Goal: Task Accomplishment & Management: Complete application form

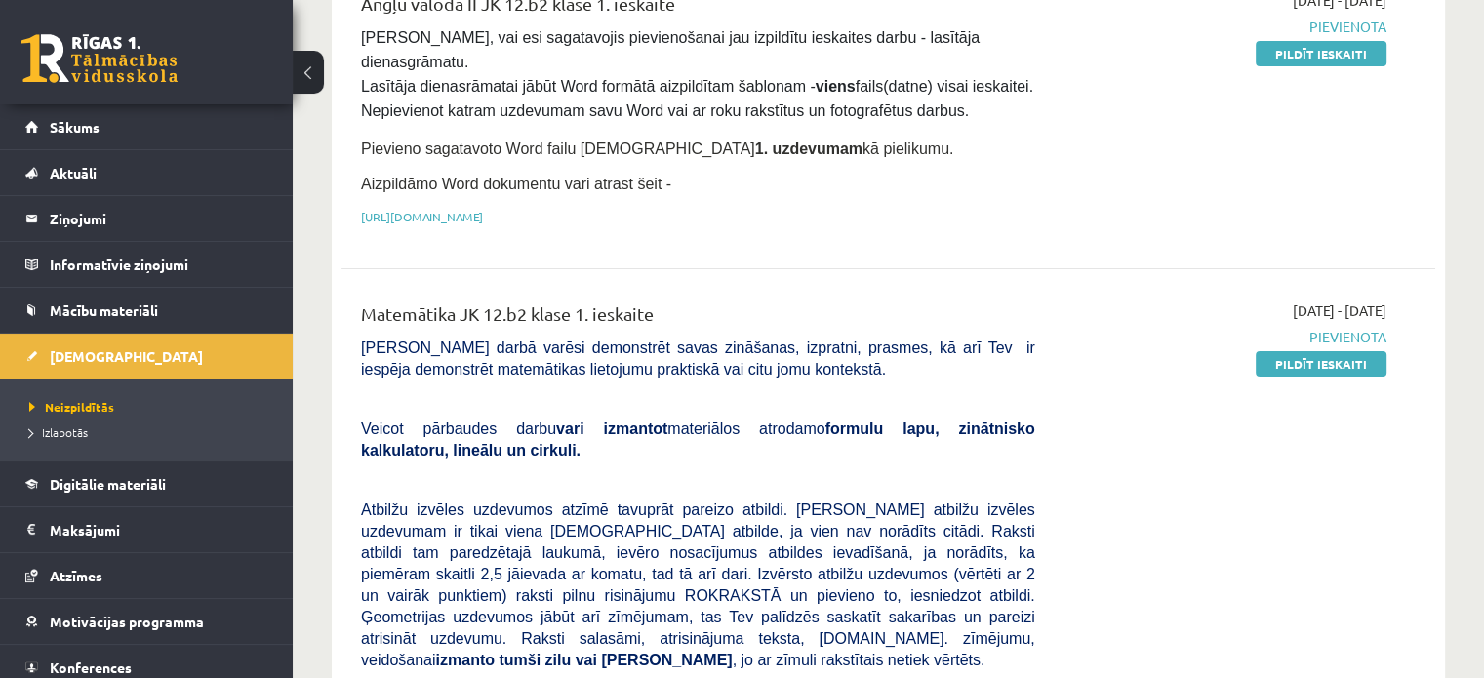
scroll to position [293, 0]
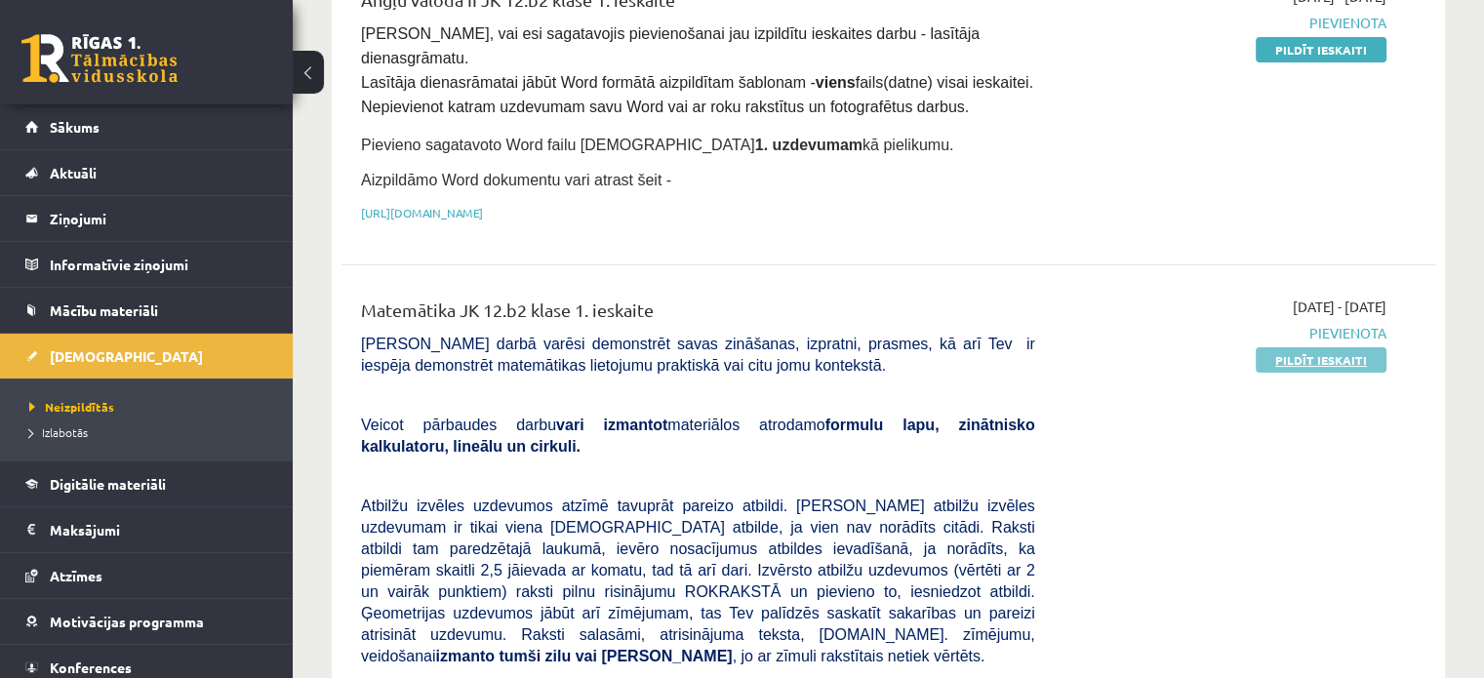
click at [1313, 347] on link "Pildīt ieskaiti" at bounding box center [1320, 359] width 131 height 25
drag, startPoint x: 1347, startPoint y: 327, endPoint x: 819, endPoint y: 58, distance: 592.4
click at [1347, 347] on link "Pildīt ieskaiti" at bounding box center [1320, 359] width 131 height 25
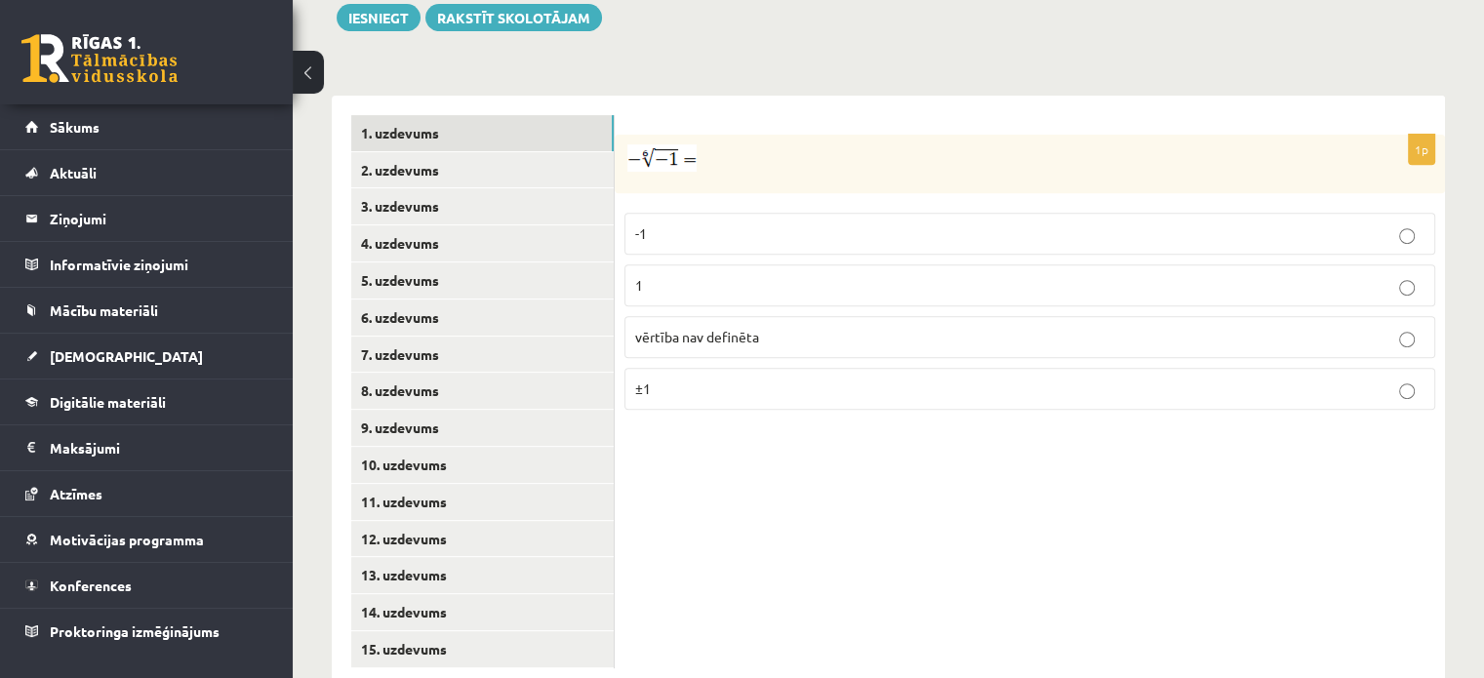
scroll to position [776, 0]
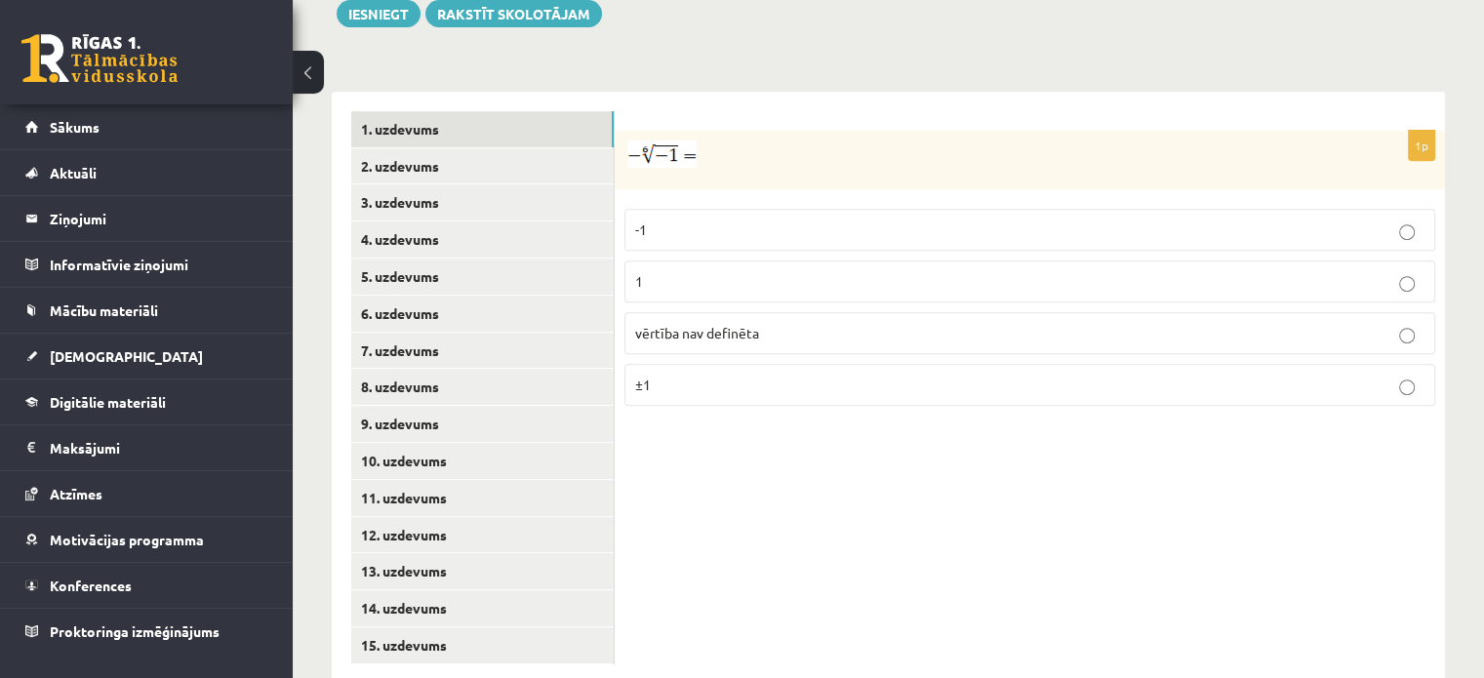
click at [730, 324] on span "vērtība nav definēta" at bounding box center [697, 333] width 124 height 18
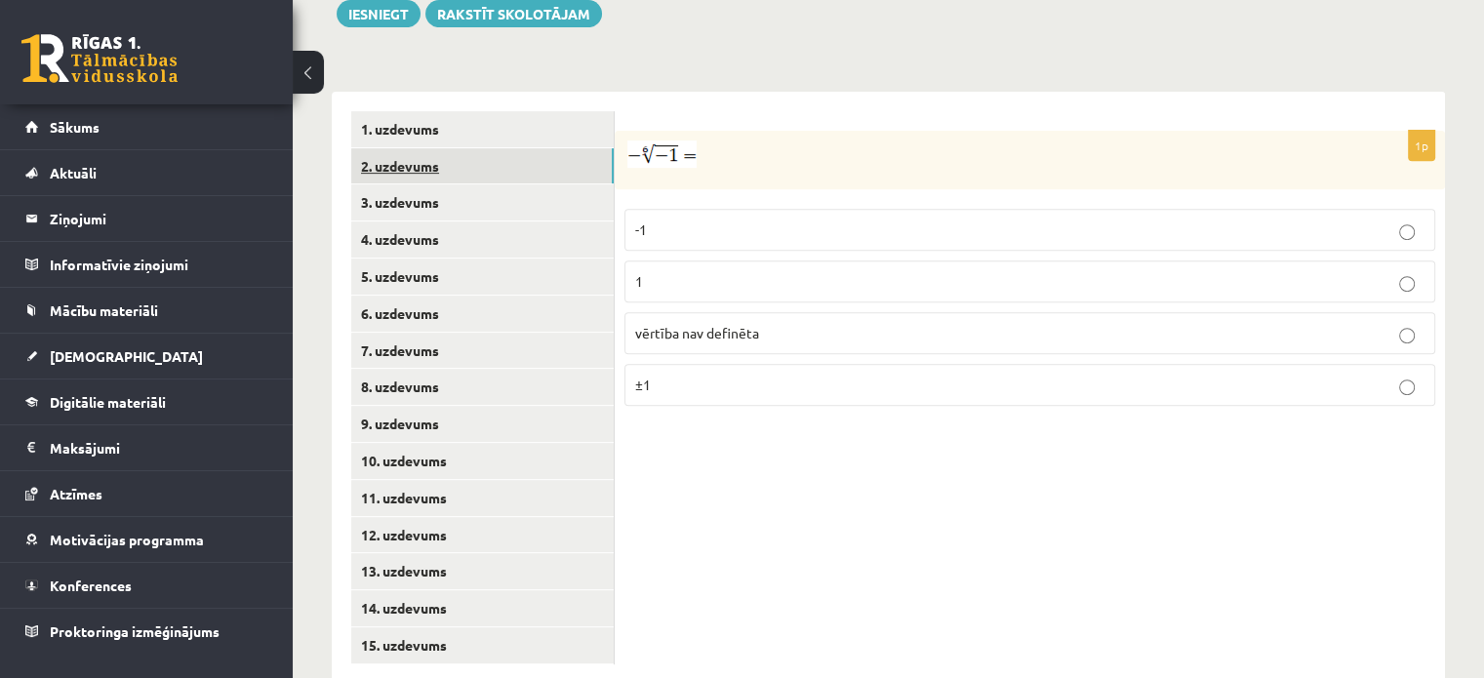
click at [487, 148] on link "2. uzdevums" at bounding box center [482, 166] width 262 height 36
click at [708, 275] on p "x 5 7 x 5 7" at bounding box center [1029, 287] width 789 height 24
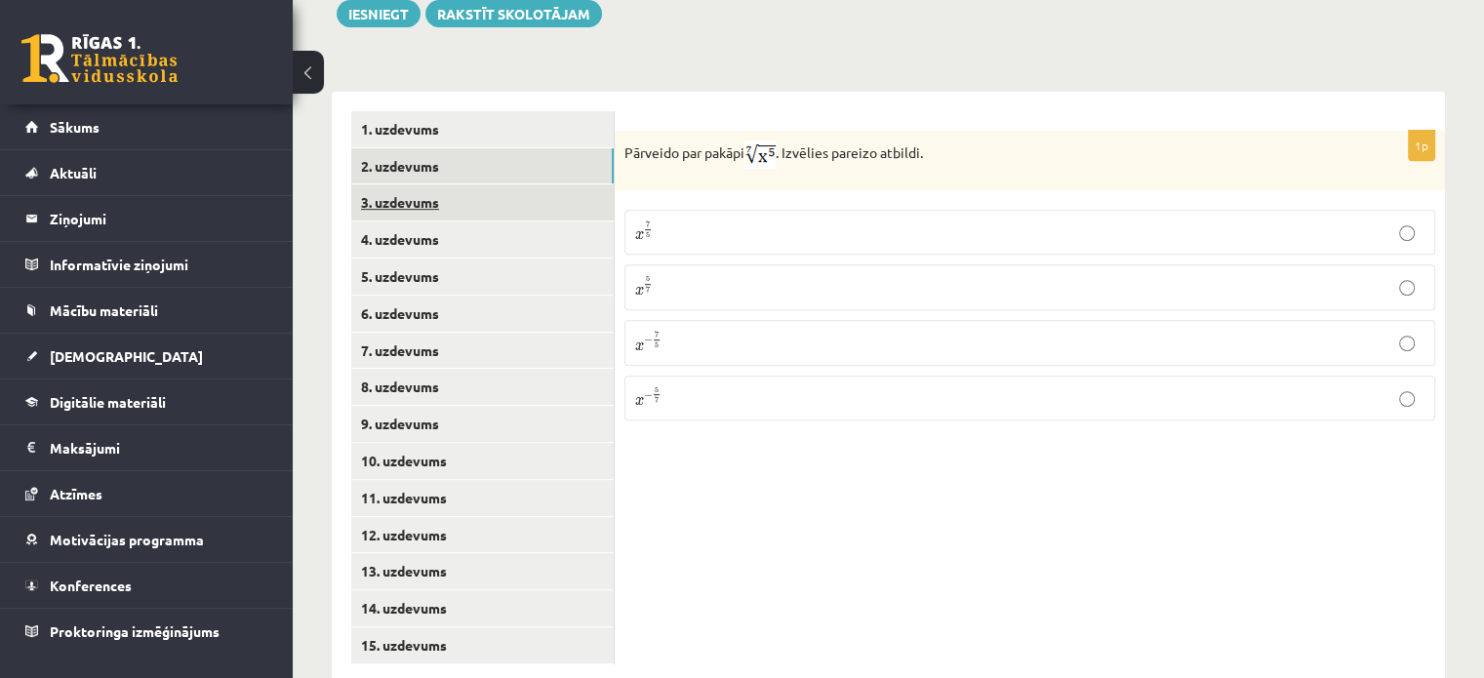
click at [424, 184] on link "3. uzdevums" at bounding box center [482, 202] width 262 height 36
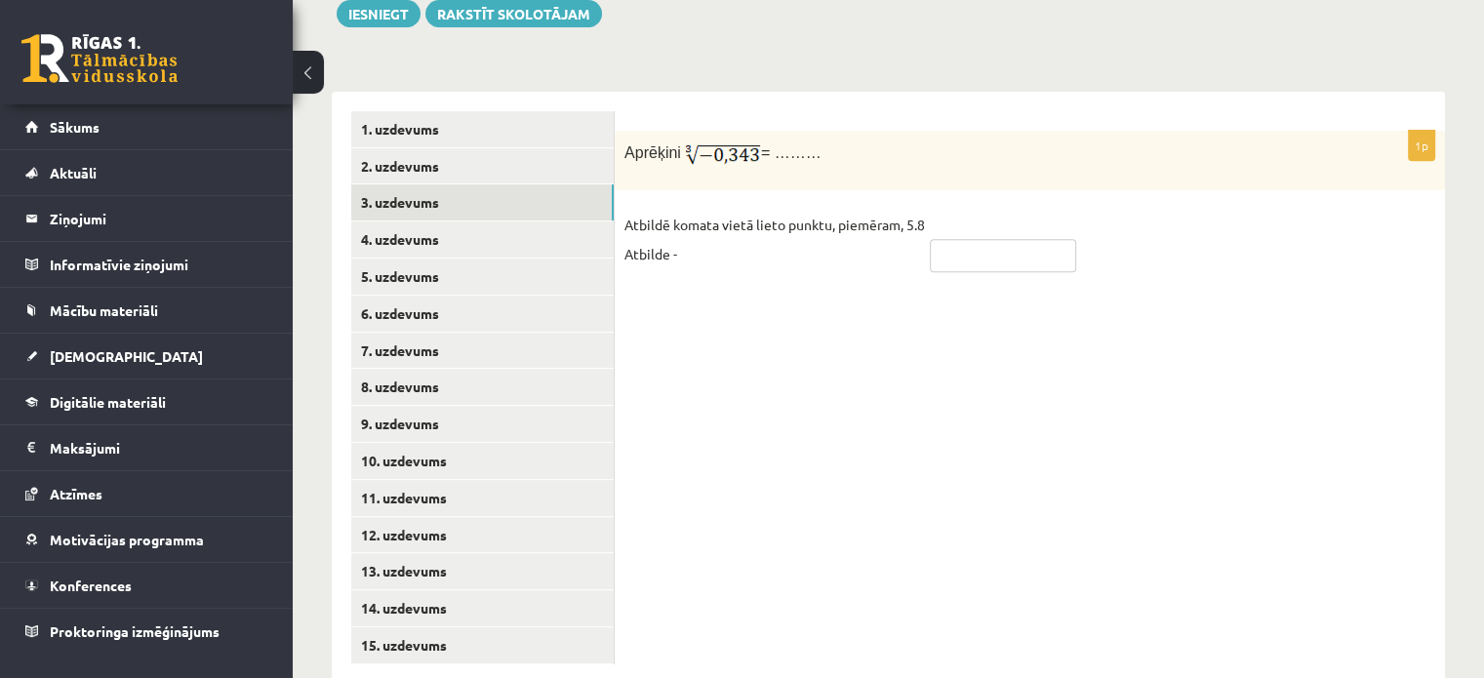
click at [957, 239] on input "text" at bounding box center [1003, 255] width 146 height 33
type input "*****"
click at [527, 221] on link "4. uzdevums" at bounding box center [482, 239] width 262 height 36
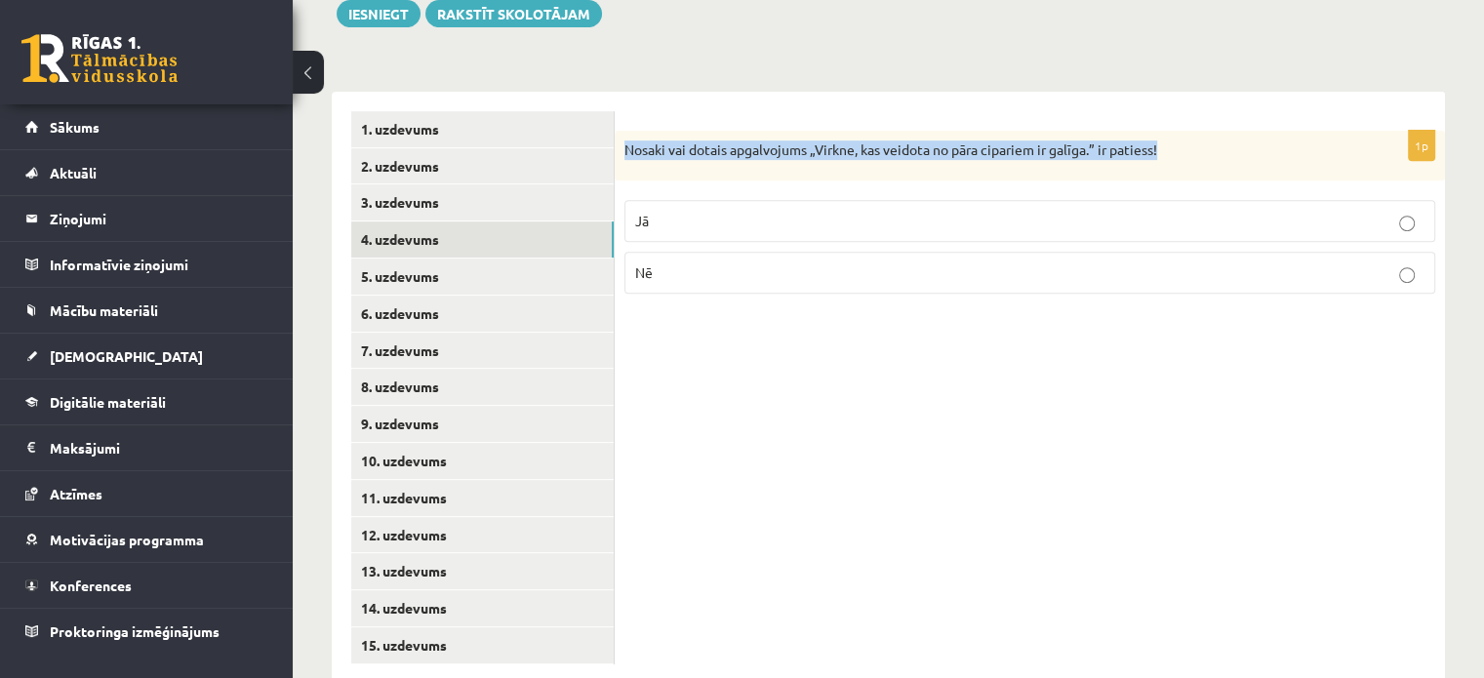
drag, startPoint x: 623, startPoint y: 107, endPoint x: 1283, endPoint y: 102, distance: 659.4
click at [1283, 131] on div "Nosaki vai dotais apgalvojums „Virkne, kas veidota no pāra cipariem ir galīga.”…" at bounding box center [1030, 156] width 830 height 51
copy p "Nosaki vai dotais apgalvojums „Virkne, kas veidota no pāra cipariem ir galīga.”…"
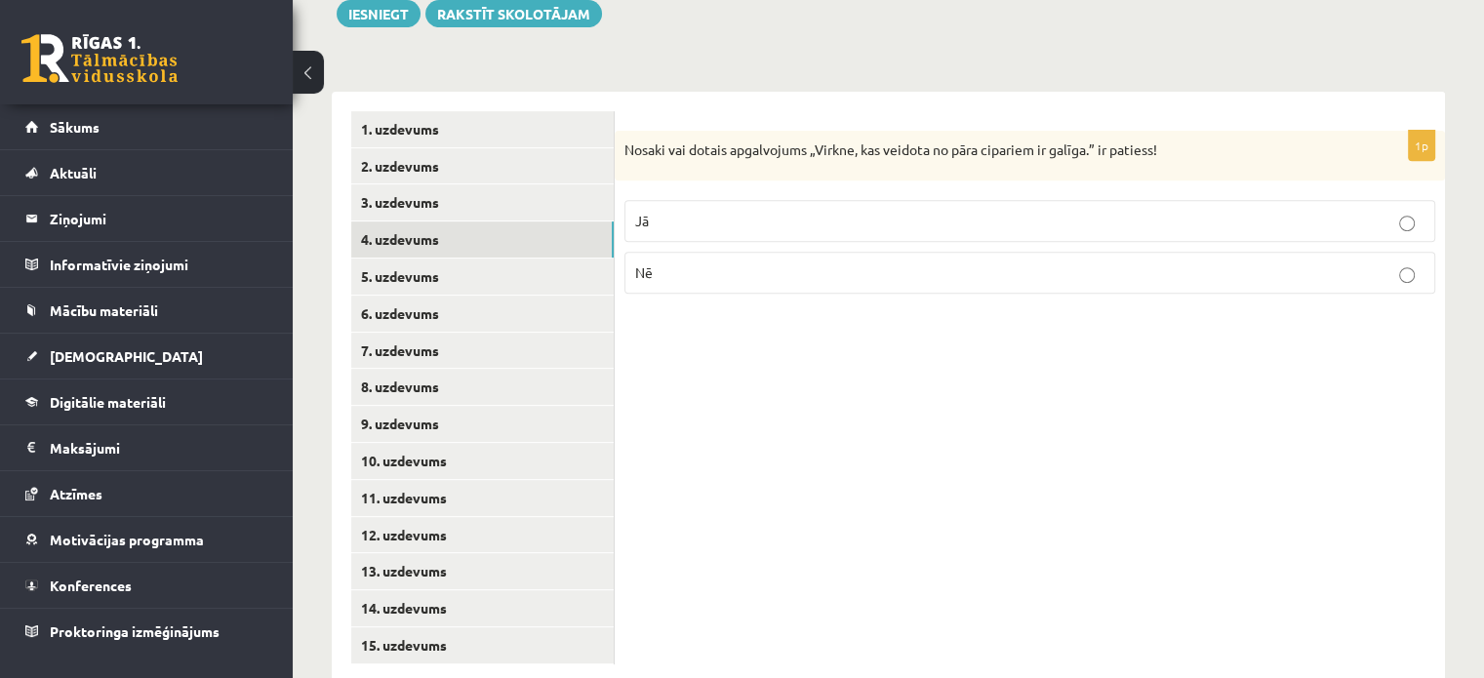
click at [705, 262] on p "Nē" at bounding box center [1029, 272] width 789 height 20
click at [464, 259] on link "5. uzdevums" at bounding box center [482, 277] width 262 height 36
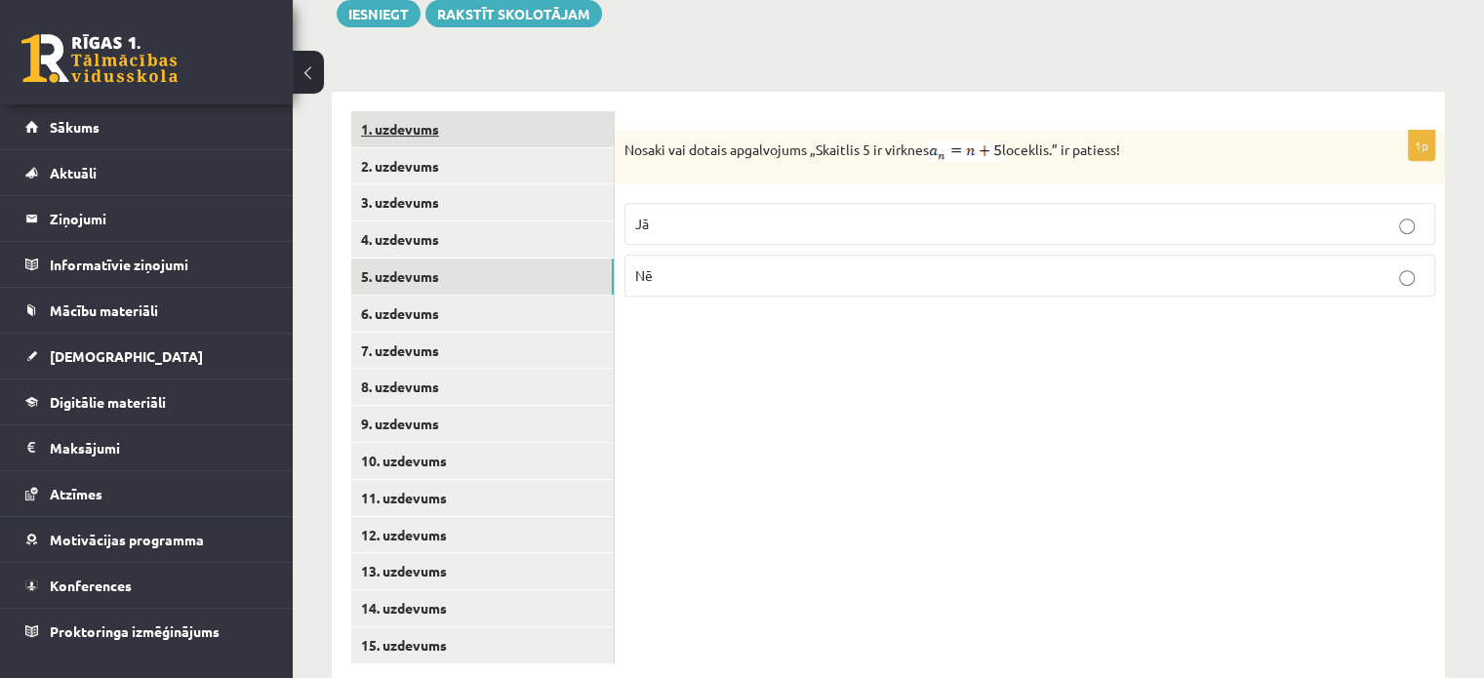
drag, startPoint x: 1143, startPoint y: 108, endPoint x: 609, endPoint y: 101, distance: 534.6
click at [609, 101] on div "**********" at bounding box center [888, 388] width 1113 height 592
click at [978, 464] on div "1p Nosaki vai dotais apgalvojums „Skaitlis 5 ir virknes loceklis.” ir patiess! …" at bounding box center [1030, 388] width 830 height 592
click at [793, 255] on label "Nē" at bounding box center [1029, 276] width 811 height 42
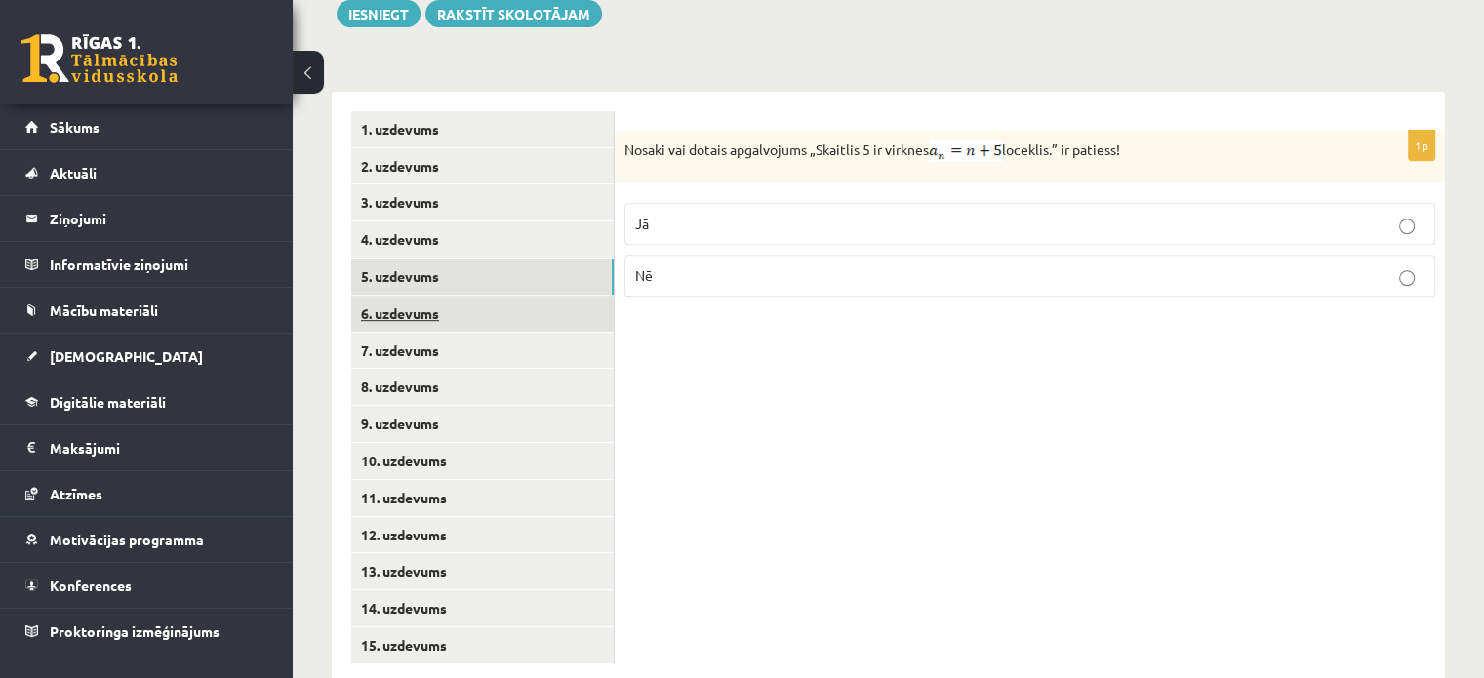
click at [380, 296] on link "6. uzdevums" at bounding box center [482, 314] width 262 height 36
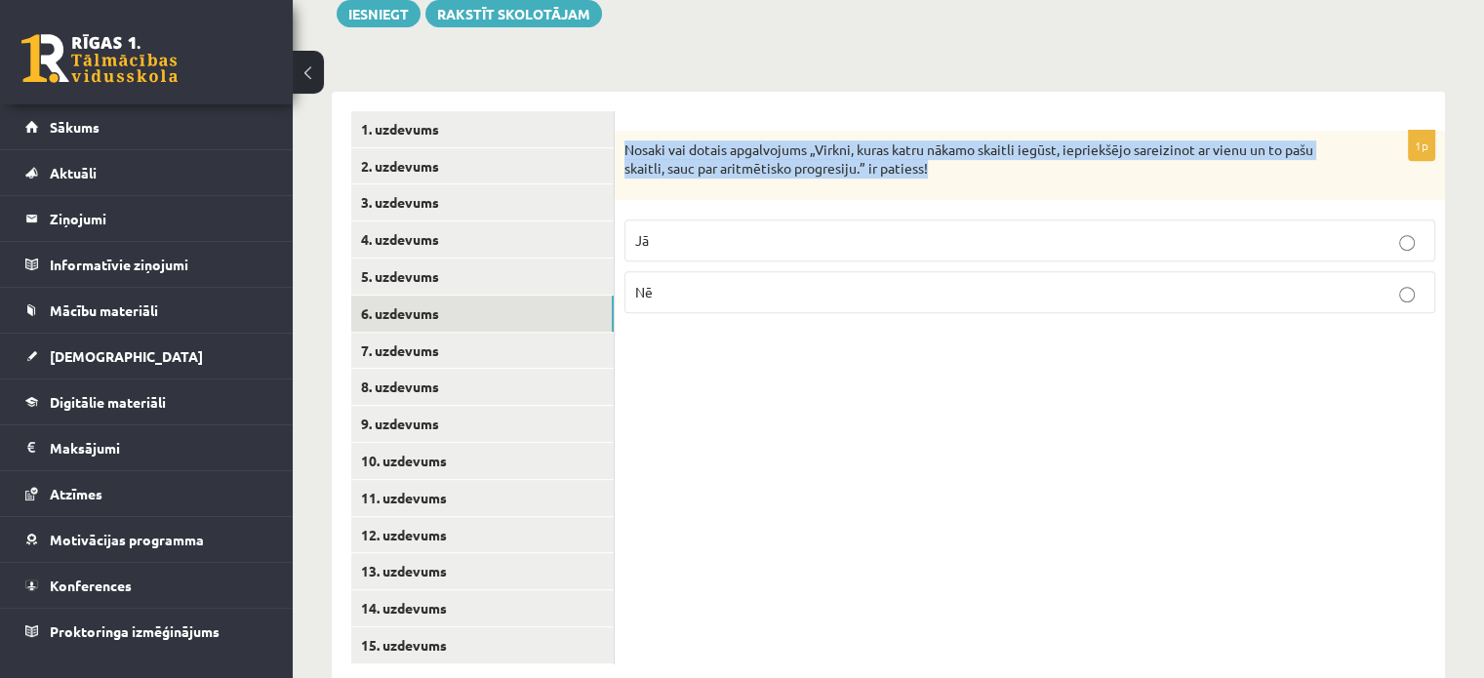
drag, startPoint x: 624, startPoint y: 93, endPoint x: 1188, endPoint y: 126, distance: 564.8
click at [1216, 137] on div "Nosaki vai dotais apgalvojums „Virkni, kuras katru nākamo skaitli iegūst, iepri…" at bounding box center [1030, 165] width 830 height 69
copy p "Nosaki vai dotais apgalvojums „Virkni, kuras katru nākamo skaitli iegūst, iepri…"
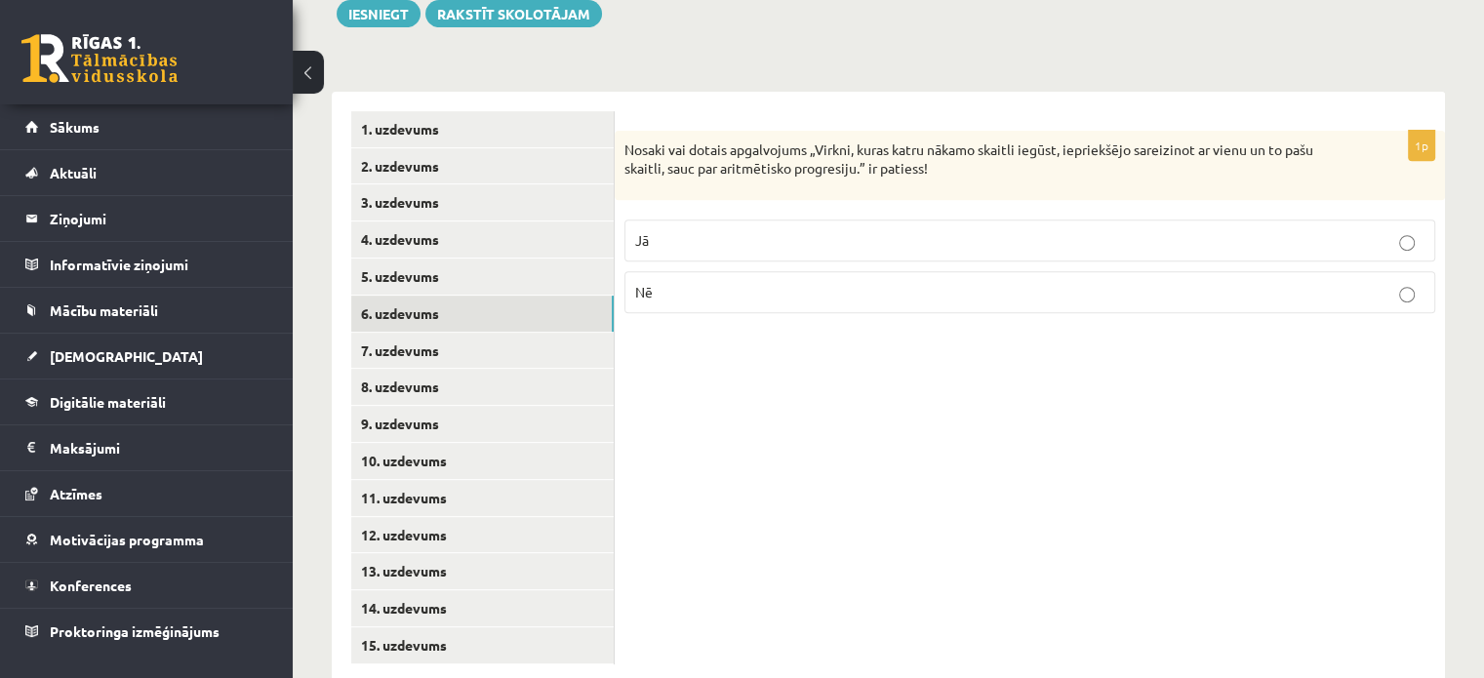
click at [745, 282] on p "Nē" at bounding box center [1029, 292] width 789 height 20
click at [472, 296] on link "6. uzdevums" at bounding box center [482, 314] width 262 height 36
click at [477, 333] on link "7. uzdevums" at bounding box center [482, 351] width 262 height 36
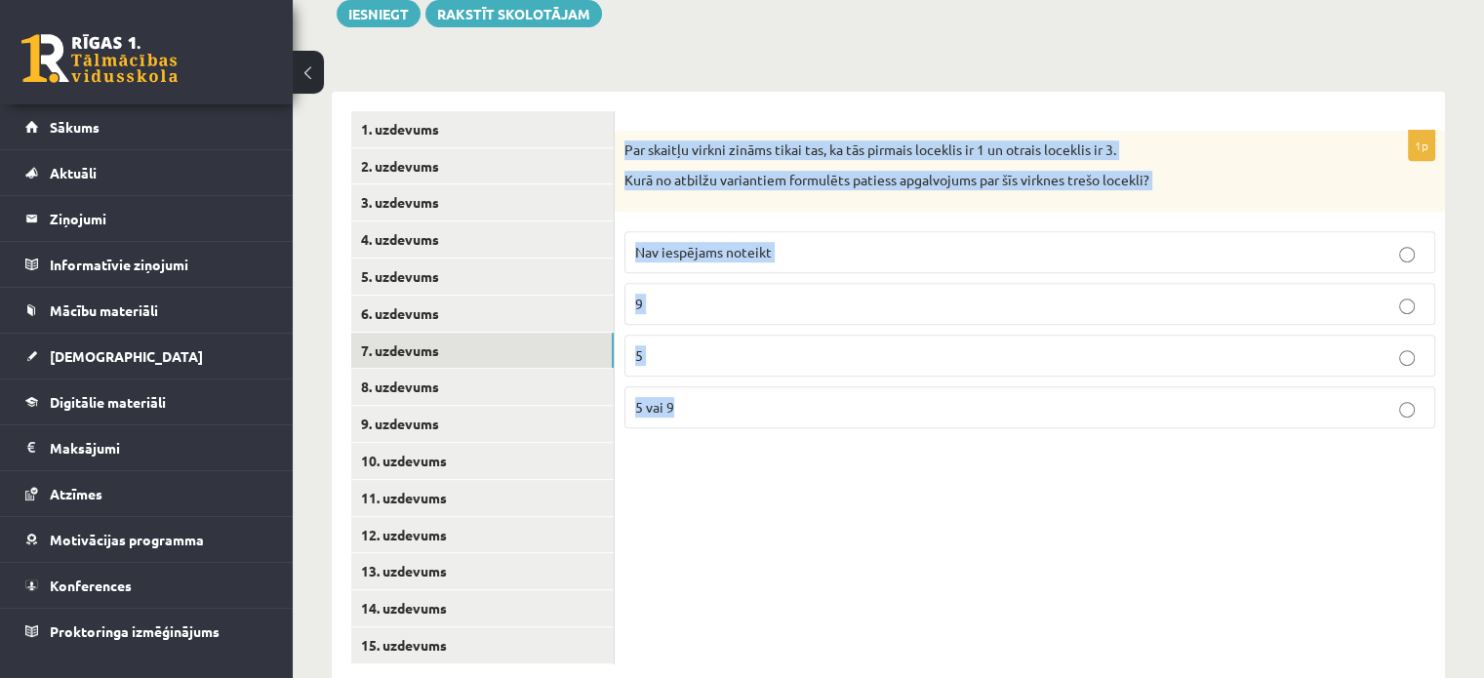
drag, startPoint x: 615, startPoint y: 104, endPoint x: 1092, endPoint y: 405, distance: 563.7
click at [1093, 408] on div "1p Par skaitļu virkni zināms tikai tas, ka tās pirmais loceklis ir 1 un otrais …" at bounding box center [1030, 388] width 830 height 592
copy div "Par skaitļu virkni zināms tikai tas, ka tās pirmais loceklis ir 1 un otrais loc…"
click at [886, 443] on div "1p Par skaitļu virkni zināms tikai tas, ka tās pirmais loceklis ir 1 un otrais …" at bounding box center [1030, 388] width 830 height 592
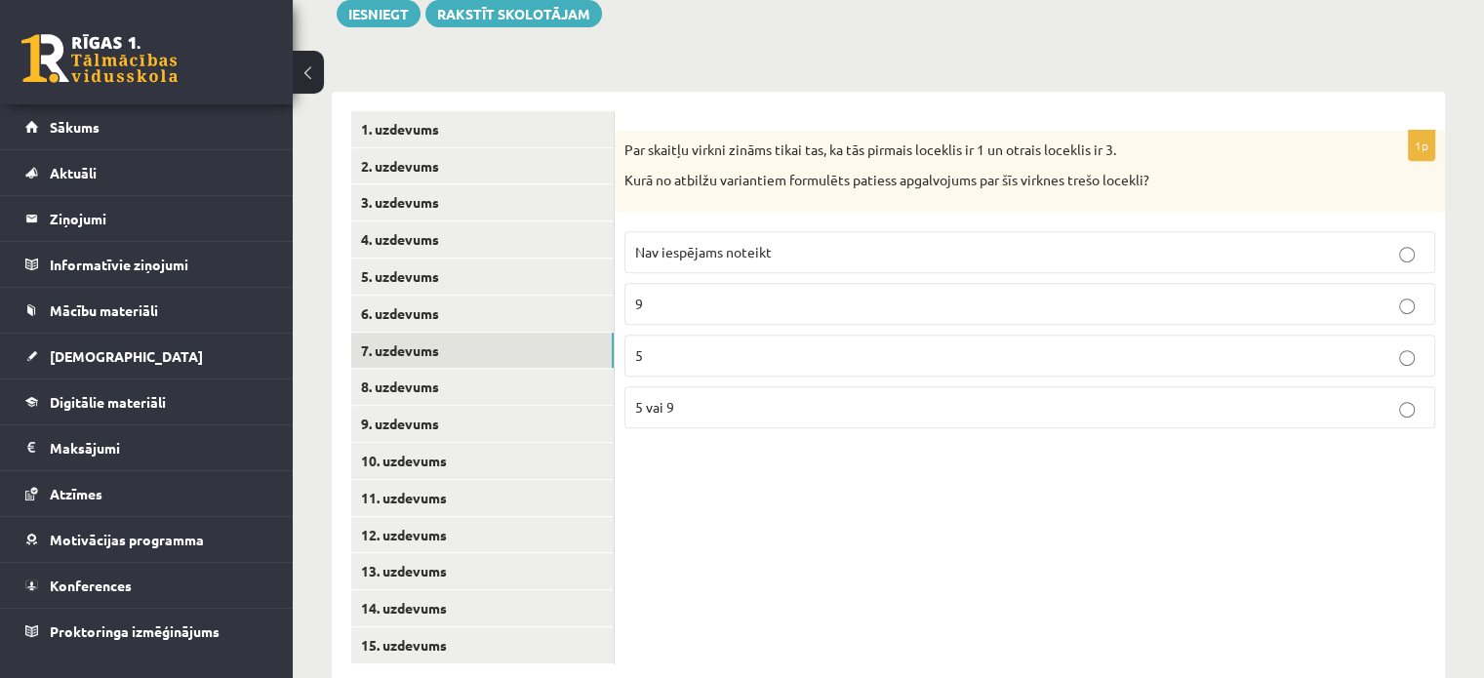
click at [836, 242] on p "Nav iespējams noteikt" at bounding box center [1029, 252] width 789 height 20
click at [542, 369] on link "8. uzdevums" at bounding box center [482, 387] width 262 height 36
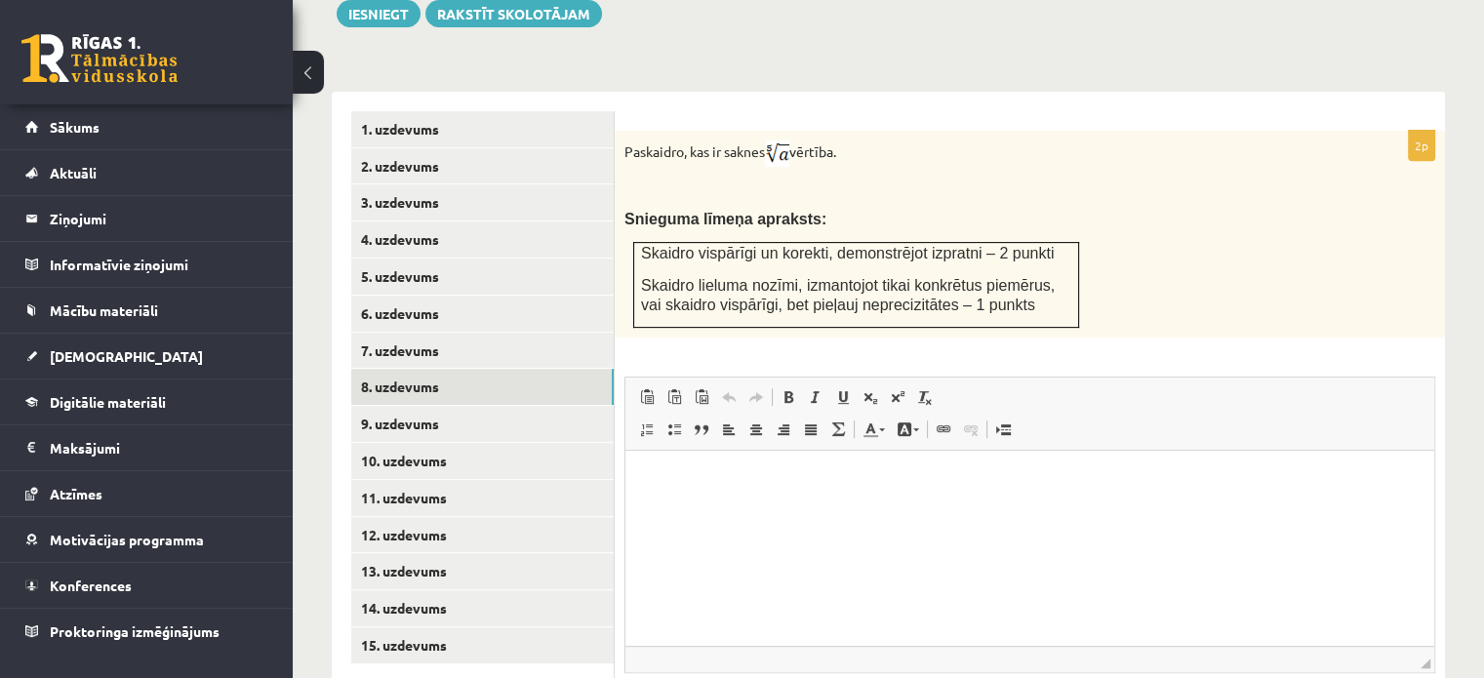
scroll to position [0, 0]
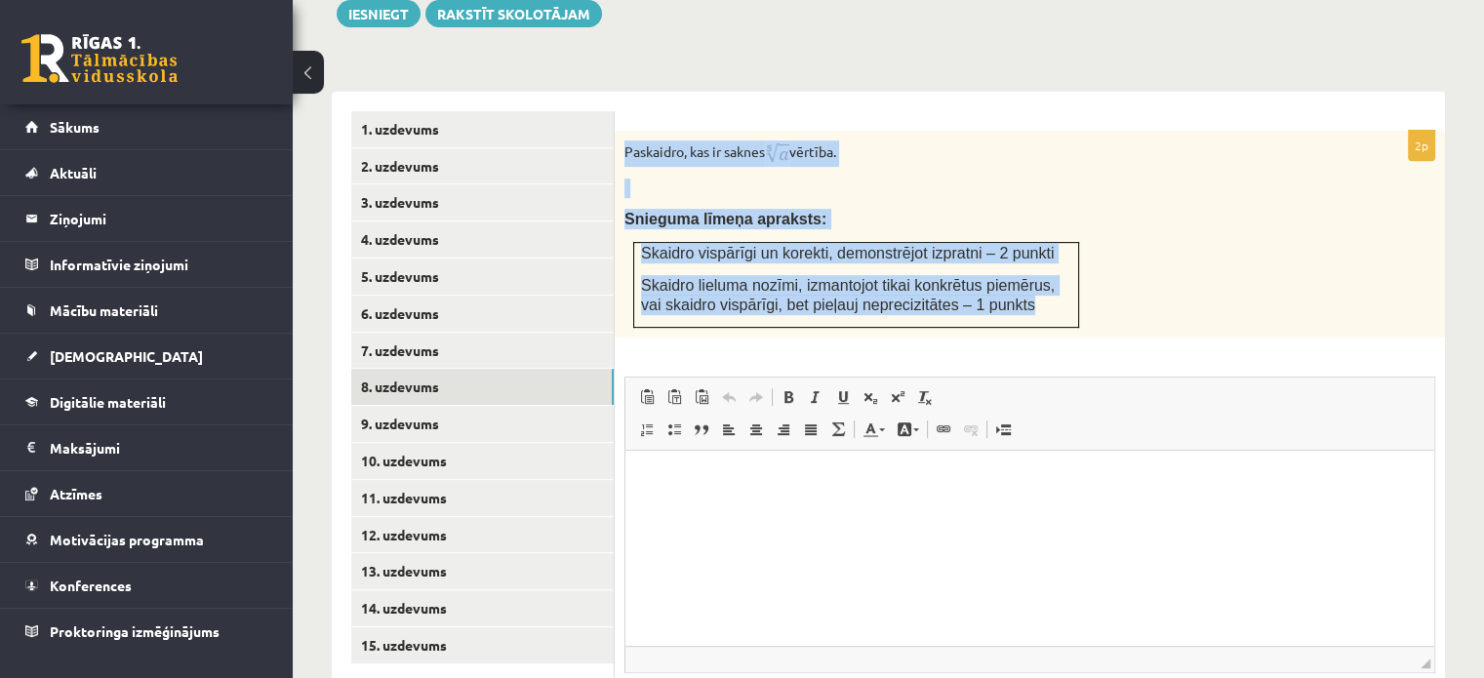
drag, startPoint x: 627, startPoint y: 103, endPoint x: 999, endPoint y: 271, distance: 407.8
click at [999, 271] on div "Paskaidro, kas ir saknes vērtība. Snieguma līmeņa apraksts: Skaidro vispārīgi u…" at bounding box center [1030, 234] width 830 height 207
copy div "Paskaidro, kas ir saknes vērtība. Snieguma līmeņa apraksts: Skaidro vispārīgi u…"
click at [1043, 179] on p at bounding box center [980, 189] width 713 height 20
click at [1027, 179] on p at bounding box center [980, 189] width 713 height 20
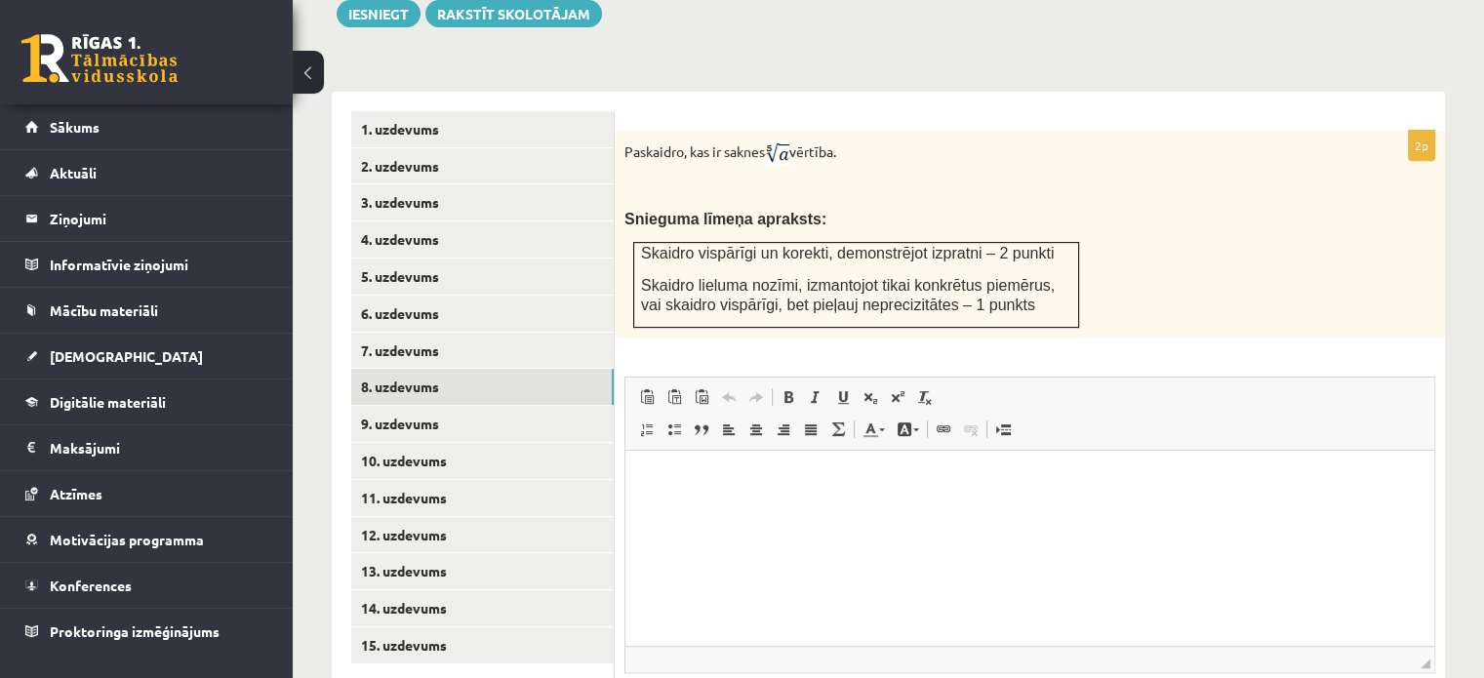
click at [1027, 179] on p at bounding box center [980, 189] width 713 height 20
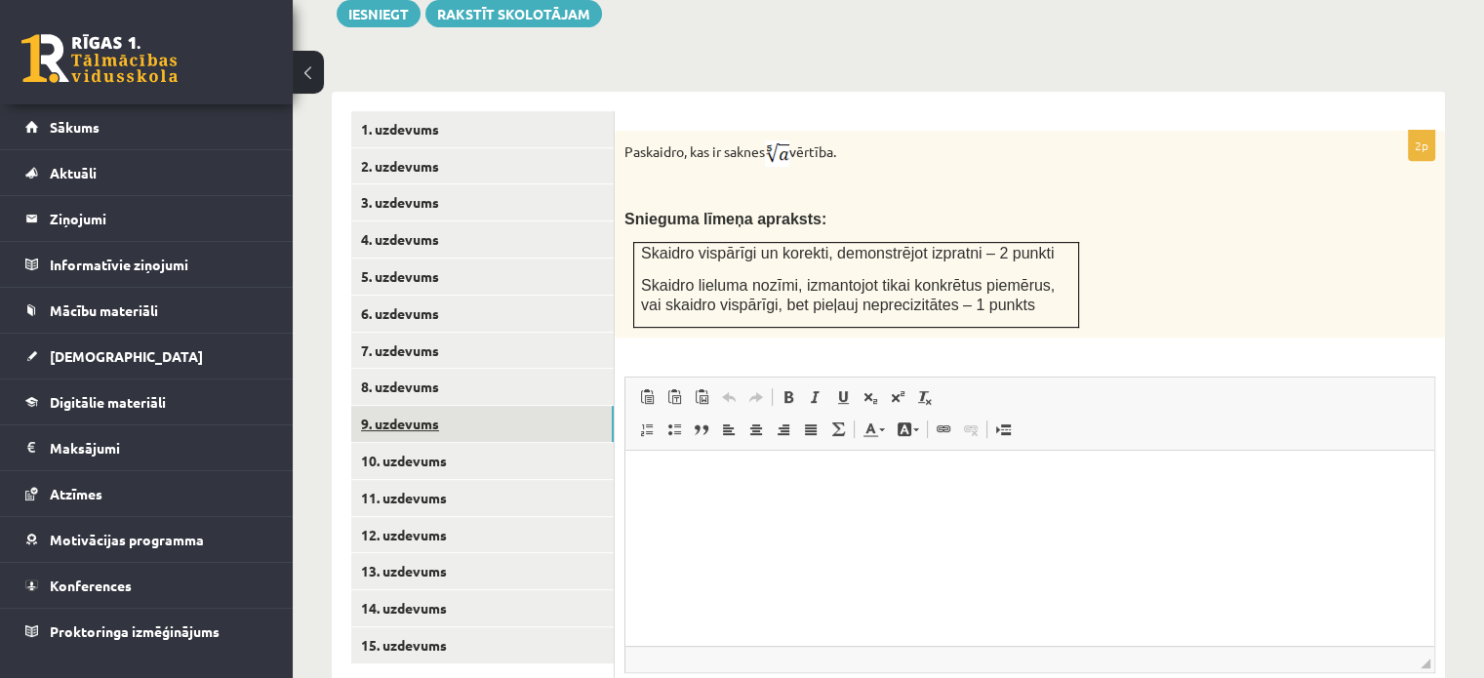
click at [574, 406] on link "9. uzdevums" at bounding box center [482, 424] width 262 height 36
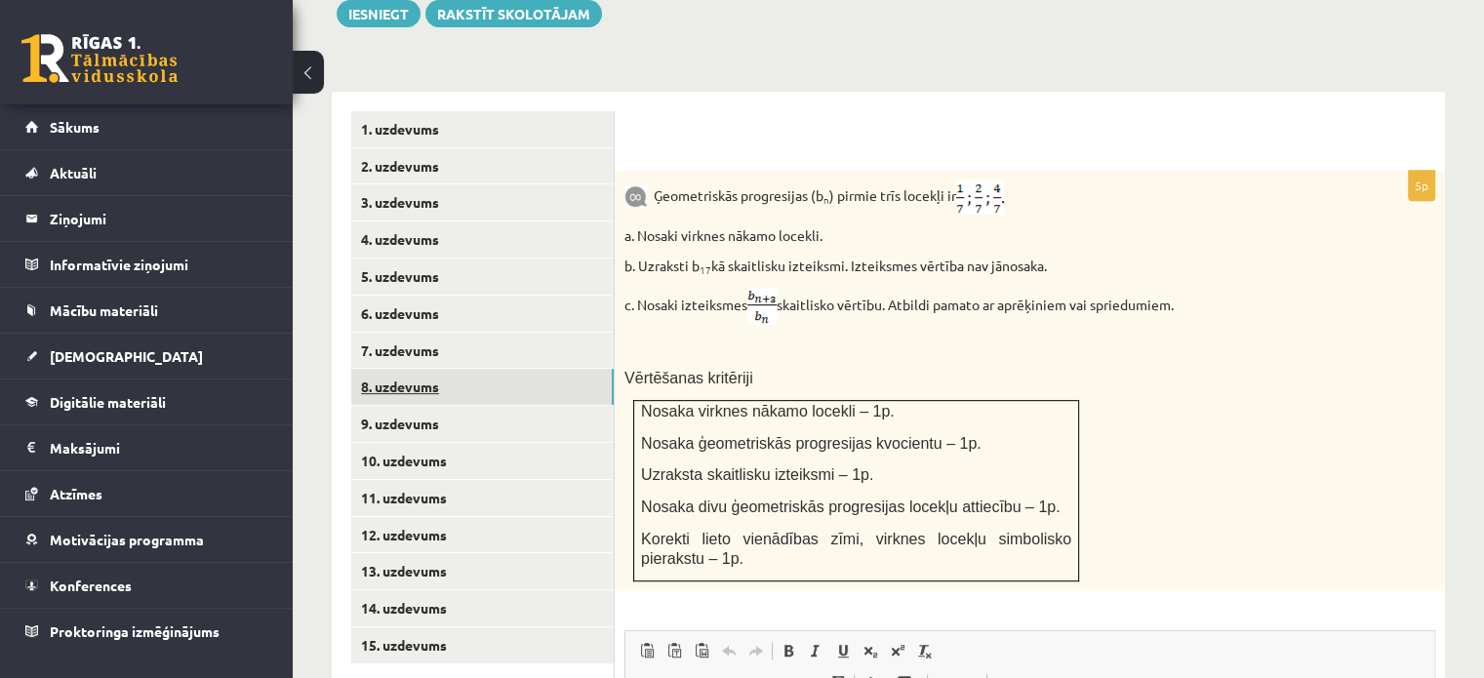
click at [516, 369] on link "8. uzdevums" at bounding box center [482, 387] width 262 height 36
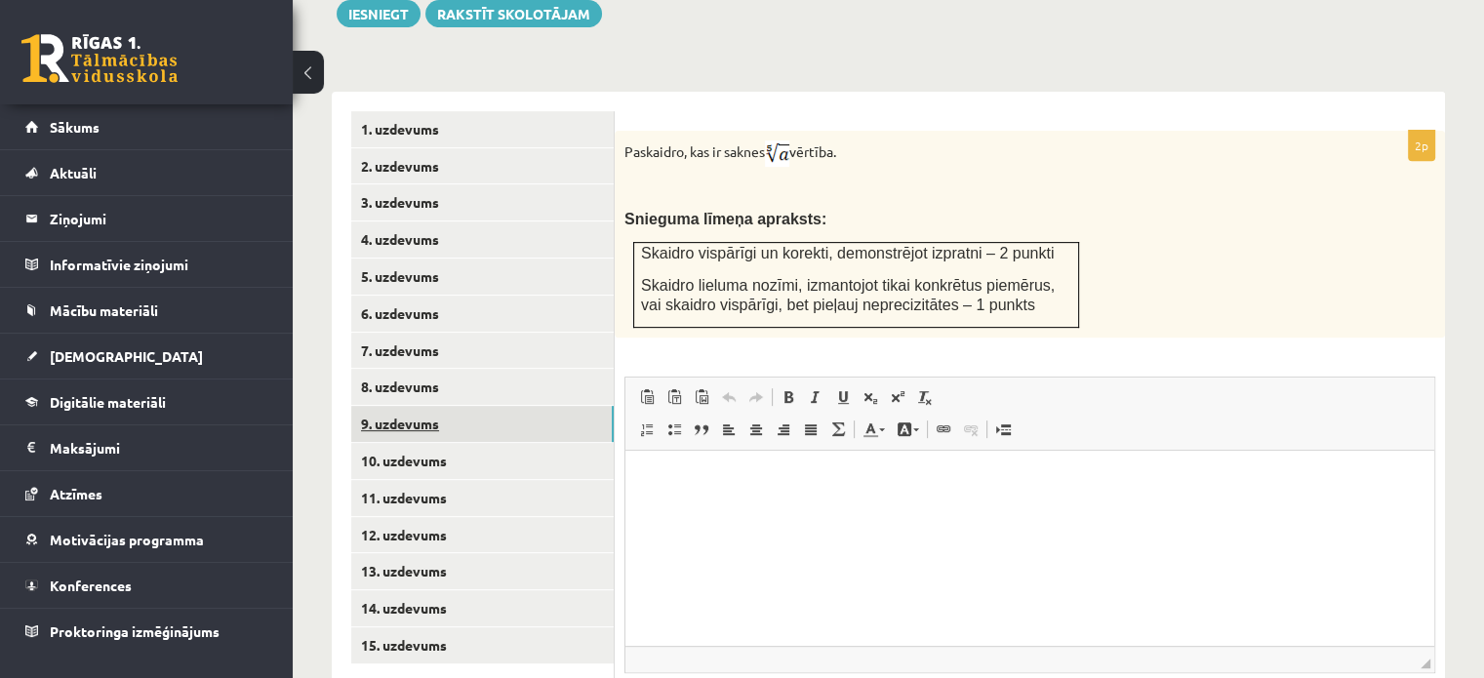
click at [511, 406] on link "9. uzdevums" at bounding box center [482, 424] width 262 height 36
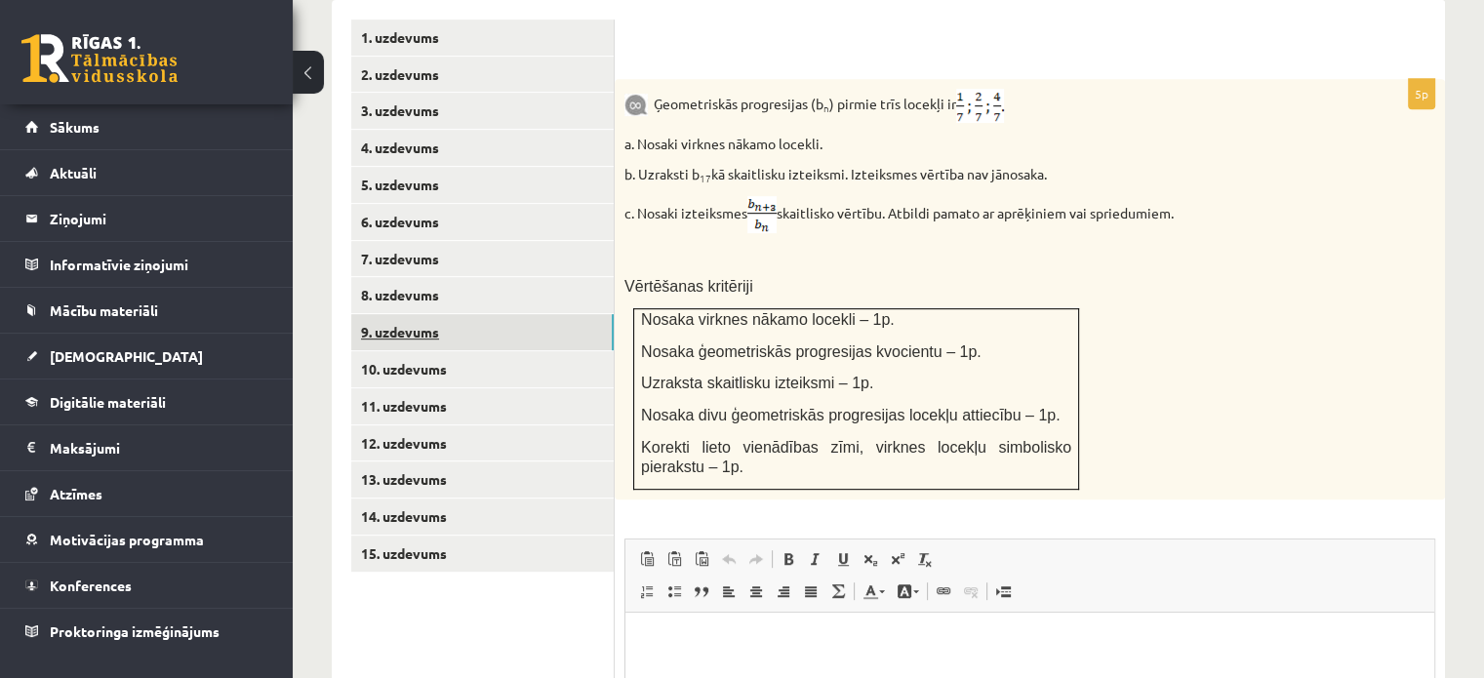
scroll to position [874, 0]
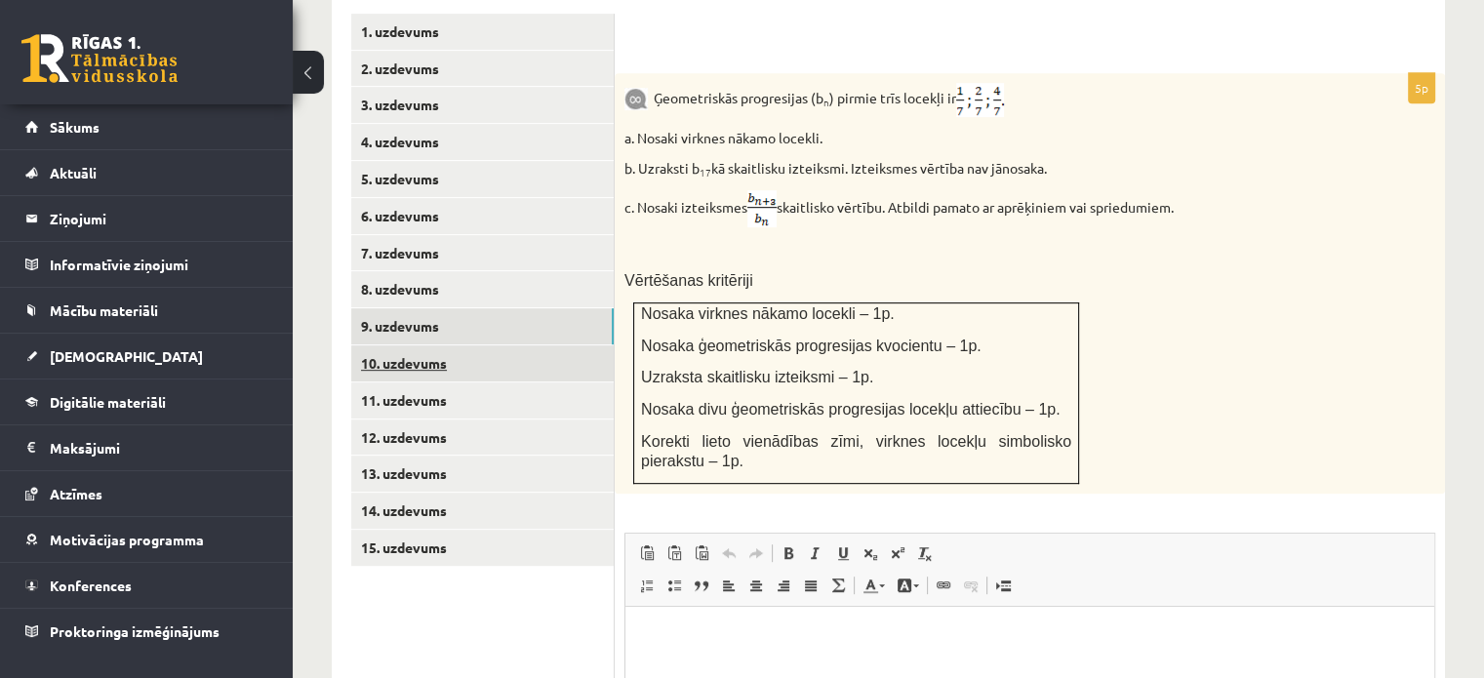
click at [471, 345] on link "10. uzdevums" at bounding box center [482, 363] width 262 height 36
click at [447, 345] on link "10. uzdevums" at bounding box center [482, 363] width 262 height 36
click at [404, 345] on link "10. uzdevums" at bounding box center [482, 363] width 262 height 36
click at [398, 308] on link "9. uzdevums" at bounding box center [482, 326] width 262 height 36
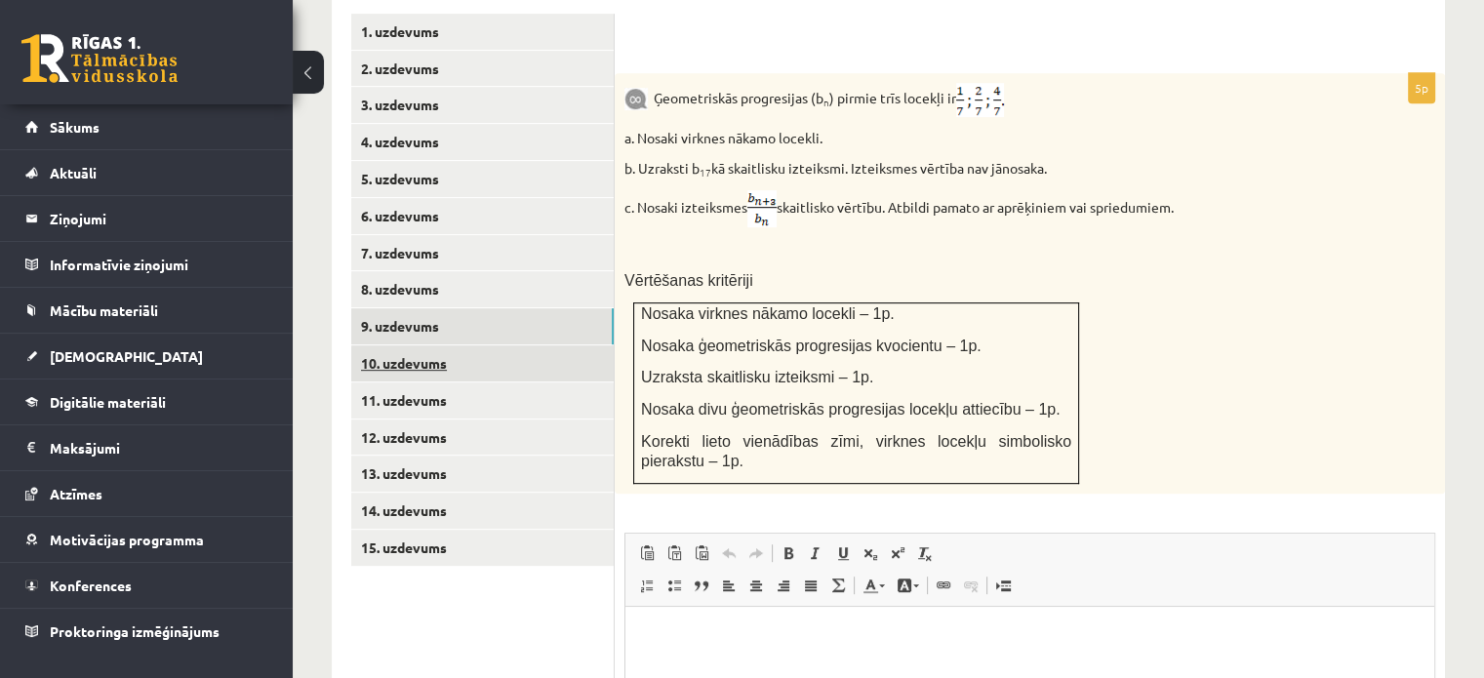
click at [382, 345] on link "10. uzdevums" at bounding box center [482, 363] width 262 height 36
click at [398, 308] on link "9. uzdevums" at bounding box center [482, 326] width 262 height 36
click at [397, 308] on link "9. uzdevums" at bounding box center [482, 326] width 262 height 36
click at [405, 345] on link "10. uzdevums" at bounding box center [482, 363] width 262 height 36
click at [418, 308] on link "9. uzdevums" at bounding box center [482, 326] width 262 height 36
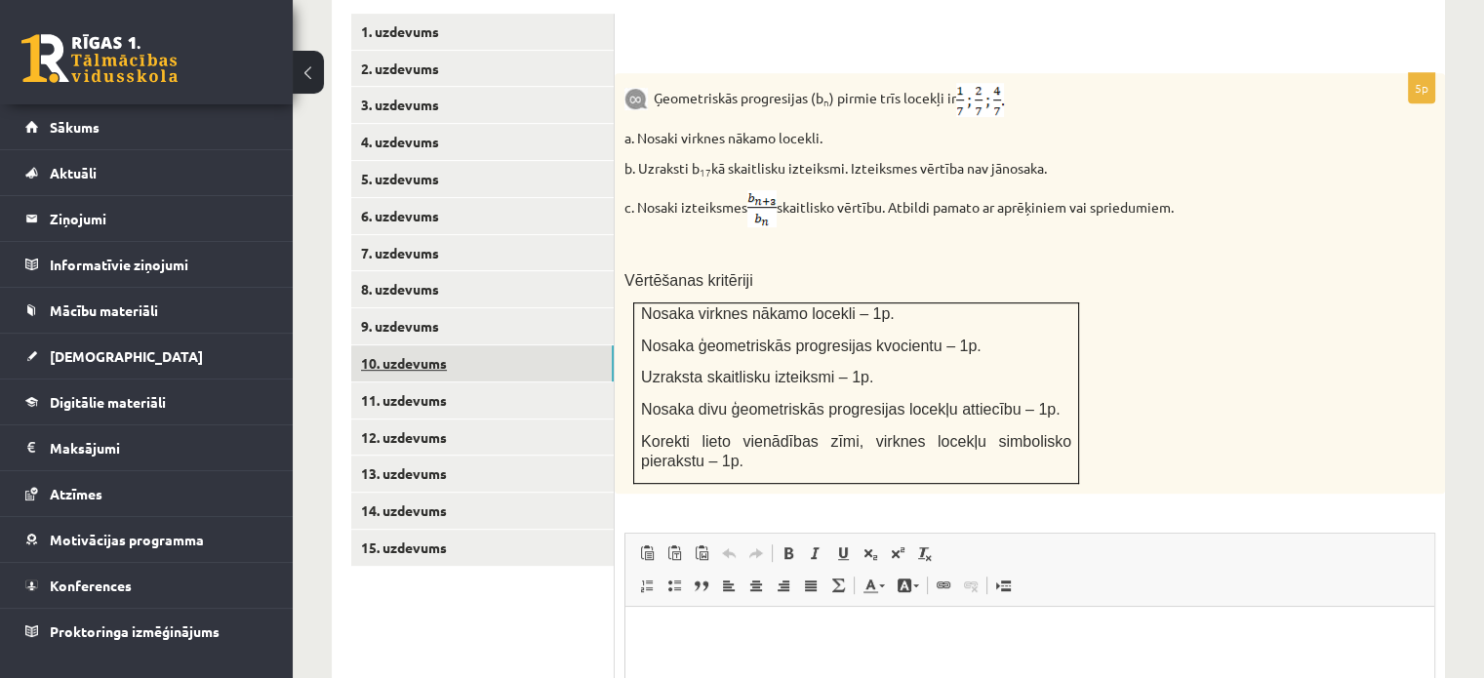
click at [418, 345] on link "10. uzdevums" at bounding box center [482, 363] width 262 height 36
click at [419, 308] on link "9. uzdevums" at bounding box center [482, 326] width 262 height 36
click at [420, 345] on link "10. uzdevums" at bounding box center [482, 363] width 262 height 36
click at [416, 308] on link "9. uzdevums" at bounding box center [482, 326] width 262 height 36
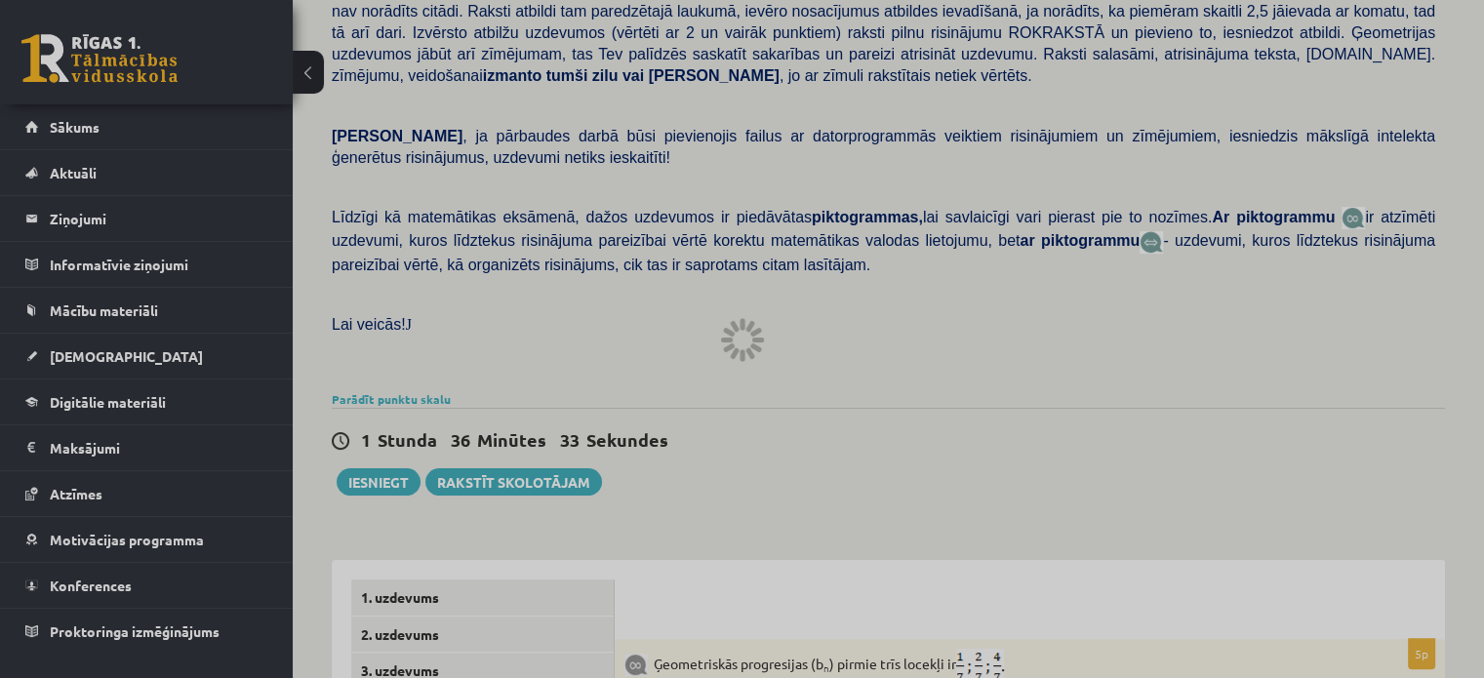
scroll to position [172, 0]
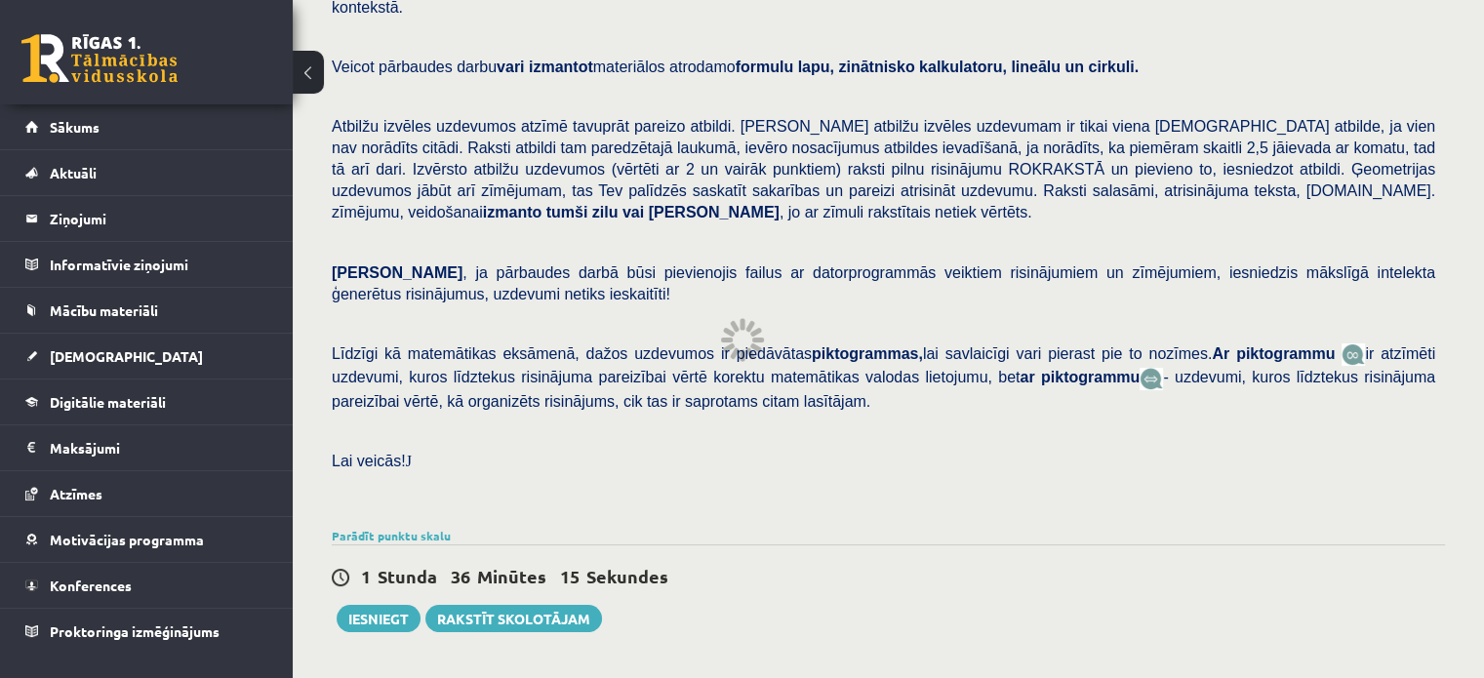
click at [906, 482] on p at bounding box center [883, 491] width 1103 height 18
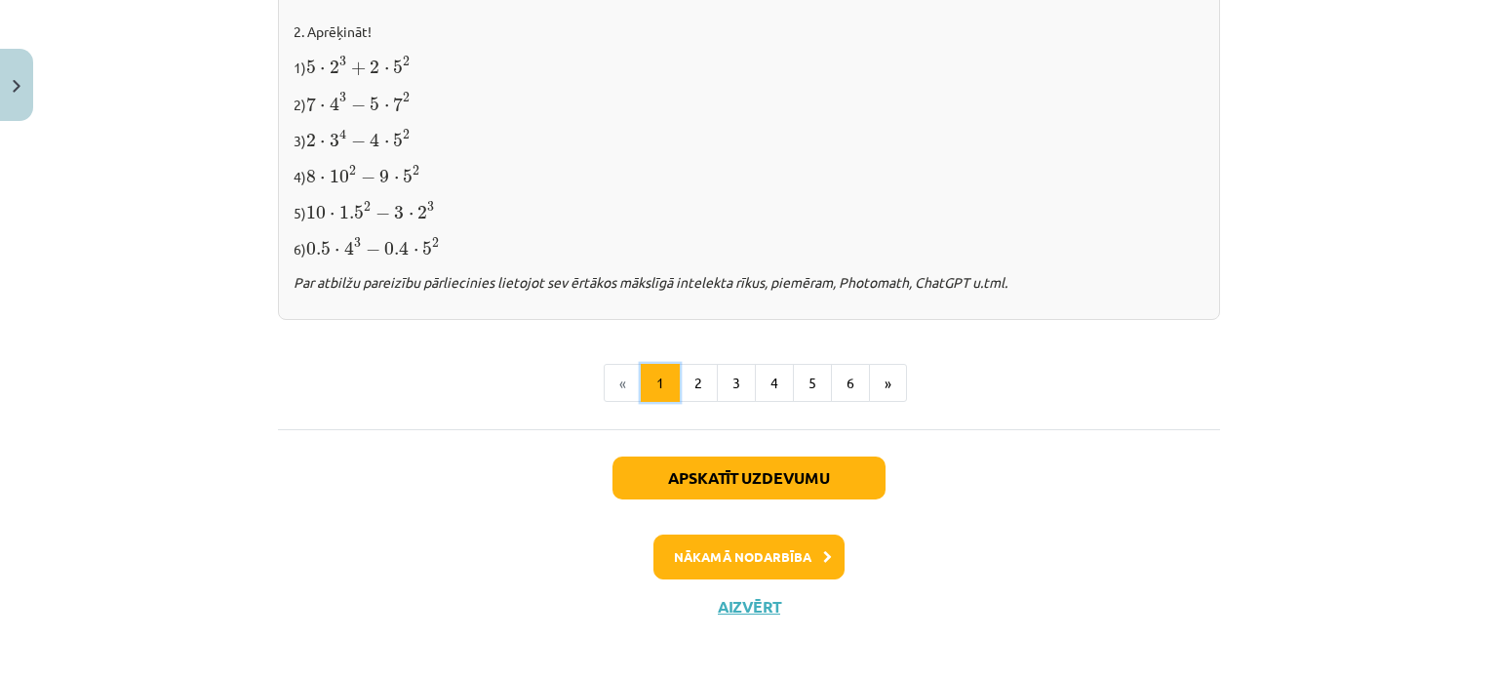
scroll to position [2154, 0]
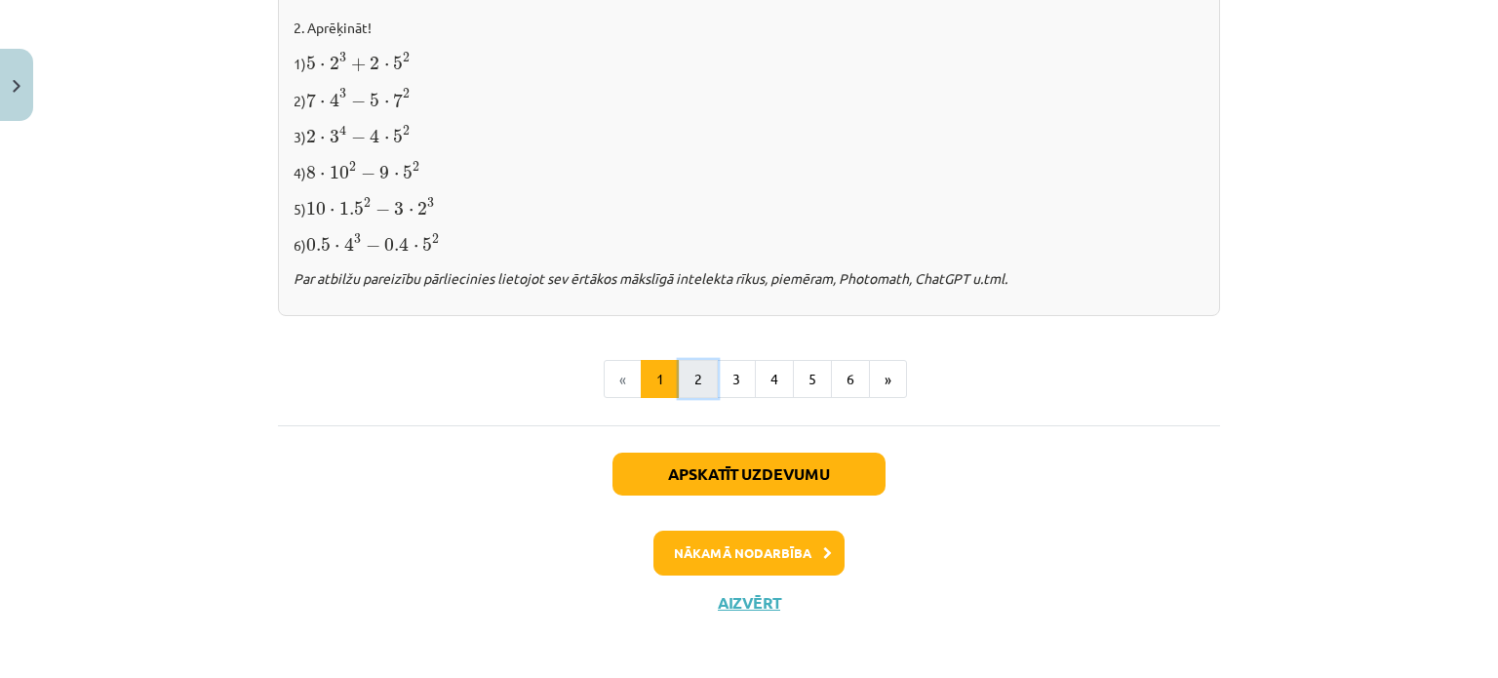
click at [693, 362] on button "2" at bounding box center [698, 379] width 39 height 39
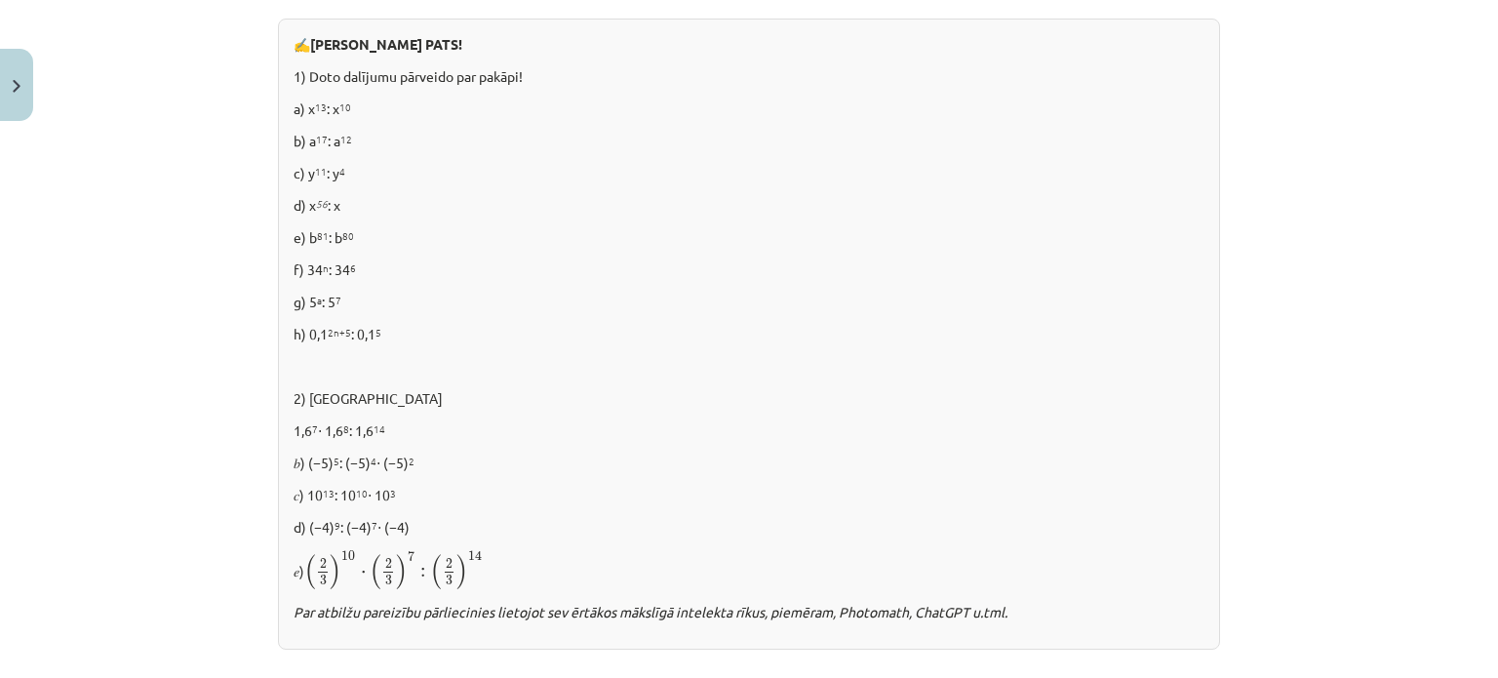
scroll to position [1452, 0]
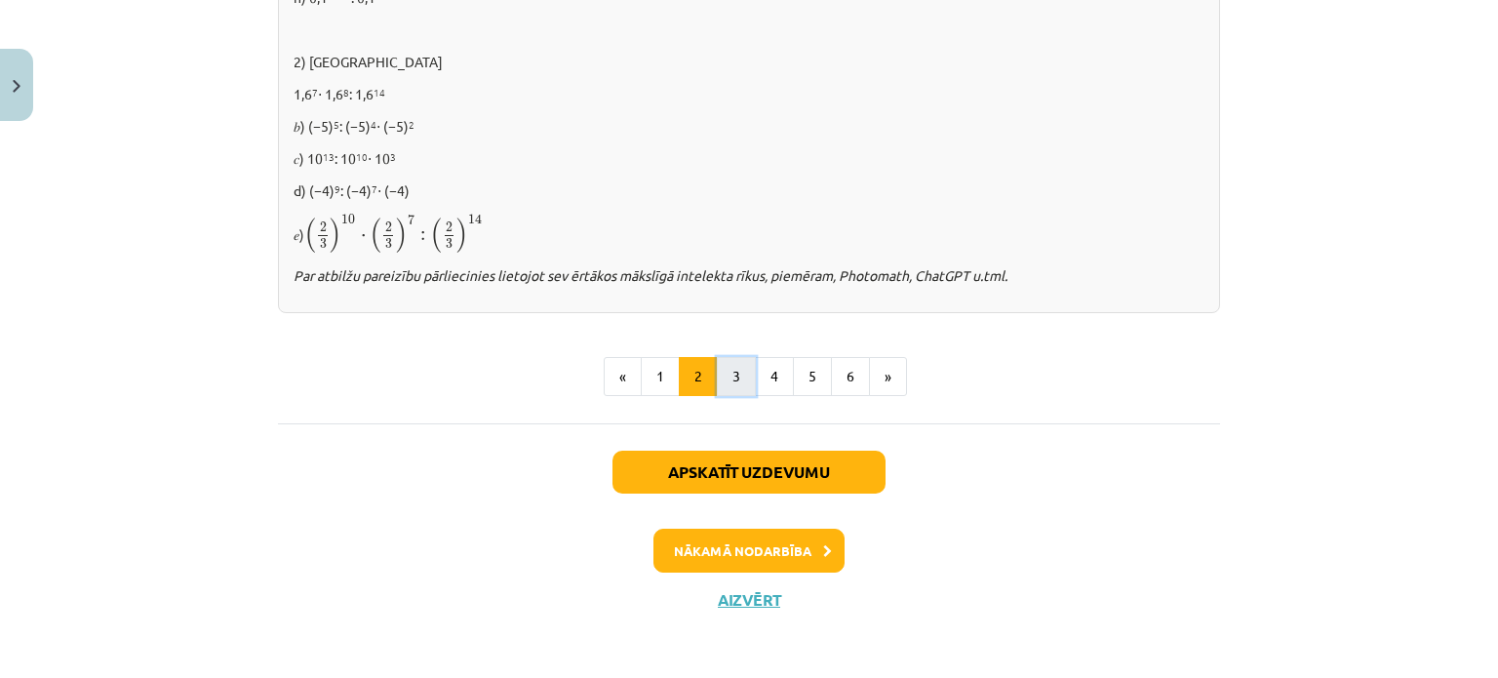
click at [731, 363] on button "3" at bounding box center [736, 376] width 39 height 39
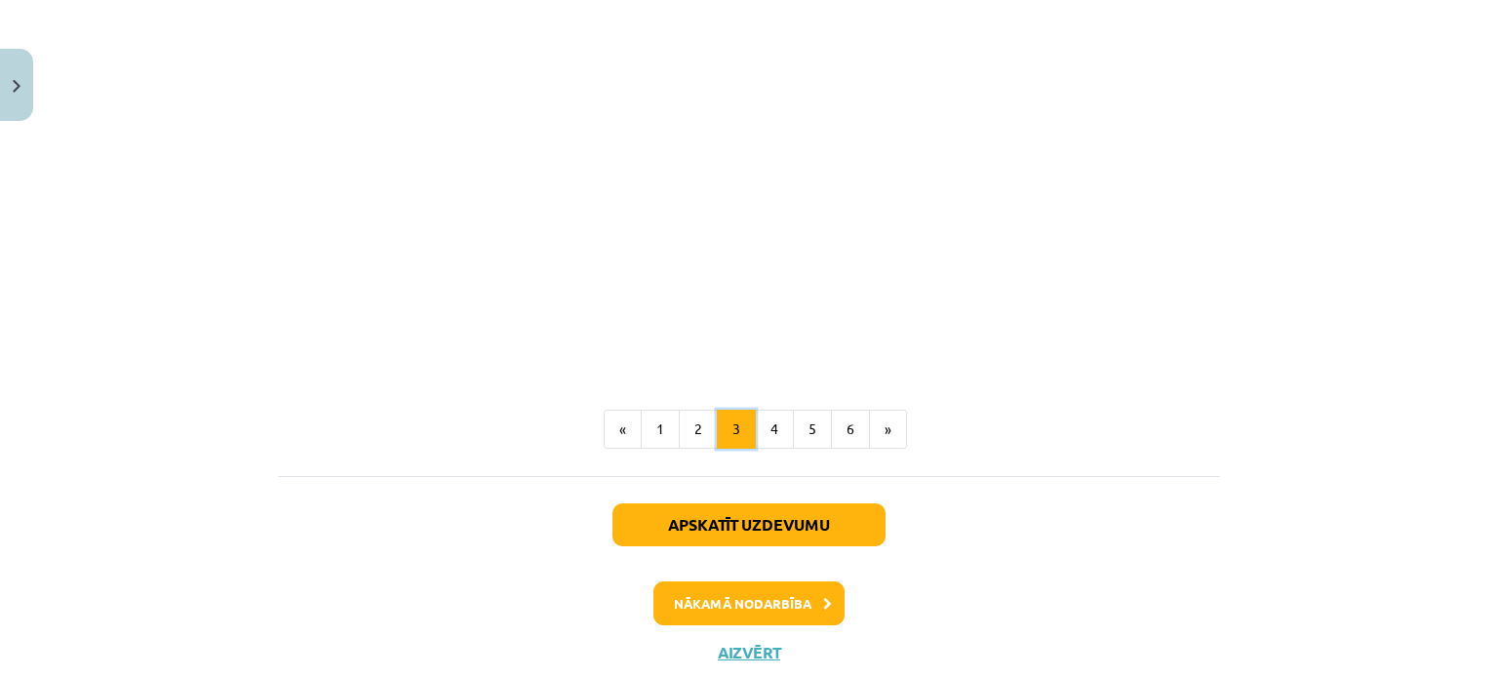
scroll to position [1846, 0]
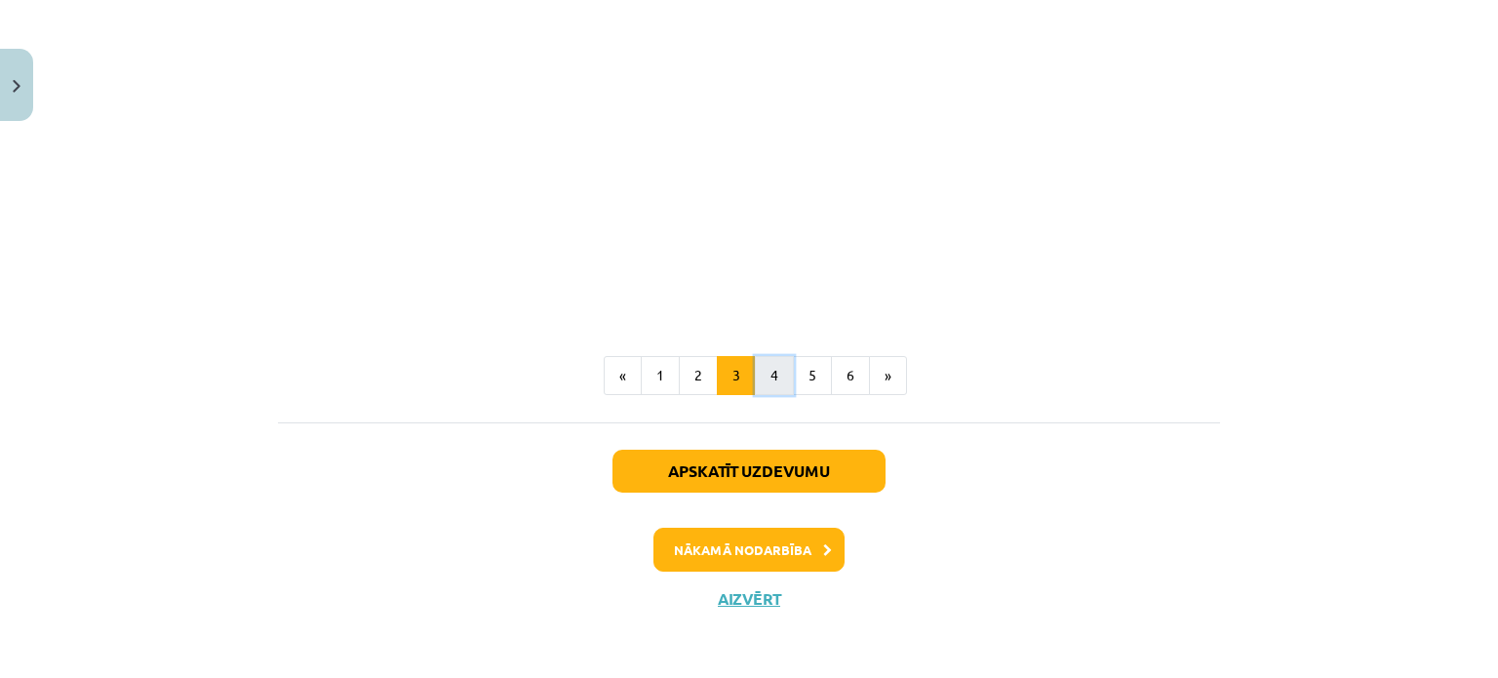
click at [777, 366] on button "4" at bounding box center [774, 375] width 39 height 39
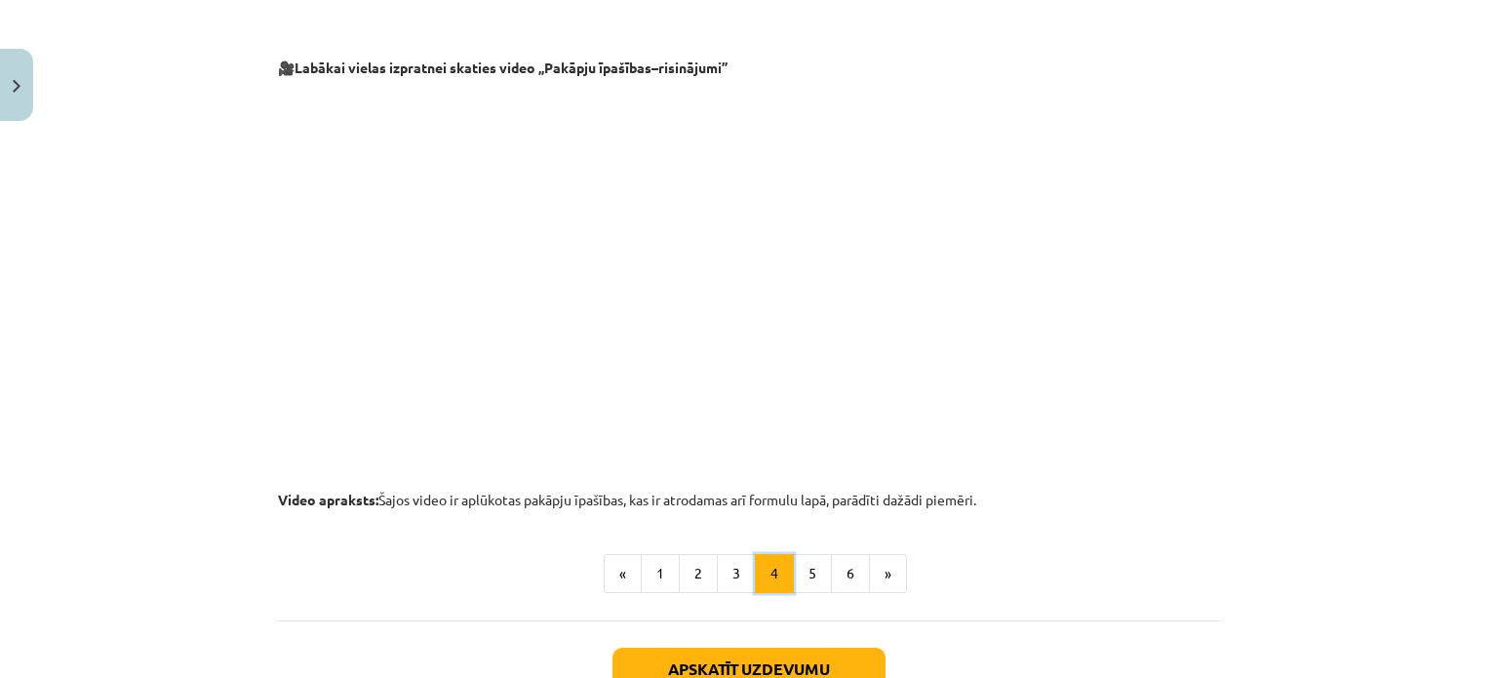
scroll to position [2007, 0]
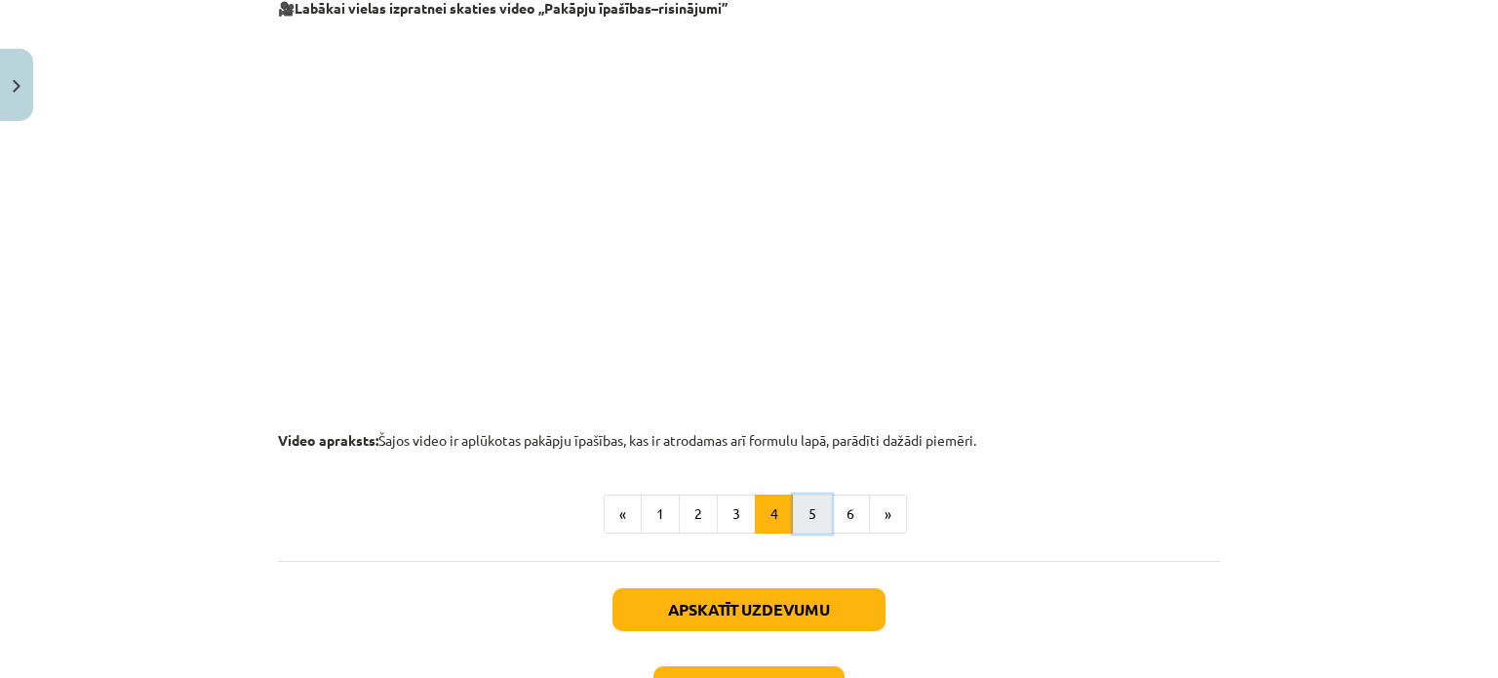
click at [795, 509] on button "5" at bounding box center [812, 514] width 39 height 39
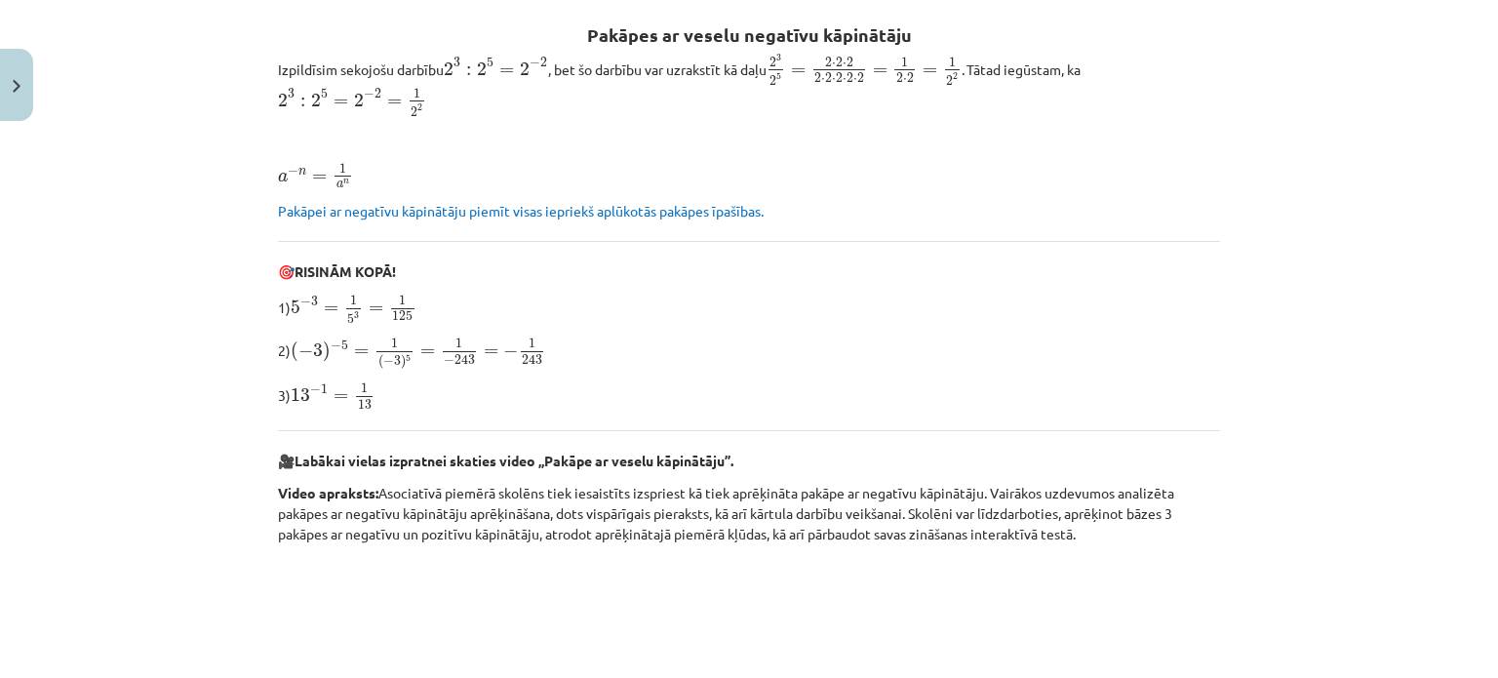
scroll to position [348, 0]
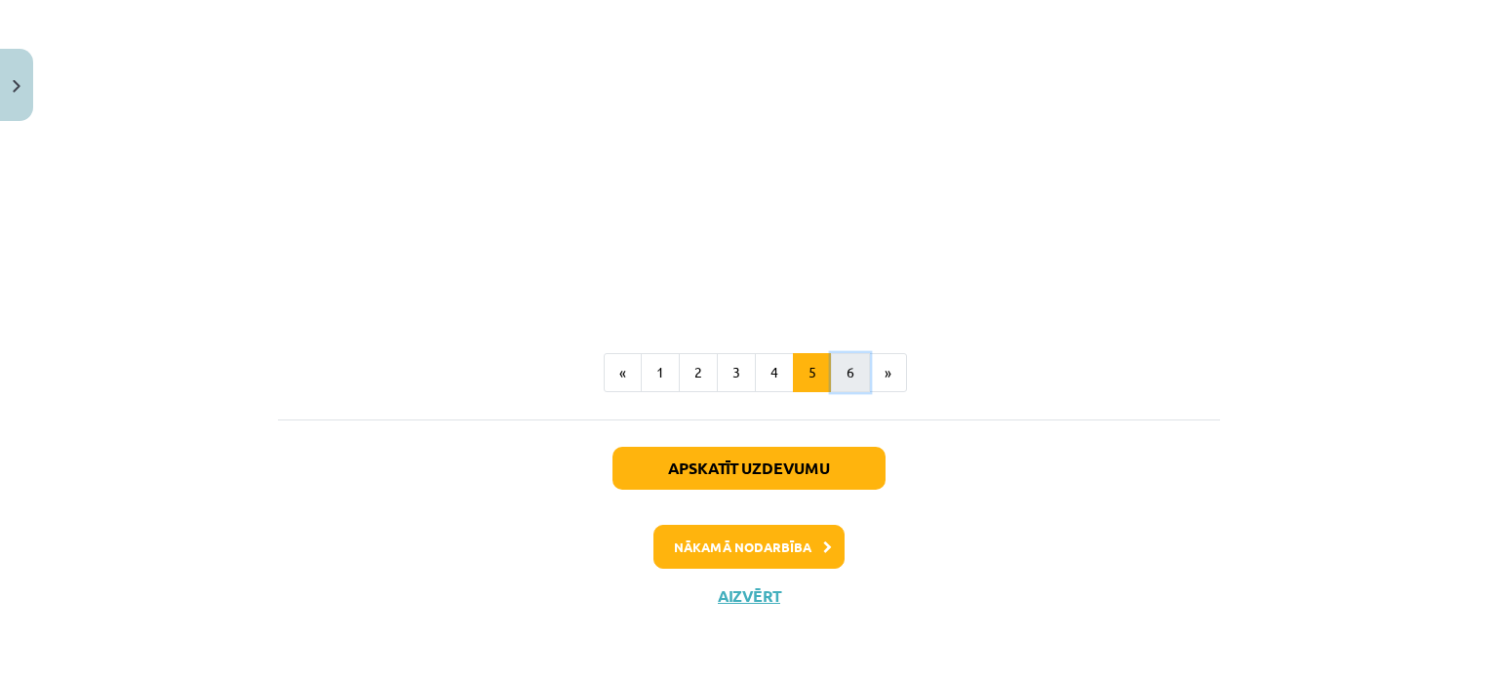
click at [831, 370] on button "6" at bounding box center [850, 372] width 39 height 39
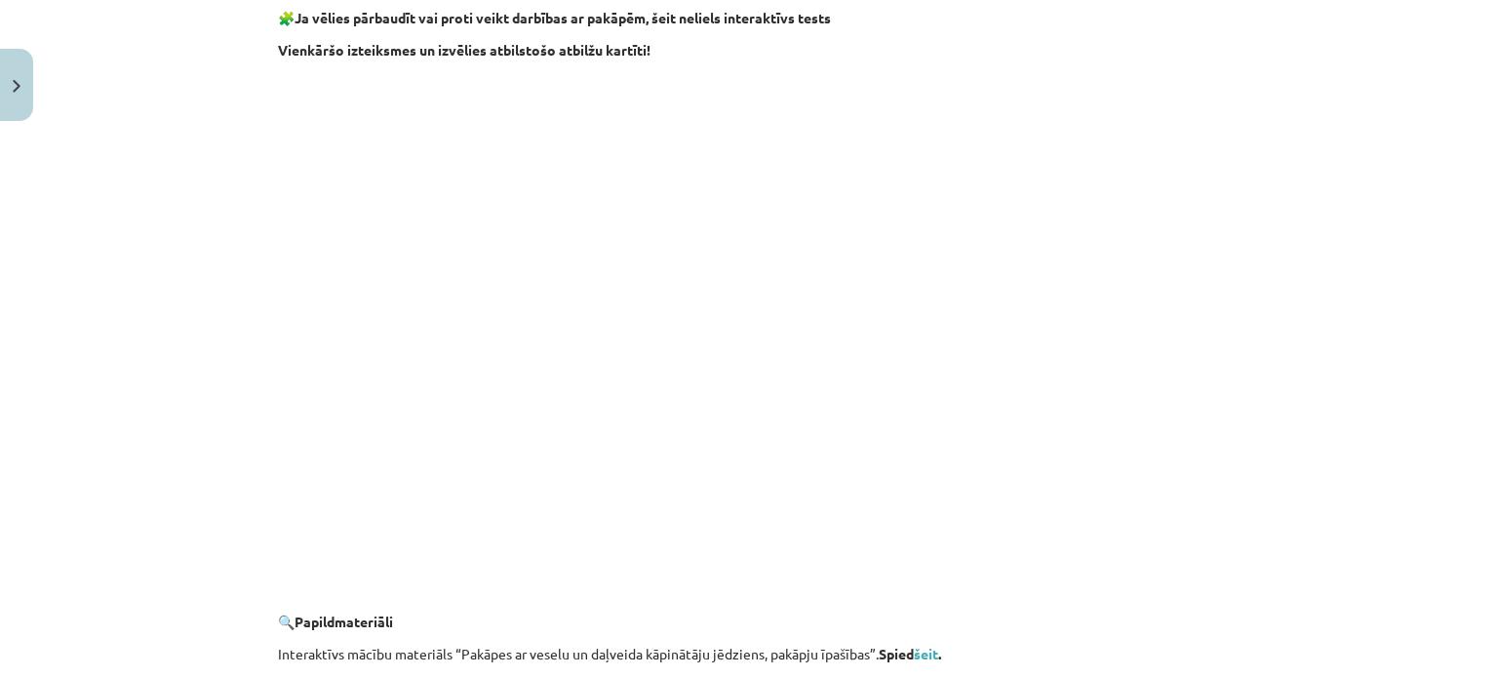
scroll to position [1968, 0]
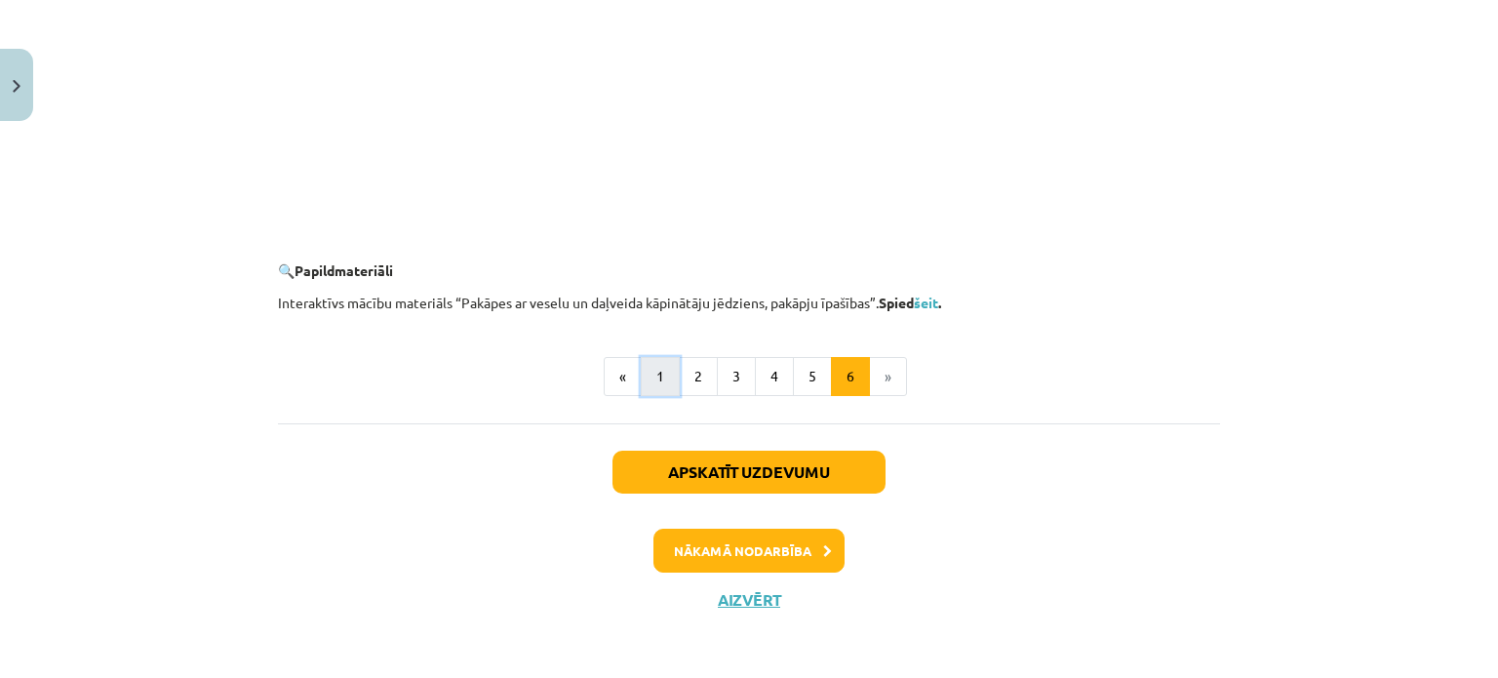
click at [648, 382] on button "1" at bounding box center [660, 376] width 39 height 39
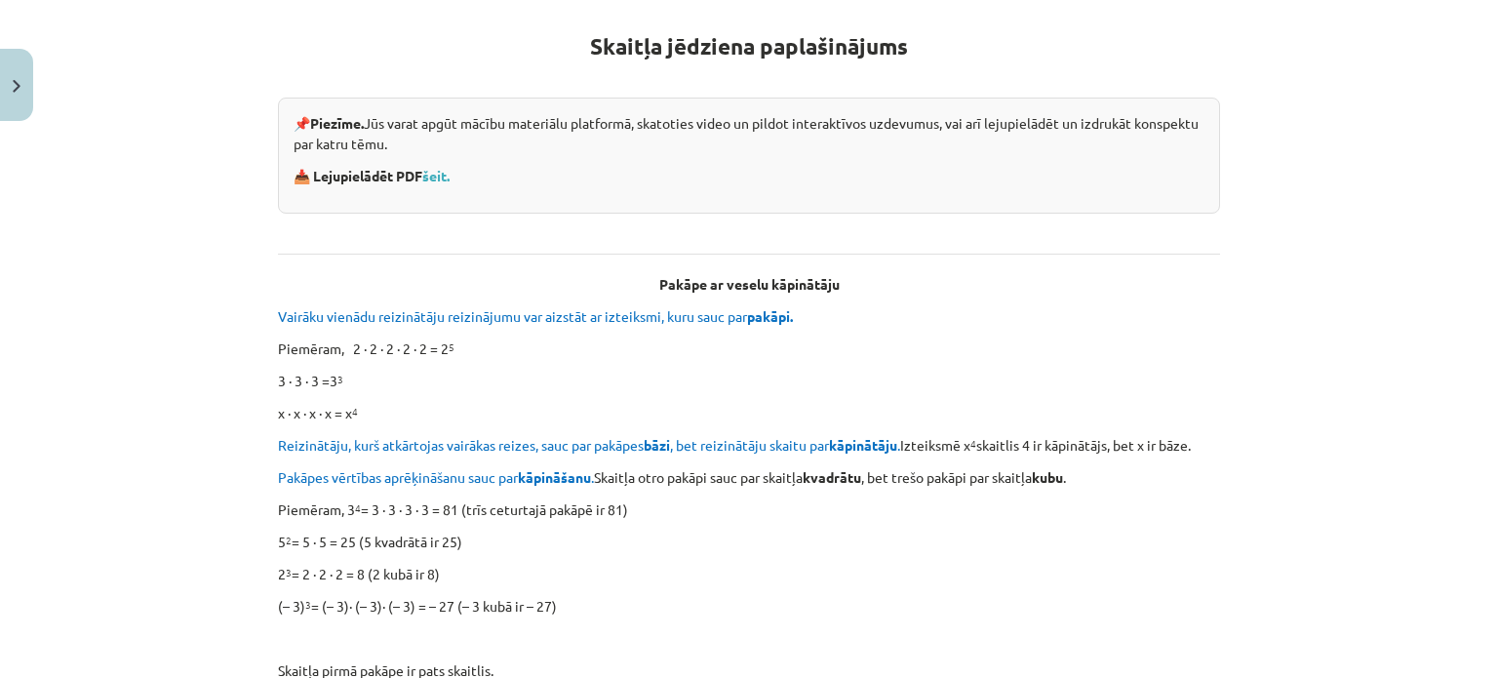
scroll to position [348, 0]
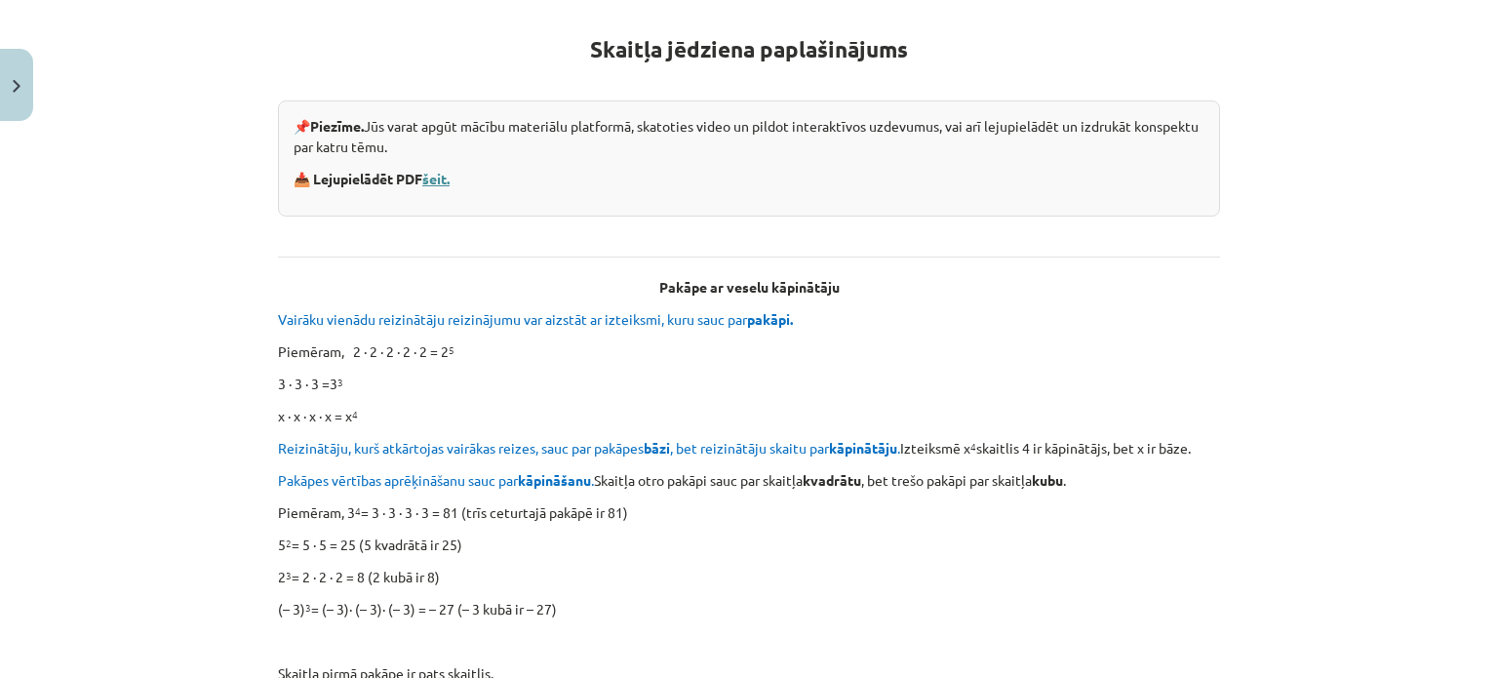
click at [437, 182] on link "šeit." at bounding box center [435, 179] width 27 height 18
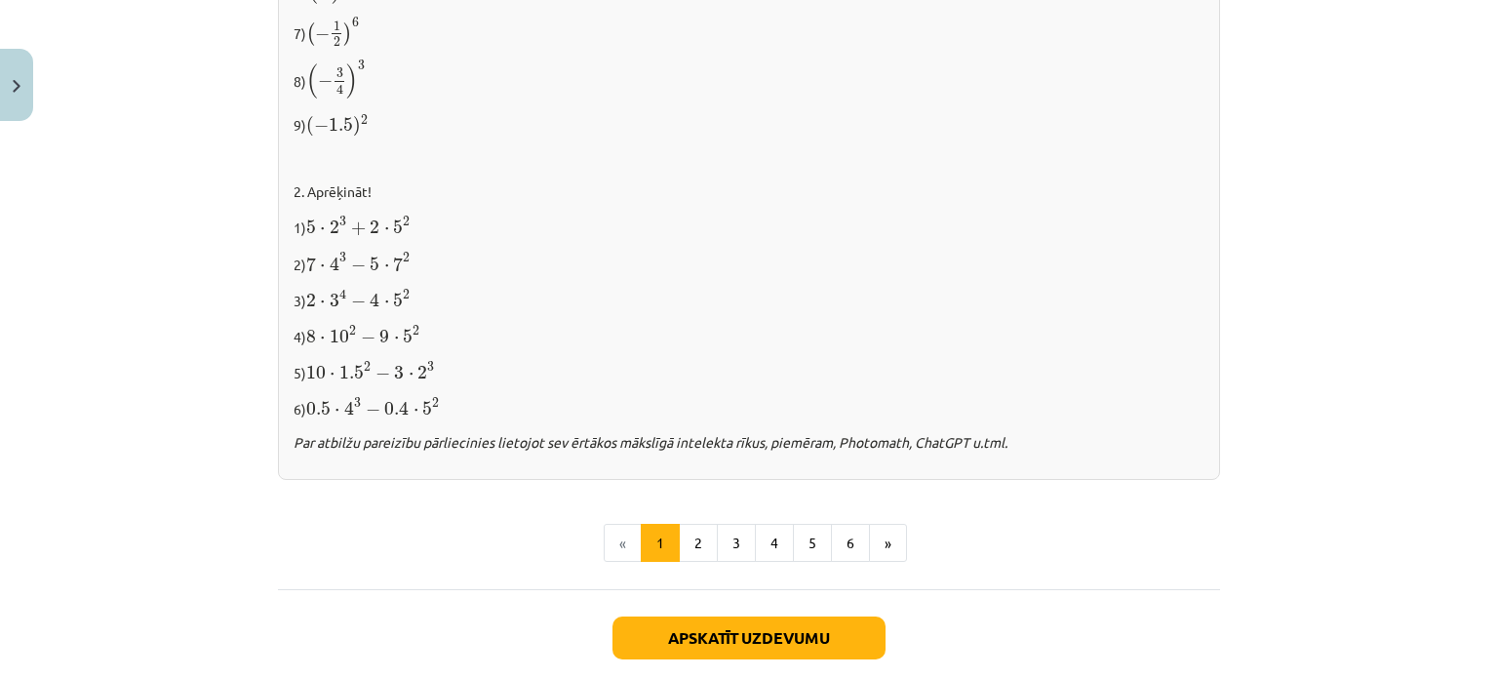
scroll to position [2154, 0]
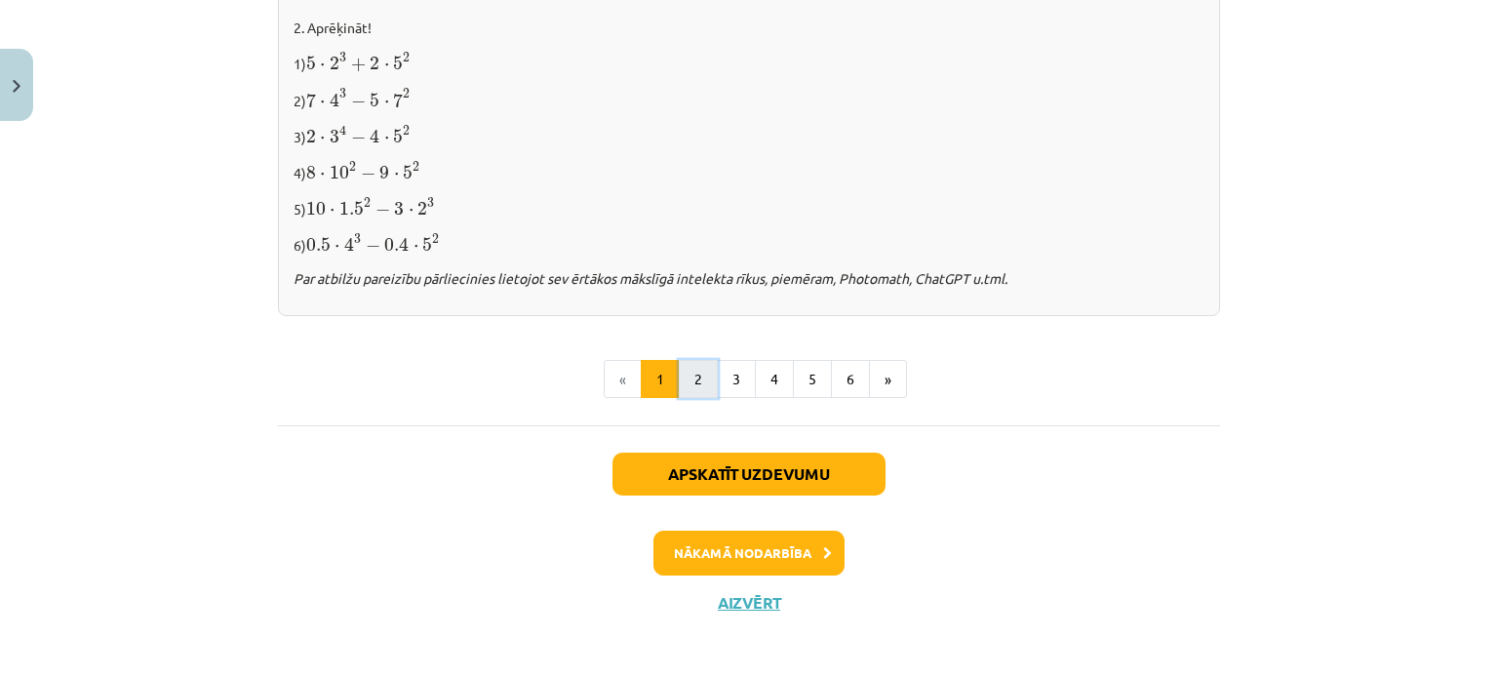
click at [681, 374] on button "2" at bounding box center [698, 379] width 39 height 39
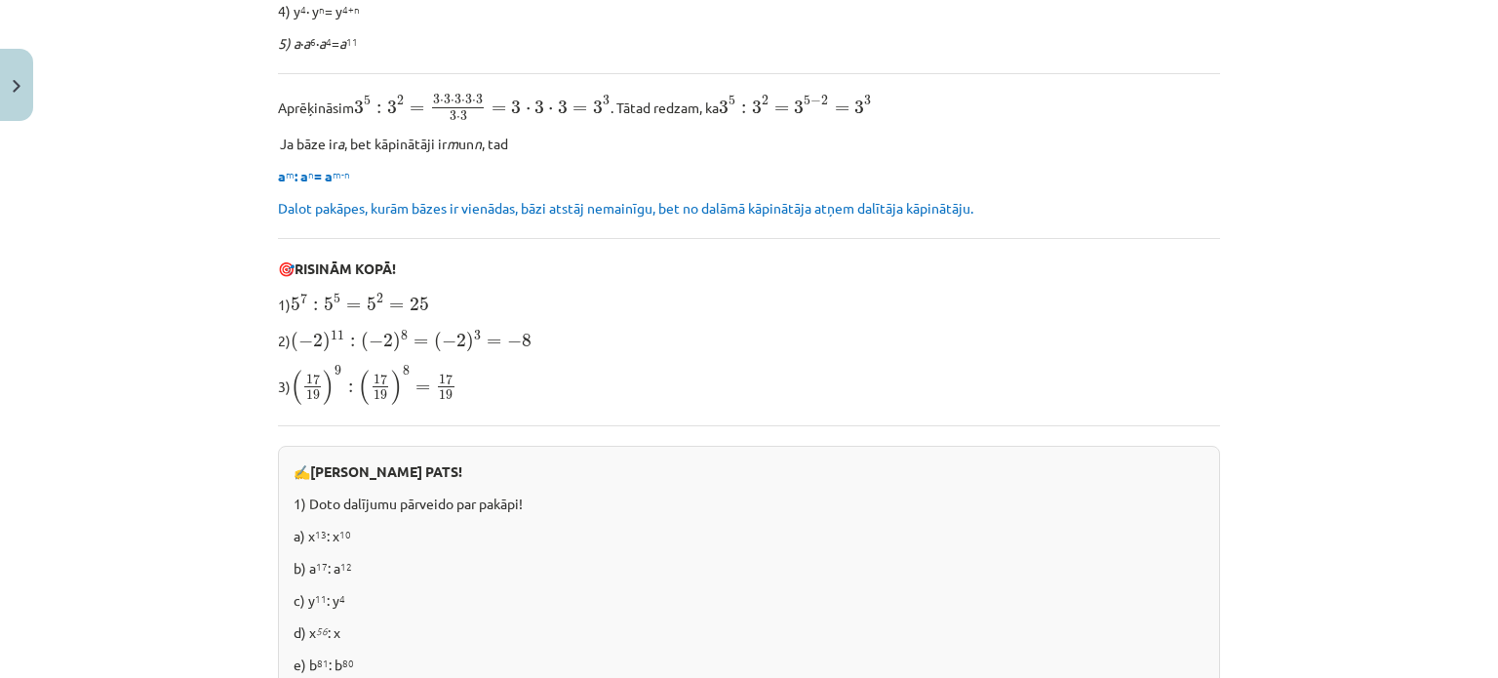
scroll to position [738, 0]
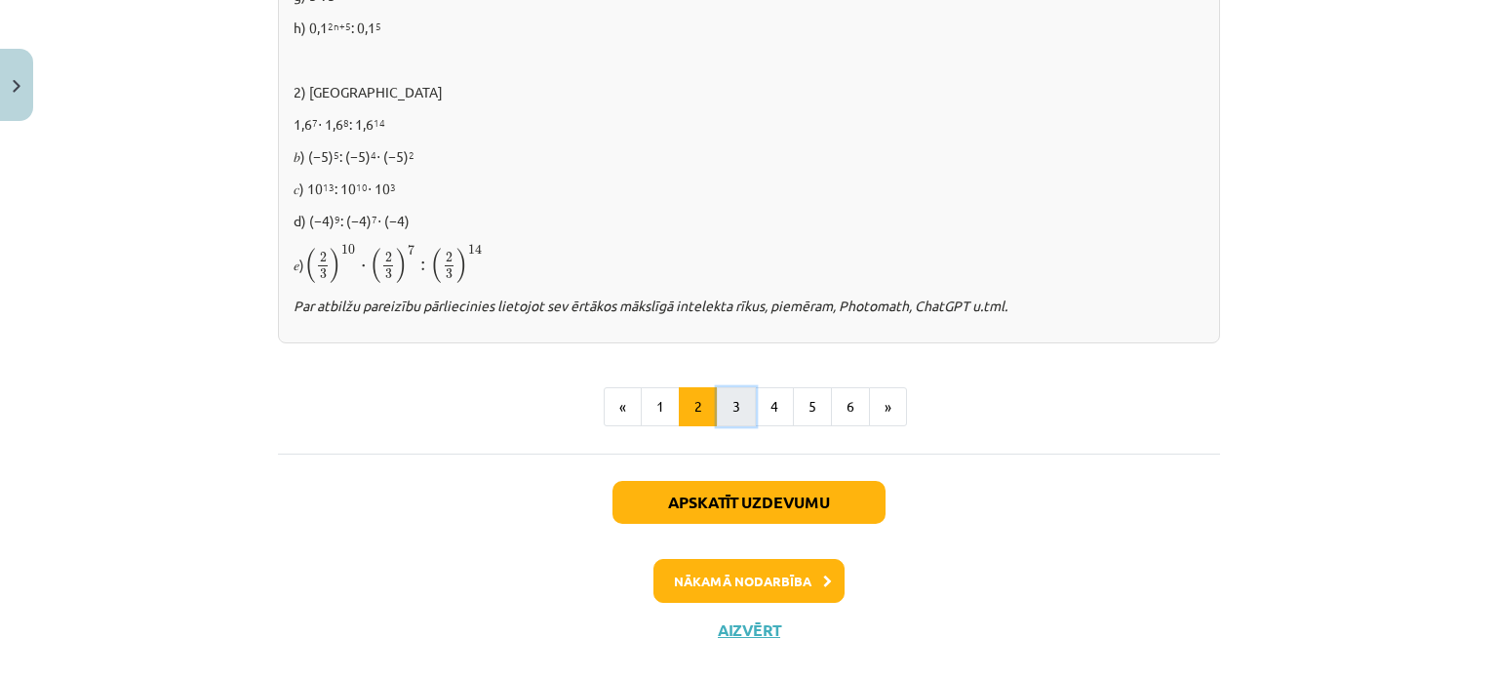
click at [742, 412] on button "3" at bounding box center [736, 406] width 39 height 39
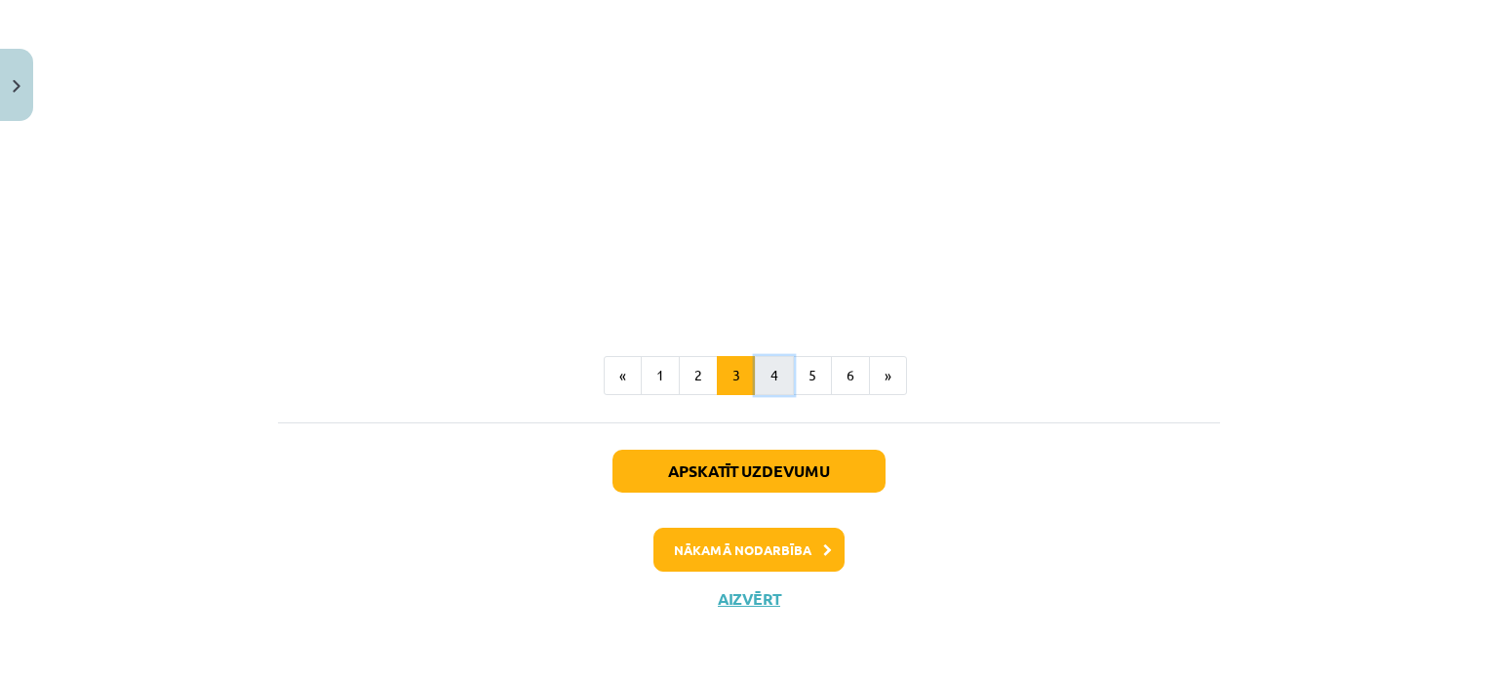
click at [784, 379] on button "4" at bounding box center [774, 375] width 39 height 39
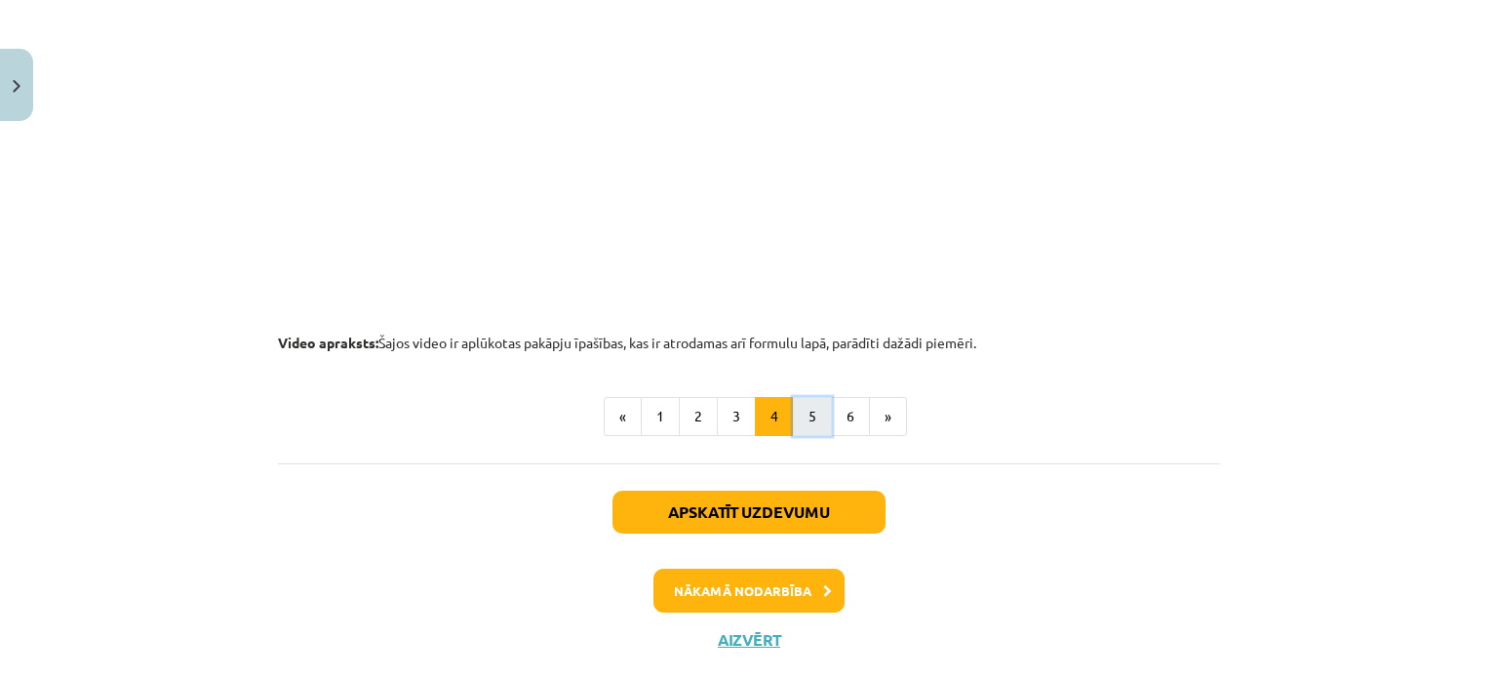
click at [805, 423] on button "5" at bounding box center [812, 416] width 39 height 39
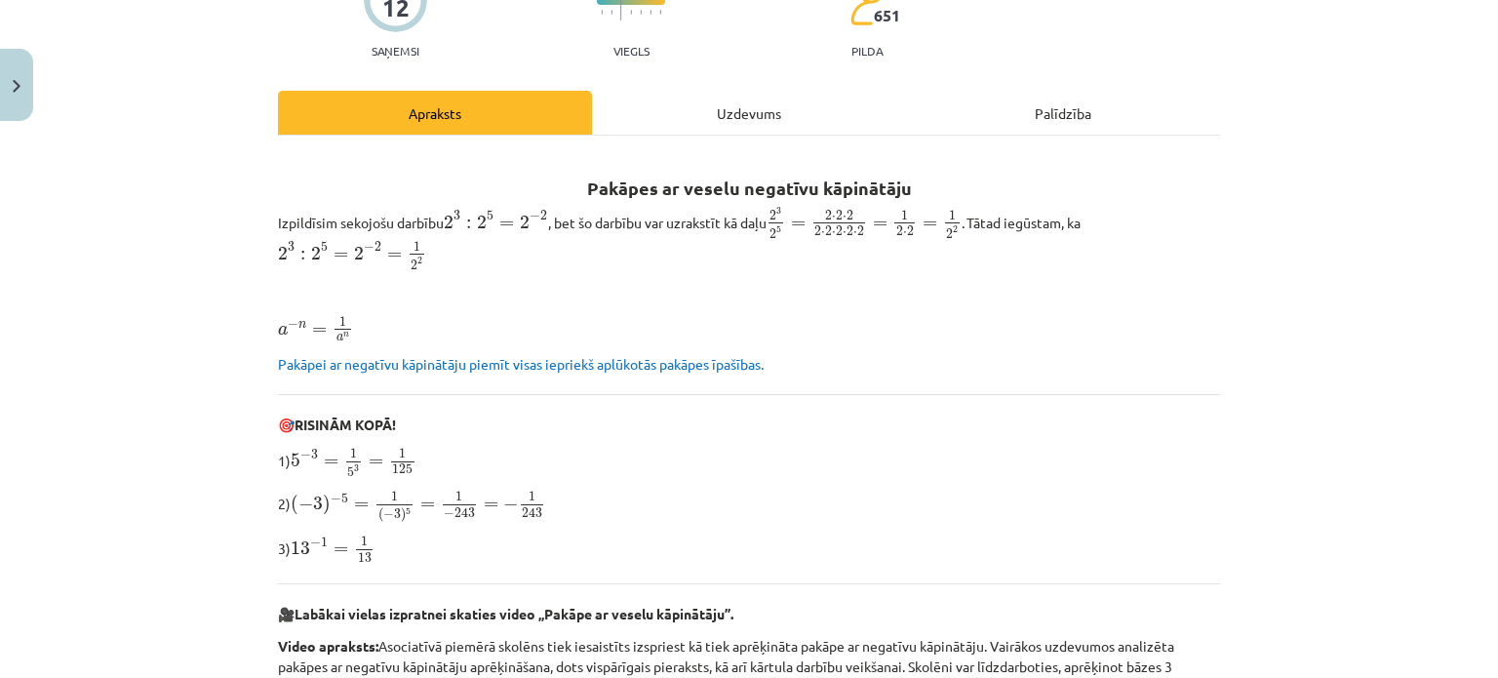
scroll to position [0, 0]
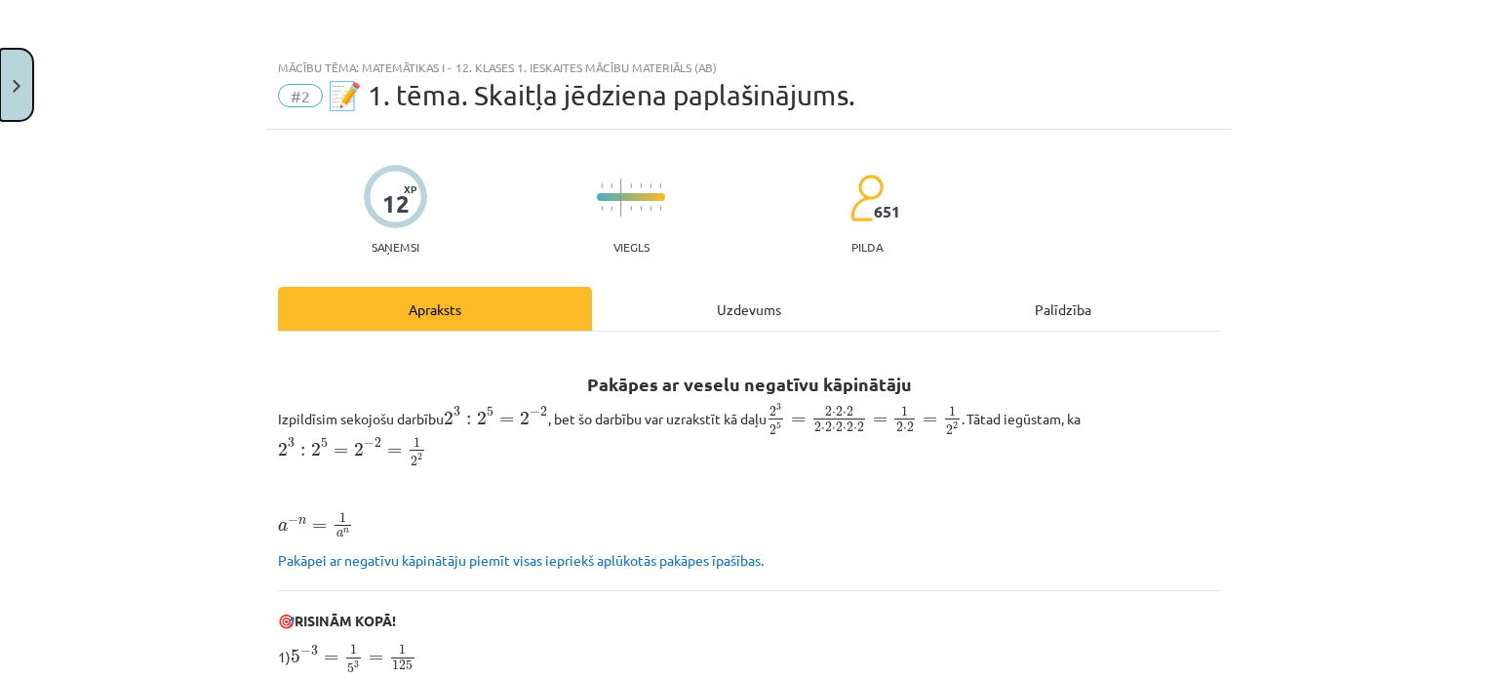
click at [24, 82] on button "Close" at bounding box center [16, 85] width 33 height 72
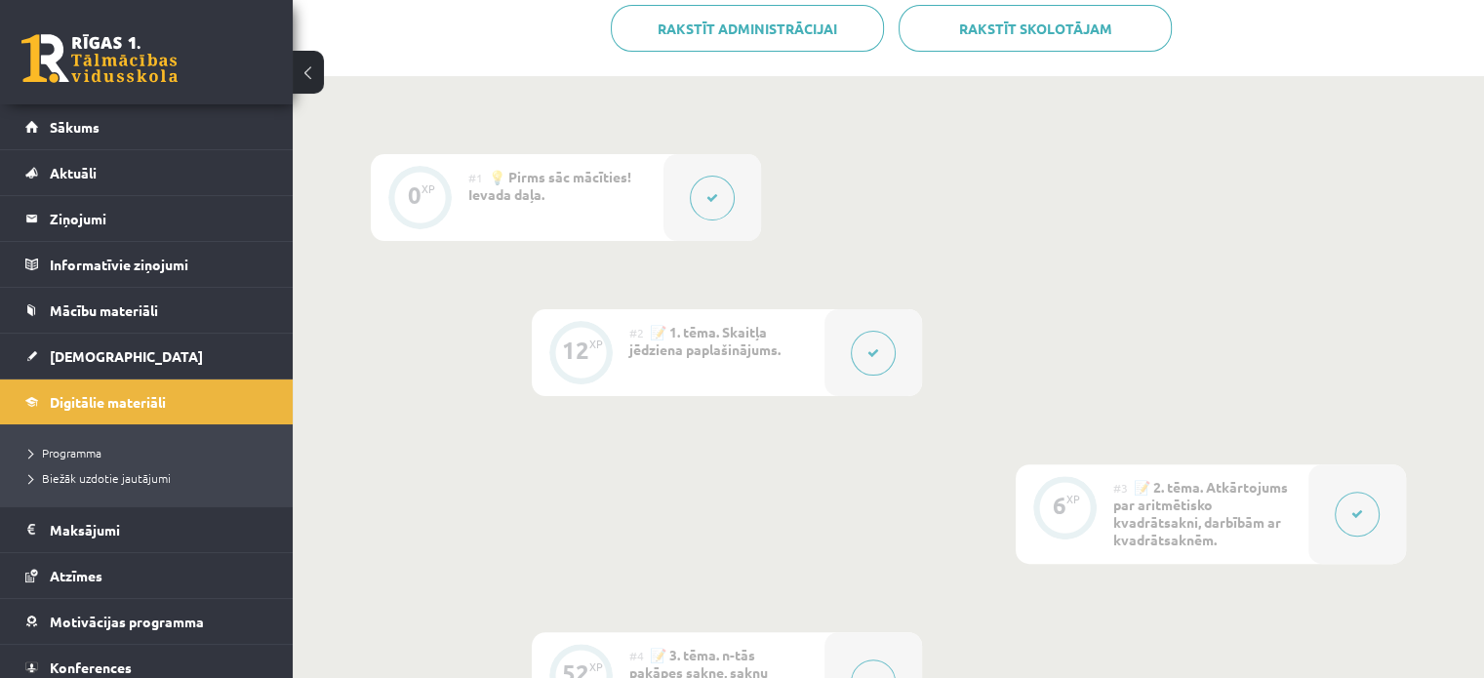
click at [725, 217] on div at bounding box center [712, 197] width 98 height 87
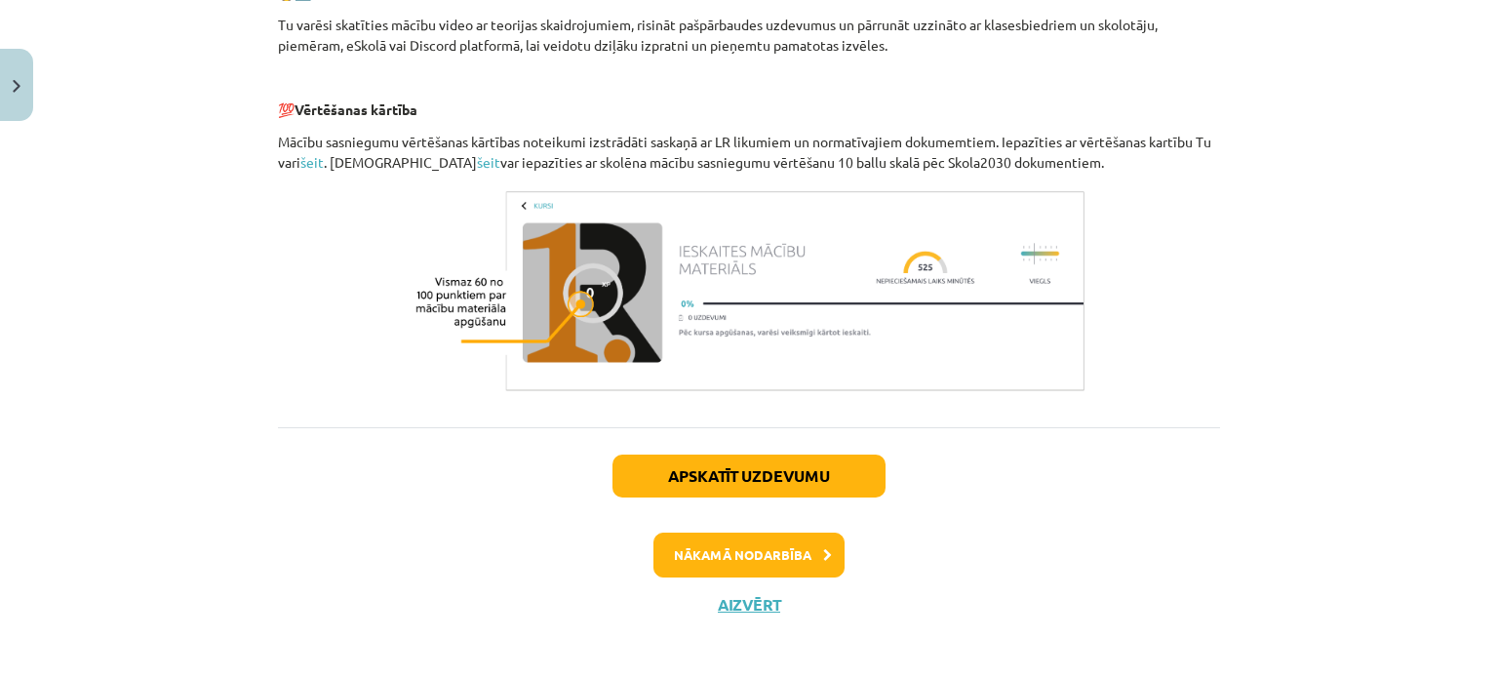
scroll to position [951, 0]
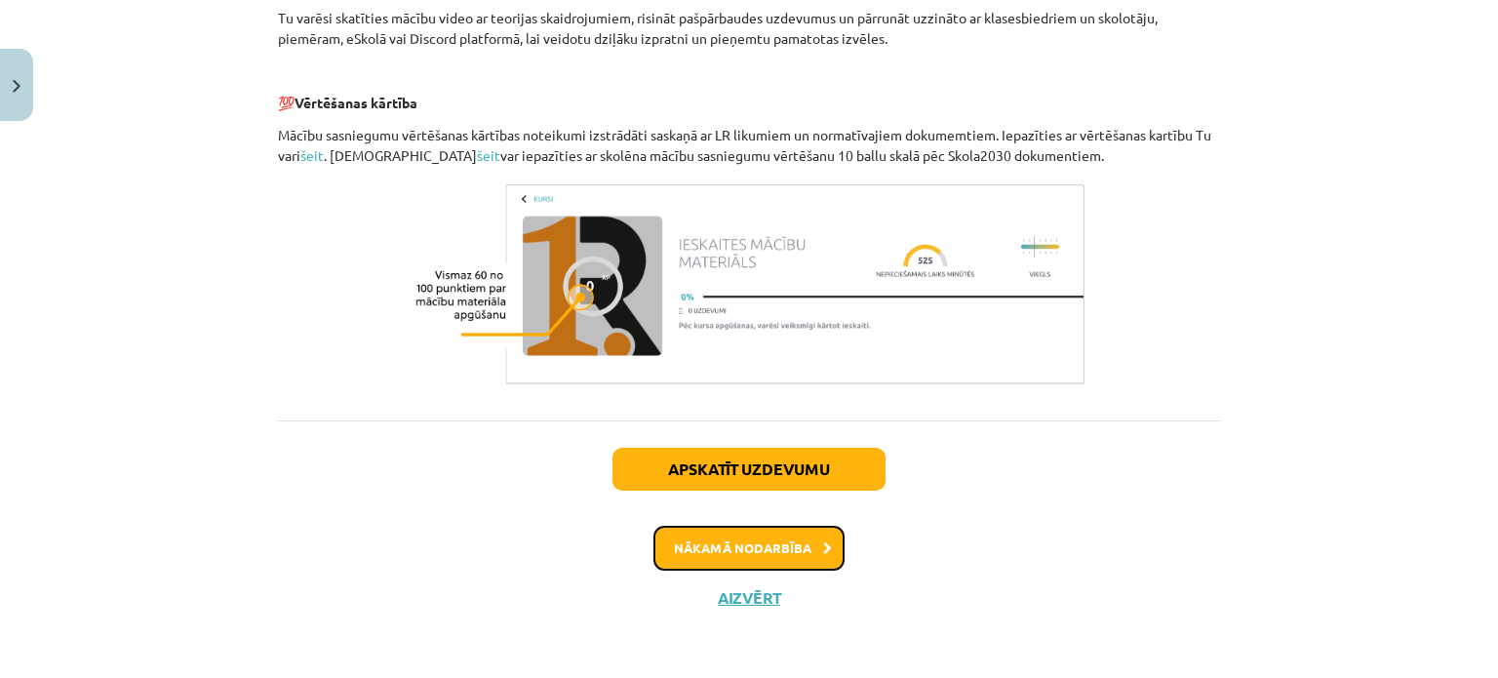
click at [749, 549] on button "Nākamā nodarbība" at bounding box center [749, 548] width 191 height 45
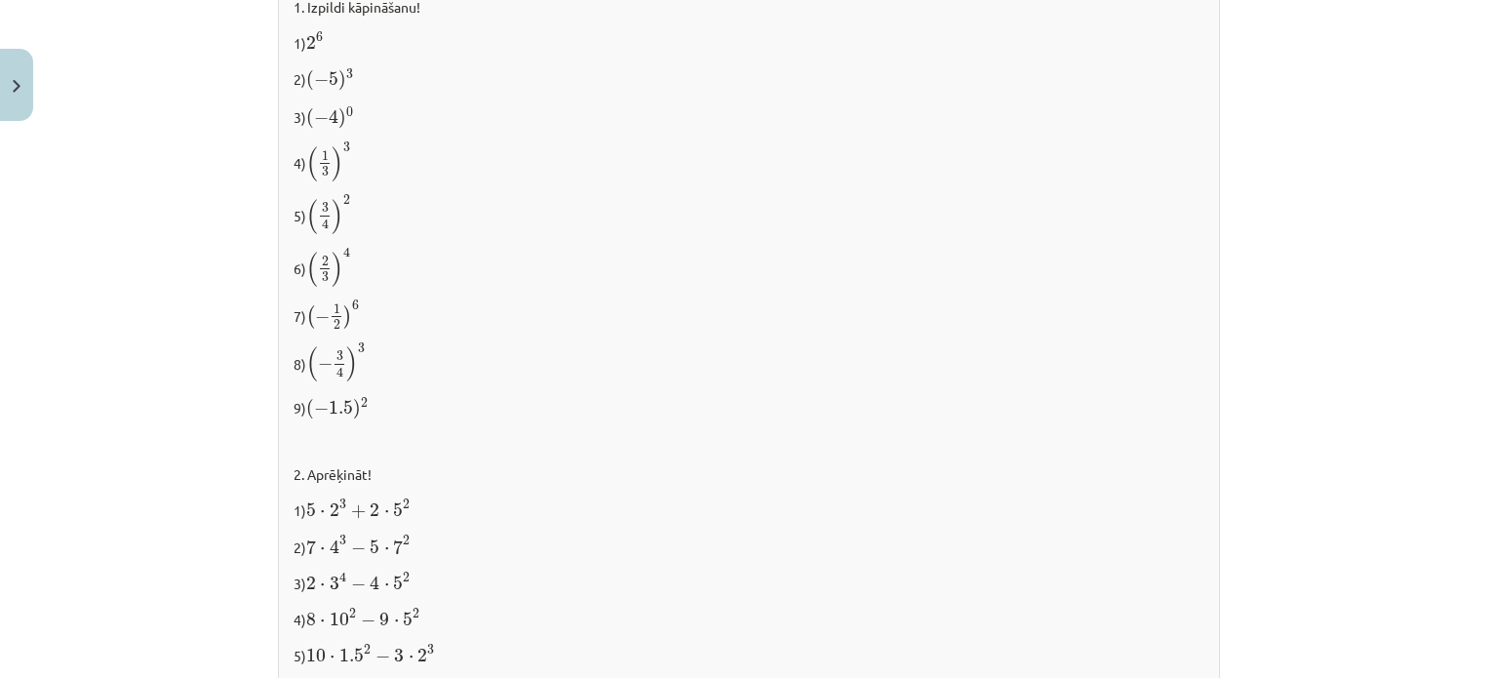
scroll to position [2154, 0]
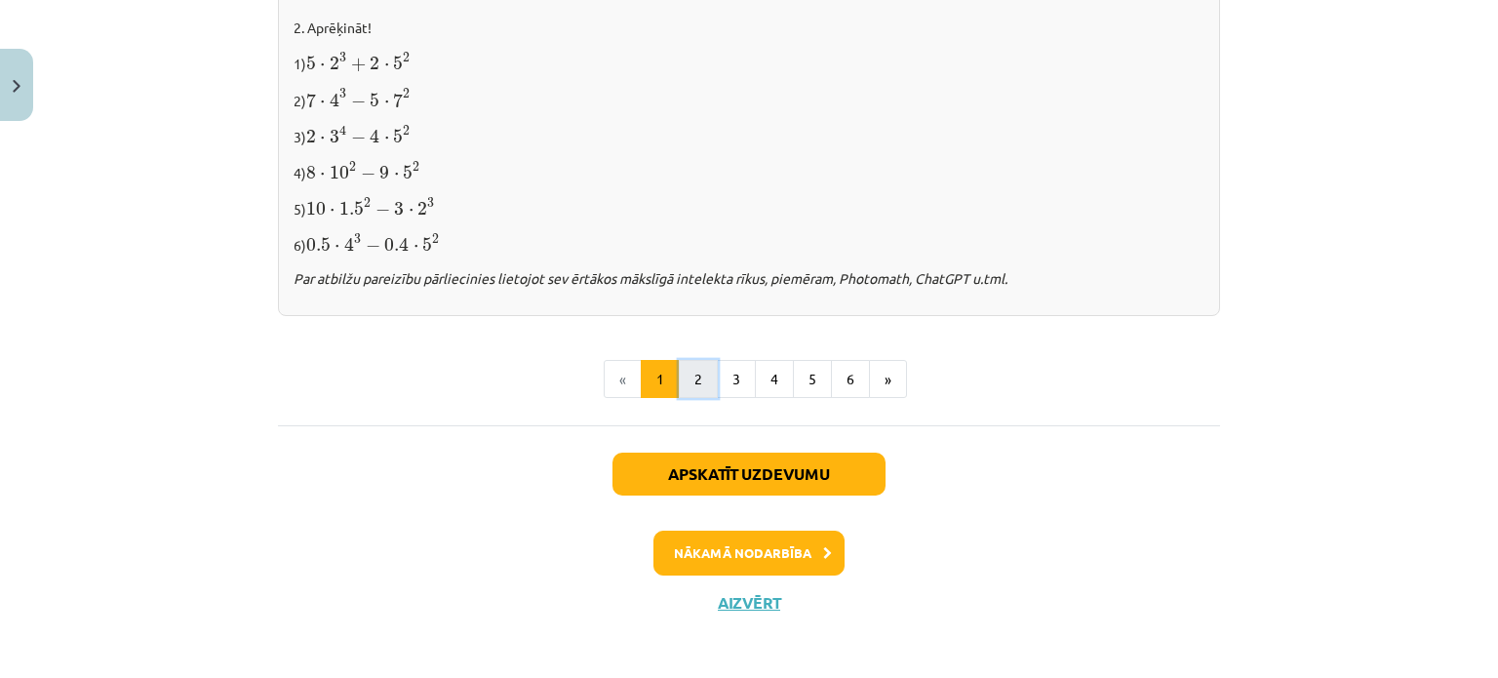
click at [690, 378] on button "2" at bounding box center [698, 379] width 39 height 39
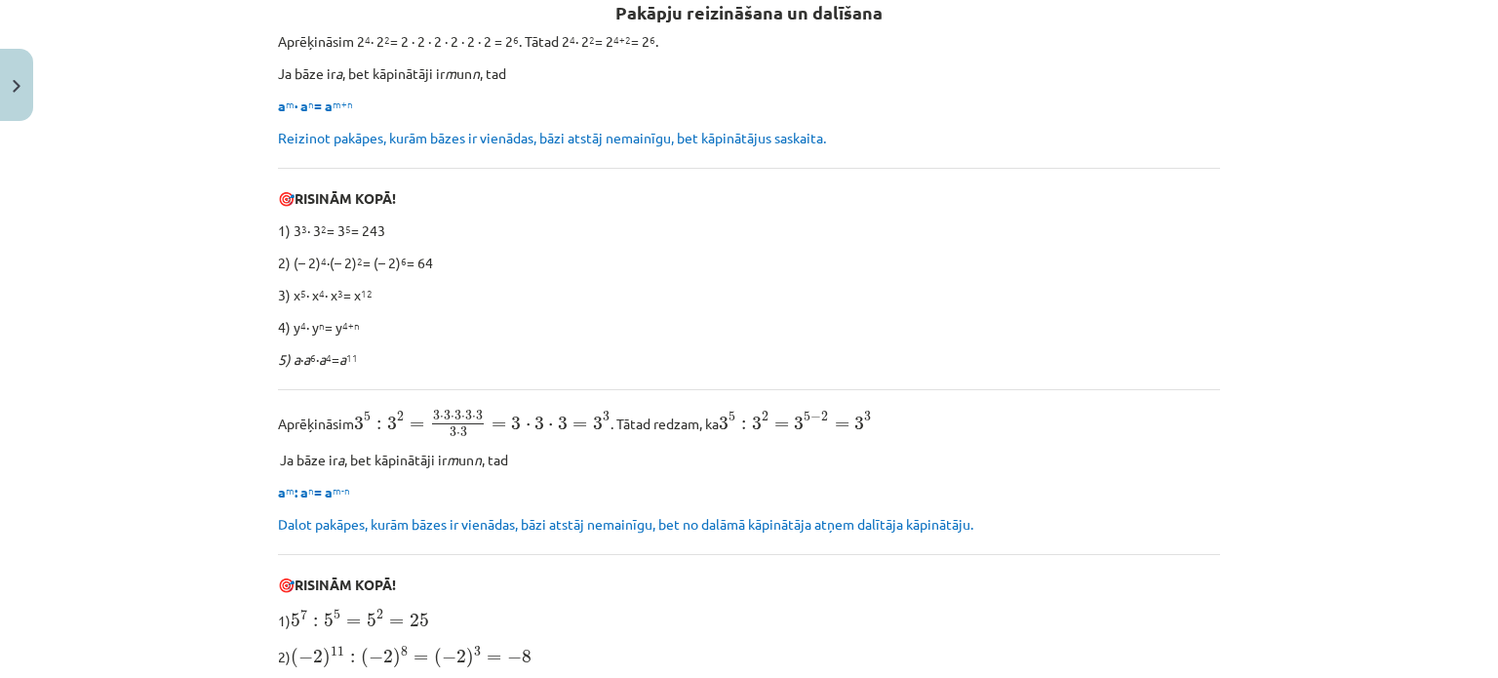
scroll to position [348, 0]
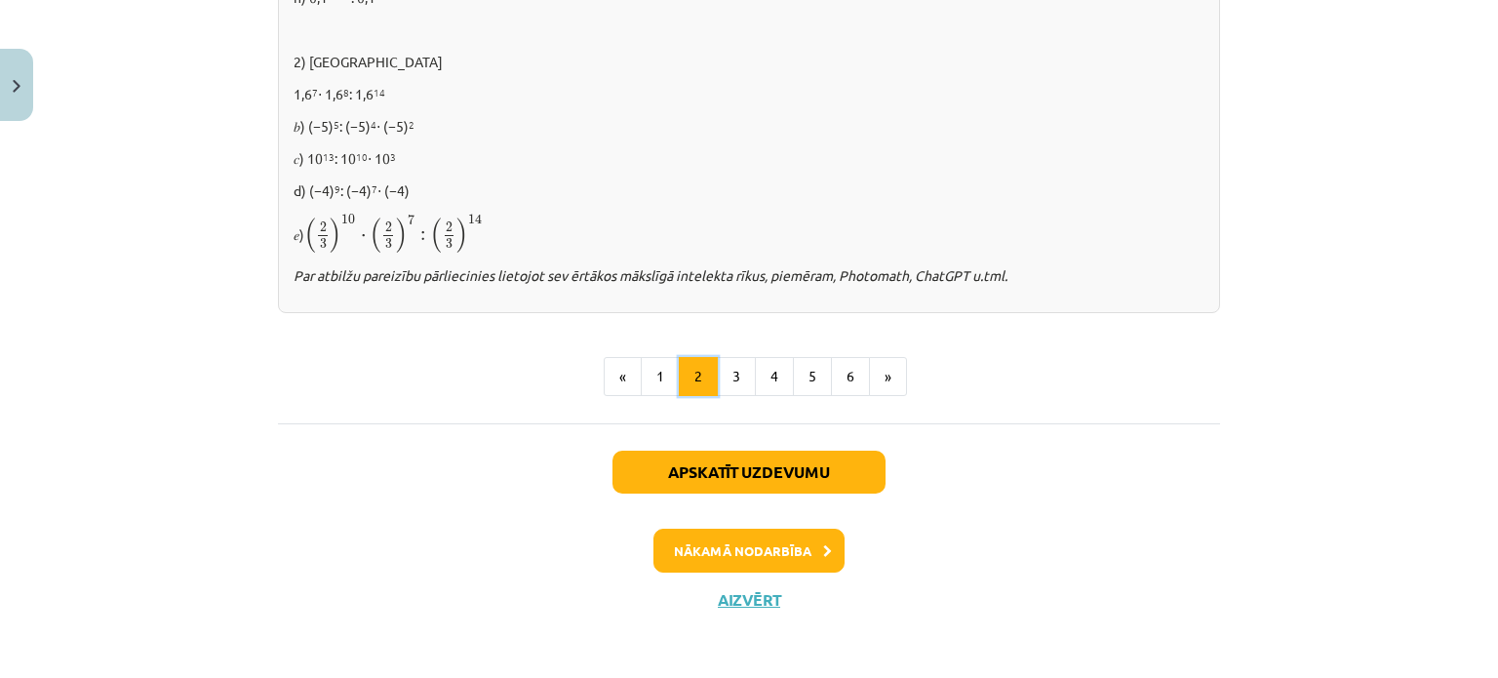
drag, startPoint x: 710, startPoint y: 383, endPoint x: 733, endPoint y: 374, distance: 24.5
click at [711, 383] on ul "« 1 2 3 4 5 6 »" at bounding box center [749, 376] width 942 height 39
click at [734, 375] on button "3" at bounding box center [736, 376] width 39 height 39
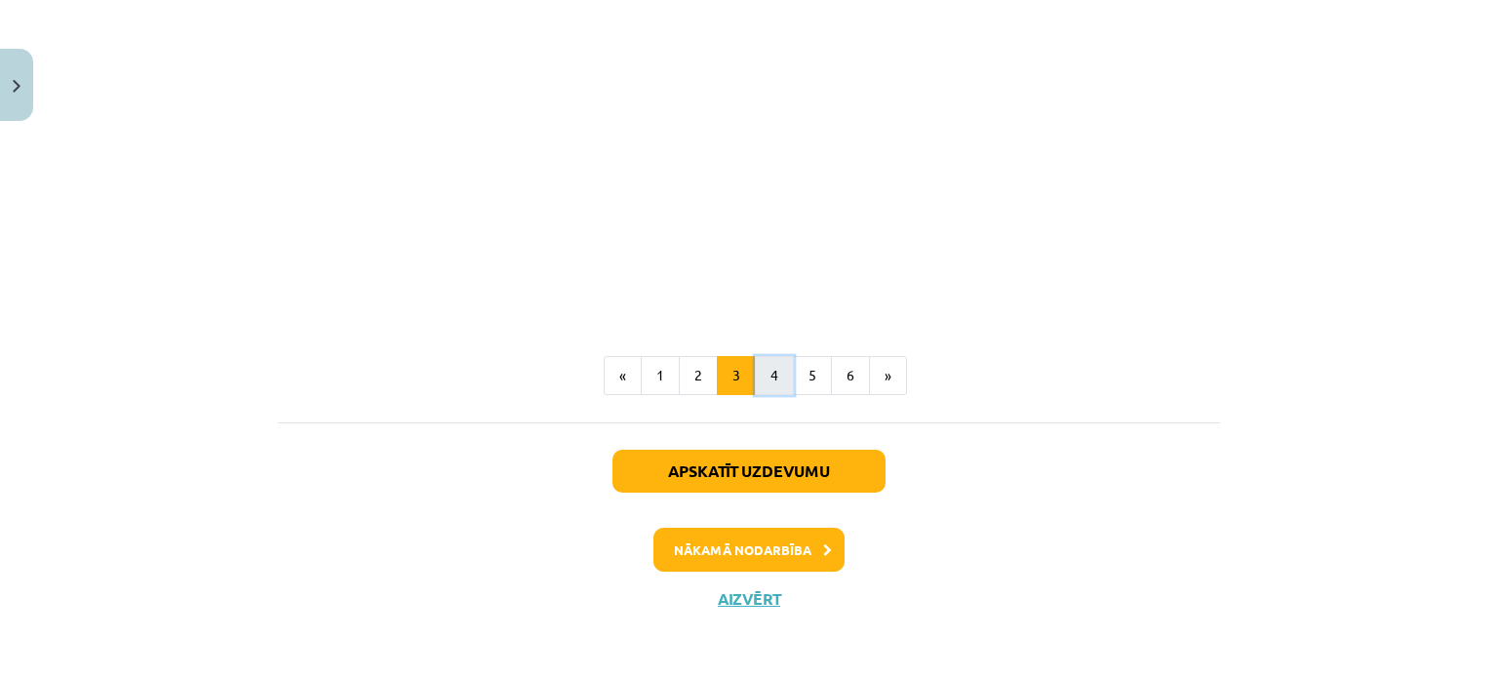
click at [777, 384] on button "4" at bounding box center [774, 375] width 39 height 39
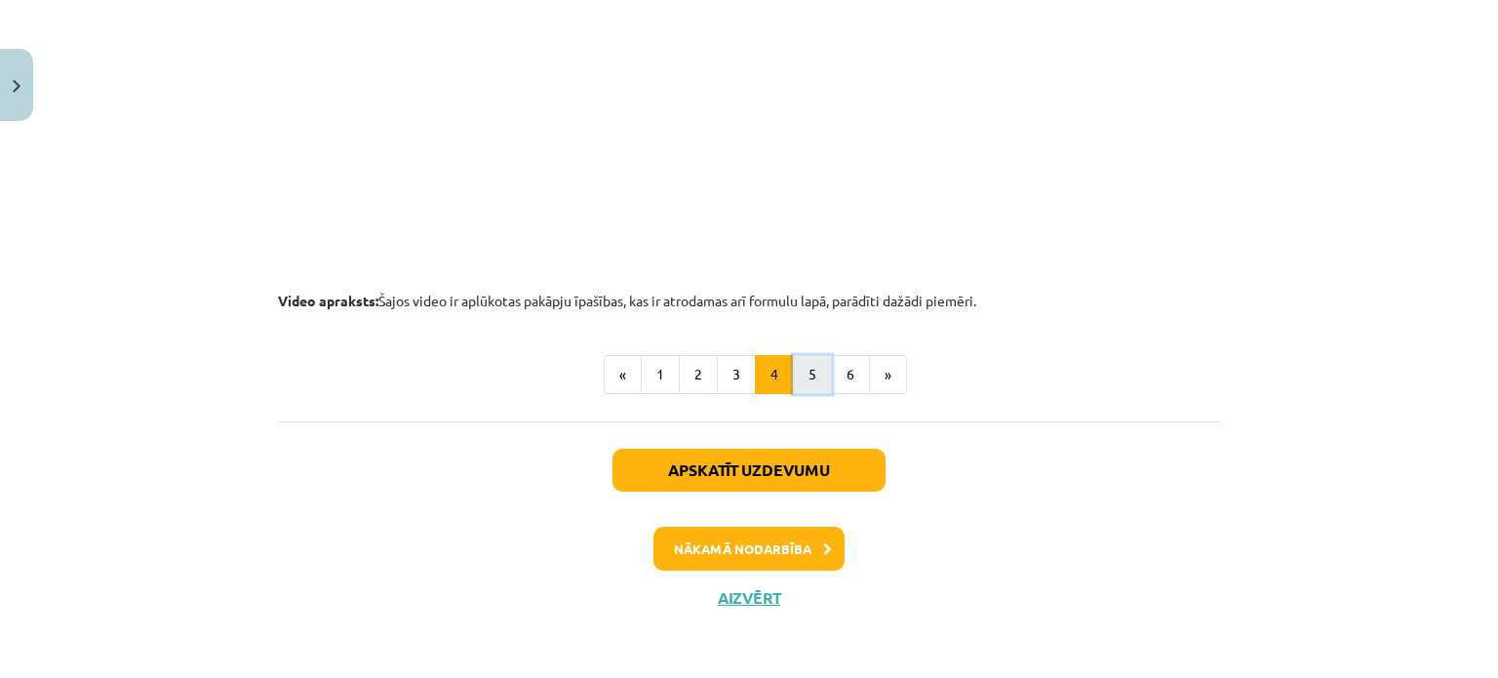
click at [794, 377] on button "5" at bounding box center [812, 374] width 39 height 39
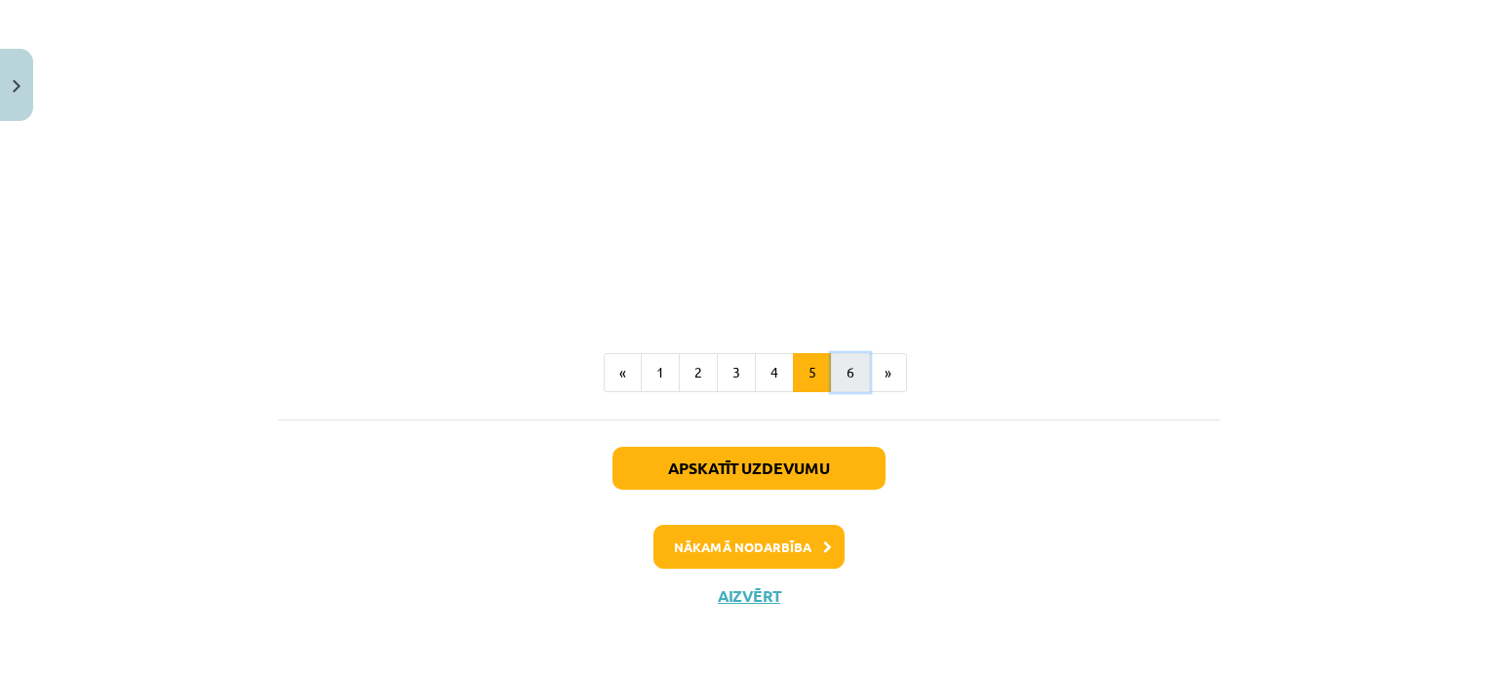
click at [835, 376] on button "6" at bounding box center [850, 372] width 39 height 39
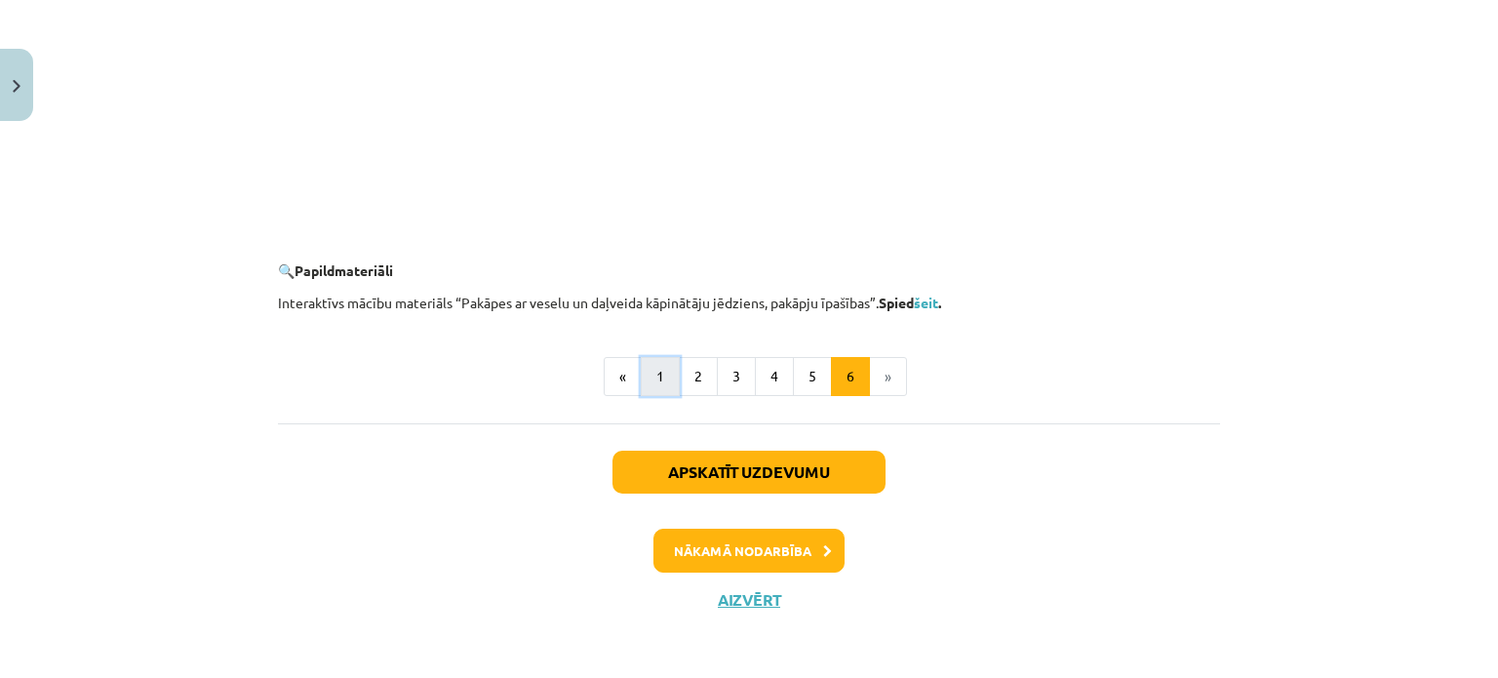
click at [652, 370] on button "1" at bounding box center [660, 376] width 39 height 39
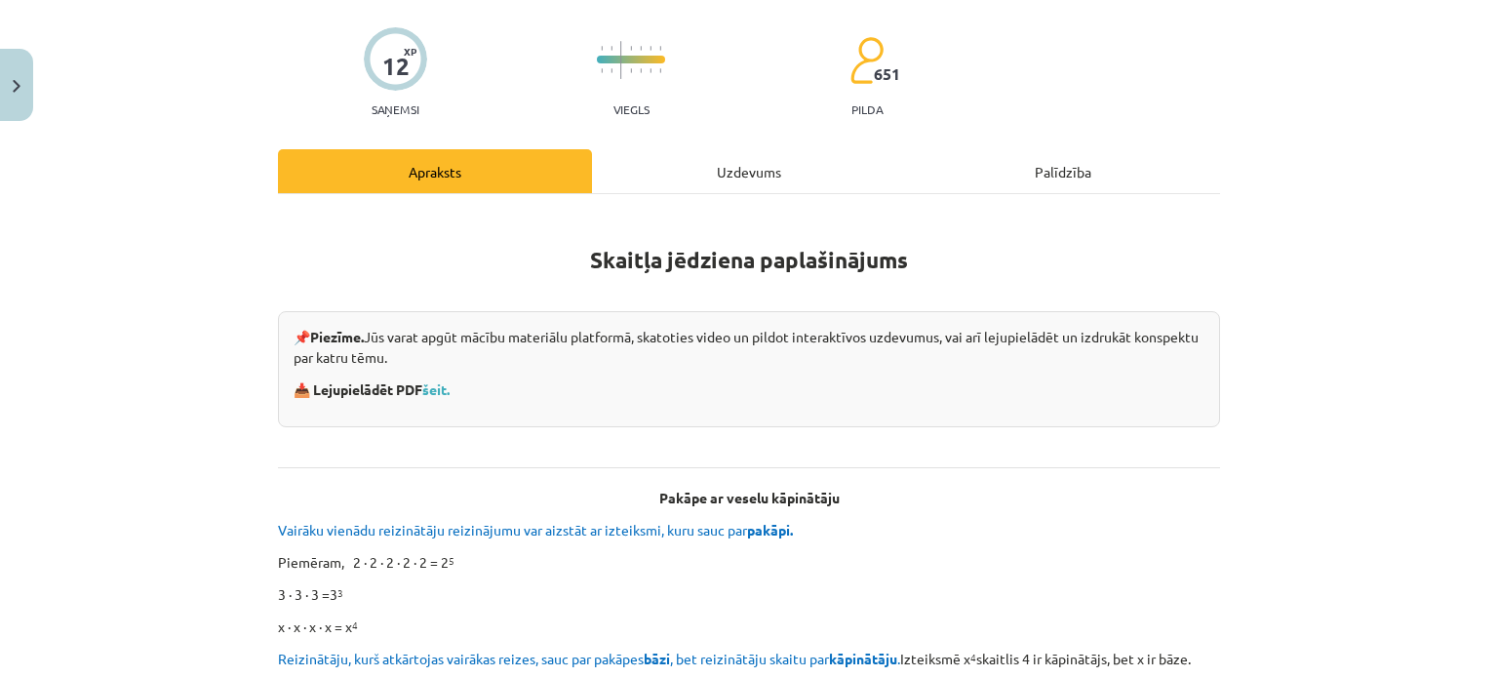
scroll to position [0, 0]
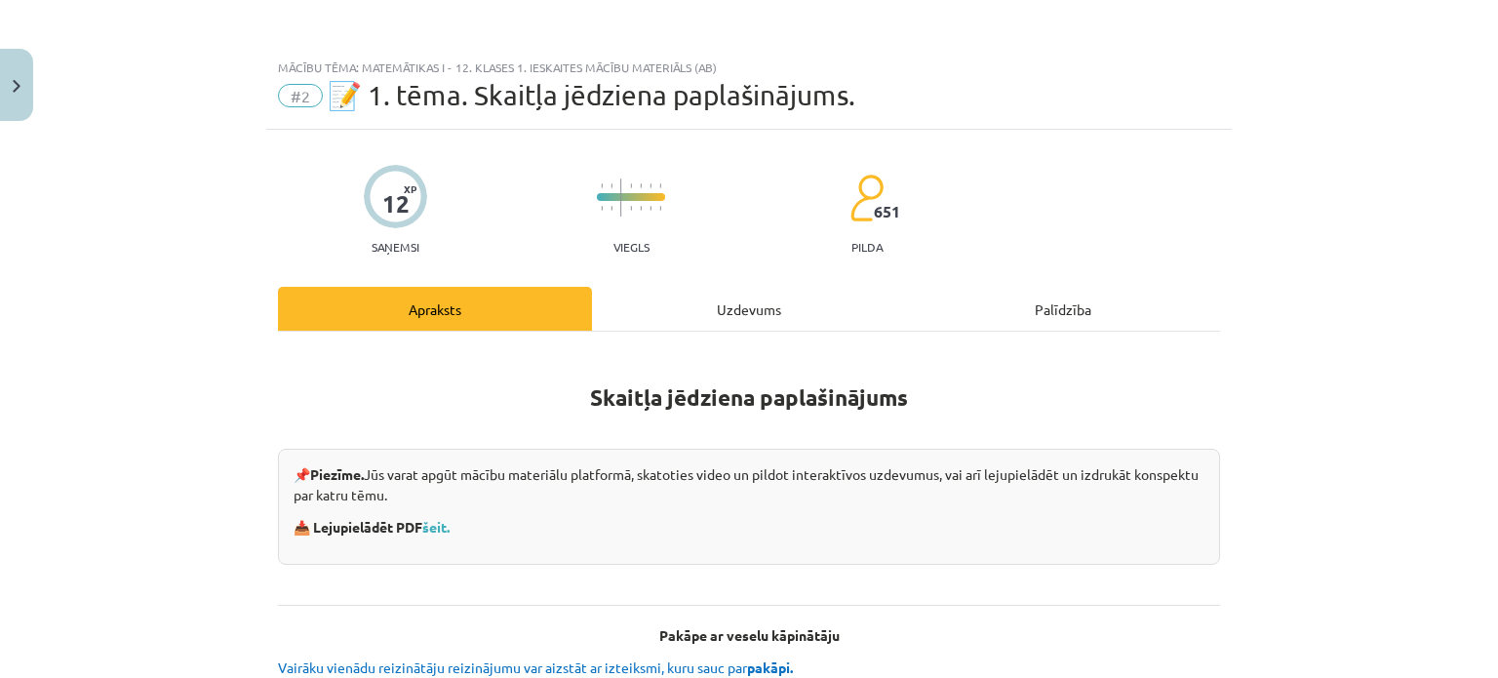
click at [675, 297] on div "Uzdevums" at bounding box center [749, 309] width 314 height 44
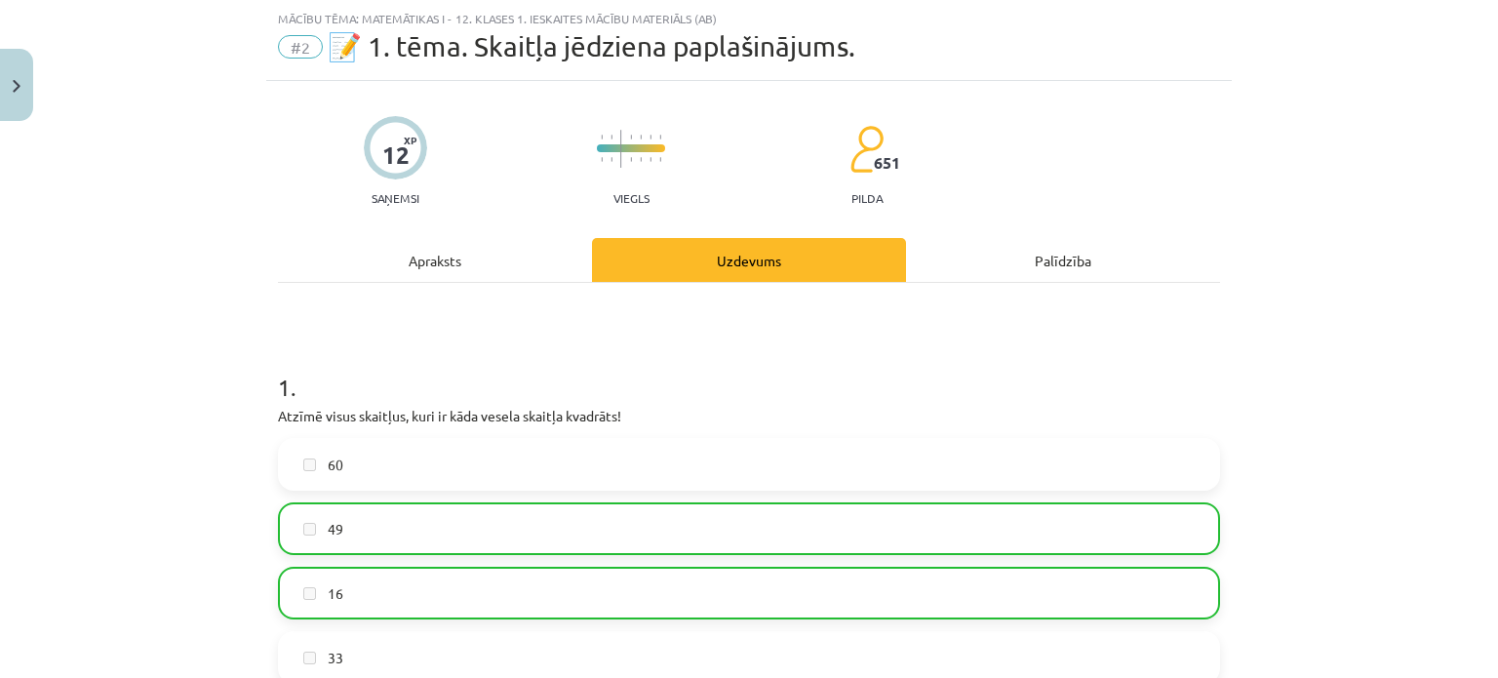
click at [416, 247] on div "Apraksts" at bounding box center [435, 260] width 314 height 44
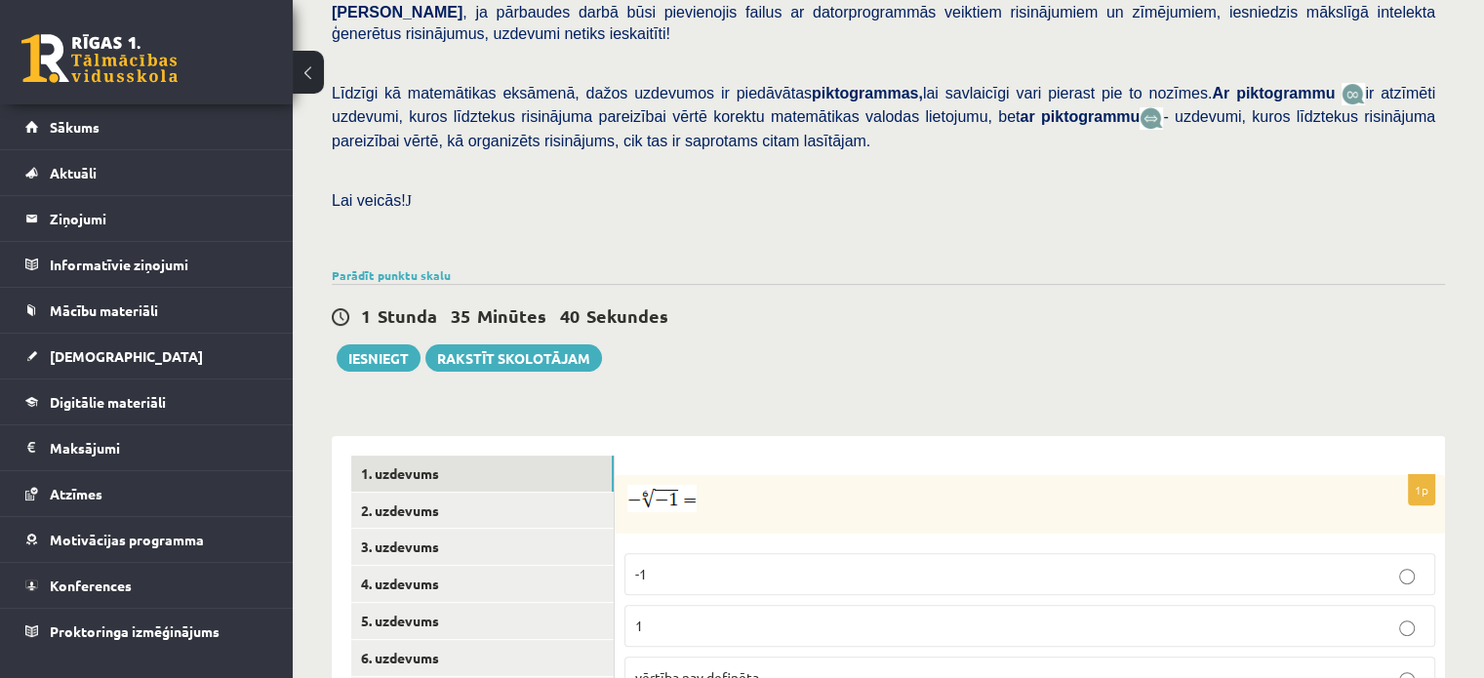
scroll to position [585, 0]
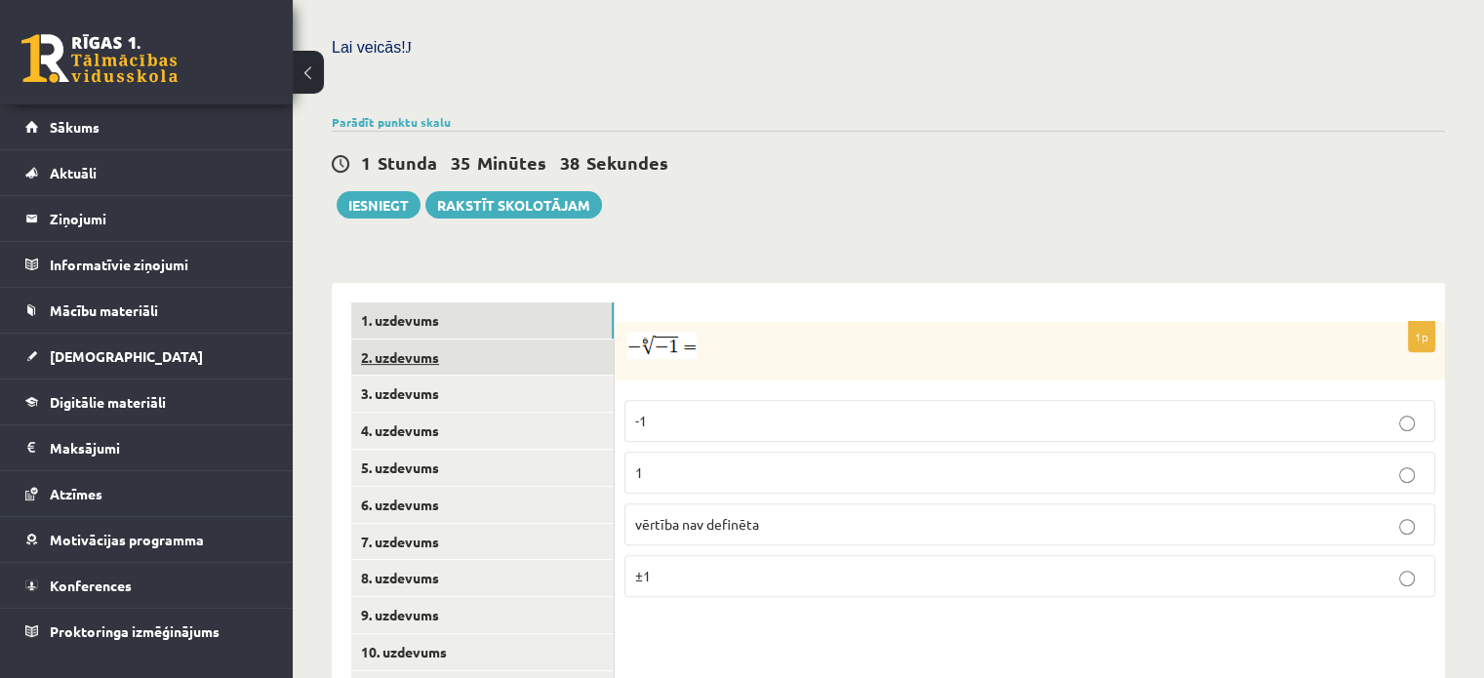
click at [391, 339] on link "2. uzdevums" at bounding box center [482, 357] width 262 height 36
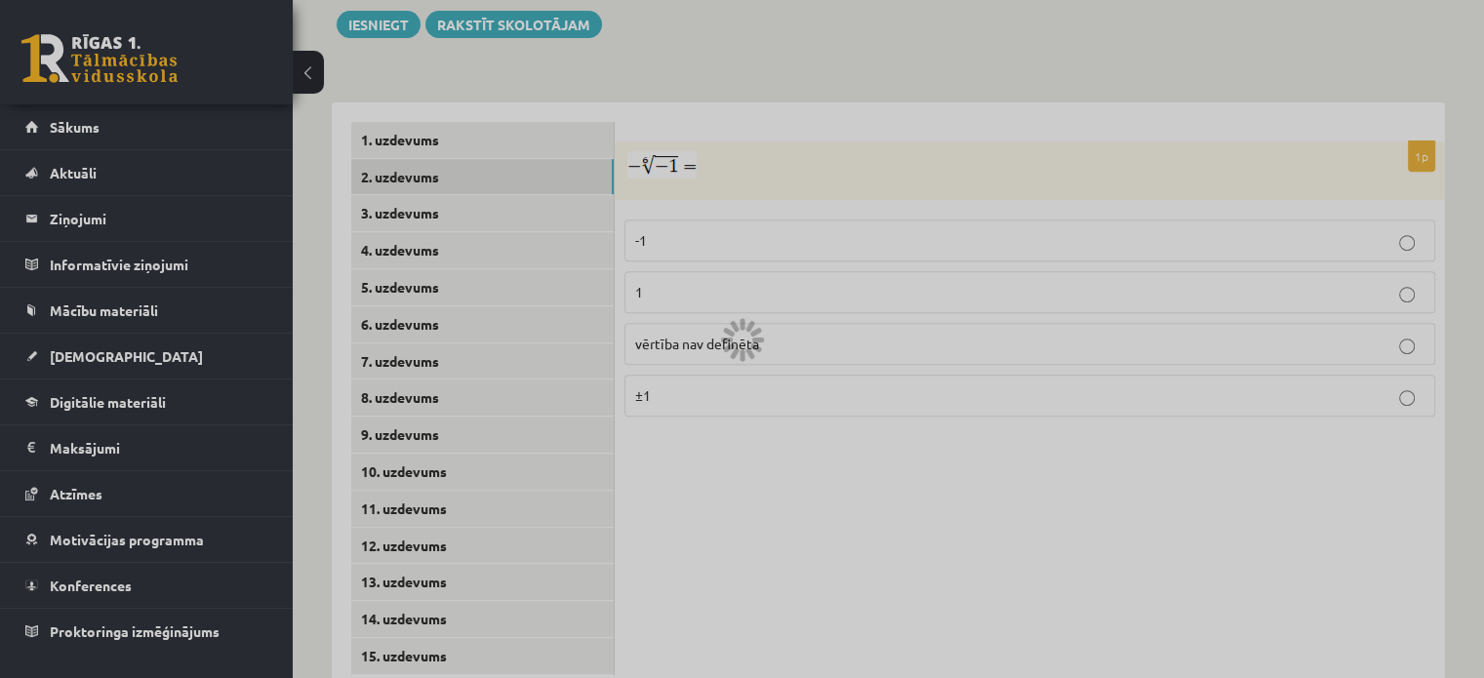
scroll to position [776, 0]
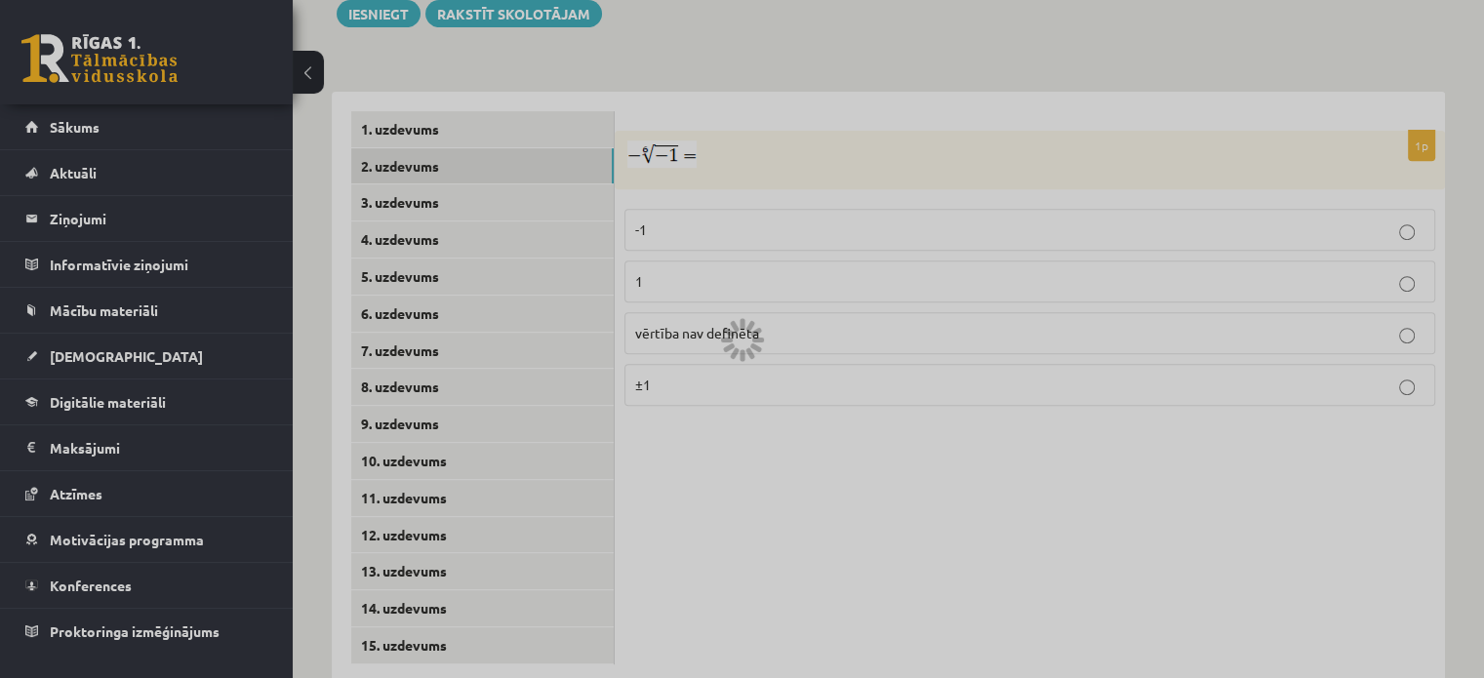
click at [804, 404] on div at bounding box center [742, 339] width 1484 height 678
click at [1001, 534] on div at bounding box center [742, 339] width 1484 height 678
drag, startPoint x: 455, startPoint y: 177, endPoint x: 468, endPoint y: 120, distance: 58.2
click at [468, 120] on div at bounding box center [742, 339] width 1484 height 678
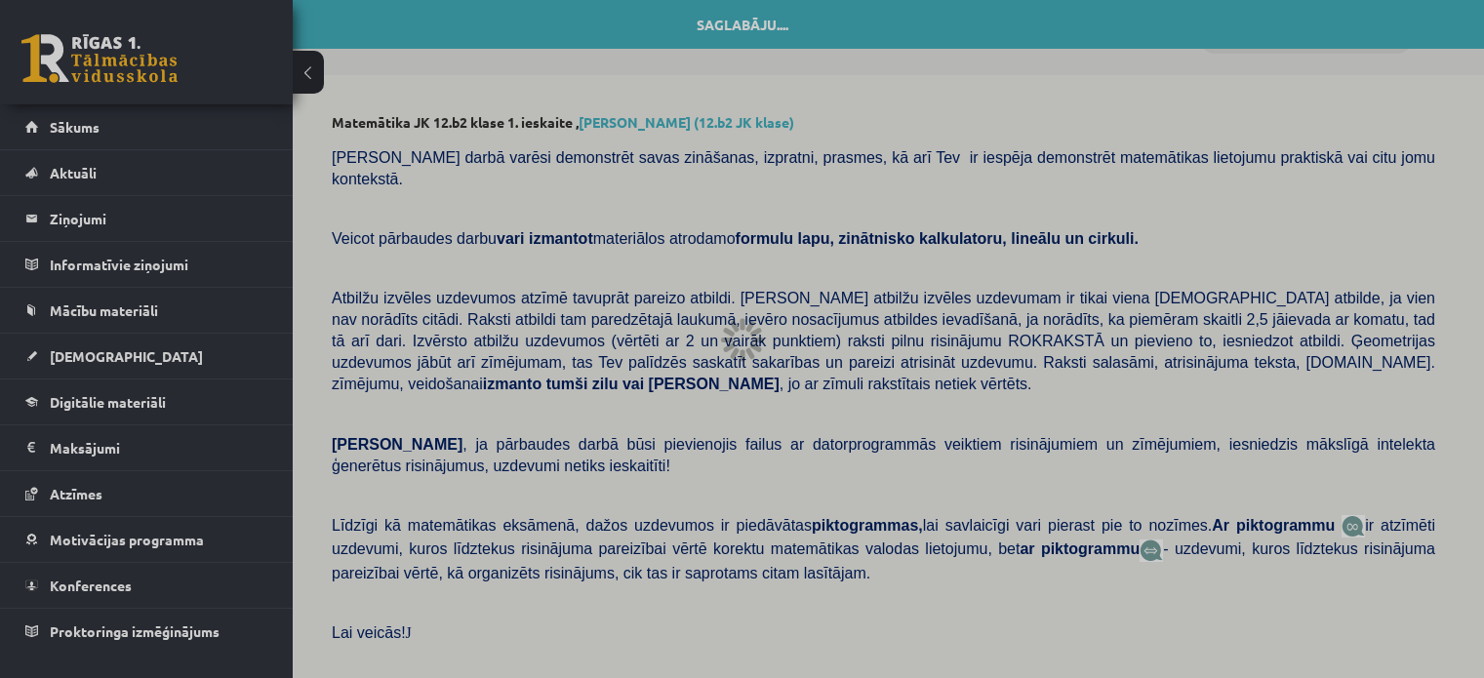
scroll to position [776, 0]
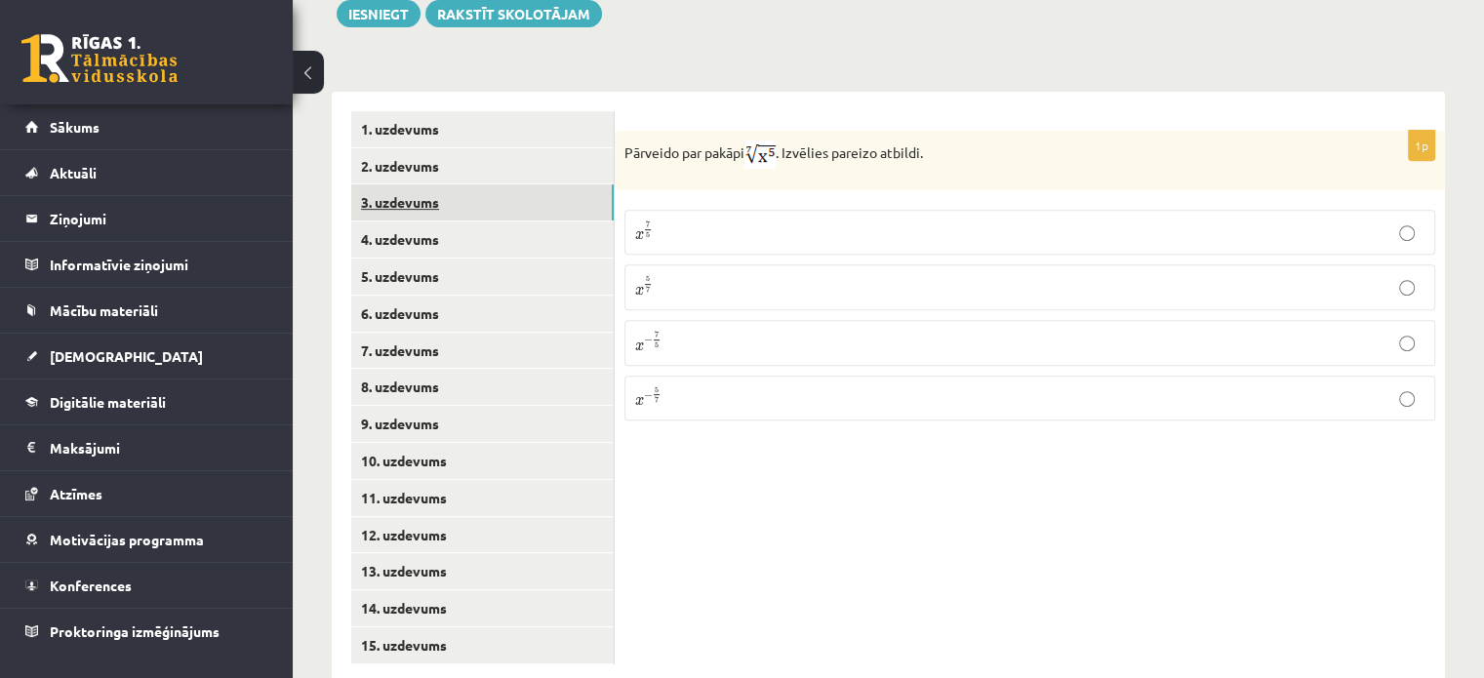
click at [454, 184] on link "3. uzdevums" at bounding box center [482, 202] width 262 height 36
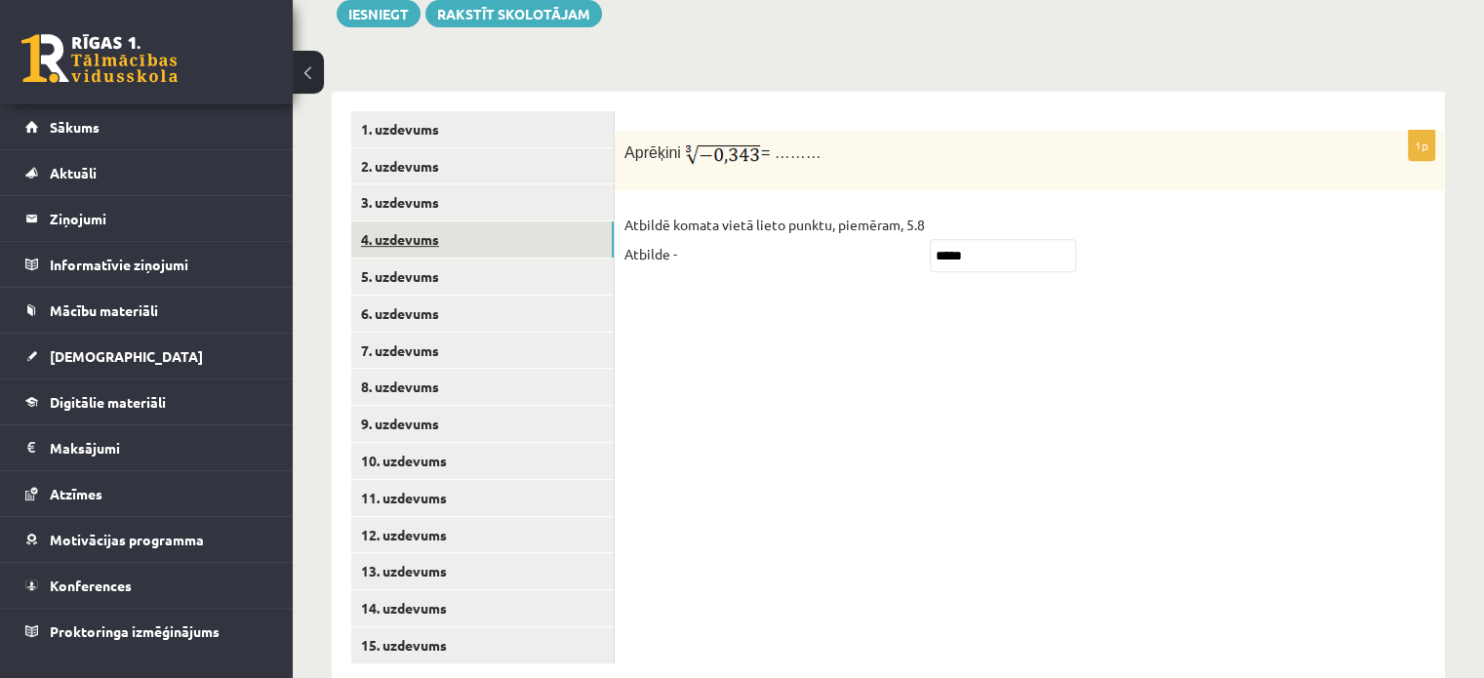
click at [450, 221] on link "4. uzdevums" at bounding box center [482, 239] width 262 height 36
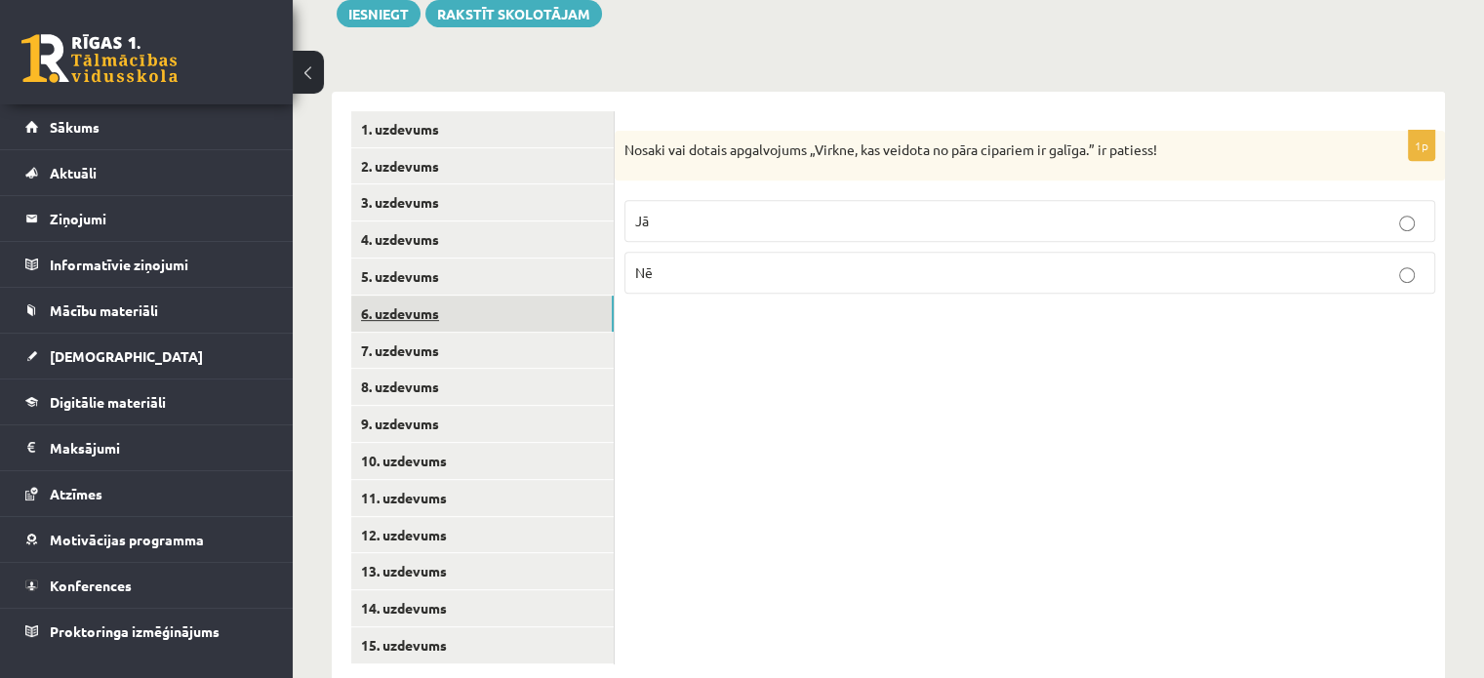
click at [445, 296] on link "6. uzdevums" at bounding box center [482, 314] width 262 height 36
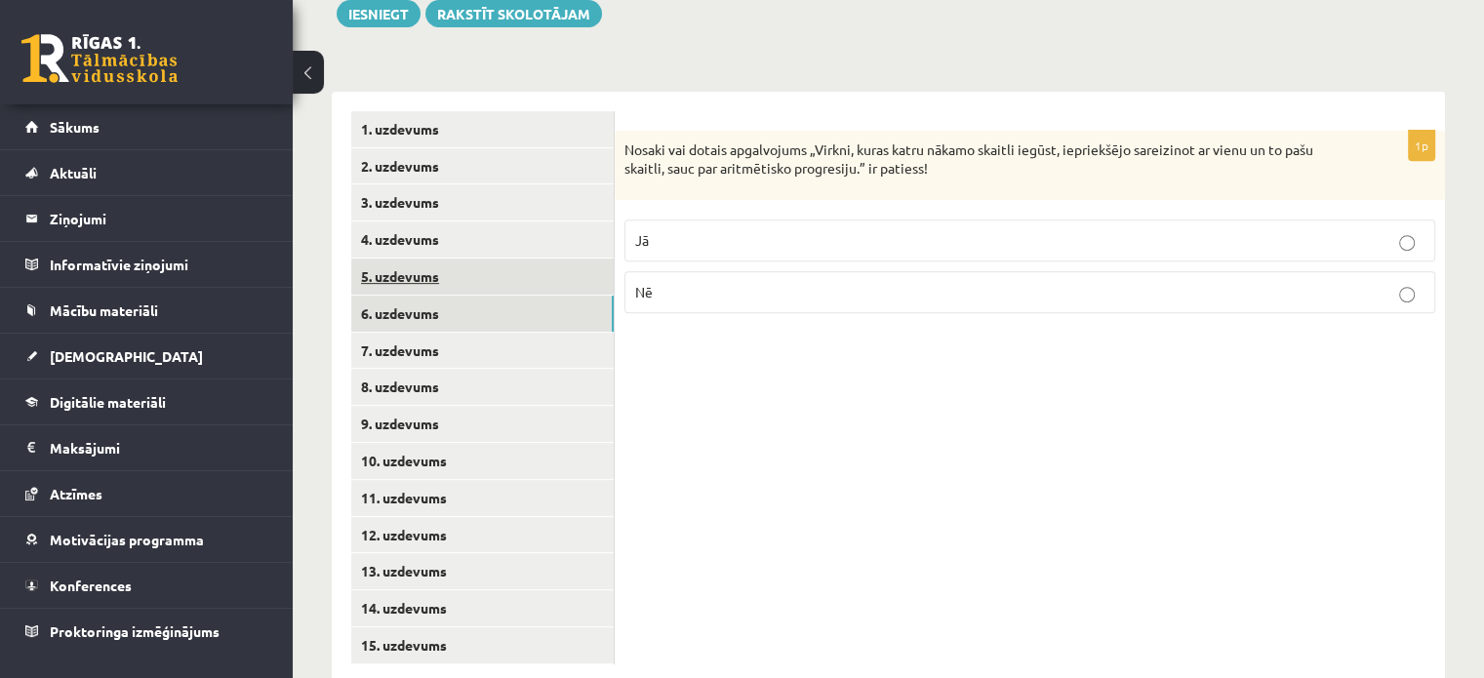
click at [441, 259] on link "5. uzdevums" at bounding box center [482, 277] width 262 height 36
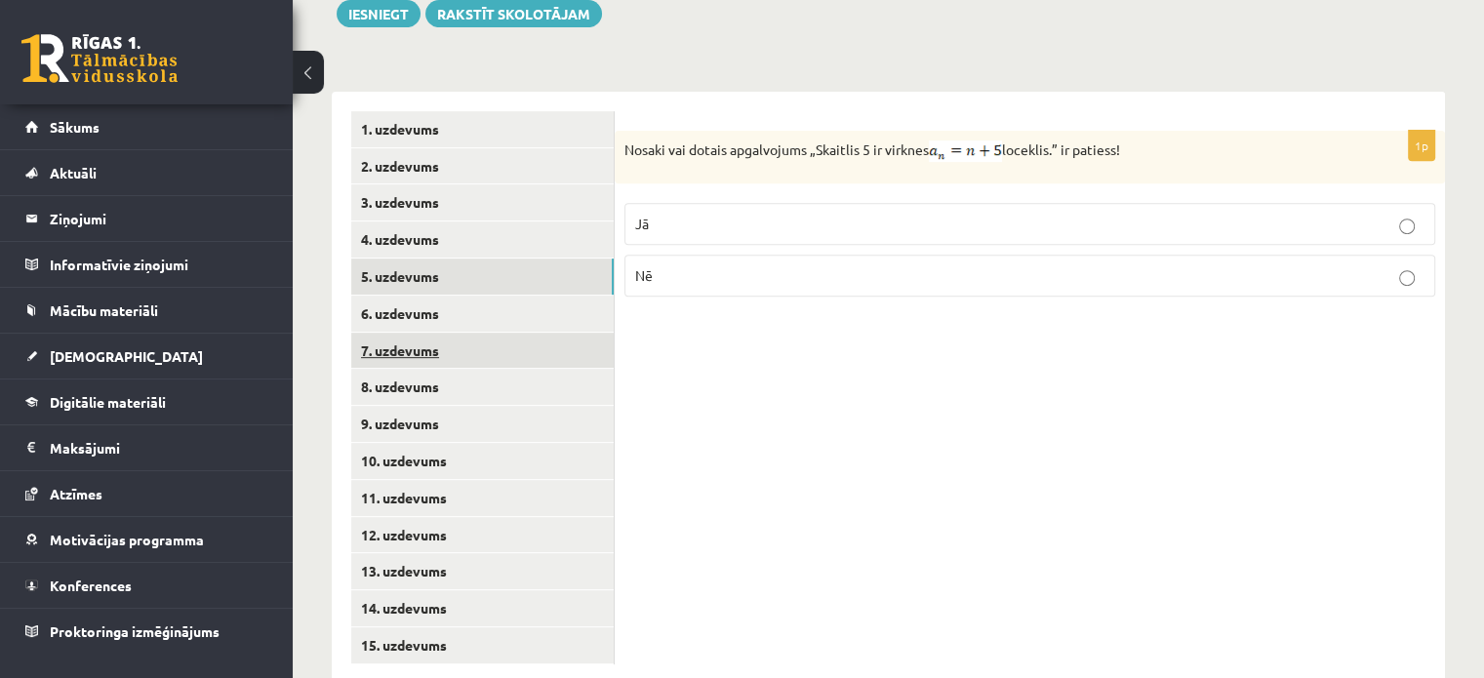
click at [421, 333] on link "7. uzdevums" at bounding box center [482, 351] width 262 height 36
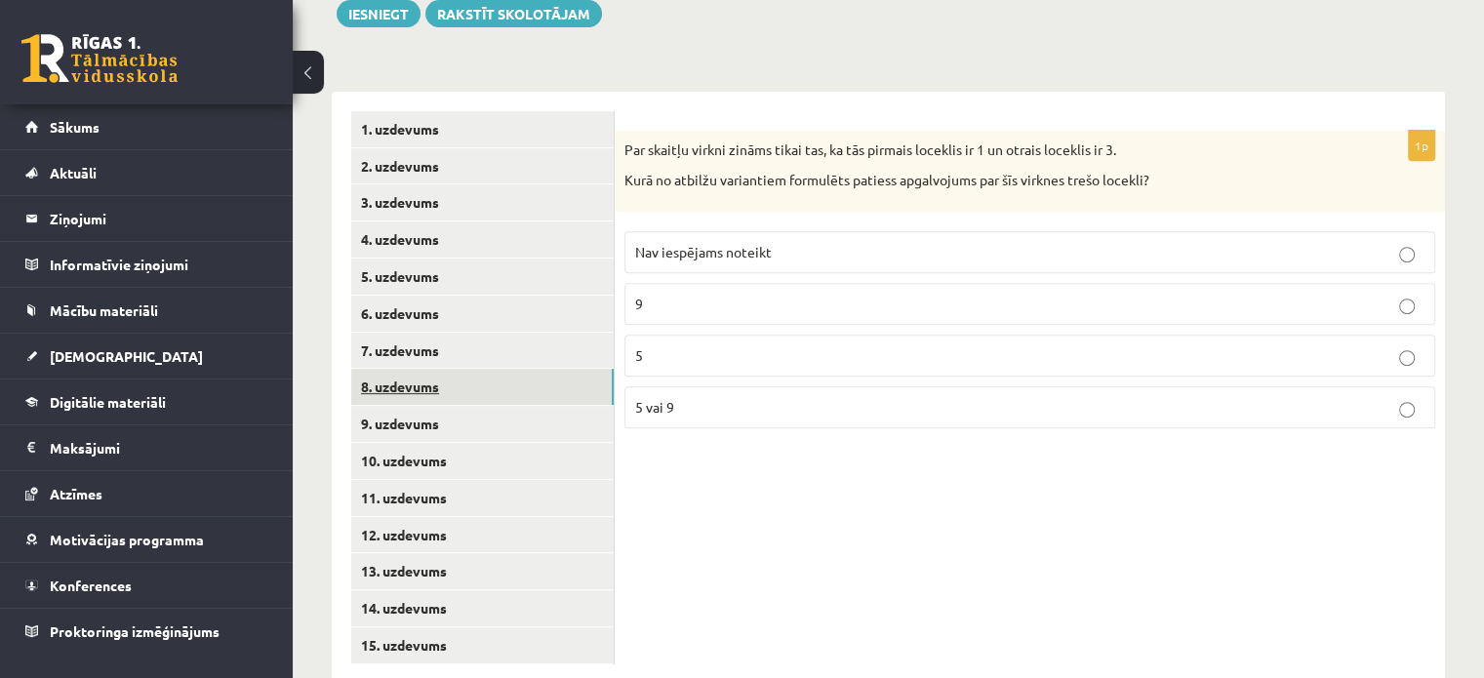
click at [422, 369] on link "8. uzdevums" at bounding box center [482, 387] width 262 height 36
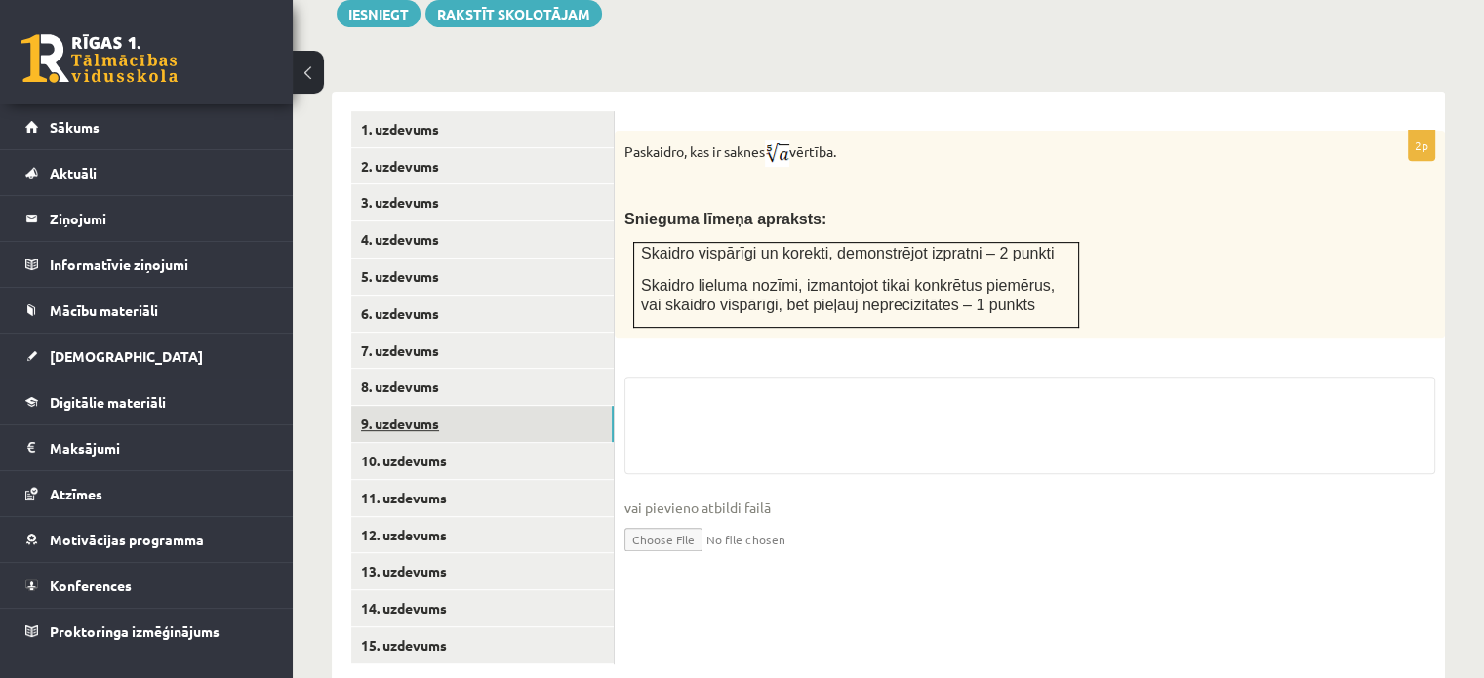
click at [468, 406] on link "9. uzdevums" at bounding box center [482, 424] width 262 height 36
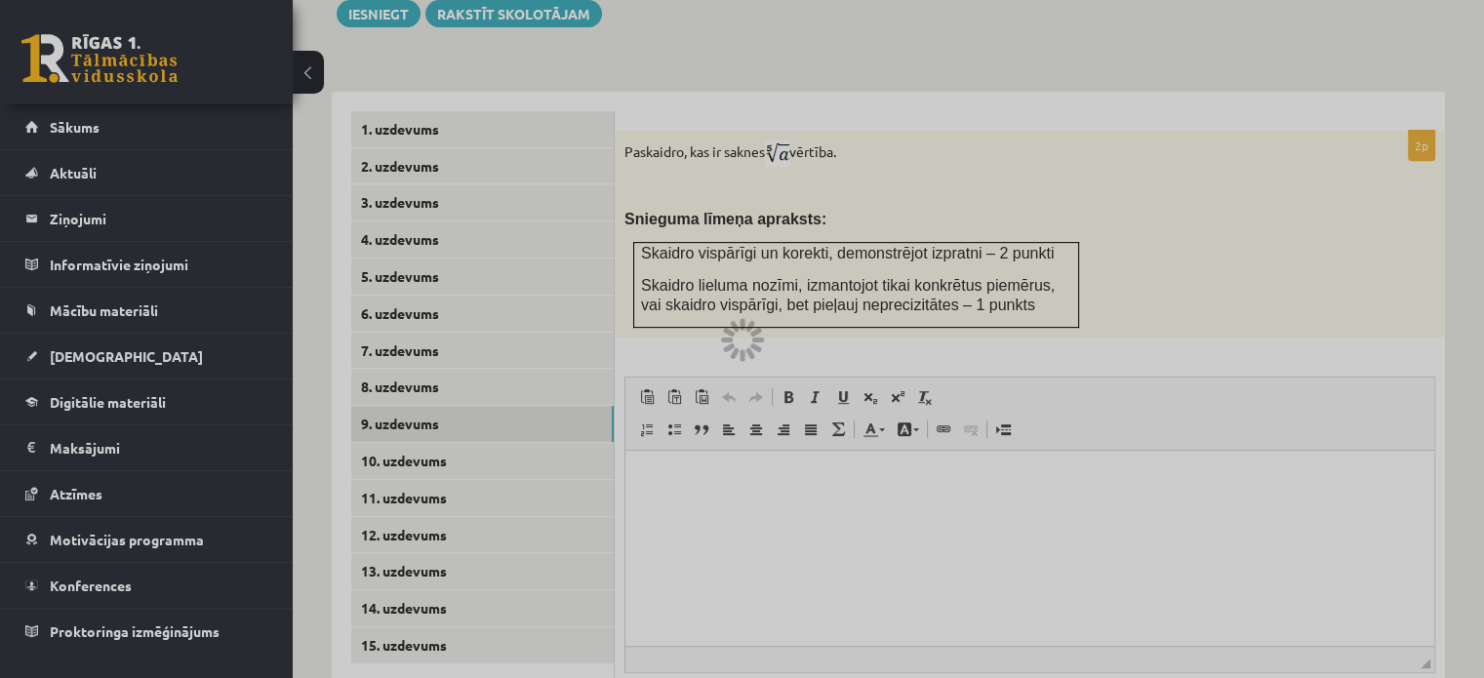
scroll to position [0, 0]
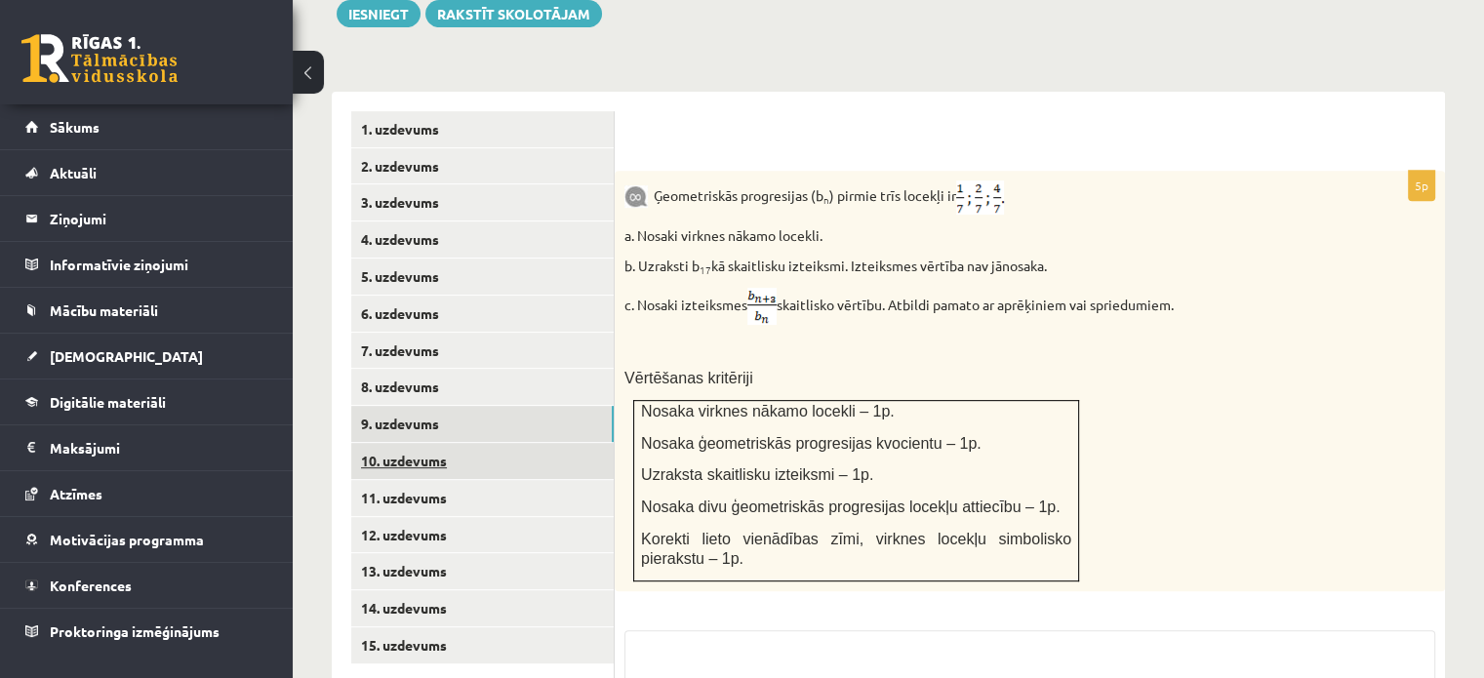
click at [445, 443] on link "10. uzdevums" at bounding box center [482, 461] width 262 height 36
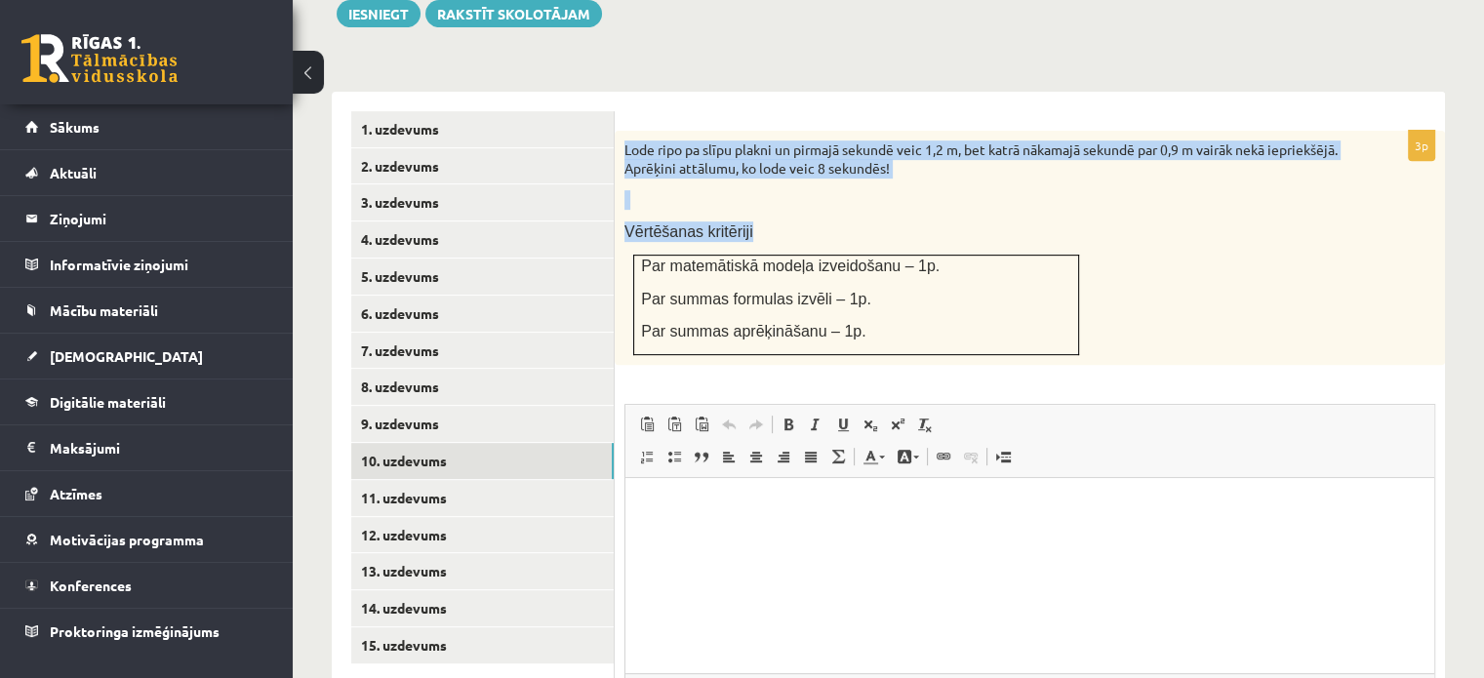
drag, startPoint x: 620, startPoint y: 102, endPoint x: 1053, endPoint y: 192, distance: 441.4
click at [1053, 192] on div "Lode ripo pa slīpu plakni un pirmajā sekundē veic 1,2 m, bet katrā nākamajā sek…" at bounding box center [1030, 248] width 830 height 234
drag, startPoint x: 1022, startPoint y: 175, endPoint x: 998, endPoint y: 156, distance: 30.6
click at [1020, 175] on div "Lode ripo pa slīpu plakni un pirmajā sekundē veic 1,2 m, bet katrā nākamajā sek…" at bounding box center [1030, 248] width 830 height 234
click at [997, 190] on p at bounding box center [980, 200] width 713 height 20
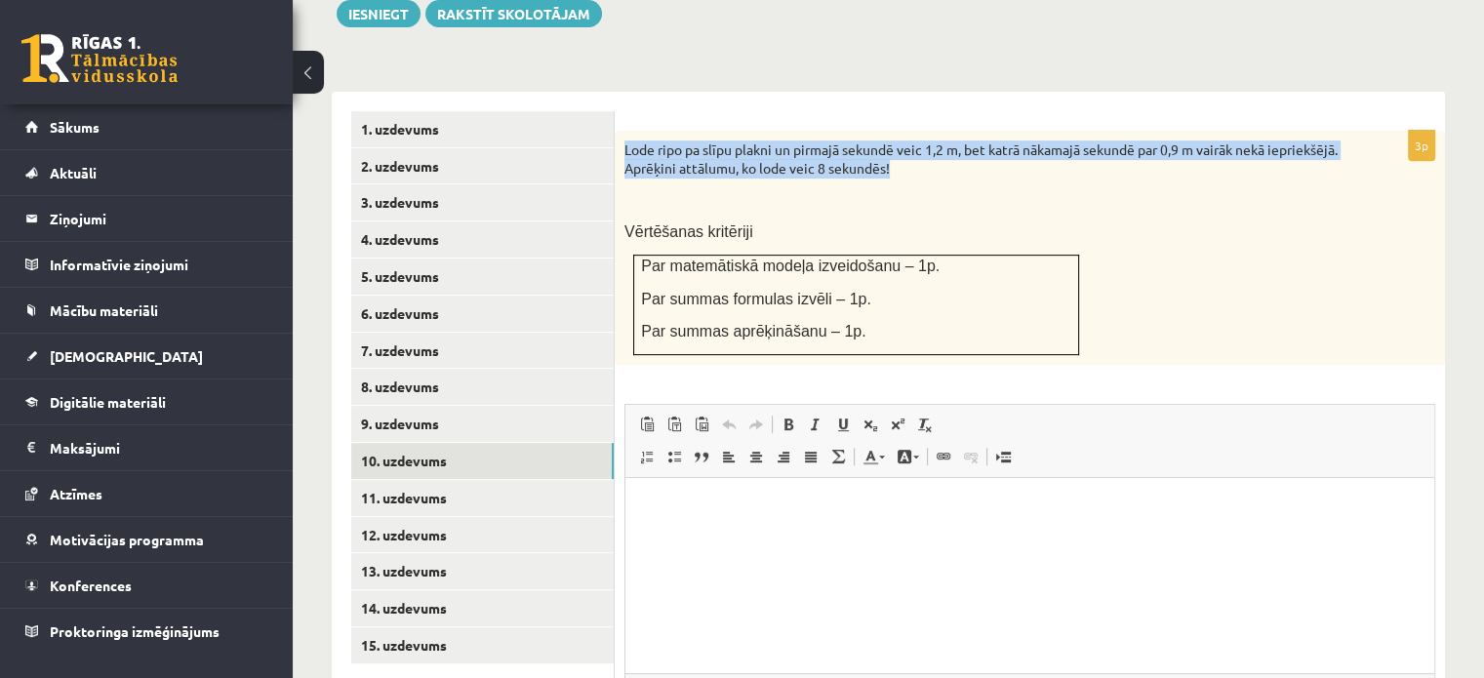
drag, startPoint x: 993, startPoint y: 129, endPoint x: 621, endPoint y: 93, distance: 373.4
click at [621, 131] on div "Lode ripo pa slīpu plakni un pirmajā sekundē veic 1,2 m, bet katrā nākamajā sek…" at bounding box center [1030, 248] width 830 height 234
copy p "Lode ripo pa slīpu plakni un pirmajā sekundē veic 1,2 m, bet katrā nākamajā sek…"
click at [469, 480] on link "11. uzdevums" at bounding box center [482, 498] width 262 height 36
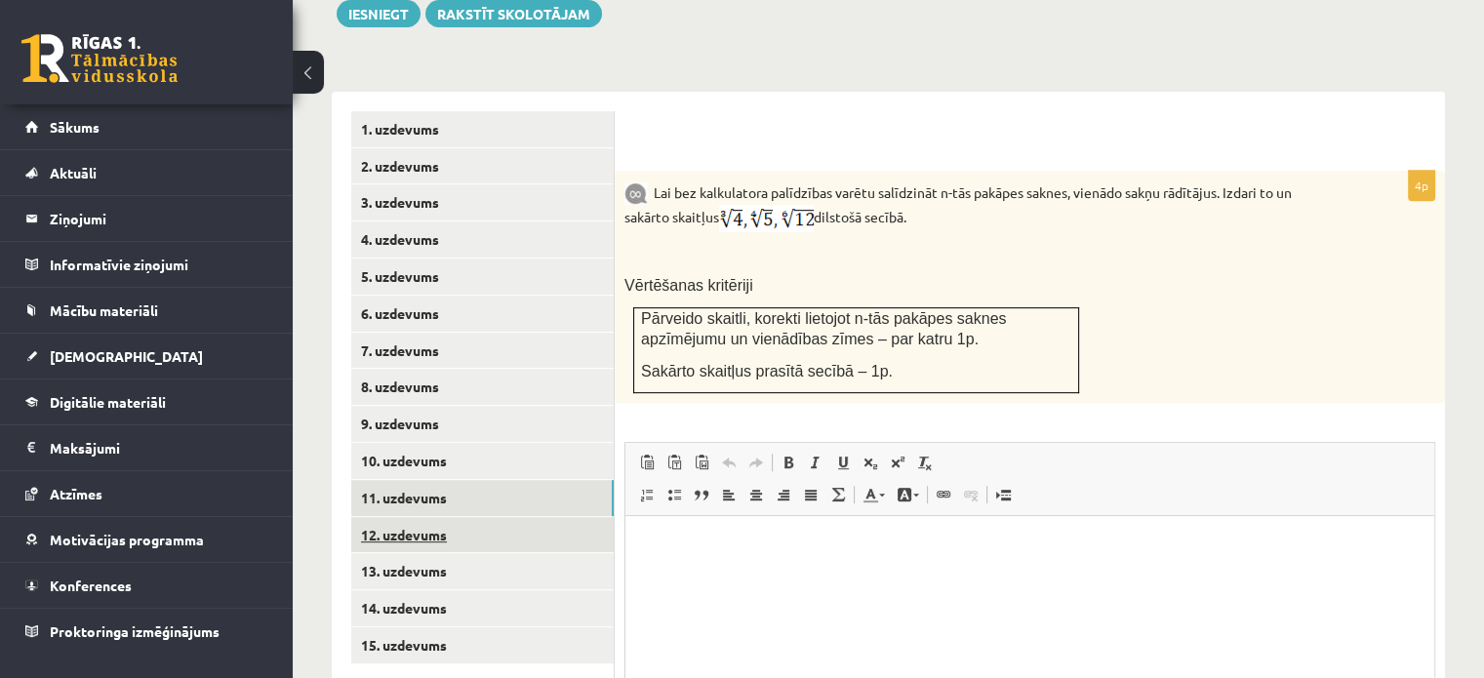
click at [441, 517] on link "12. uzdevums" at bounding box center [482, 535] width 262 height 36
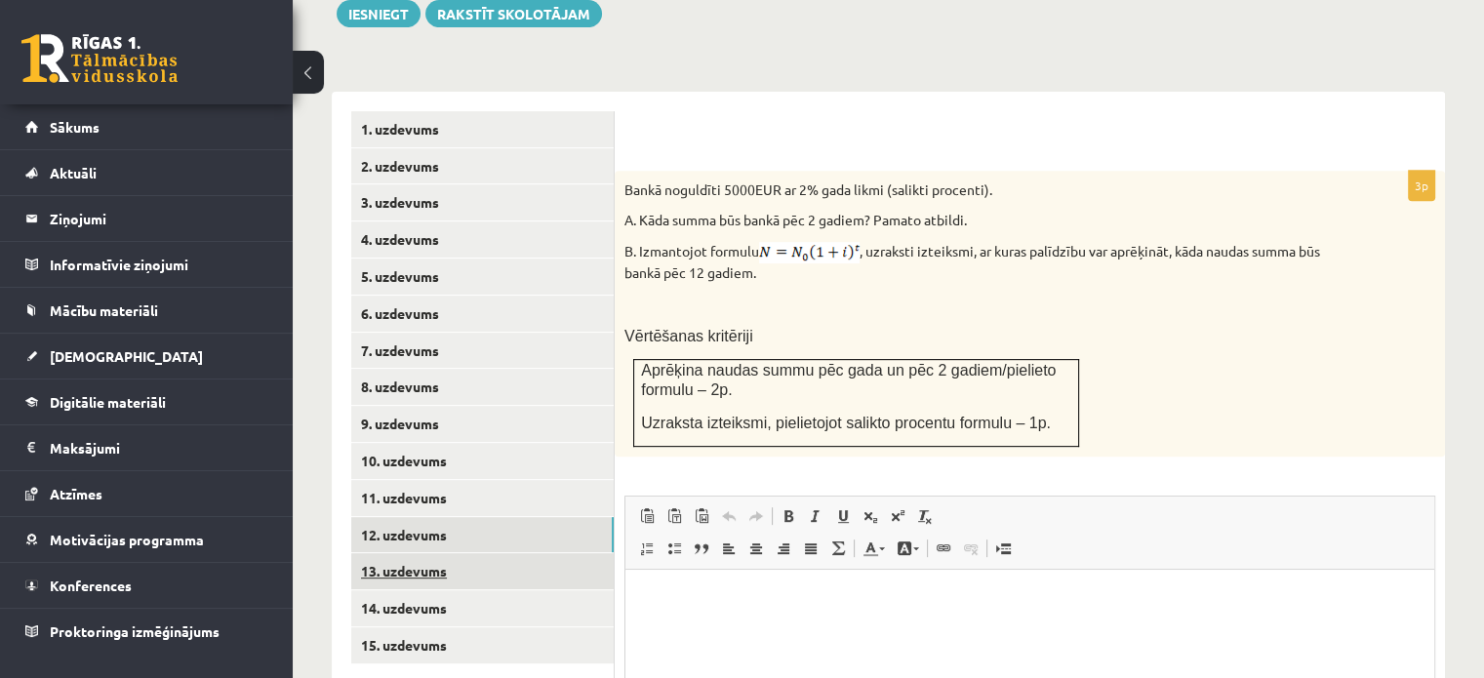
click at [450, 553] on link "13. uzdevums" at bounding box center [482, 571] width 262 height 36
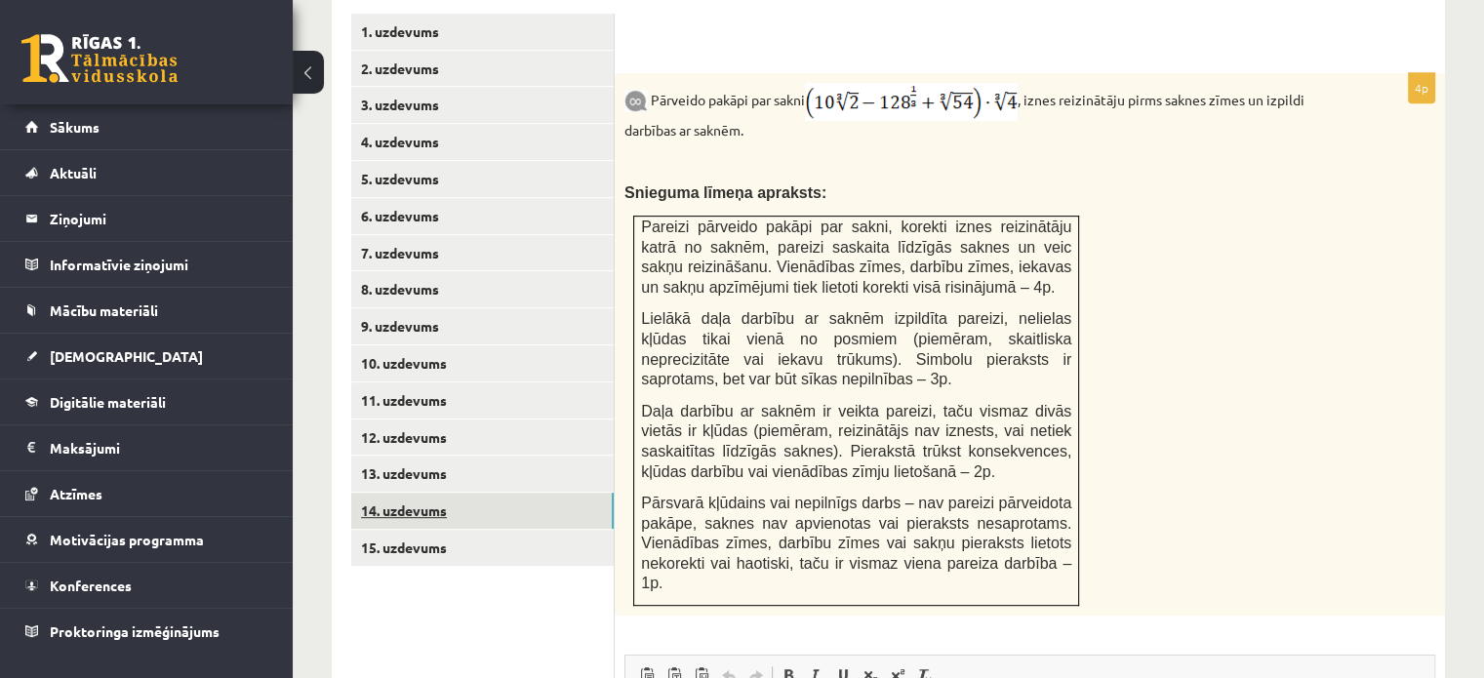
click at [452, 493] on link "14. uzdevums" at bounding box center [482, 511] width 262 height 36
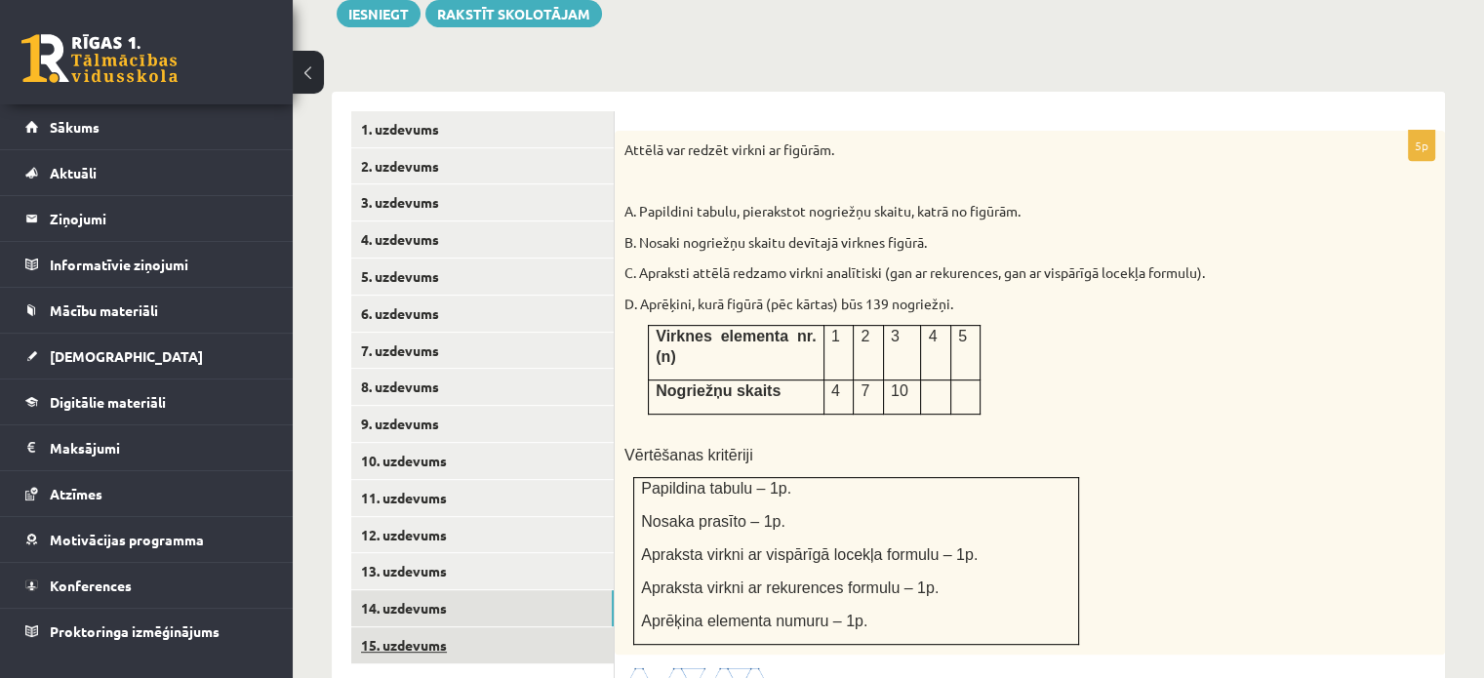
click at [463, 627] on link "15. uzdevums" at bounding box center [482, 645] width 262 height 36
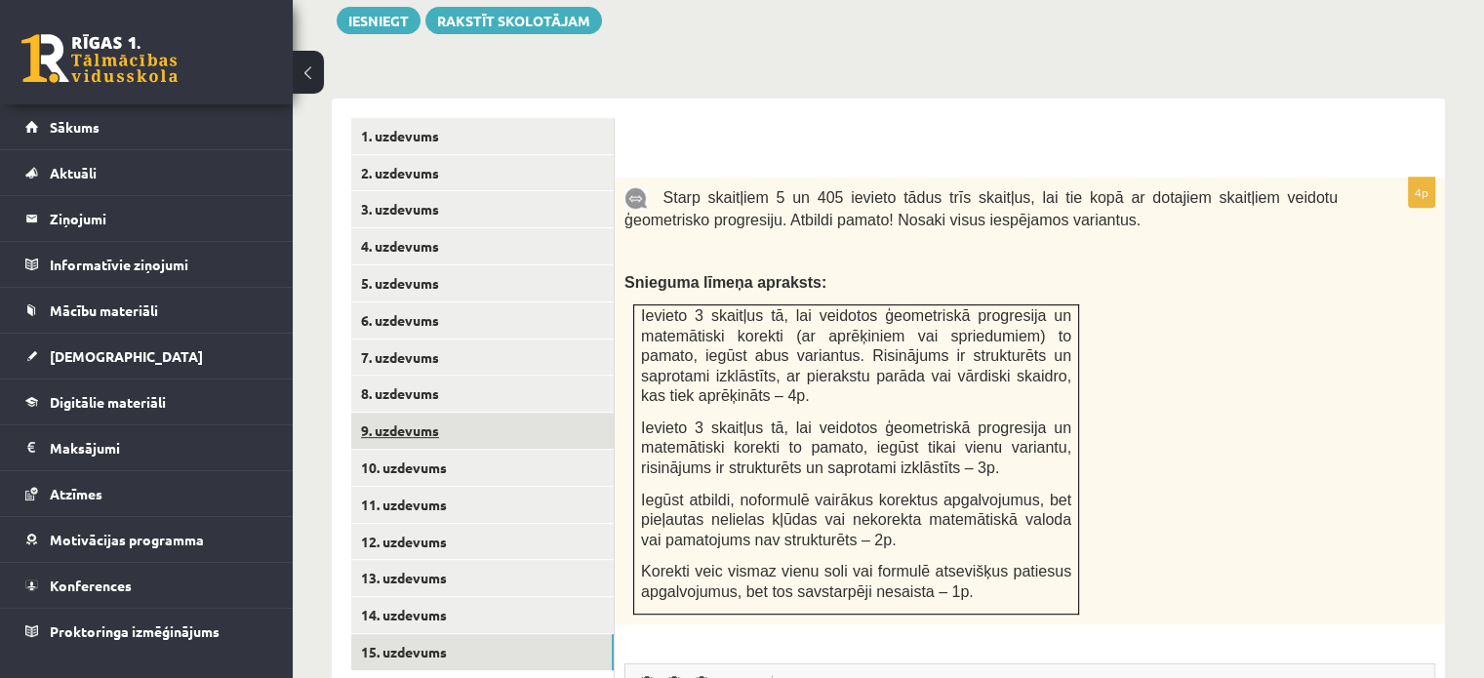
scroll to position [776, 0]
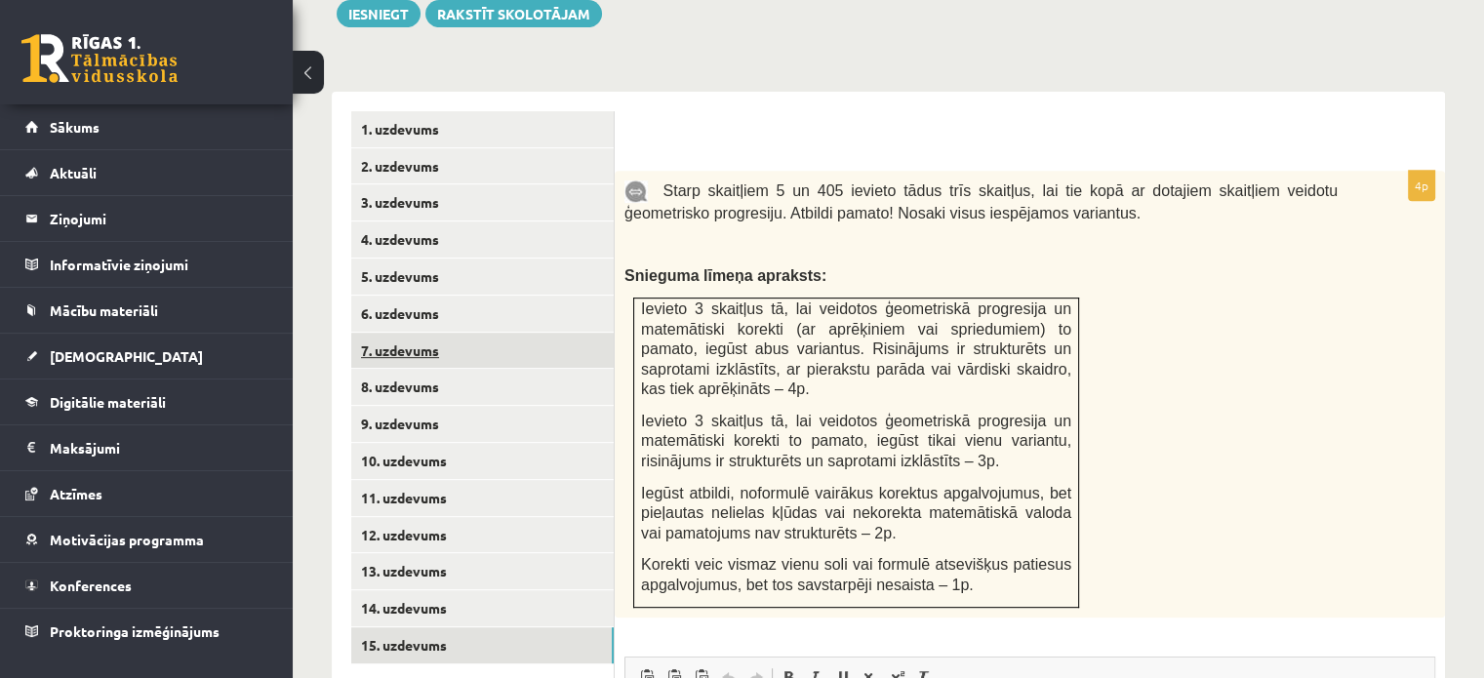
click at [449, 333] on link "7. uzdevums" at bounding box center [482, 351] width 262 height 36
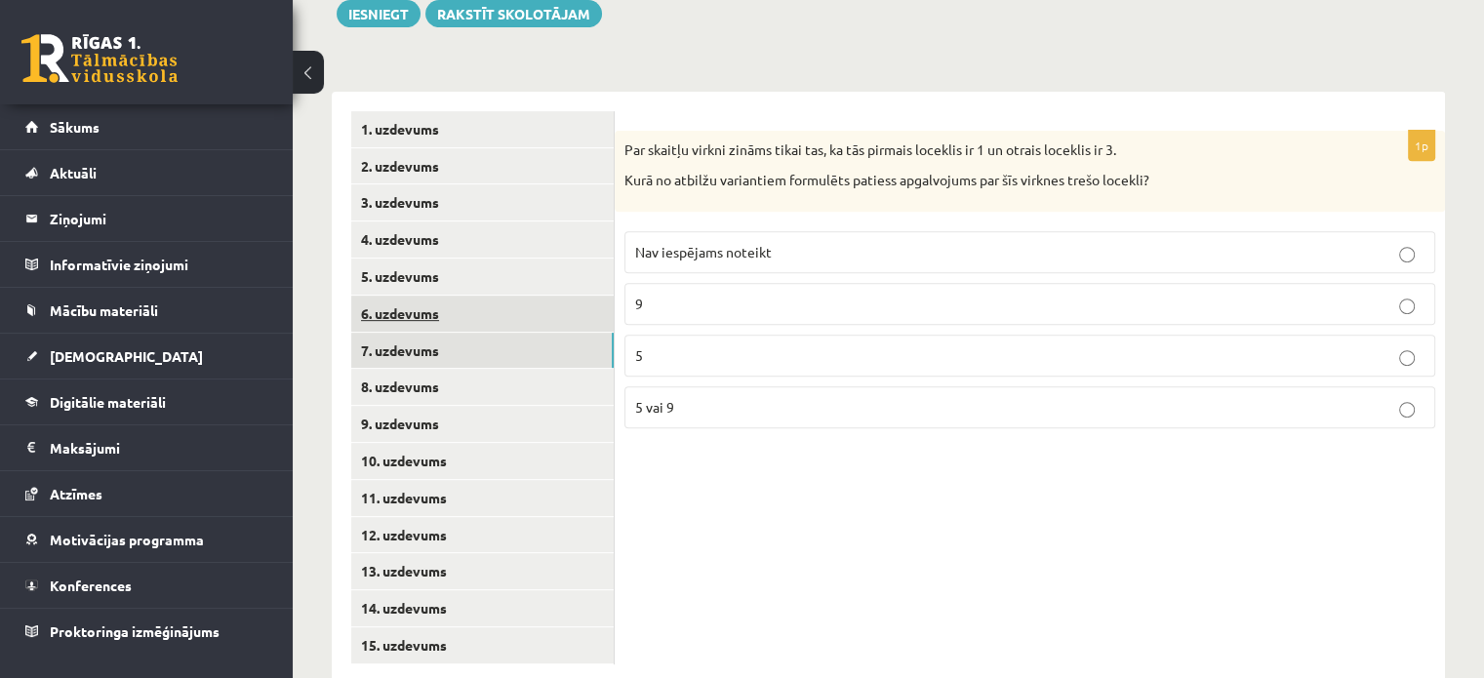
click at [460, 296] on link "6. uzdevums" at bounding box center [482, 314] width 262 height 36
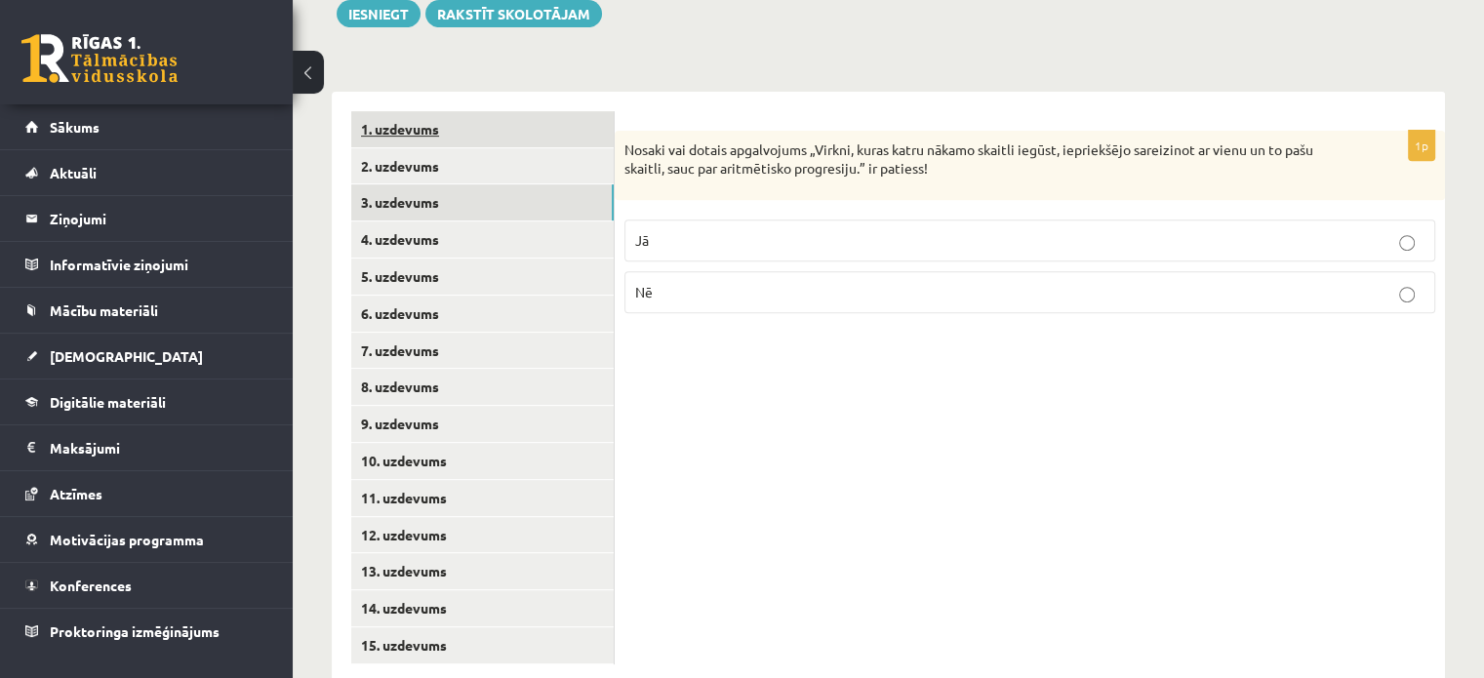
click at [525, 111] on link "1. uzdevums" at bounding box center [482, 129] width 262 height 36
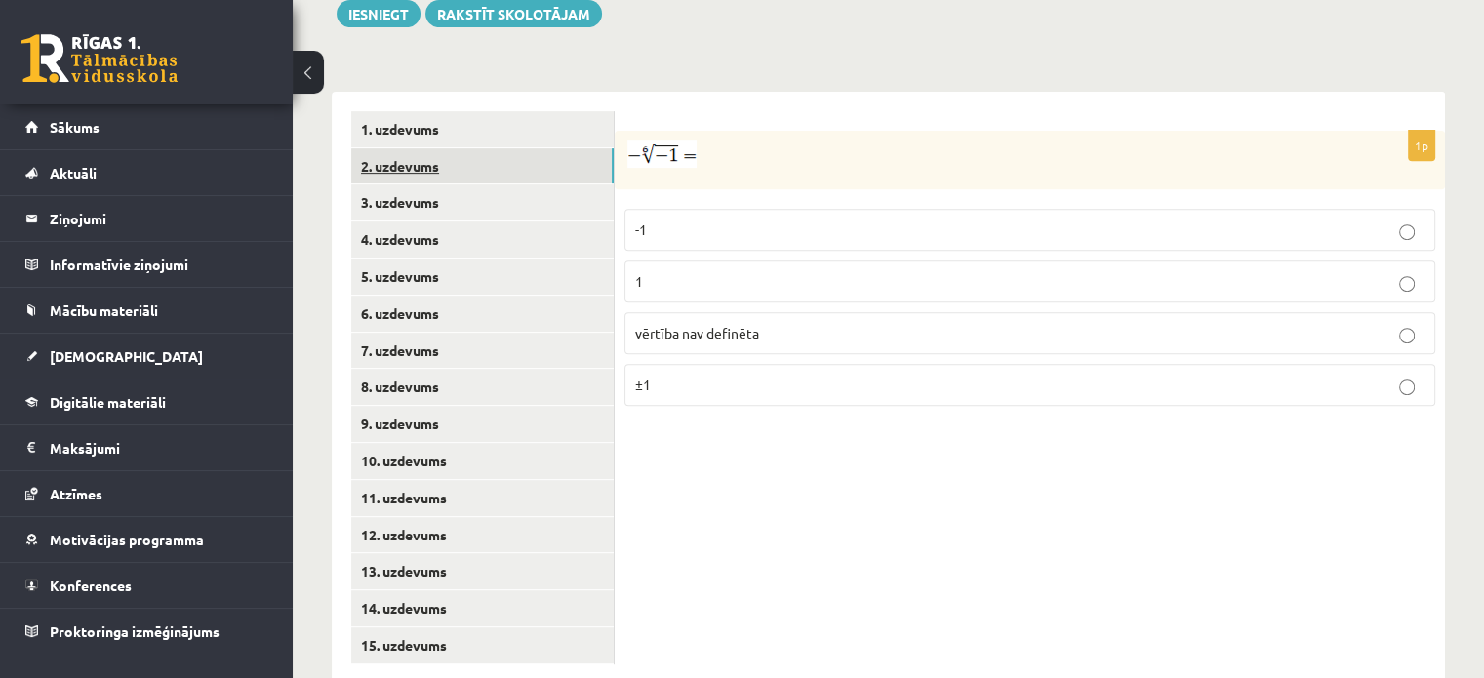
click at [528, 148] on link "2. uzdevums" at bounding box center [482, 166] width 262 height 36
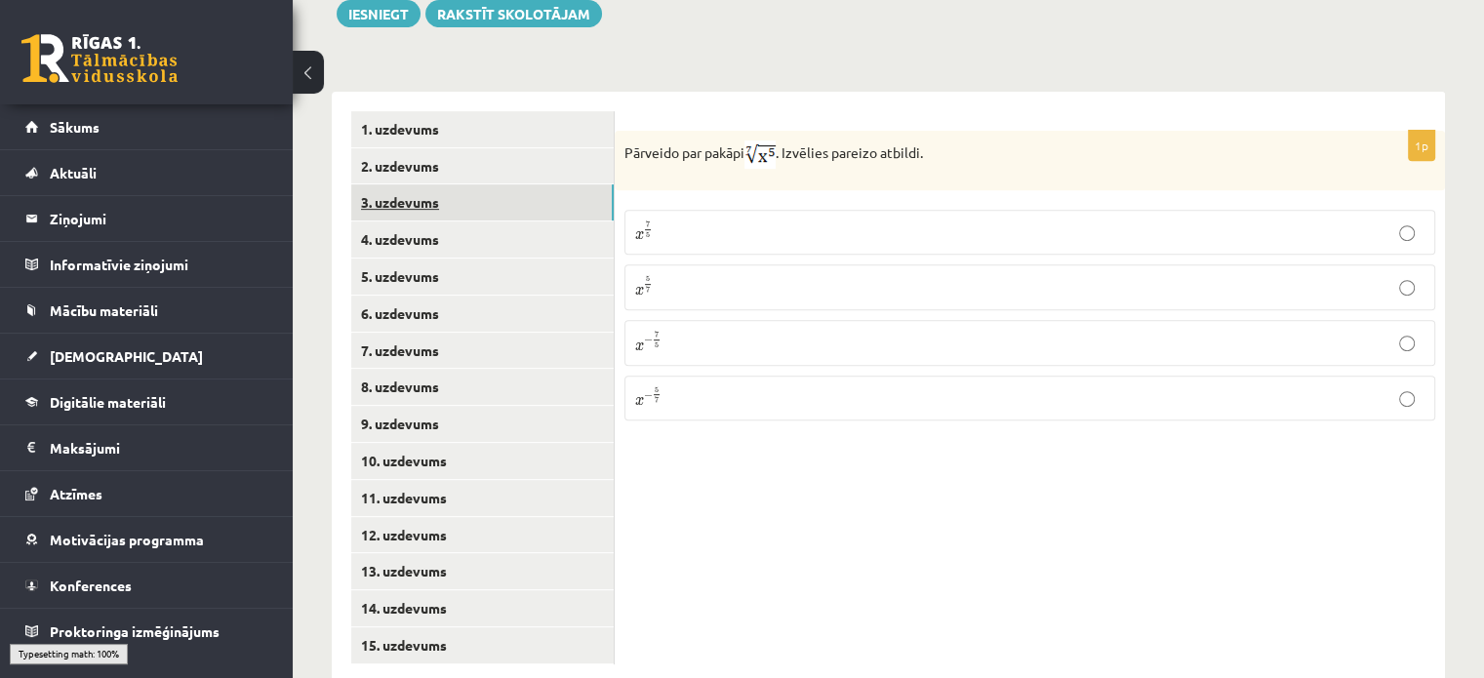
click at [519, 184] on link "3. uzdevums" at bounding box center [482, 202] width 262 height 36
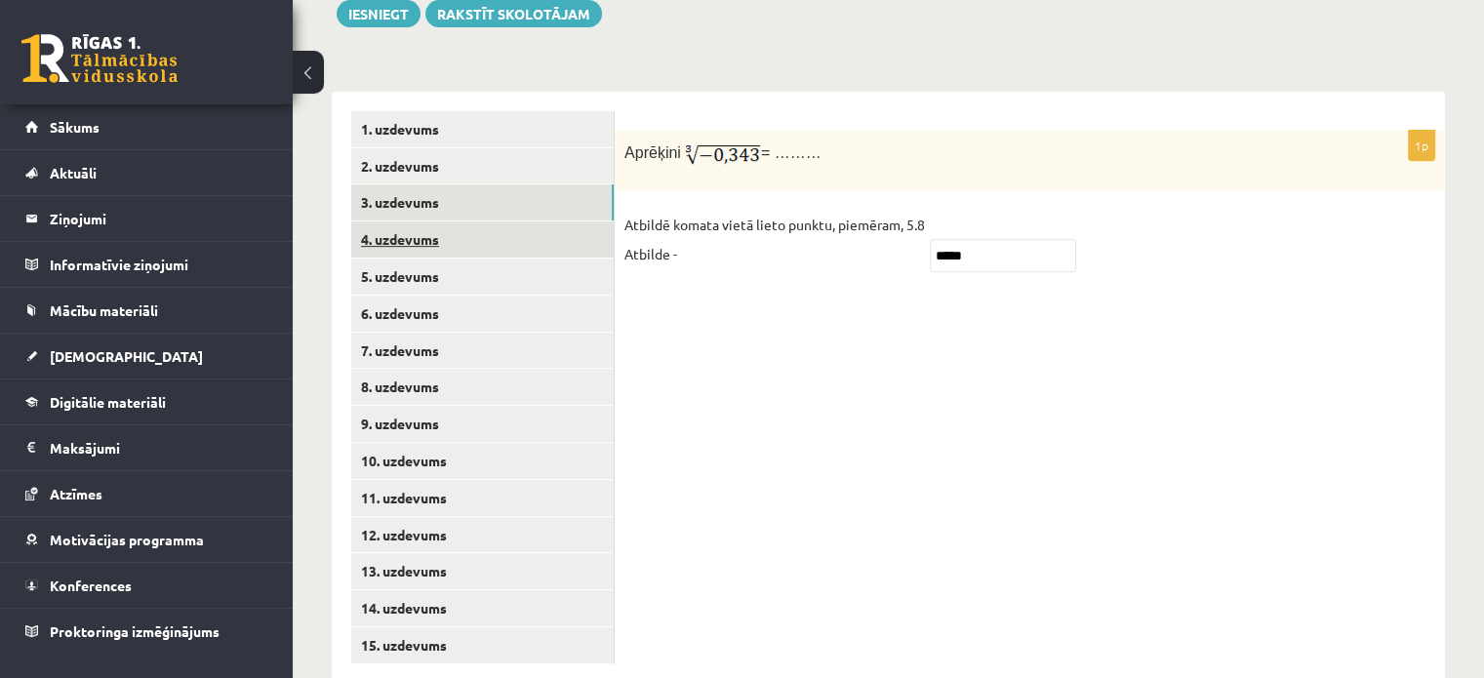
click at [528, 221] on link "4. uzdevums" at bounding box center [482, 239] width 262 height 36
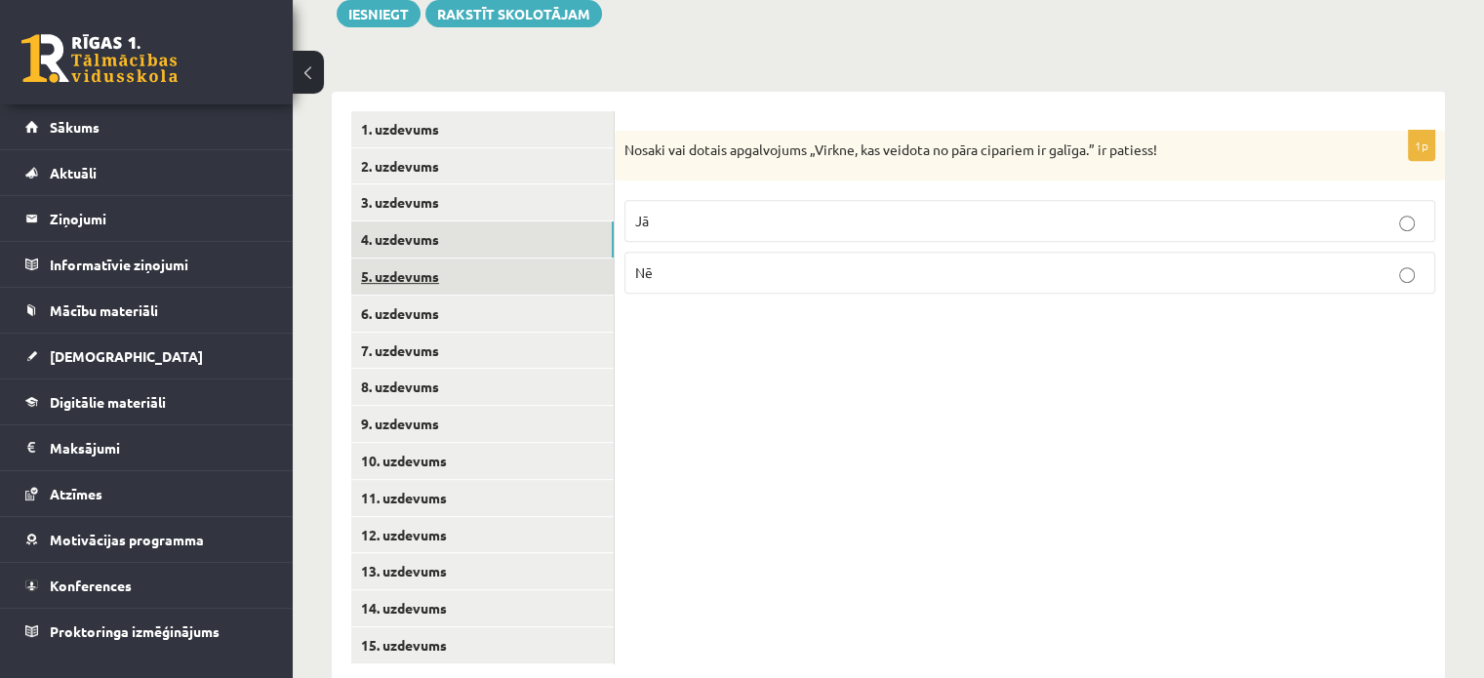
click at [537, 259] on link "5. uzdevums" at bounding box center [482, 277] width 262 height 36
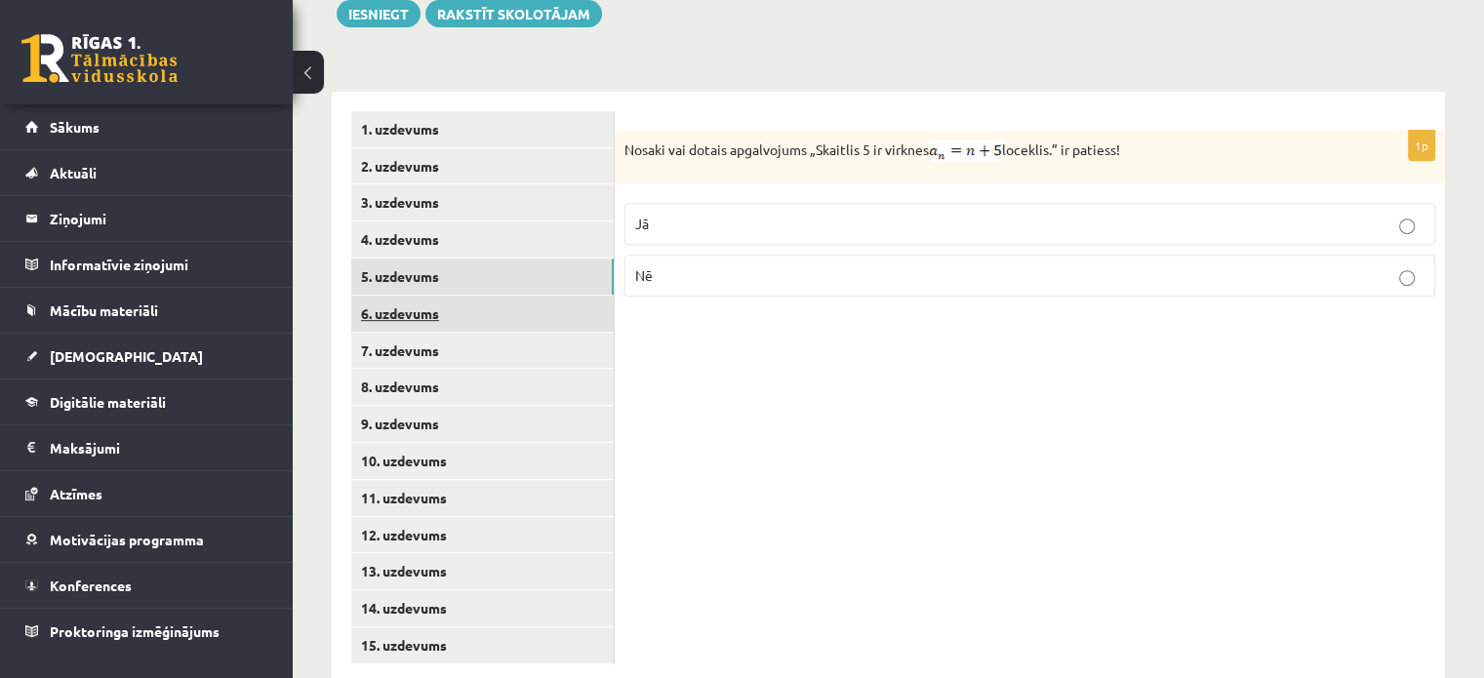
click at [546, 296] on link "6. uzdevums" at bounding box center [482, 314] width 262 height 36
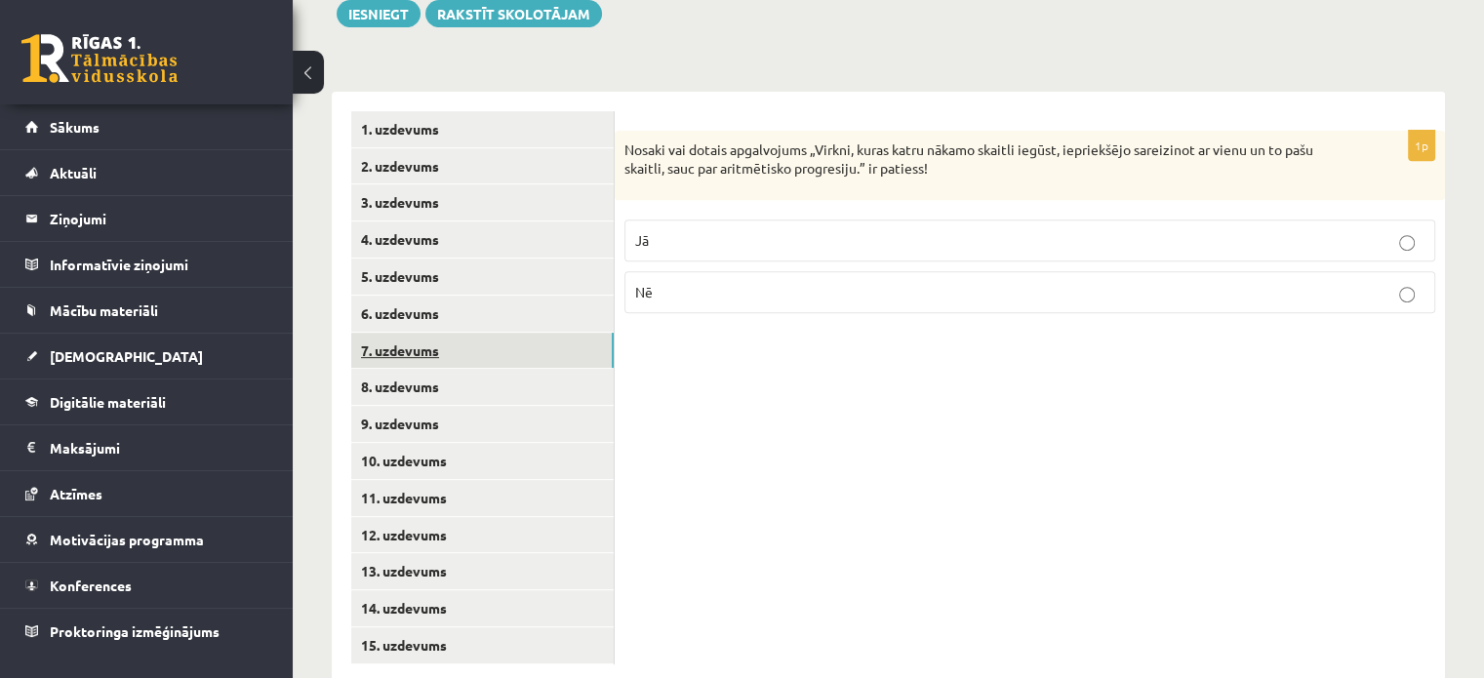
click at [544, 333] on link "7. uzdevums" at bounding box center [482, 351] width 262 height 36
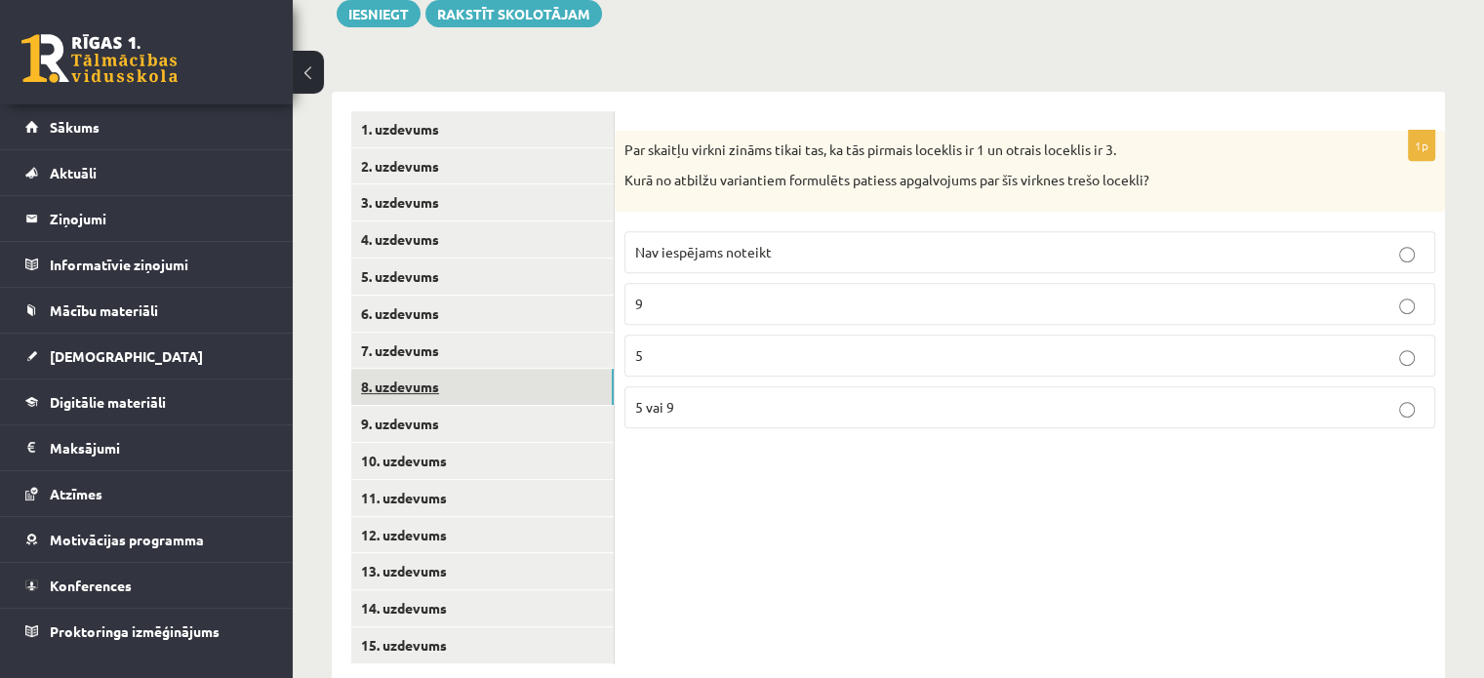
click at [538, 369] on link "8. uzdevums" at bounding box center [482, 387] width 262 height 36
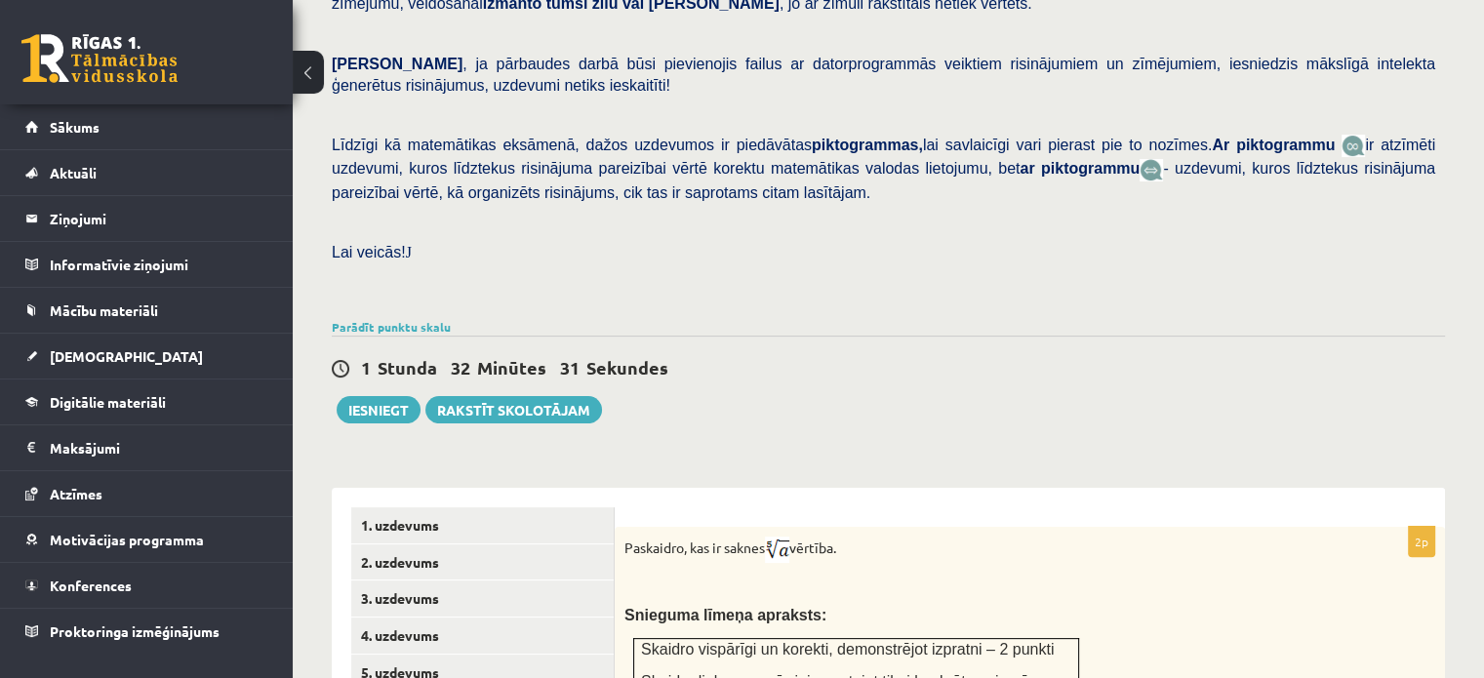
scroll to position [390, 0]
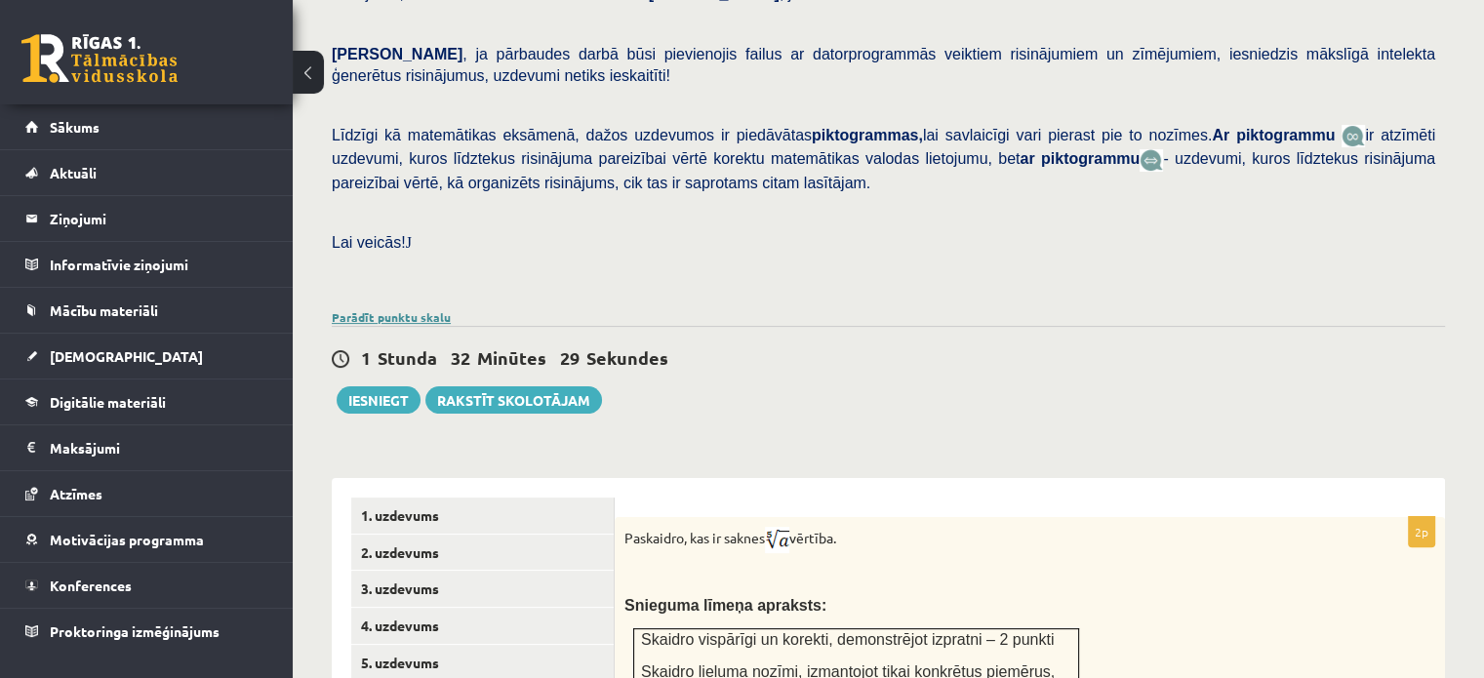
click at [414, 309] on link "Parādīt punktu skalu" at bounding box center [391, 317] width 119 height 16
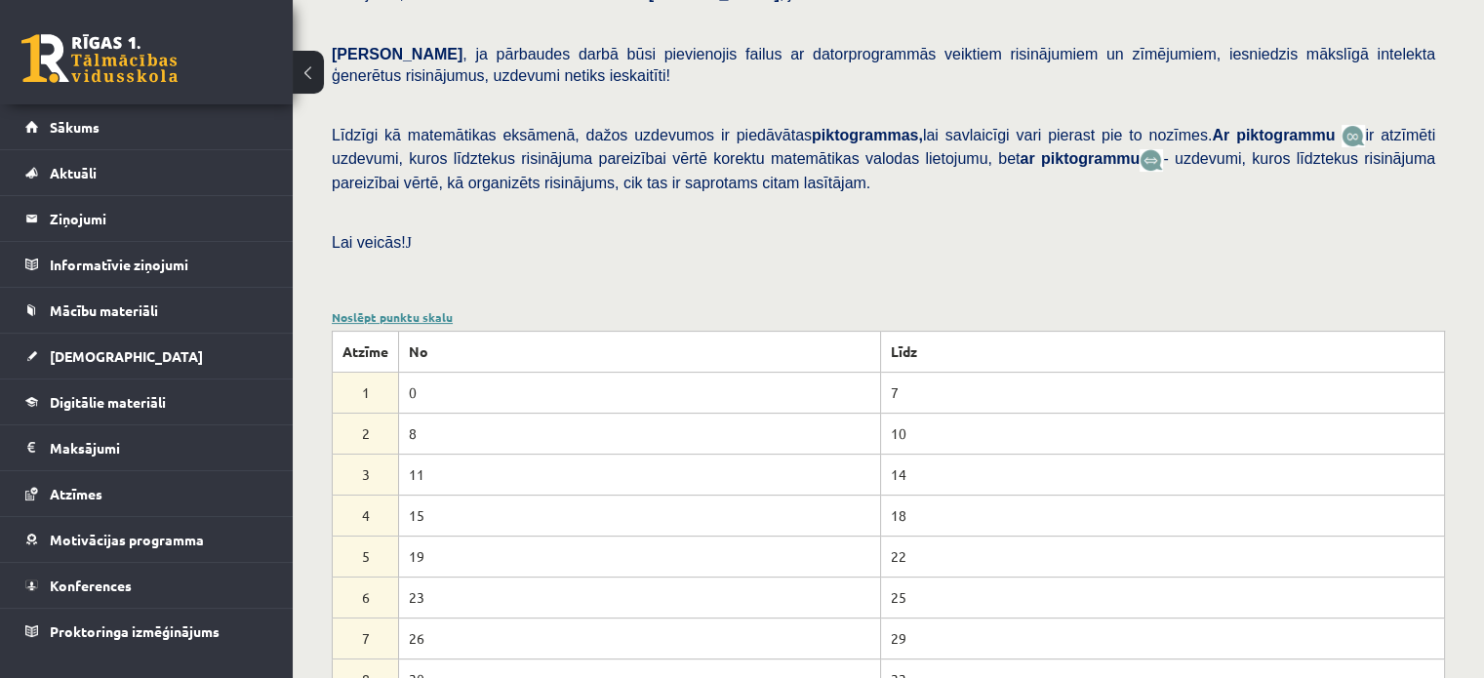
click at [418, 309] on link "Noslēpt punktu skalu" at bounding box center [392, 317] width 121 height 16
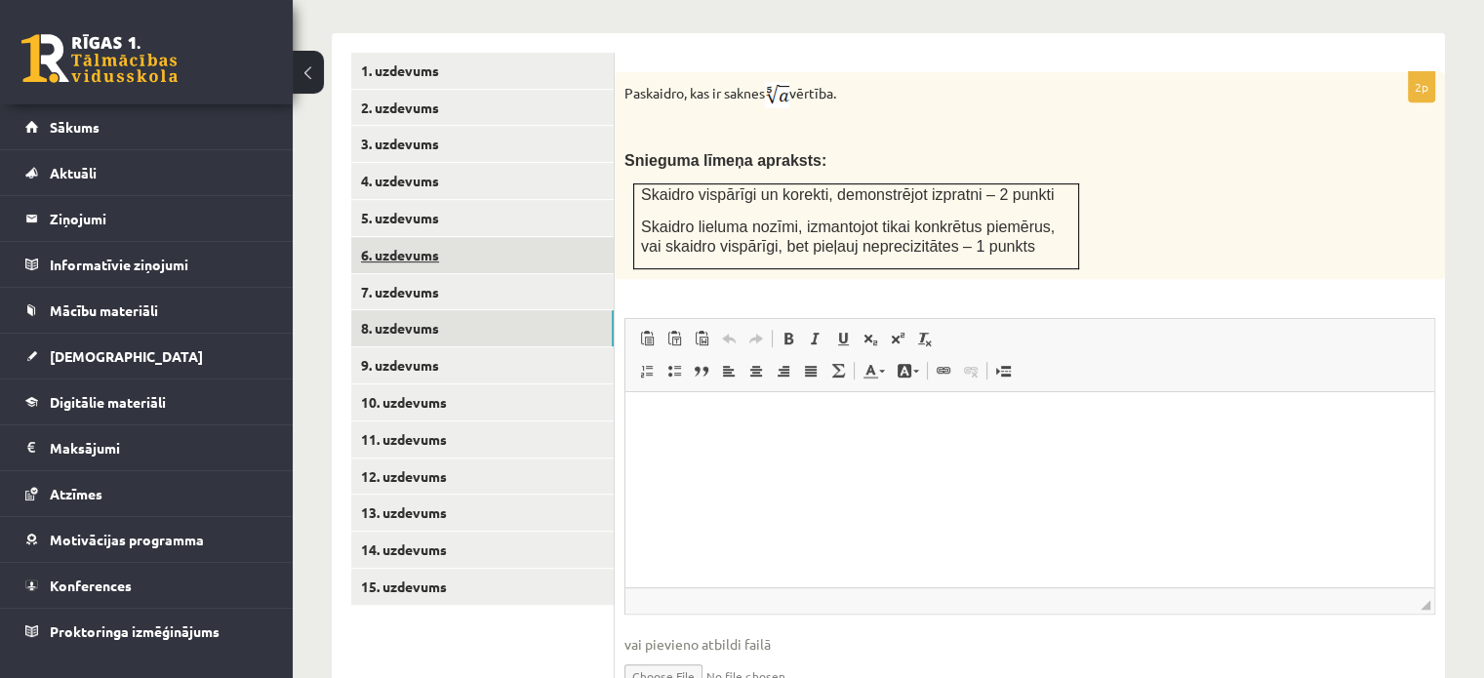
scroll to position [780, 0]
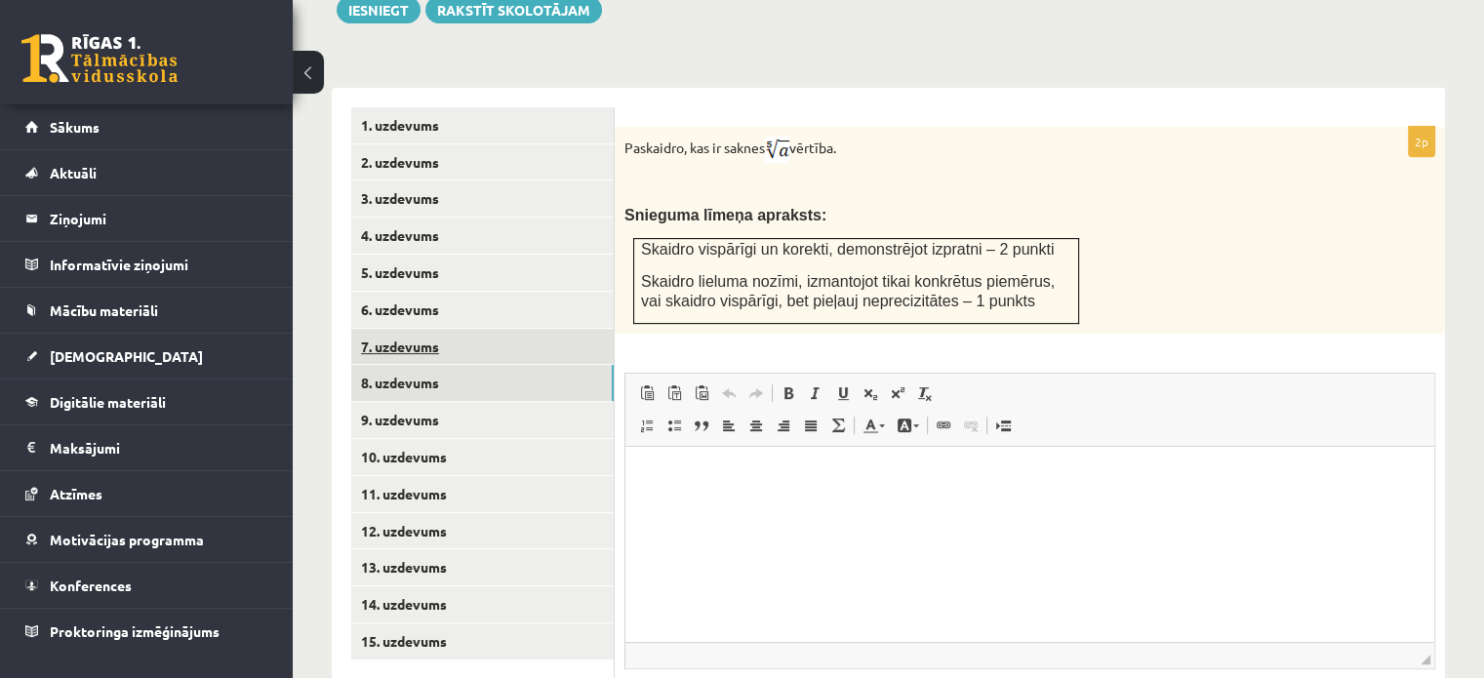
click at [453, 329] on link "7. uzdevums" at bounding box center [482, 347] width 262 height 36
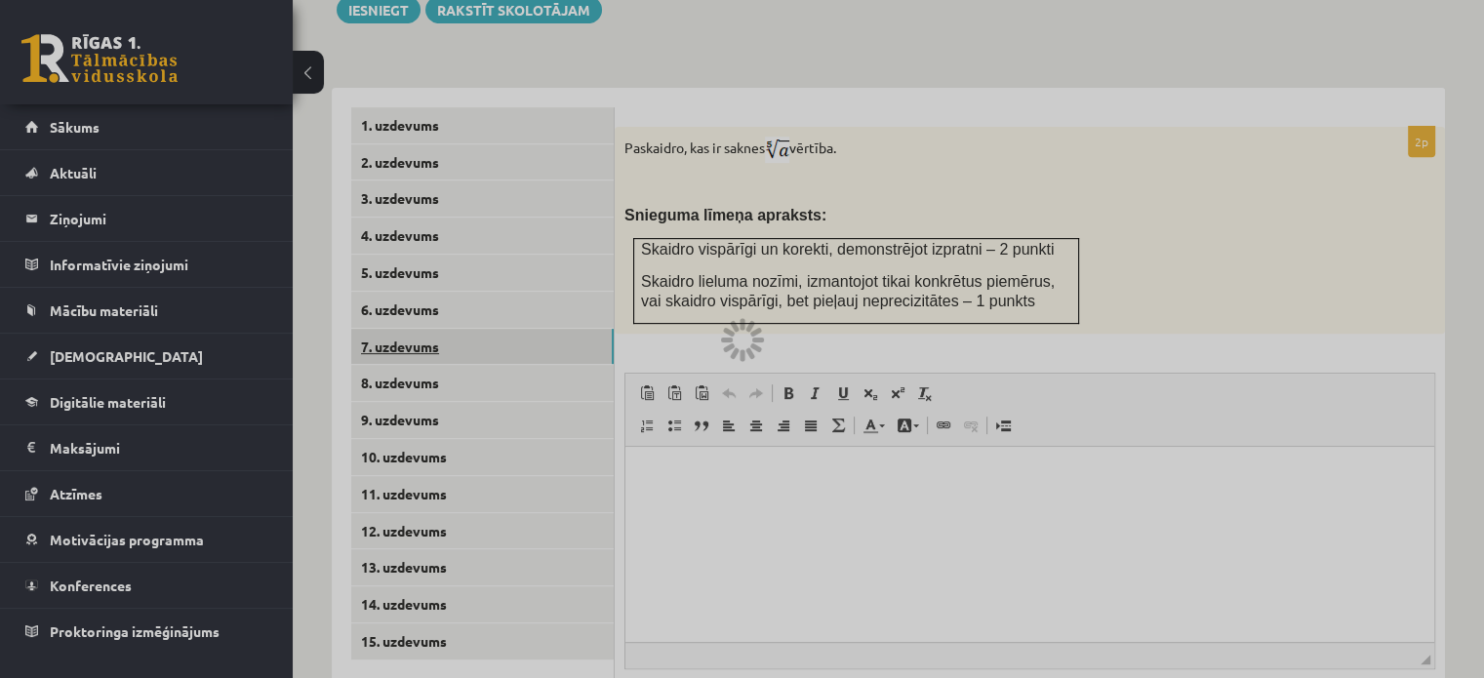
scroll to position [777, 0]
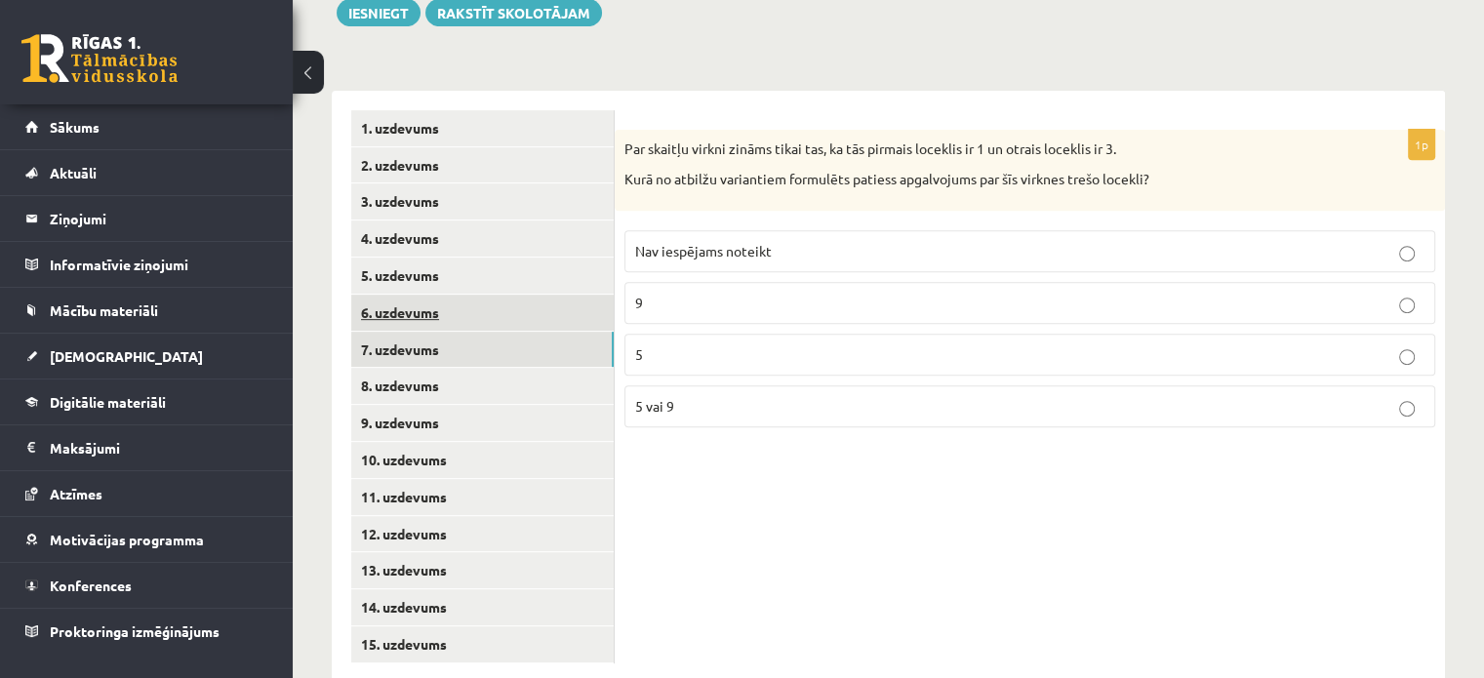
click at [470, 295] on link "6. uzdevums" at bounding box center [482, 313] width 262 height 36
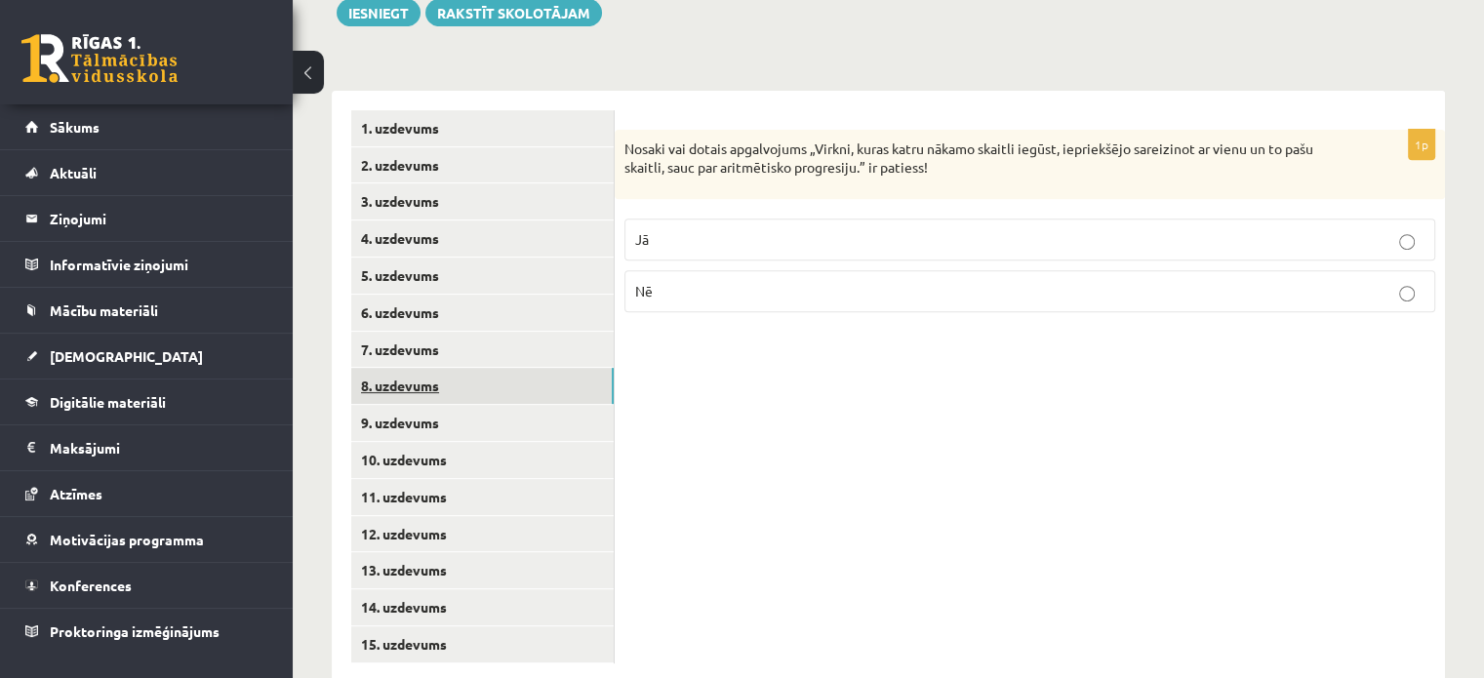
click at [472, 368] on link "8. uzdevums" at bounding box center [482, 386] width 262 height 36
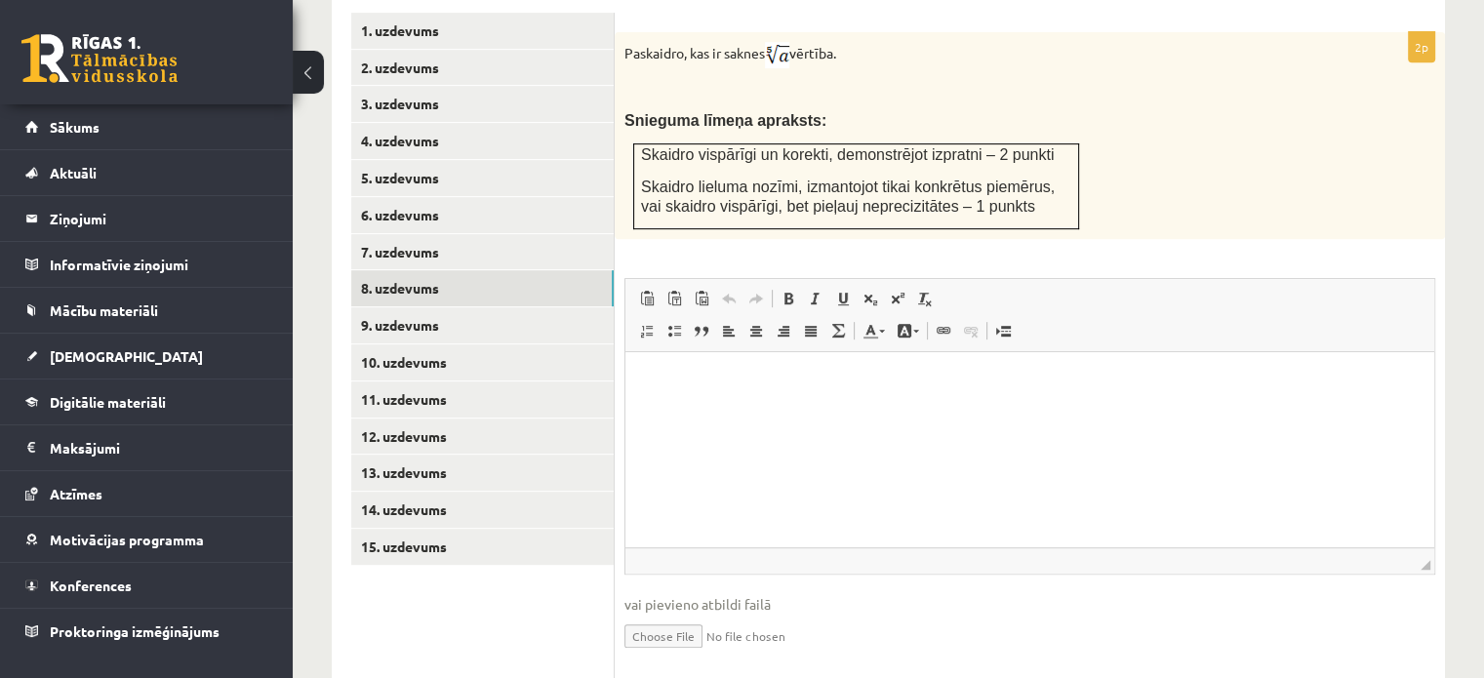
scroll to position [894, 0]
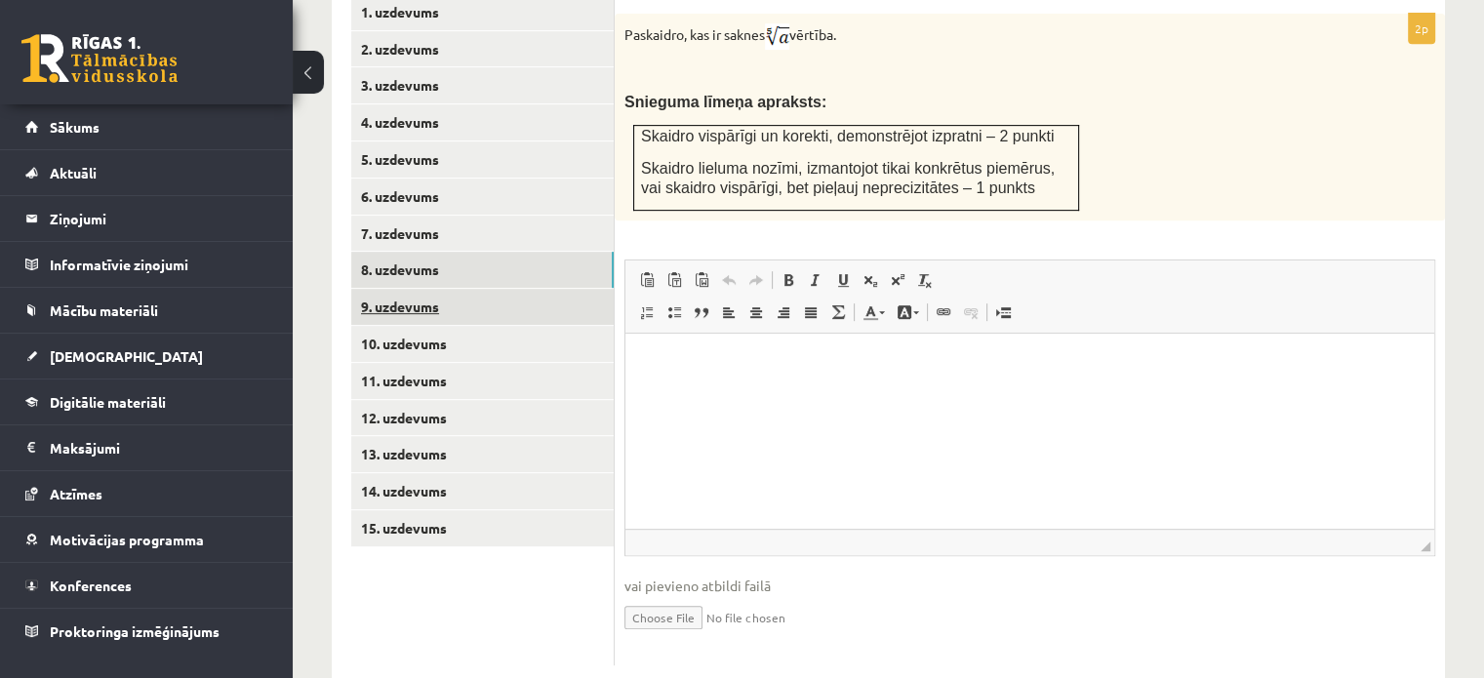
click at [509, 289] on link "9. uzdevums" at bounding box center [482, 307] width 262 height 36
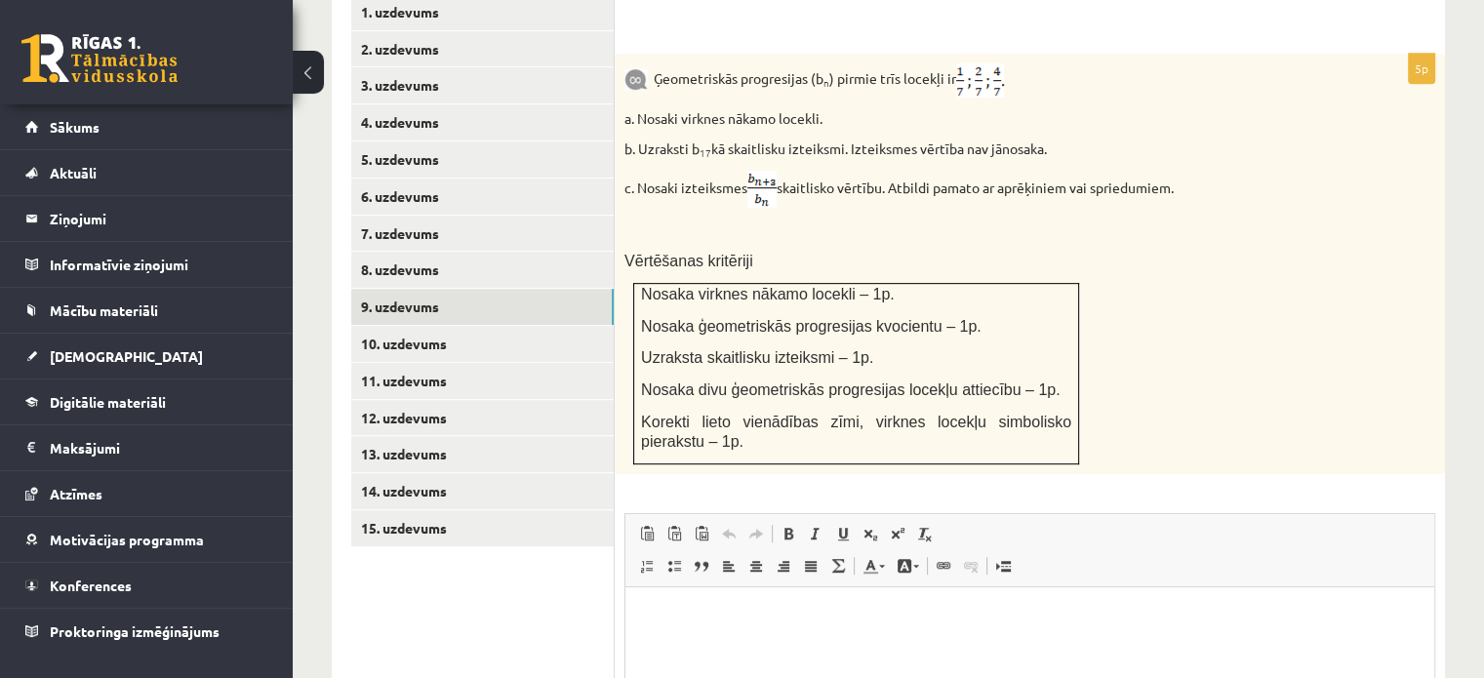
scroll to position [0, 0]
drag, startPoint x: 672, startPoint y: 240, endPoint x: 839, endPoint y: 247, distance: 166.9
click at [839, 284] on td "Nosaka virknes nākamo locekli – 1p. Nosaka ģeometriskās progresijas kvocientu –…" at bounding box center [856, 374] width 445 height 180
copy span "Nosaka virknes nākamo locekli"
drag, startPoint x: 639, startPoint y: 277, endPoint x: 967, endPoint y: 281, distance: 327.8
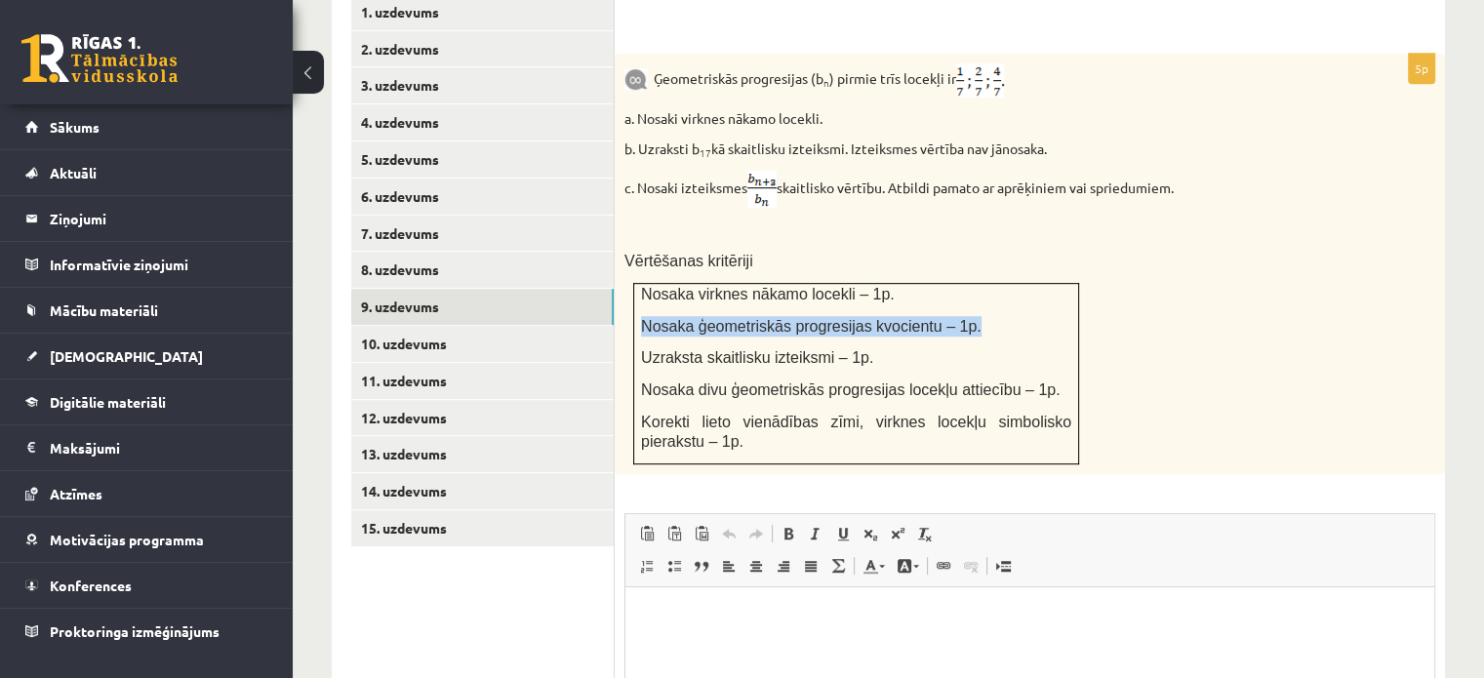
click at [967, 284] on td "Nosaka virknes nākamo locekli – 1p. Nosaka ģeometriskās progresijas kvocientu –…" at bounding box center [856, 374] width 445 height 180
copy span "Nosaka ģeometriskās progresijas kvocientu – 1p."
click at [1136, 235] on div "Ģeometriskās progresijas (b n ) pirmie trīs locekļi ir a. Nosaki virknes nākamo…" at bounding box center [1030, 264] width 830 height 420
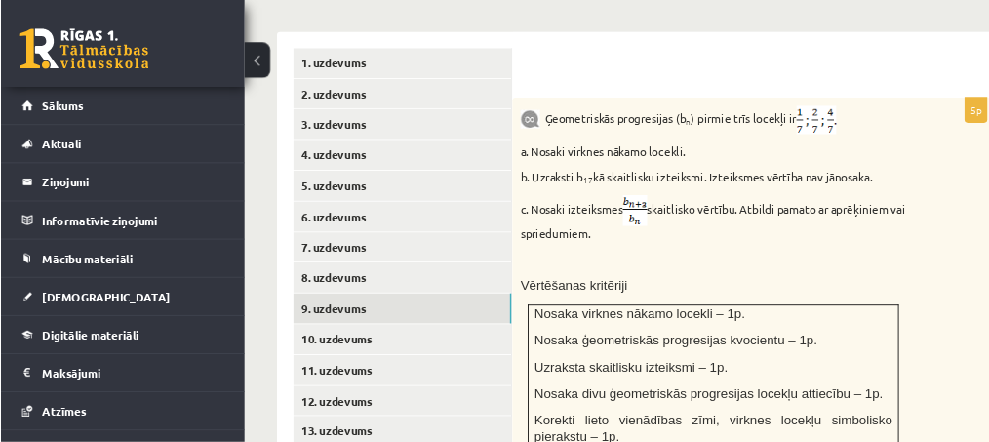
scroll to position [895, 0]
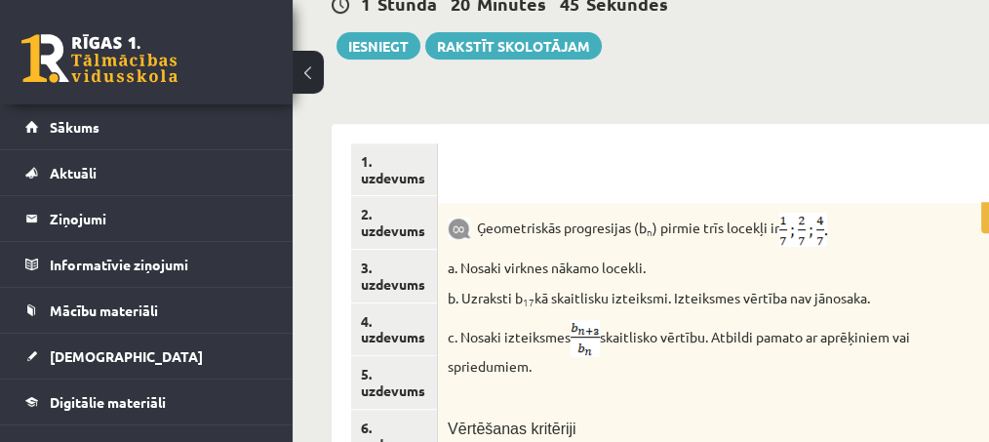
drag, startPoint x: 1440, startPoint y: 3, endPoint x: 669, endPoint y: 245, distance: 807.7
click at [669, 245] on div "Ģeometriskās progresijas (b n ) pirmie trīs locekļi ir a. Nosaki virknes nākamo…" at bounding box center [728, 423] width 580 height 440
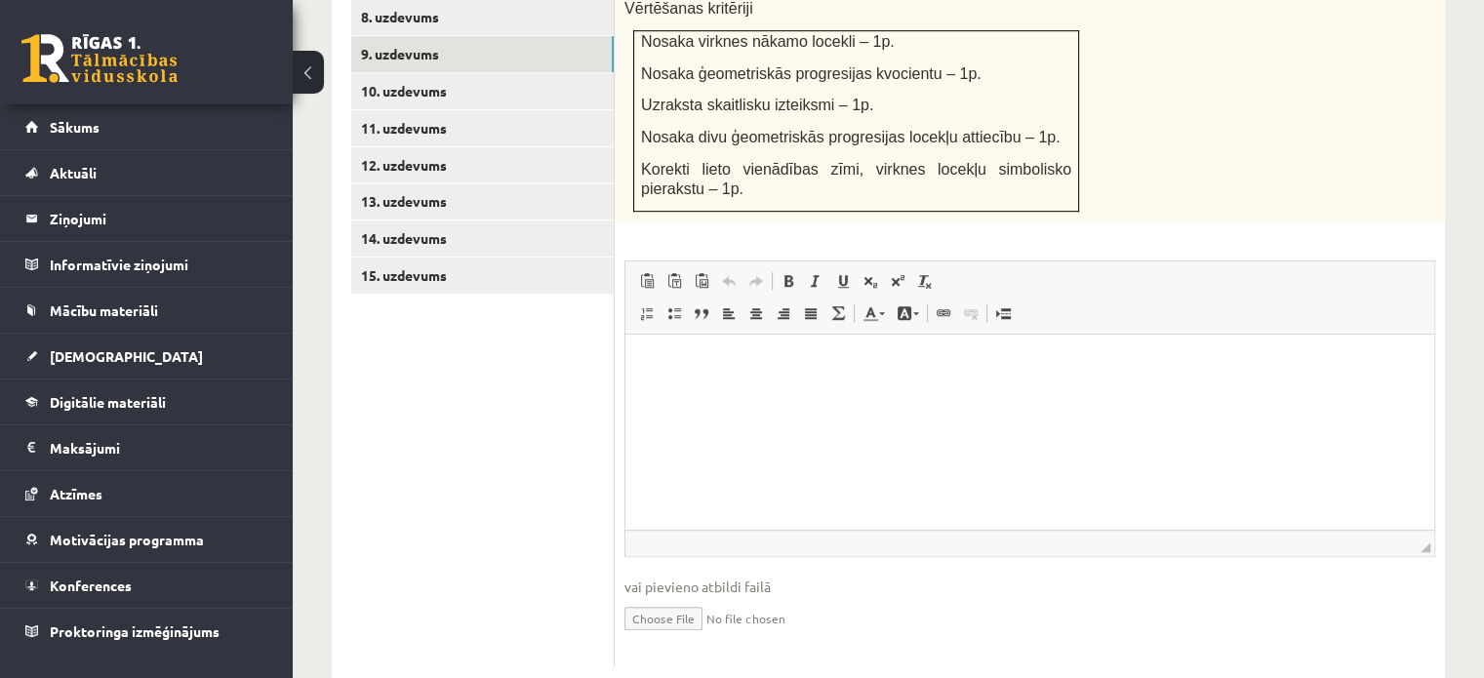
scroll to position [1147, 0]
click at [711, 596] on input "file" at bounding box center [1029, 616] width 811 height 40
click at [698, 636] on link "Iesniegtā atbilde" at bounding box center [676, 646] width 104 height 20
click at [695, 596] on input "file" at bounding box center [1029, 616] width 811 height 40
type input "**********"
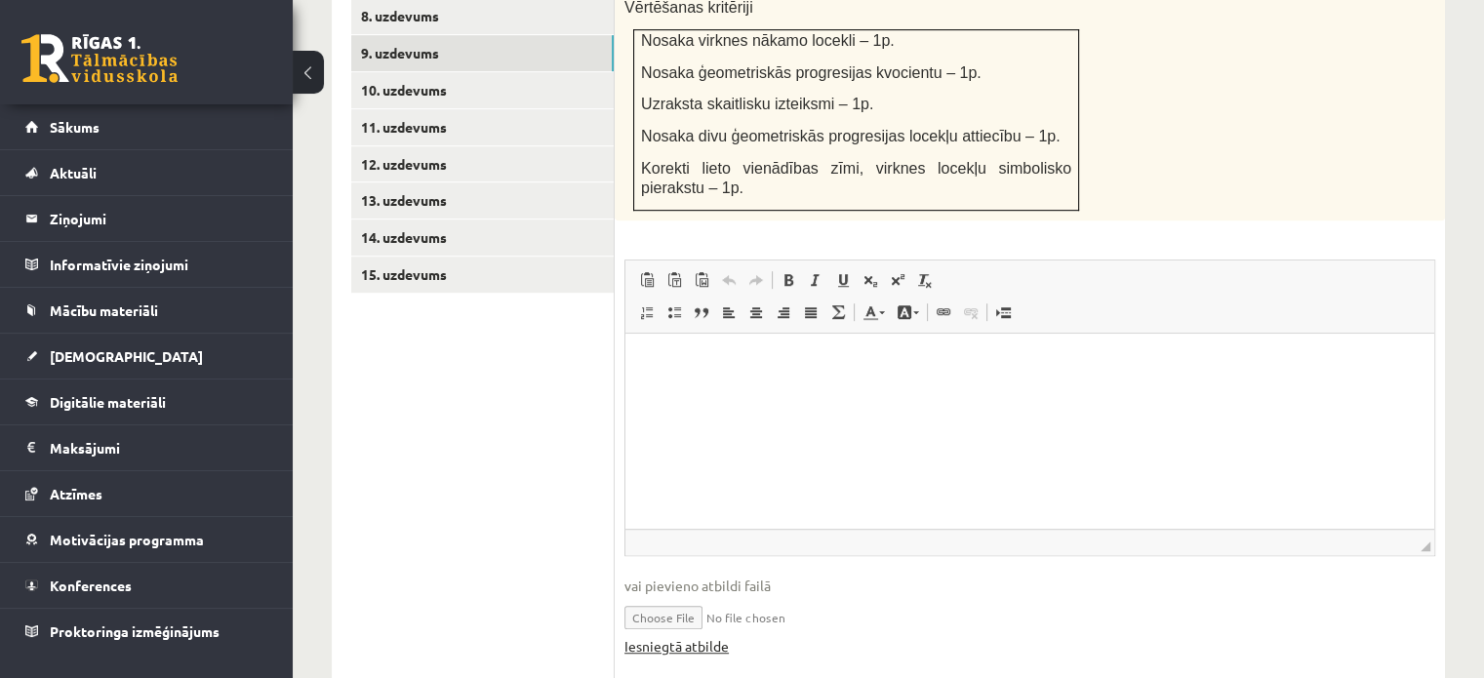
click at [683, 636] on link "Iesniegtā atbilde" at bounding box center [676, 646] width 104 height 20
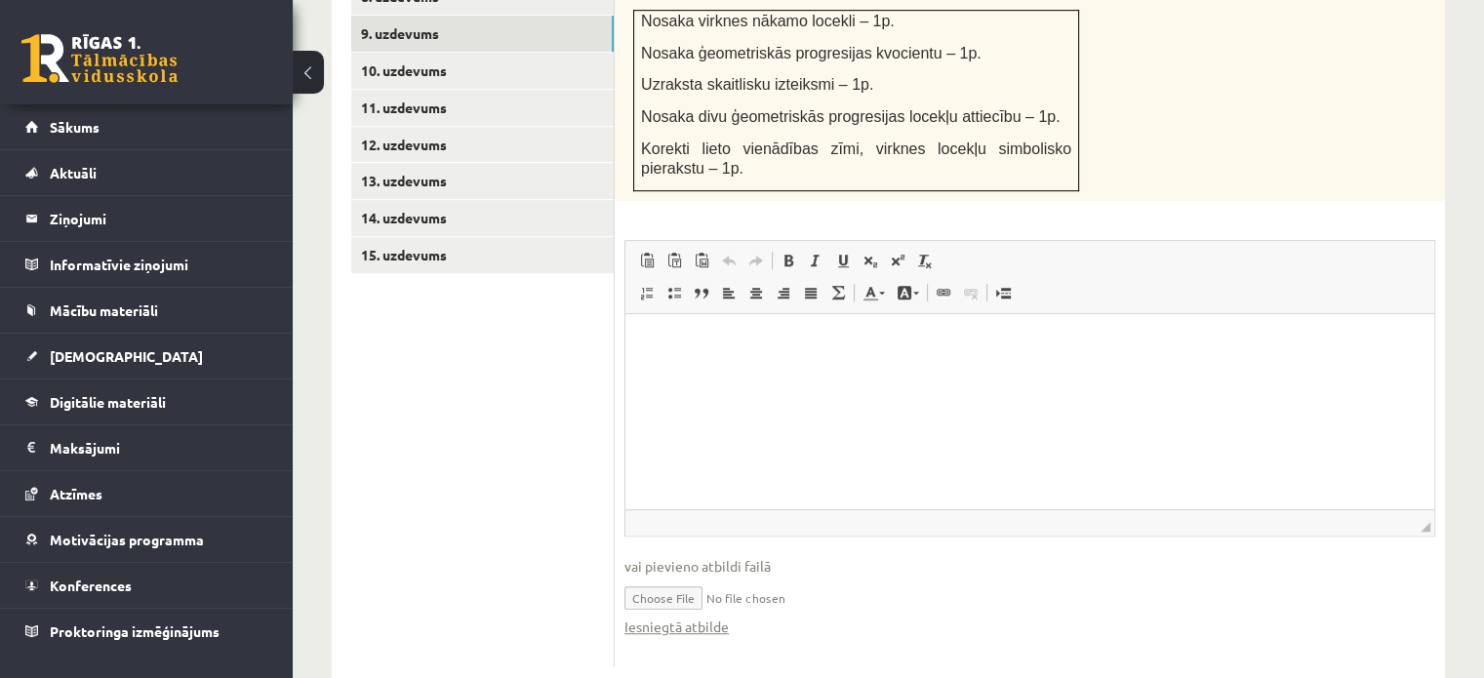
scroll to position [1168, 0]
click at [704, 555] on span "vai pievieno atbildi failā" at bounding box center [1029, 565] width 811 height 20
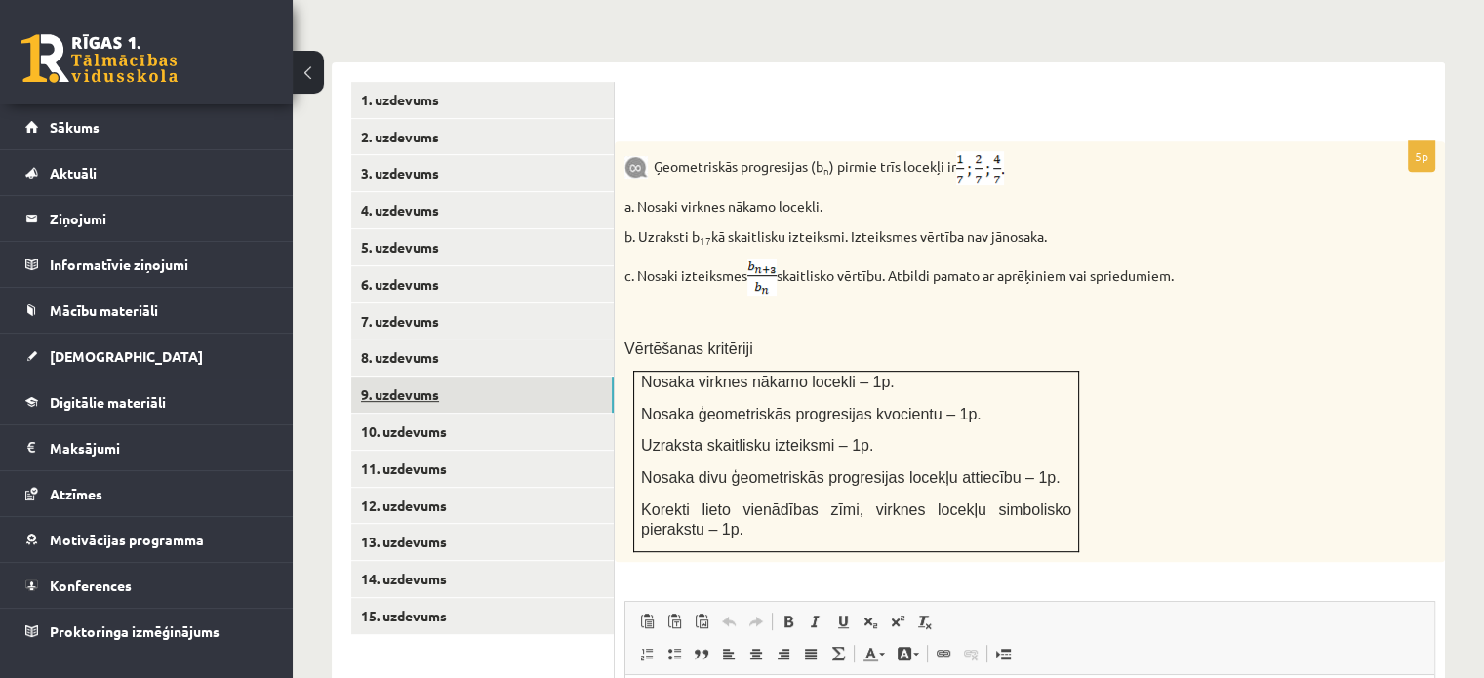
scroll to position [777, 0]
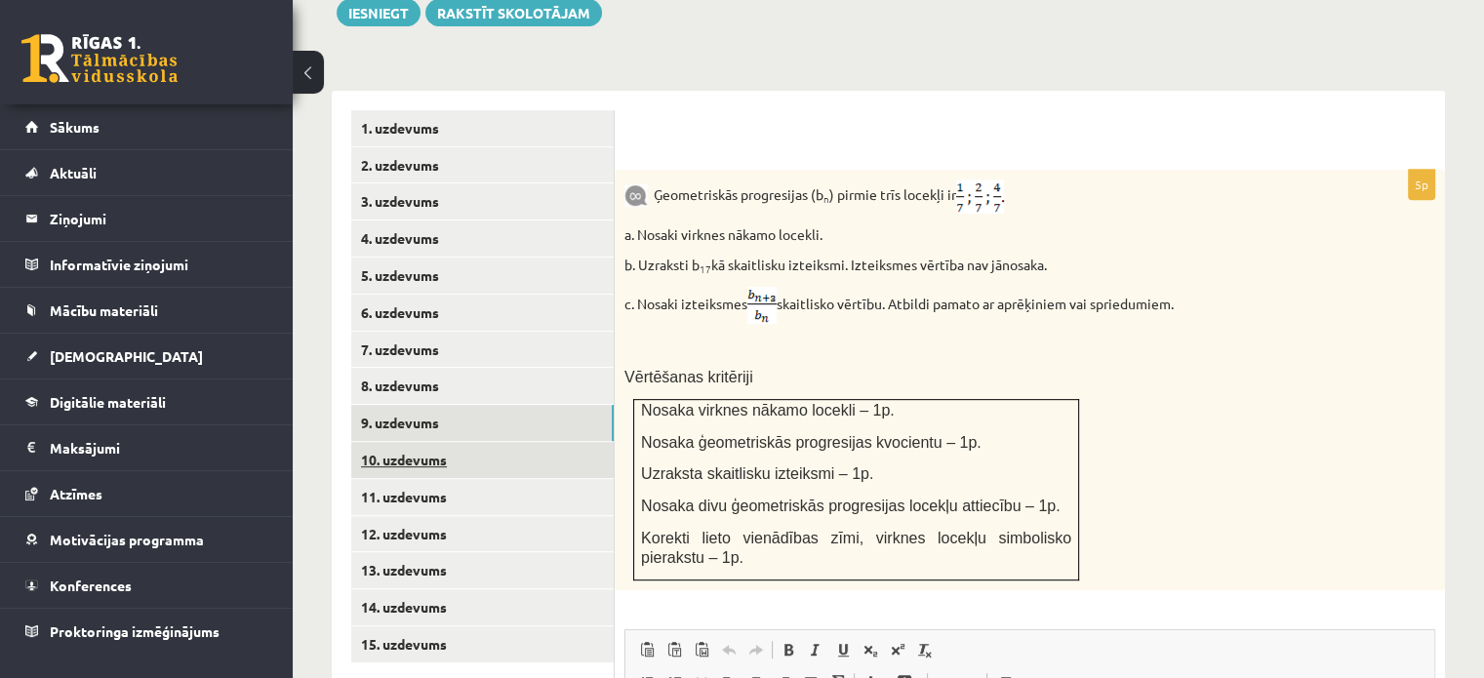
click at [485, 442] on link "10. uzdevums" at bounding box center [482, 460] width 262 height 36
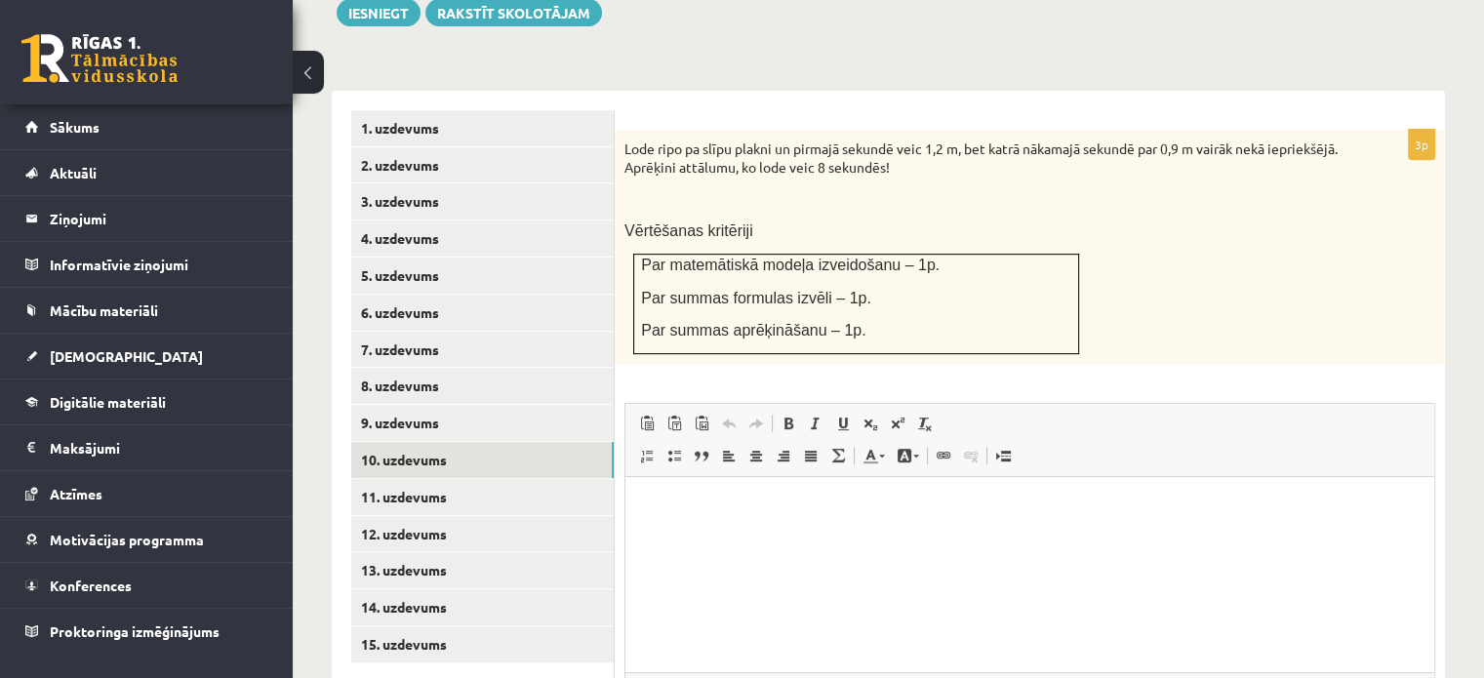
scroll to position [0, 0]
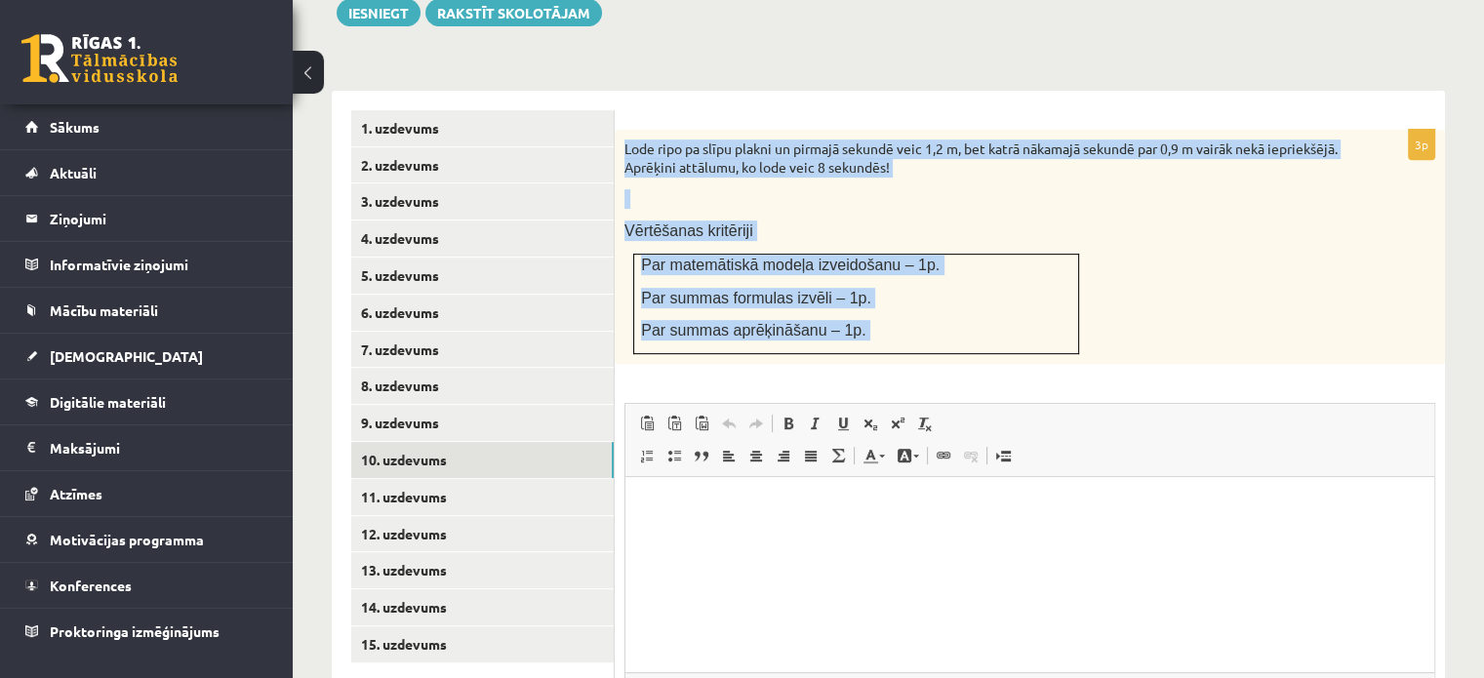
drag, startPoint x: 624, startPoint y: 103, endPoint x: 969, endPoint y: 335, distance: 414.8
click at [969, 335] on div "3p Lode ripo pa slīpu plakni un pirmajā sekundē veic 1,2 m, bet katrā nākamajā …" at bounding box center [1030, 469] width 830 height 679
copy div "Lode ripo pa slīpu plakni un pirmajā sekundē veic 1,2 m, bet katrā nākamajā sek…"
click at [481, 479] on link "11. uzdevums" at bounding box center [482, 497] width 262 height 36
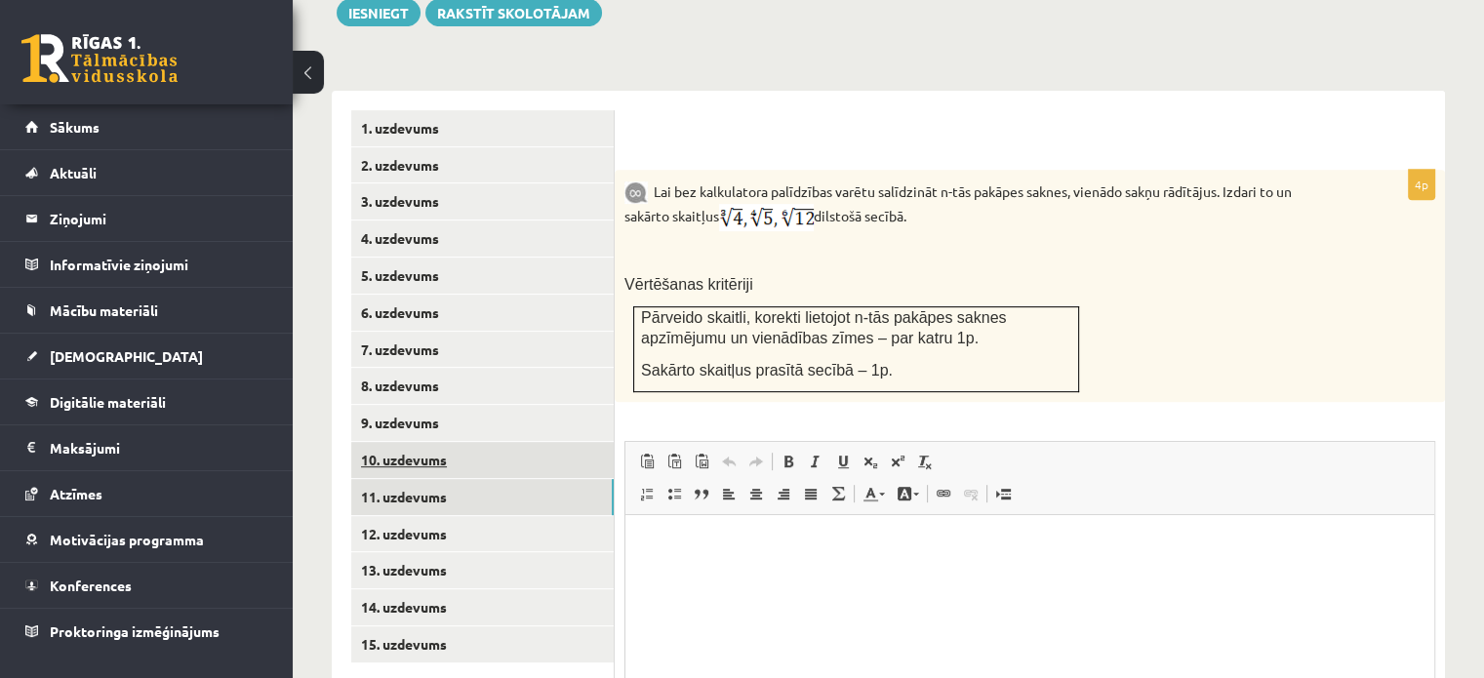
click at [515, 442] on link "10. uzdevums" at bounding box center [482, 460] width 262 height 36
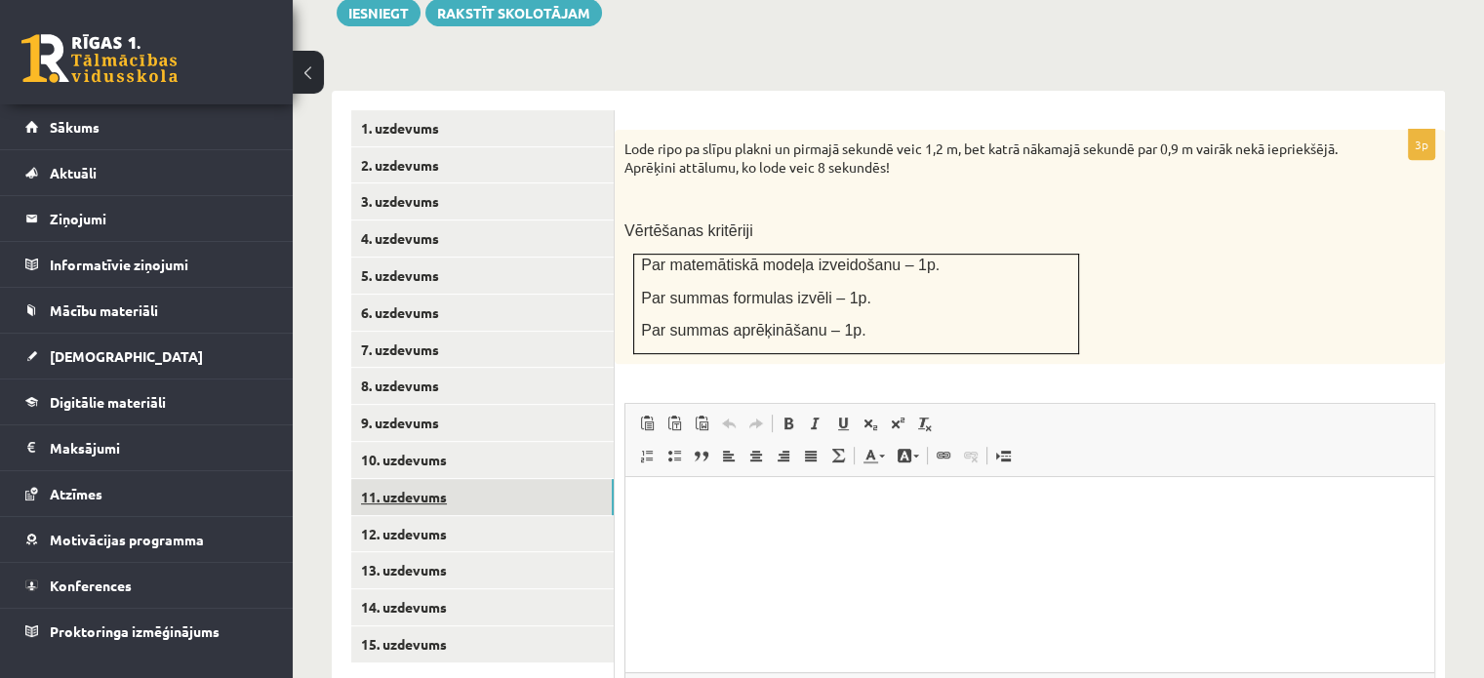
click at [477, 479] on link "11. uzdevums" at bounding box center [482, 497] width 262 height 36
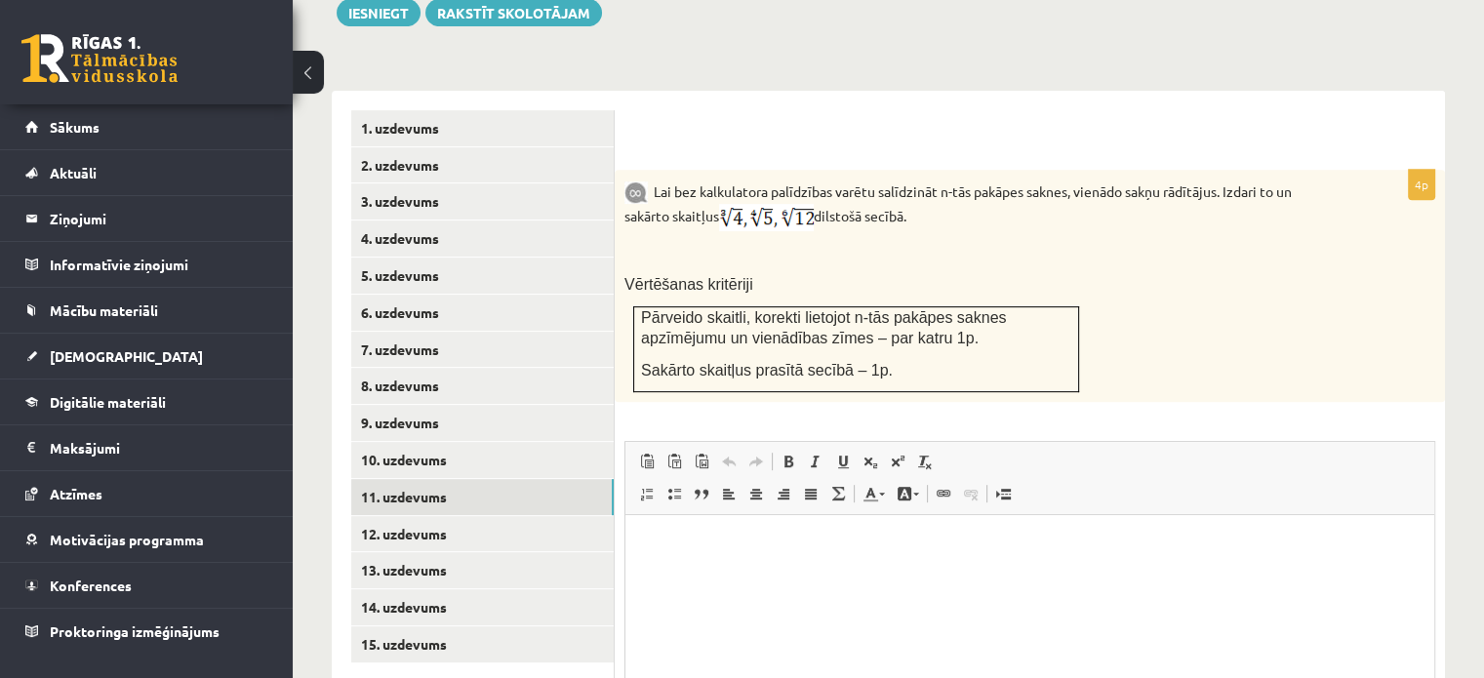
drag, startPoint x: 656, startPoint y: 143, endPoint x: 925, endPoint y: 170, distance: 270.5
click at [925, 179] on p "Lai bez kalkulatora palīdzības varētu salīdzināt n-tās pakāpes saknes, vienādo …" at bounding box center [980, 205] width 713 height 52
copy p "Lai bez kalkulatora palīdzības varētu salīdzināt n-tās pakāpes saknes, vienādo …"
click at [1241, 243] on p at bounding box center [980, 253] width 713 height 20
drag, startPoint x: 1275, startPoint y: 2, endPoint x: 861, endPoint y: 220, distance: 467.8
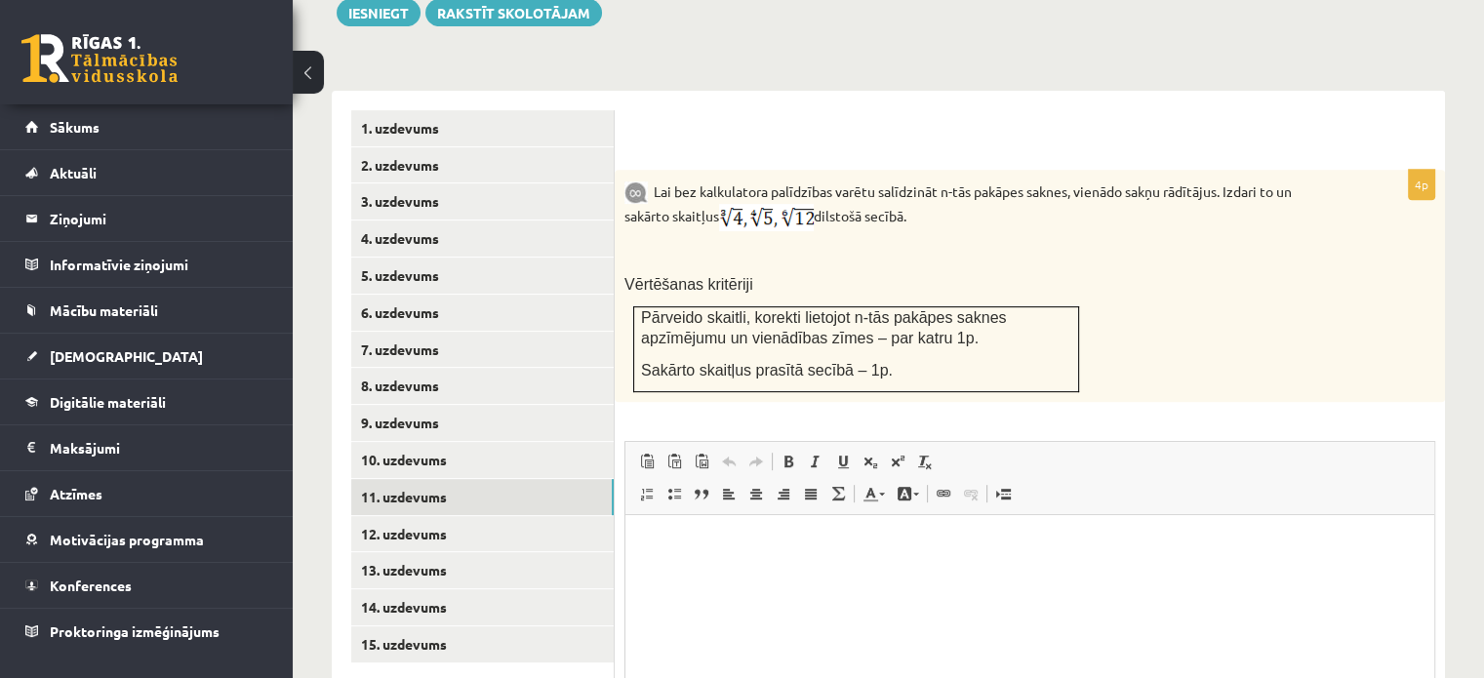
click at [861, 220] on div "Lai bez kalkulatora palīdzības varētu salīdzināt n-tās pakāpes saknes, vienādo …" at bounding box center [1030, 286] width 830 height 232
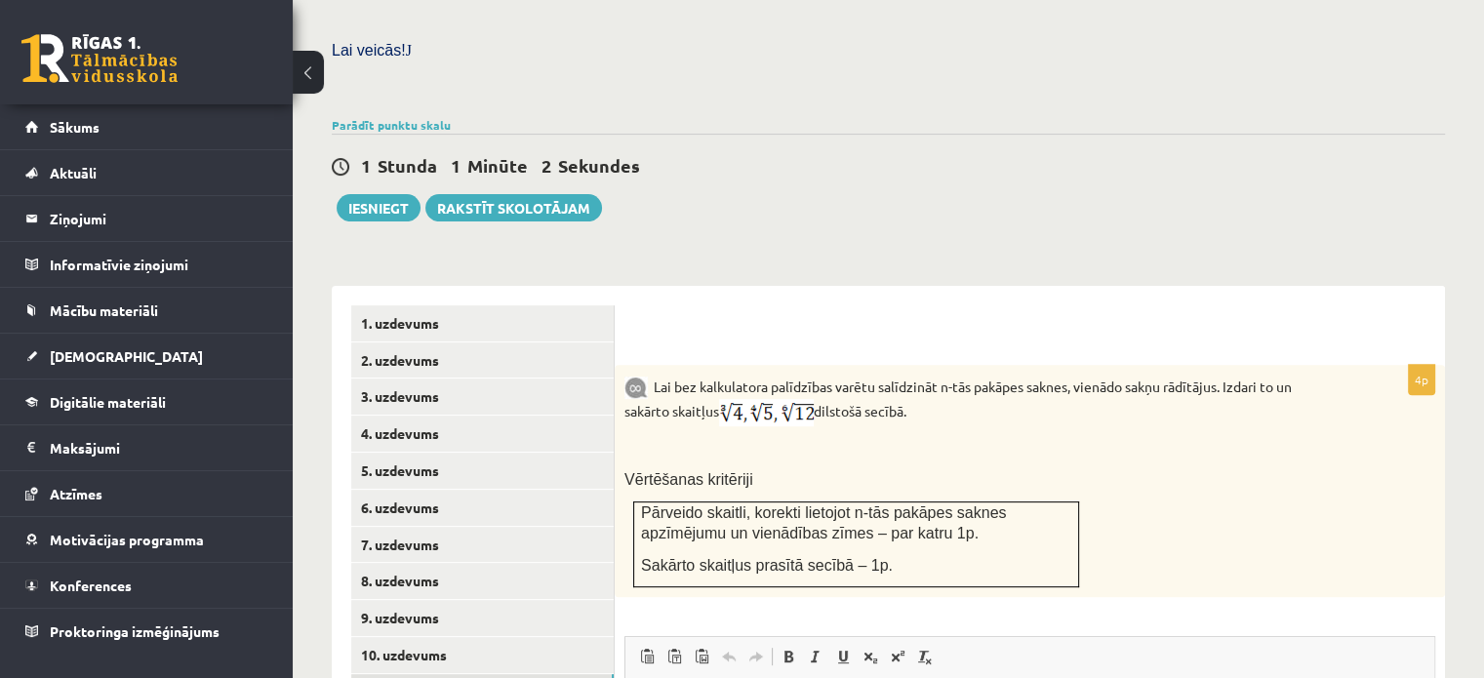
scroll to position [875, 0]
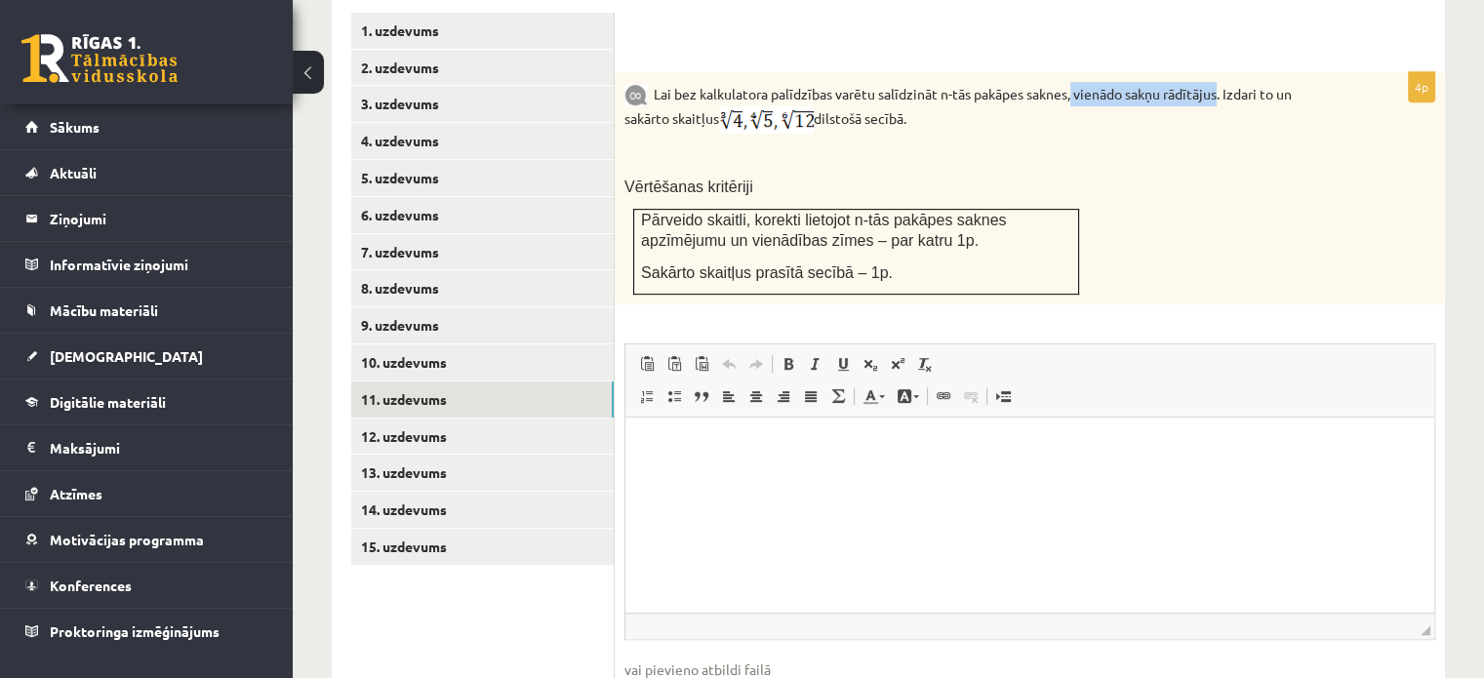
drag, startPoint x: 1091, startPoint y: 52, endPoint x: 1222, endPoint y: 46, distance: 131.8
click at [1223, 82] on p "Lai bez kalkulatora palīdzības varētu salīdzināt n-tās pakāpes saknes, vienādo …" at bounding box center [980, 108] width 713 height 52
drag, startPoint x: 1206, startPoint y: 56, endPoint x: 1174, endPoint y: 75, distance: 36.8
click at [1190, 82] on p "Lai bez kalkulatora palīdzības varētu salīdzināt n-tās pakāpes saknes, vienādo …" at bounding box center [980, 108] width 713 height 52
drag, startPoint x: 1078, startPoint y: 47, endPoint x: 1221, endPoint y: 46, distance: 143.4
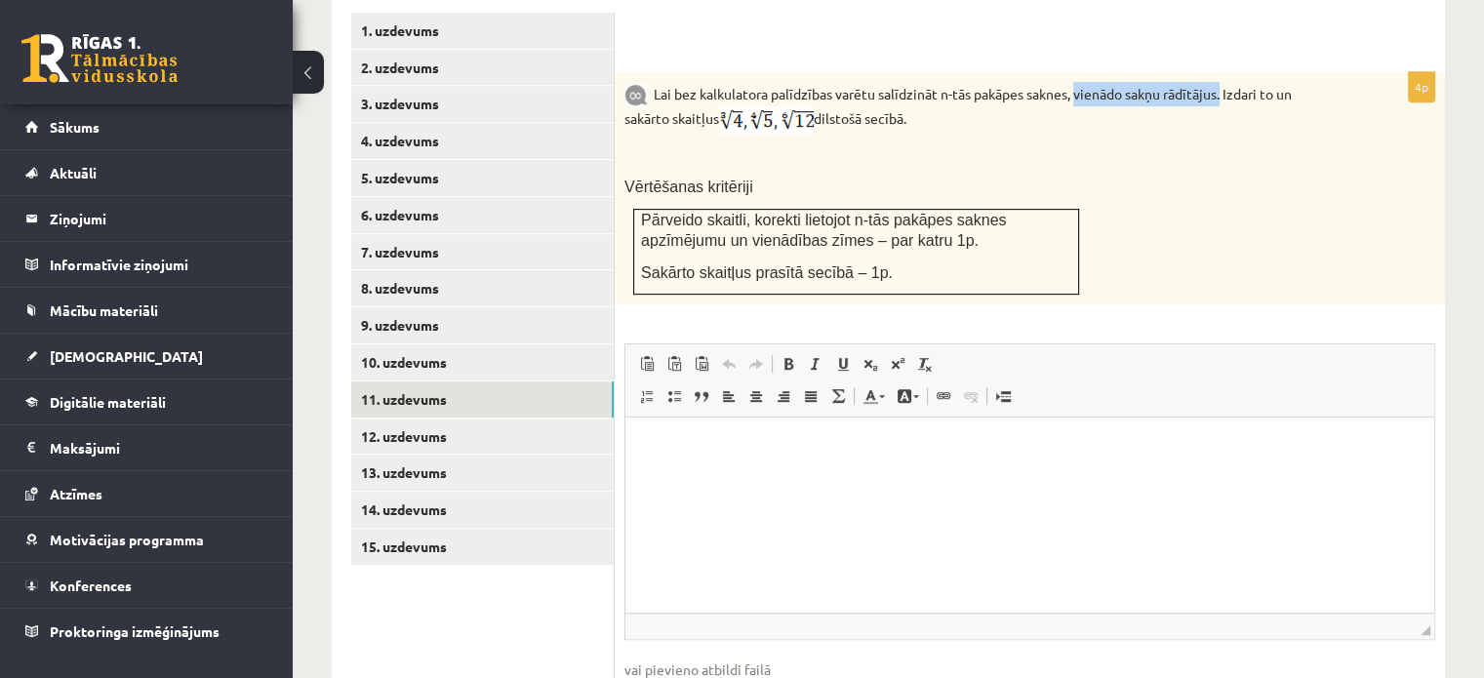
click at [1226, 82] on p "Lai bez kalkulatora palīdzības varētu salīdzināt n-tās pakāpes saknes, vienādo …" at bounding box center [980, 108] width 713 height 52
copy p "vienādo sakņu rādītājus."
click at [464, 418] on link "12. uzdevums" at bounding box center [482, 436] width 262 height 36
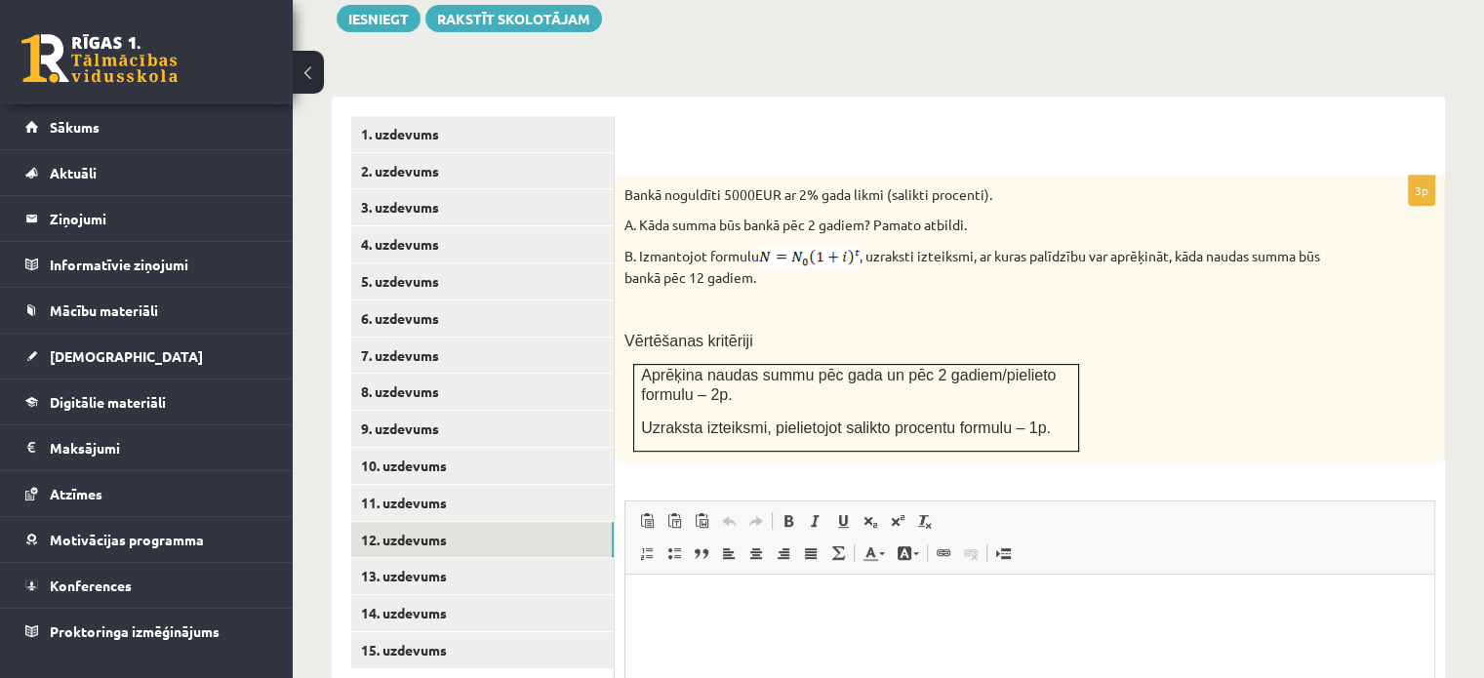
scroll to position [777, 0]
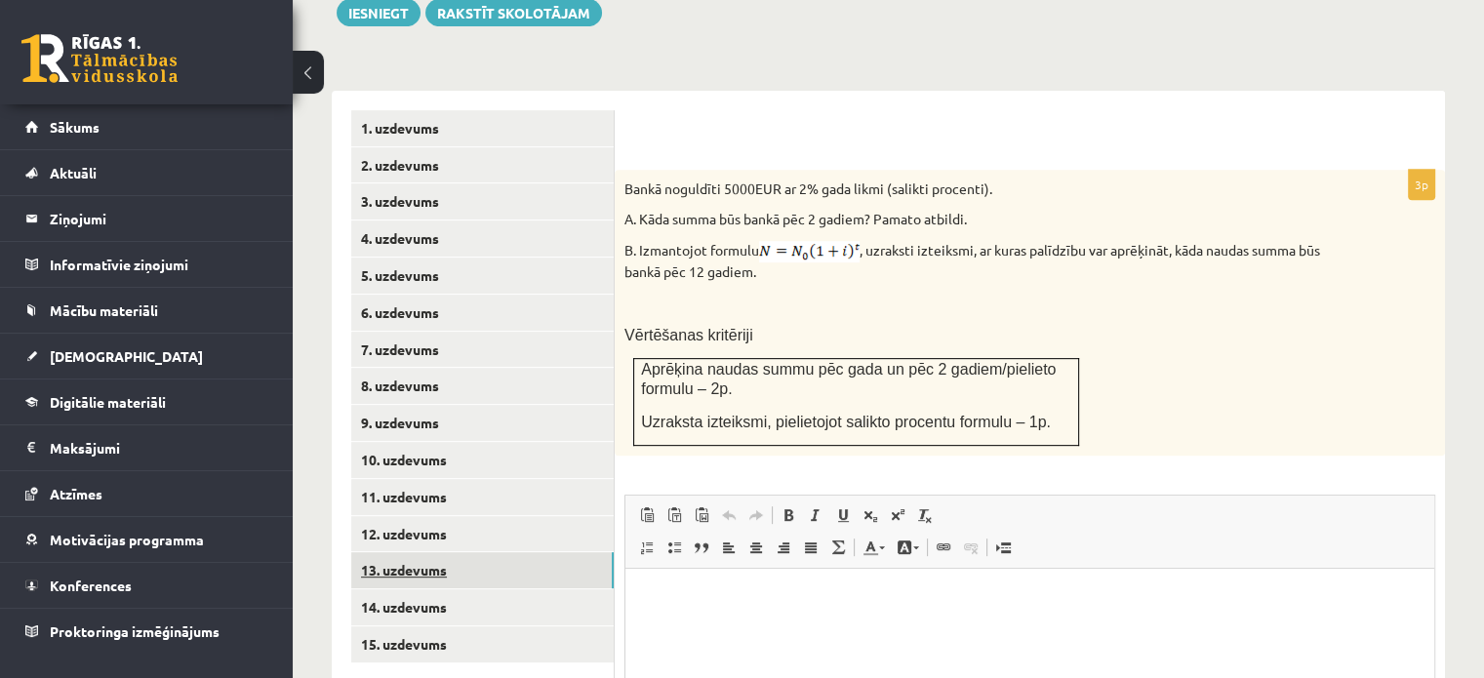
click at [488, 552] on link "13. uzdevums" at bounding box center [482, 570] width 262 height 36
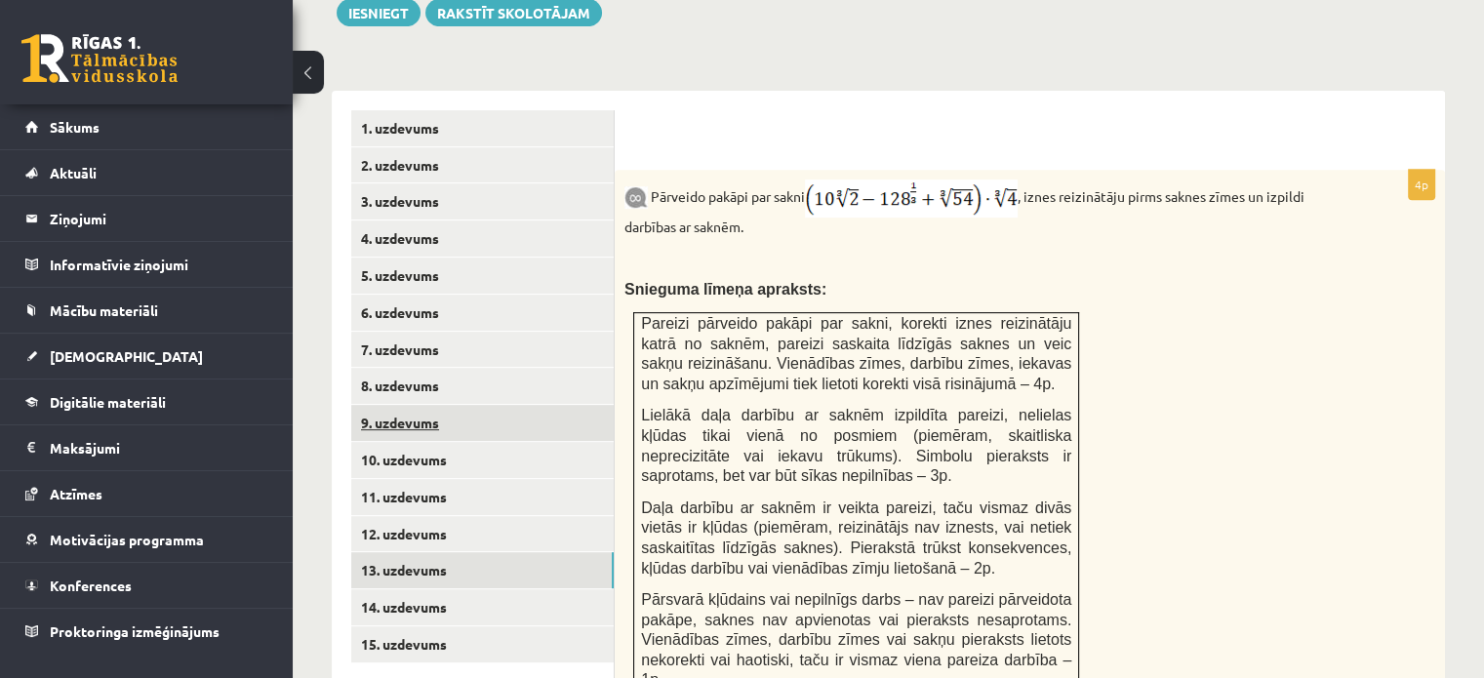
scroll to position [0, 0]
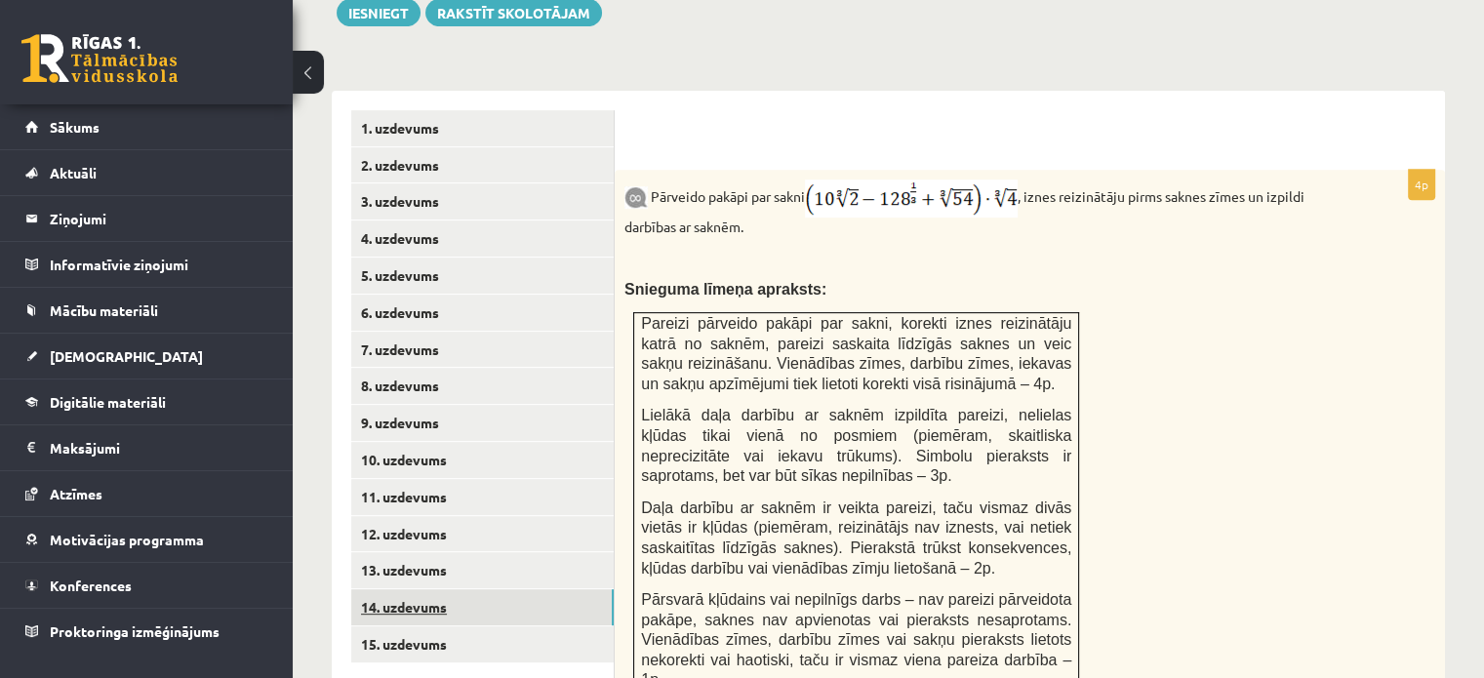
click at [404, 589] on link "14. uzdevums" at bounding box center [482, 607] width 262 height 36
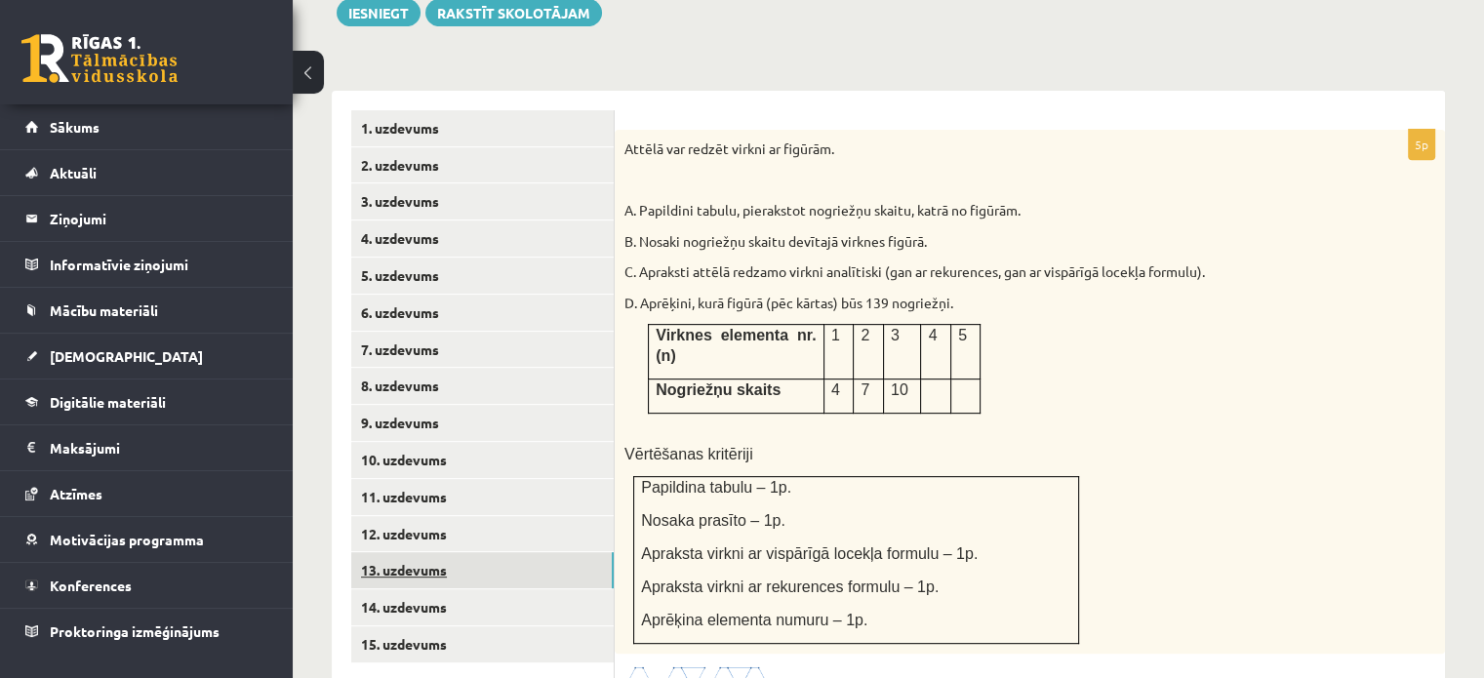
click at [428, 552] on link "13. uzdevums" at bounding box center [482, 570] width 262 height 36
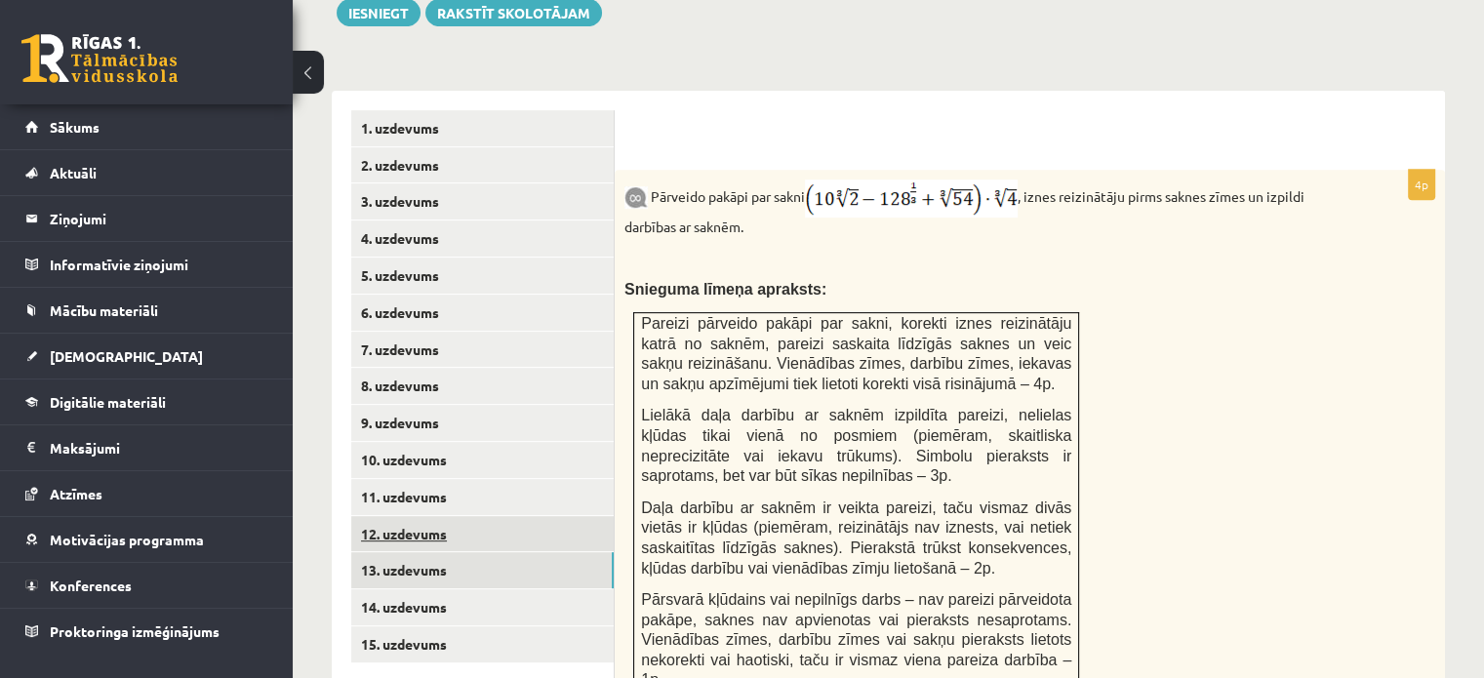
click at [462, 516] on link "12. uzdevums" at bounding box center [482, 534] width 262 height 36
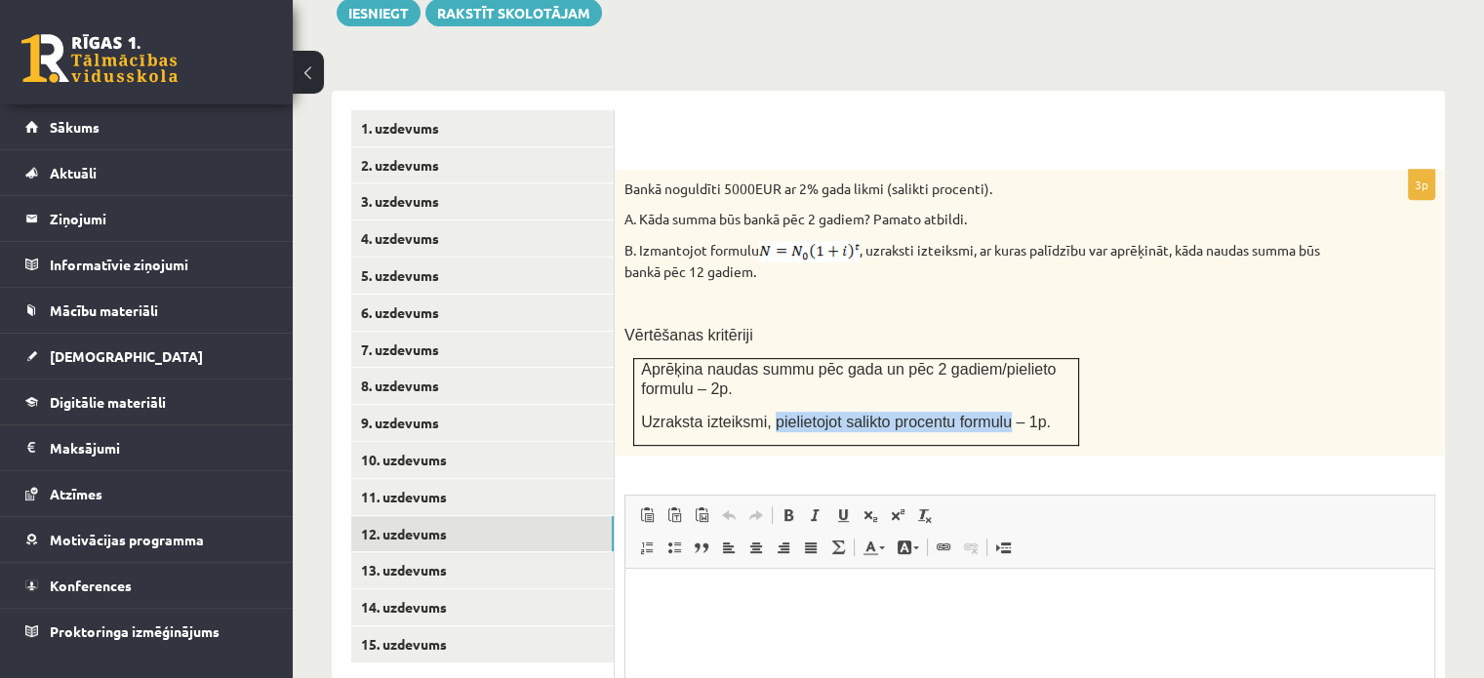
drag, startPoint x: 761, startPoint y: 375, endPoint x: 985, endPoint y: 371, distance: 224.4
click at [985, 414] on span "Uzraksta izteiksmi, pielietojot salikto procentu formulu – 1p." at bounding box center [846, 422] width 410 height 17
copy span "pielietojot salikto procentu formulu"
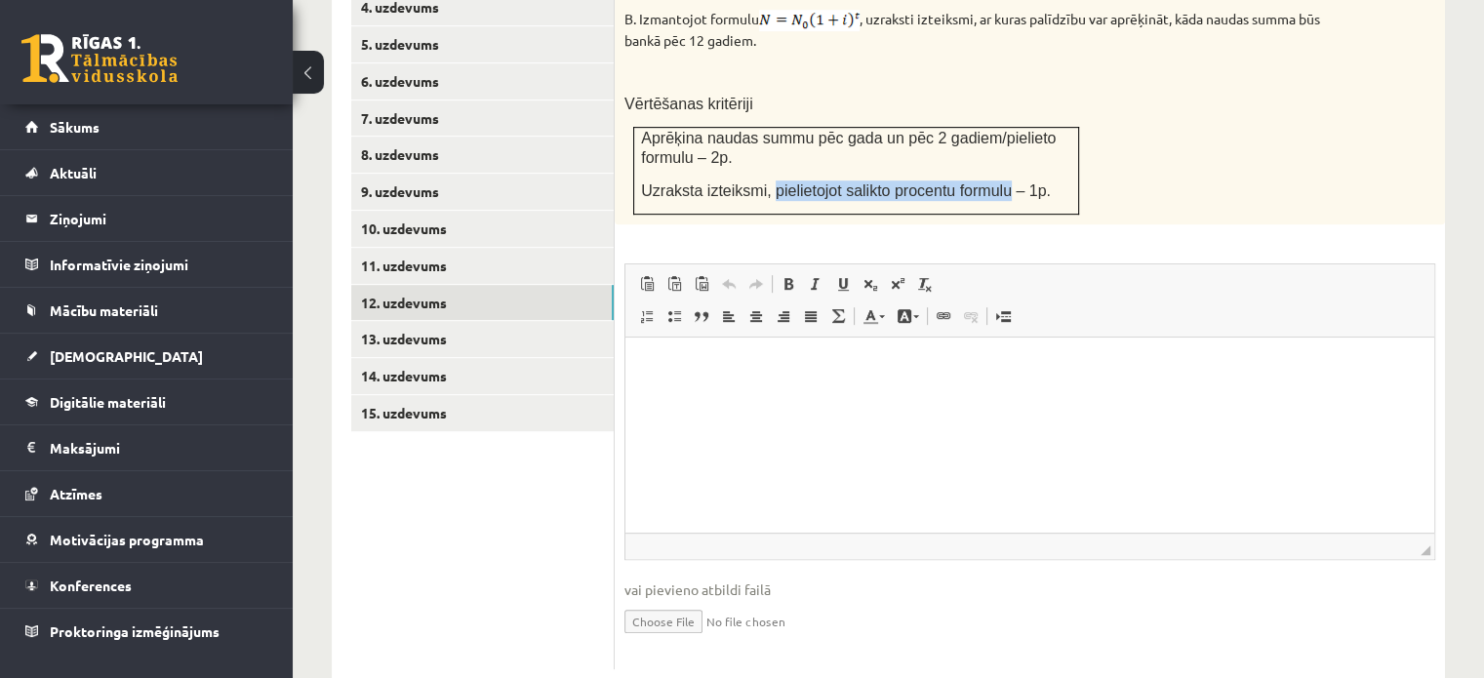
scroll to position [1013, 0]
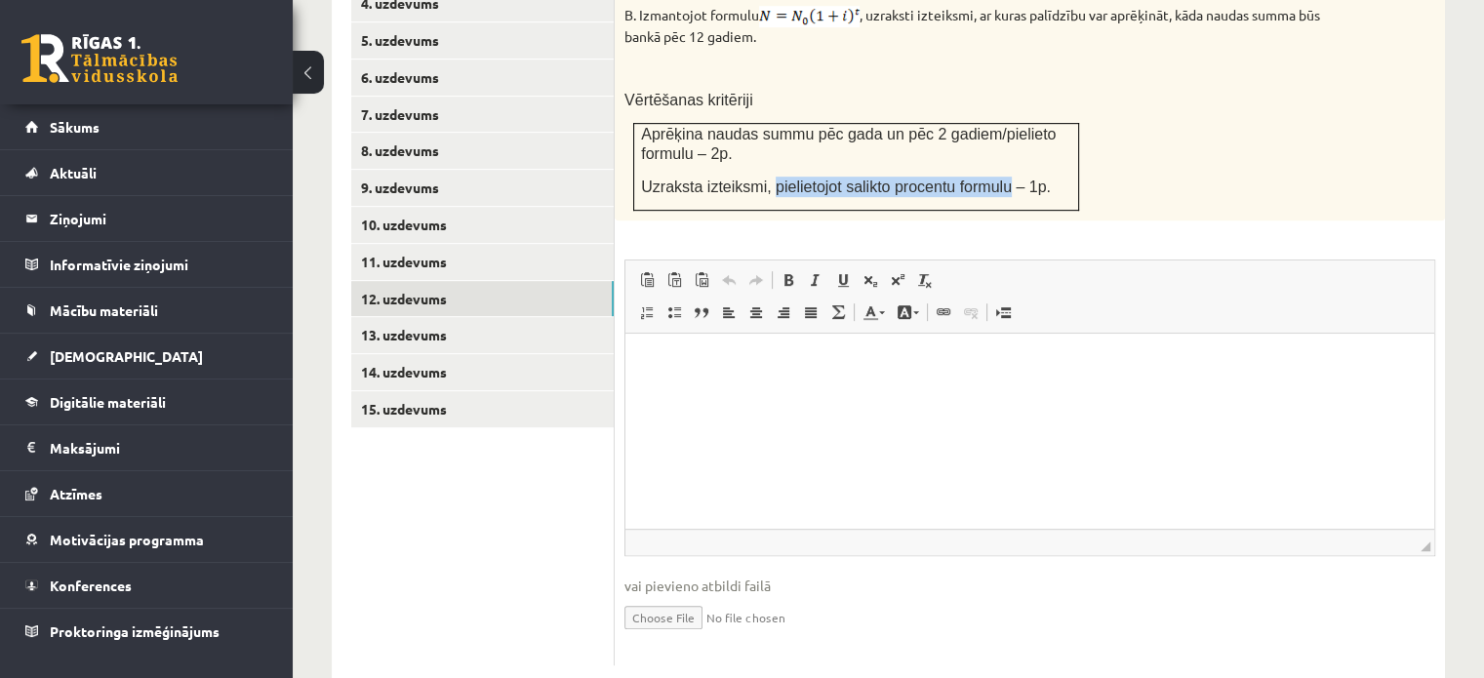
click at [683, 596] on input "file" at bounding box center [1029, 616] width 811 height 40
type input "**********"
click at [663, 636] on link "Iesniegtā atbilde" at bounding box center [676, 646] width 104 height 20
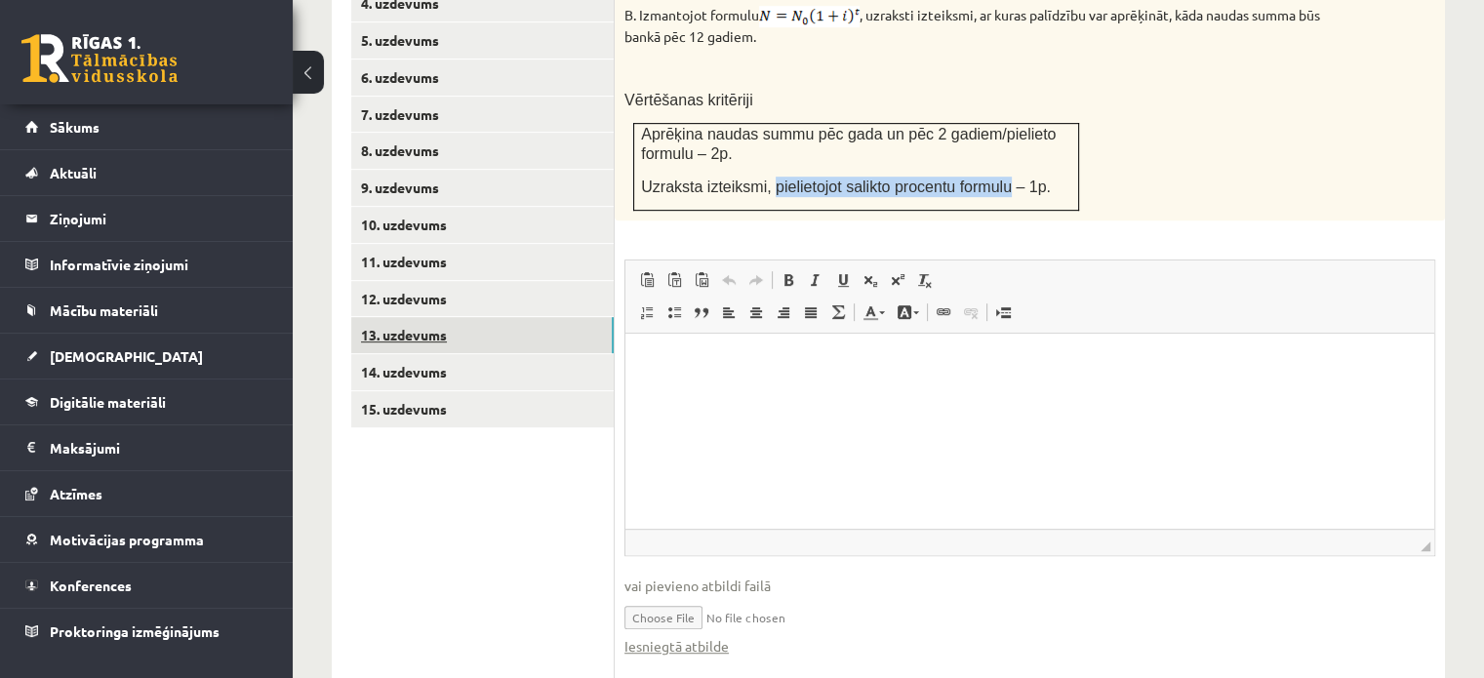
click at [417, 317] on link "13. uzdevums" at bounding box center [482, 335] width 262 height 36
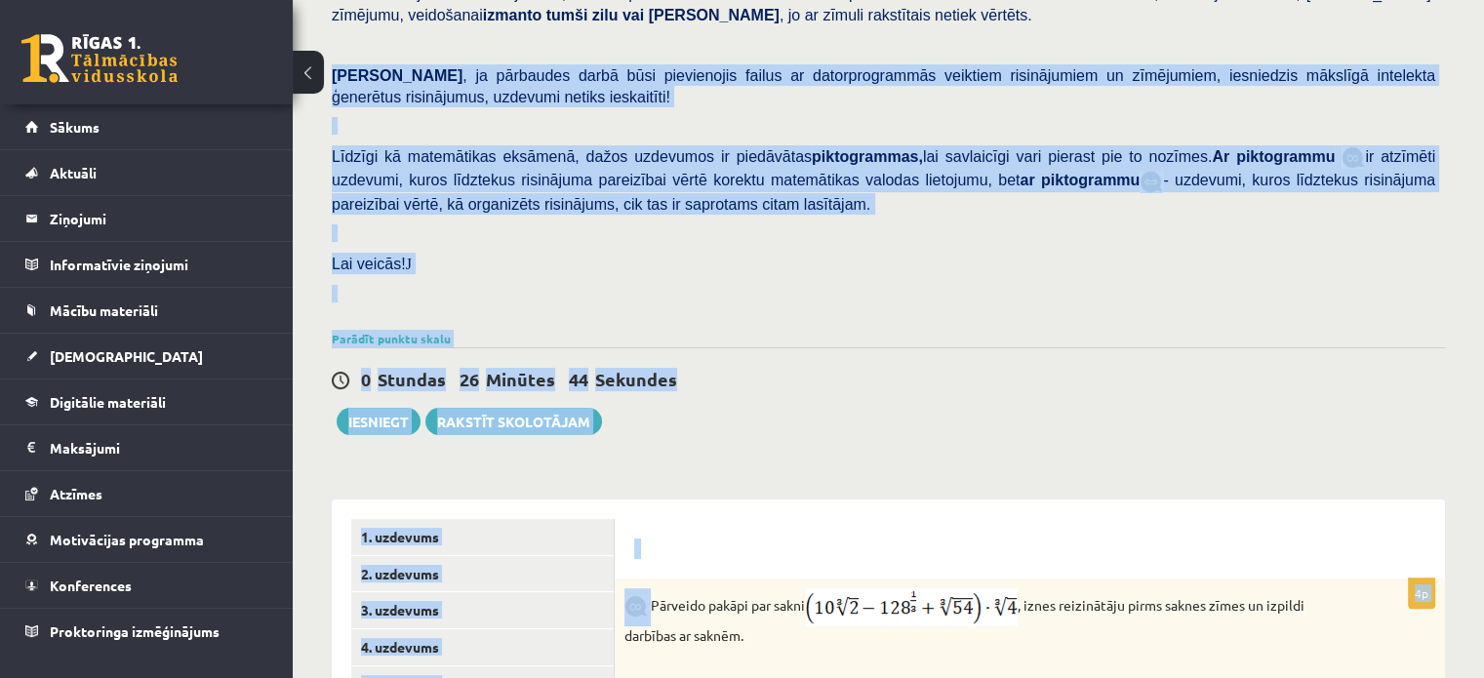
scroll to position [351, 0]
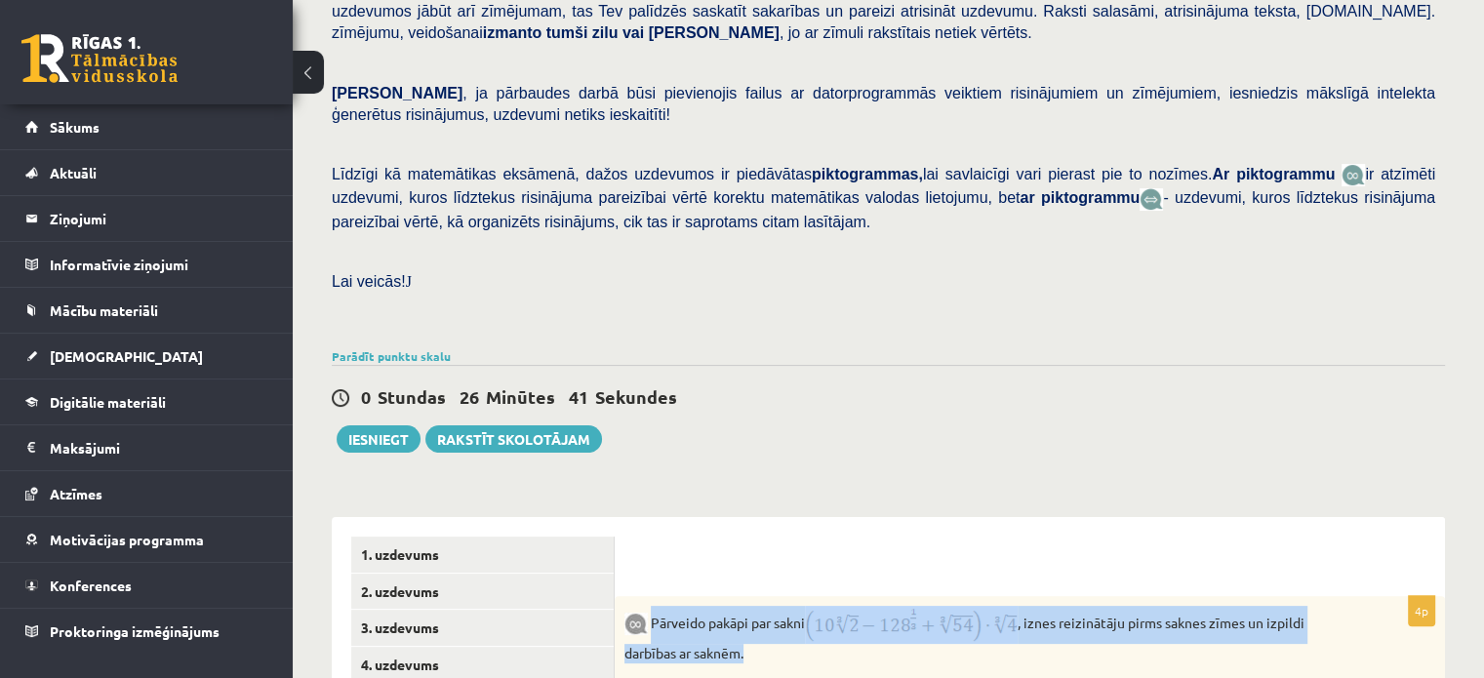
drag, startPoint x: 651, startPoint y: 7, endPoint x: 1319, endPoint y: 608, distance: 898.6
click at [1319, 608] on p "Pārveido pakāpi par sakni , iznes reizinātāju pirms saknes zīmes un izpildi dar…" at bounding box center [980, 635] width 713 height 58
copy p "Pārveido pakāpi par sakni , iznes reizinātāju pirms saknes zīmes un izpildi dar…"
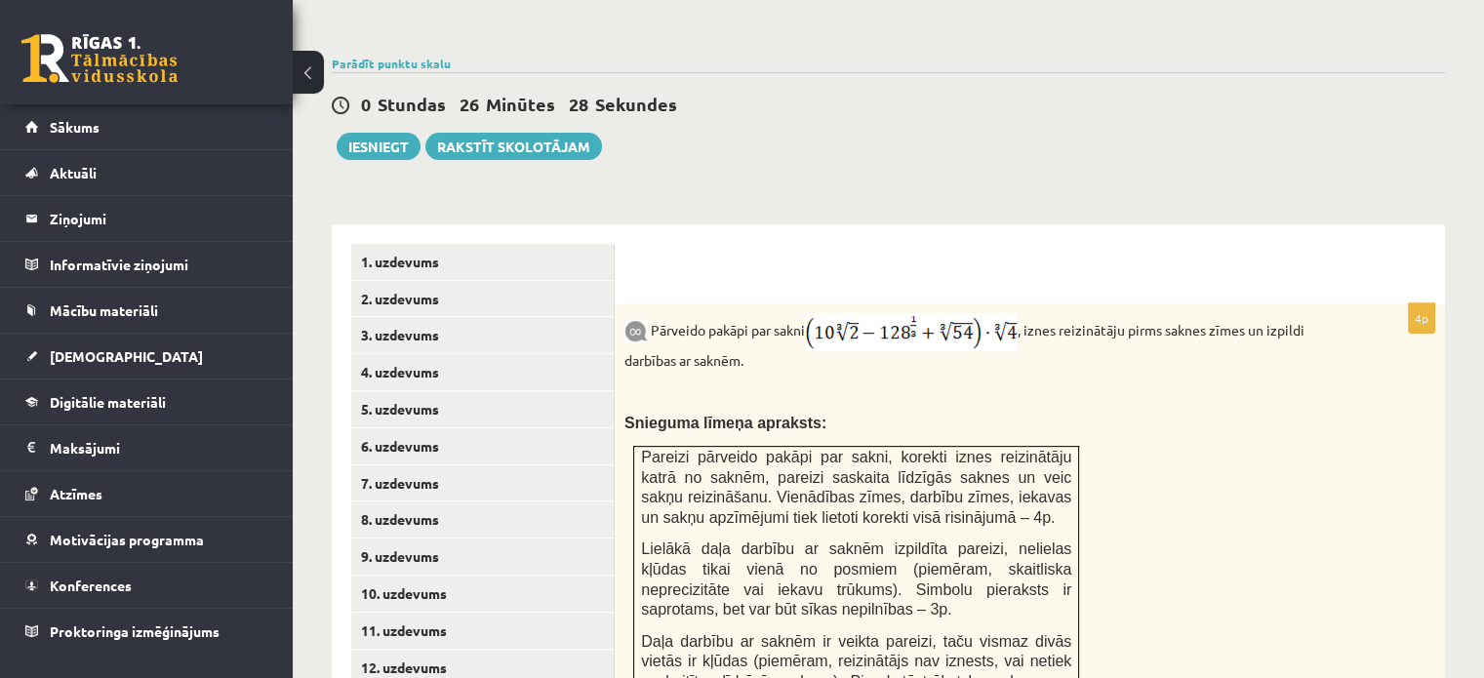
click at [1015, 144] on div "Matemātika JK 12.b2 klase 1. ieskaite , Arita Kaņepe (12.b2 JK klase) Pārbaudes…" at bounding box center [888, 390] width 1191 height 1918
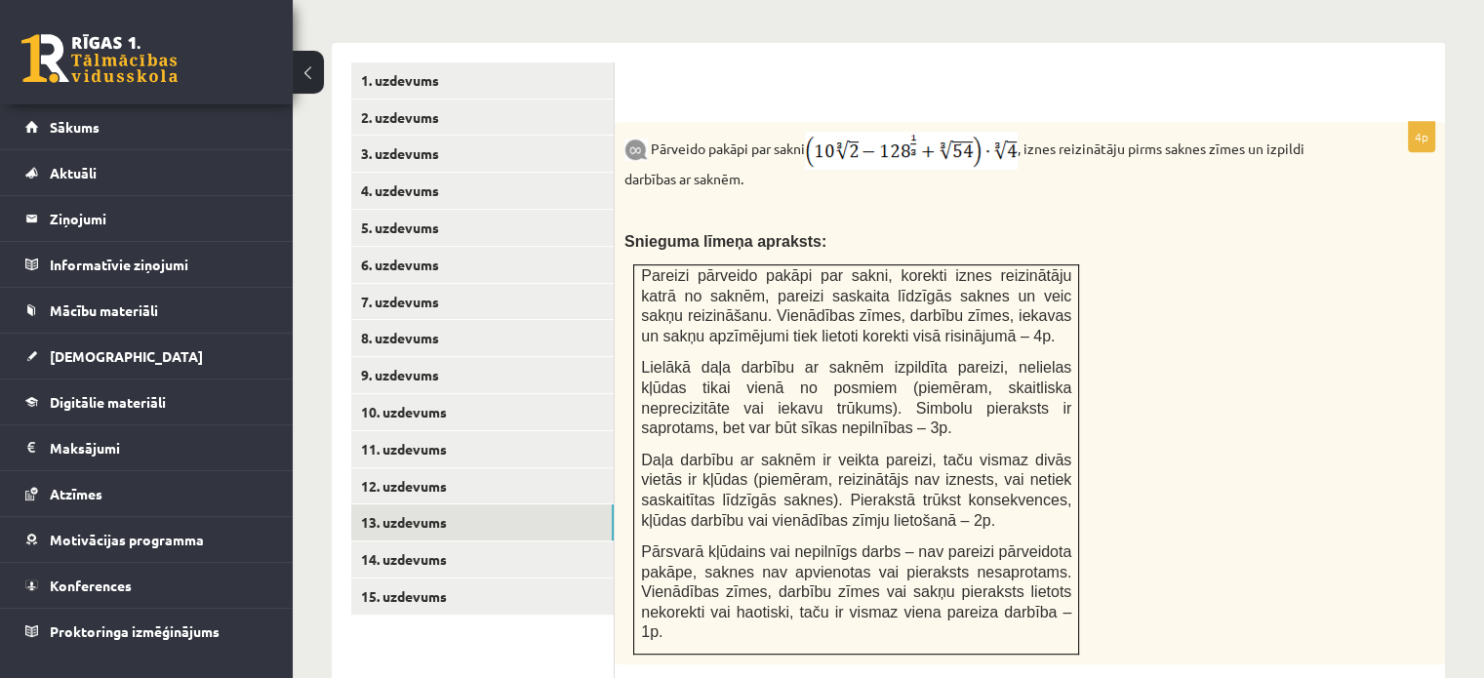
scroll to position [839, 0]
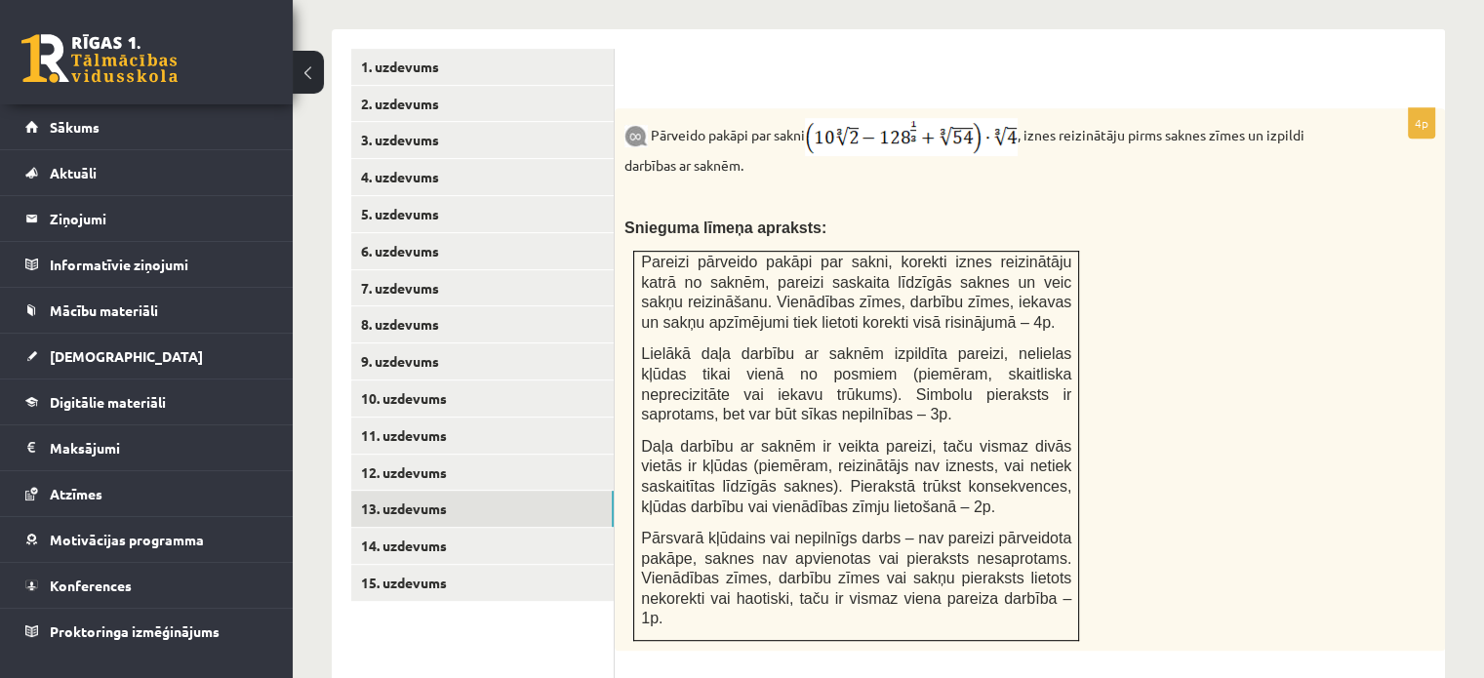
drag, startPoint x: 650, startPoint y: 89, endPoint x: 818, endPoint y: 86, distance: 168.8
click at [818, 118] on p "Pārveido pakāpi par sakni , iznes reizinātāju pirms saknes zīmes un izpildi dar…" at bounding box center [980, 147] width 713 height 58
copy p "Pārveido pakāpi par sakni"
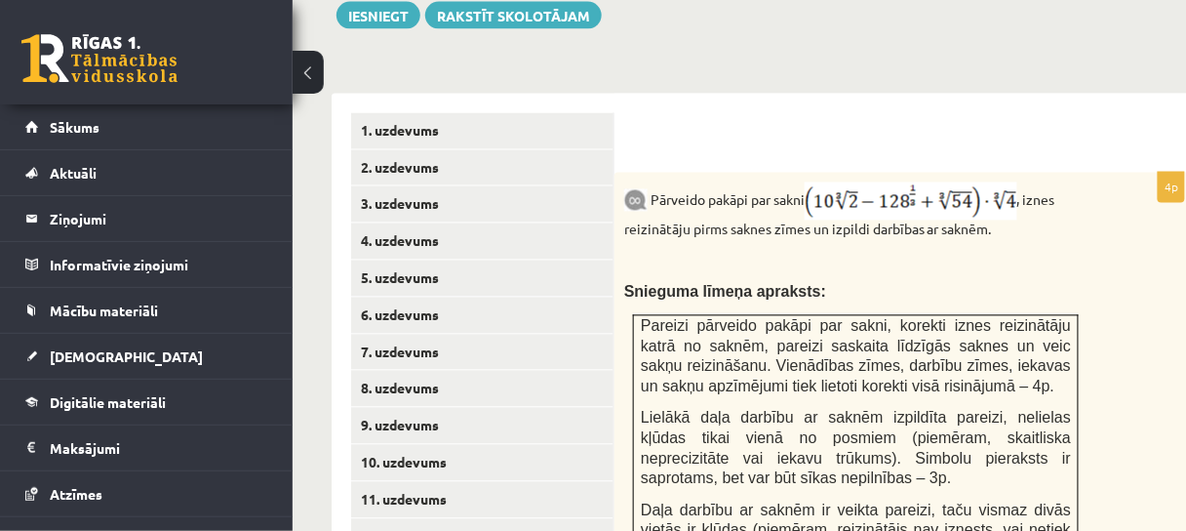
drag, startPoint x: 1165, startPoint y: 3, endPoint x: 855, endPoint y: 260, distance: 403.2
click at [855, 260] on div "Pārveido pakāpi par sakni , iznes reizinātāju pirms saknes zīmes un izpildi dar…" at bounding box center [905, 444] width 580 height 542
click at [950, 251] on p at bounding box center [855, 261] width 463 height 20
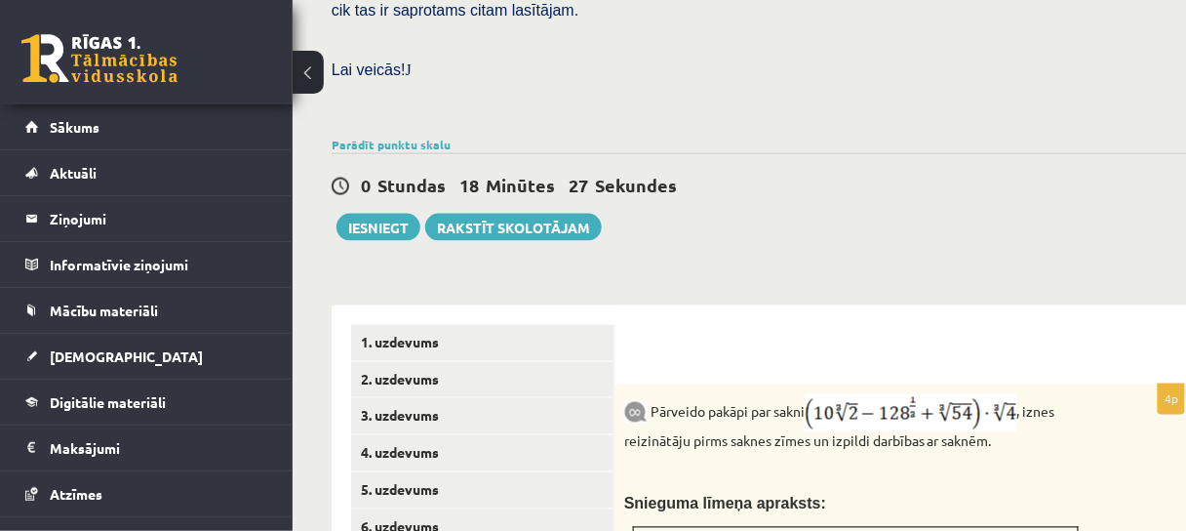
scroll to position [761, 0]
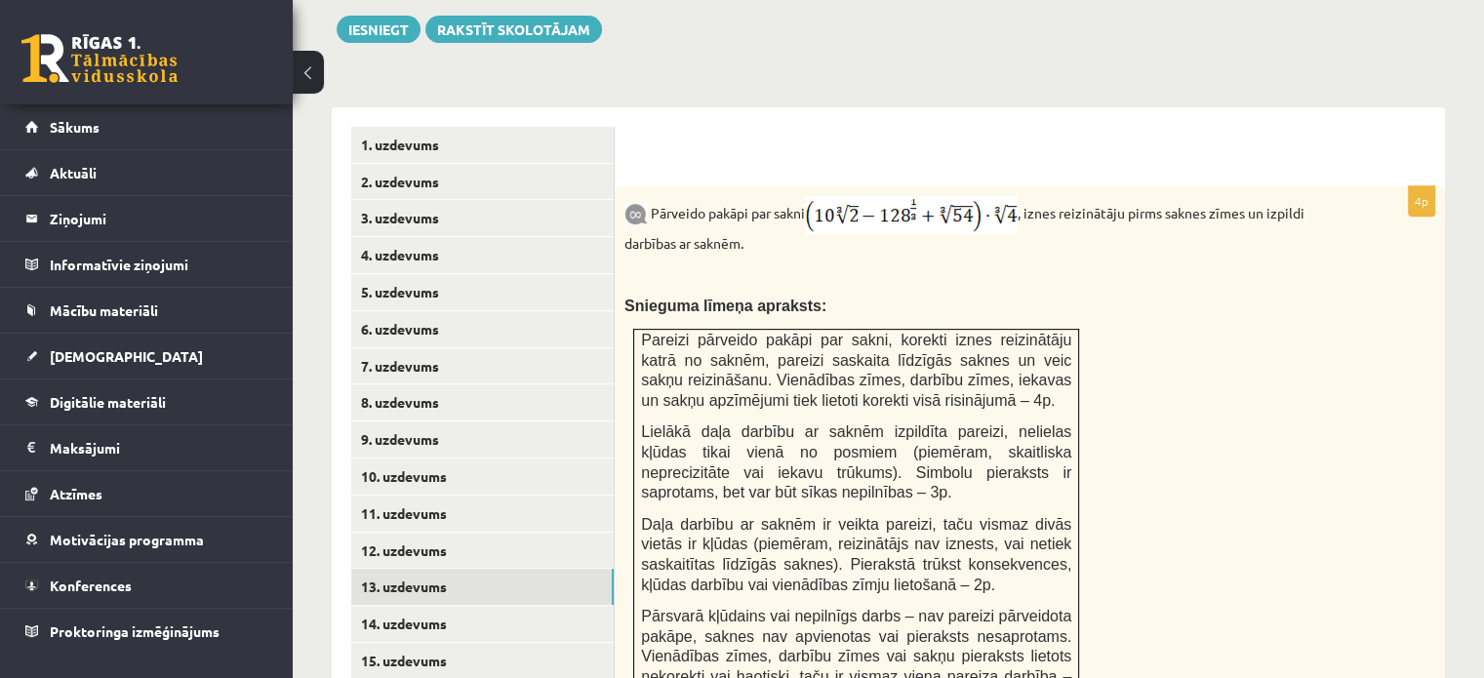
drag, startPoint x: 1094, startPoint y: 3, endPoint x: 1019, endPoint y: 381, distance: 385.9
click at [1019, 423] on span "Lielākā daļa darbību ar saknēm izpildīta pareizi, nelielas kļūdas tikai vienā n…" at bounding box center [856, 461] width 430 height 77
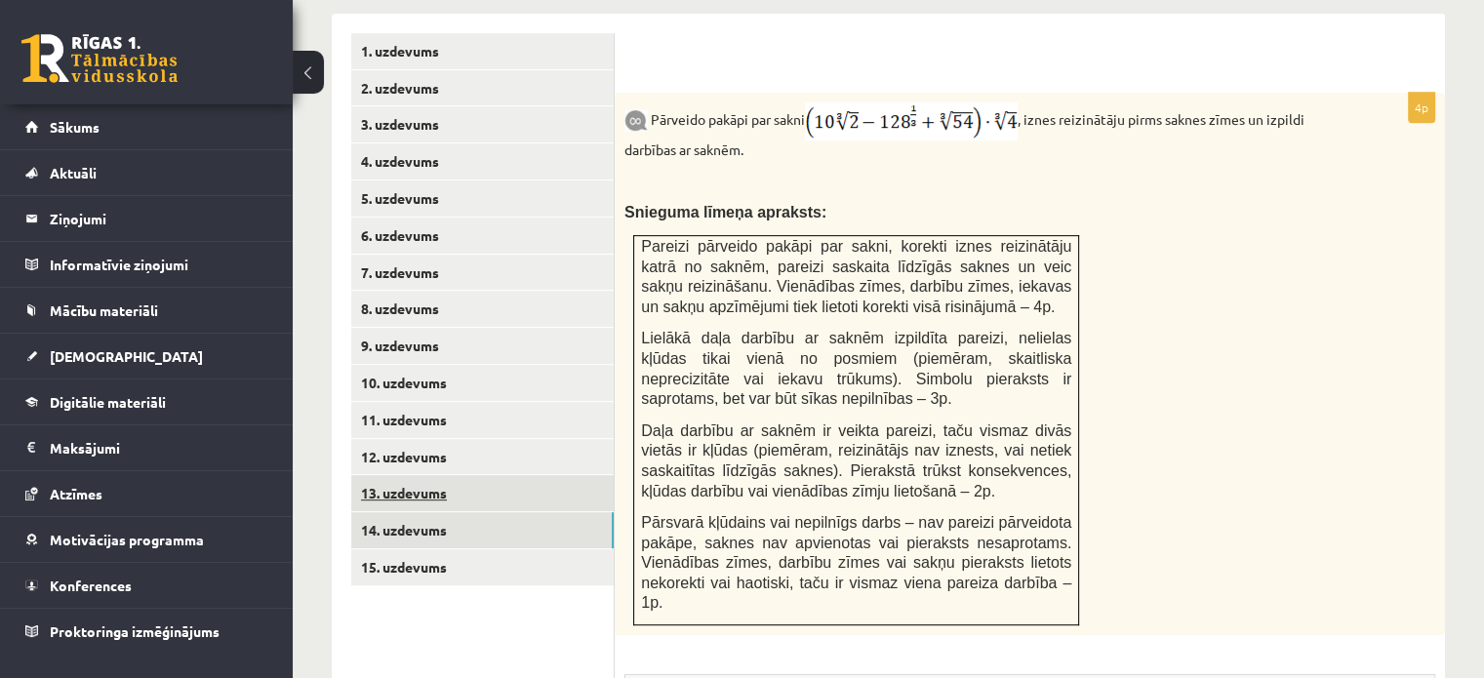
scroll to position [858, 0]
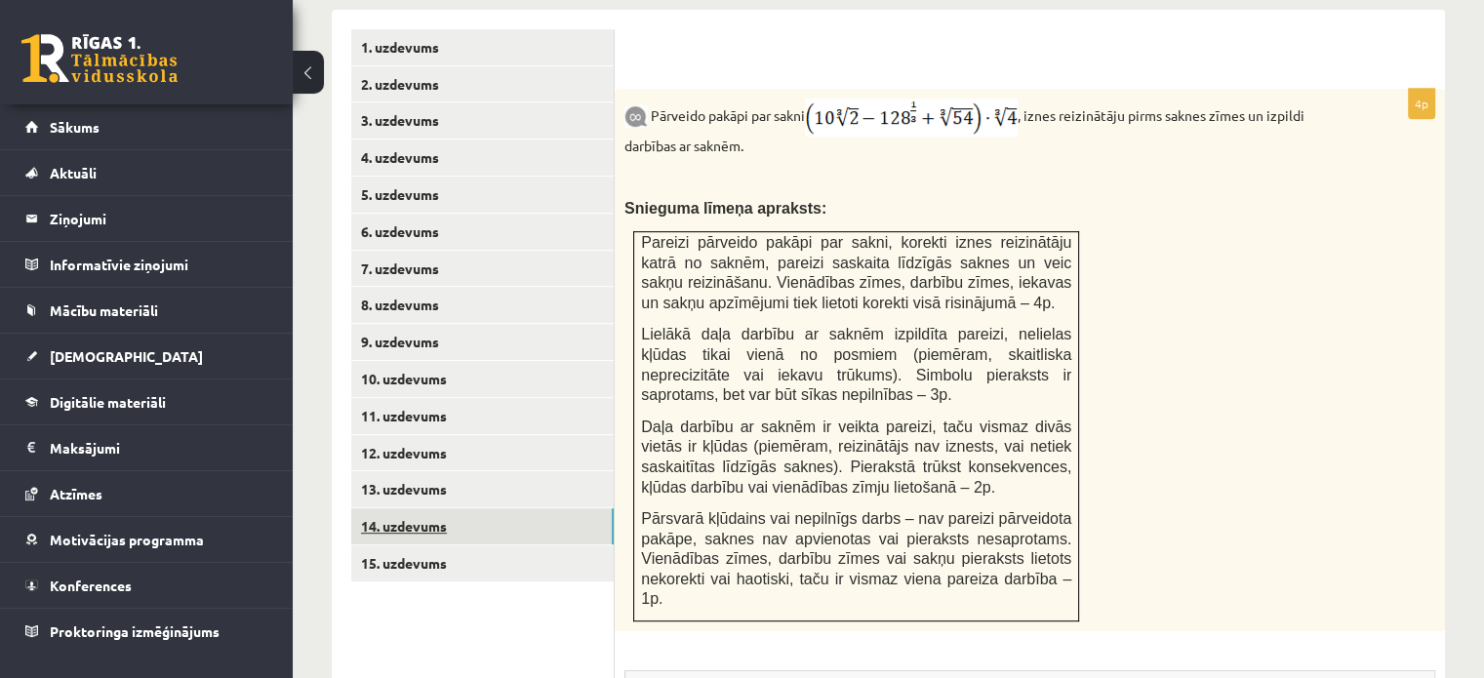
click at [496, 508] on link "14. uzdevums" at bounding box center [482, 526] width 262 height 36
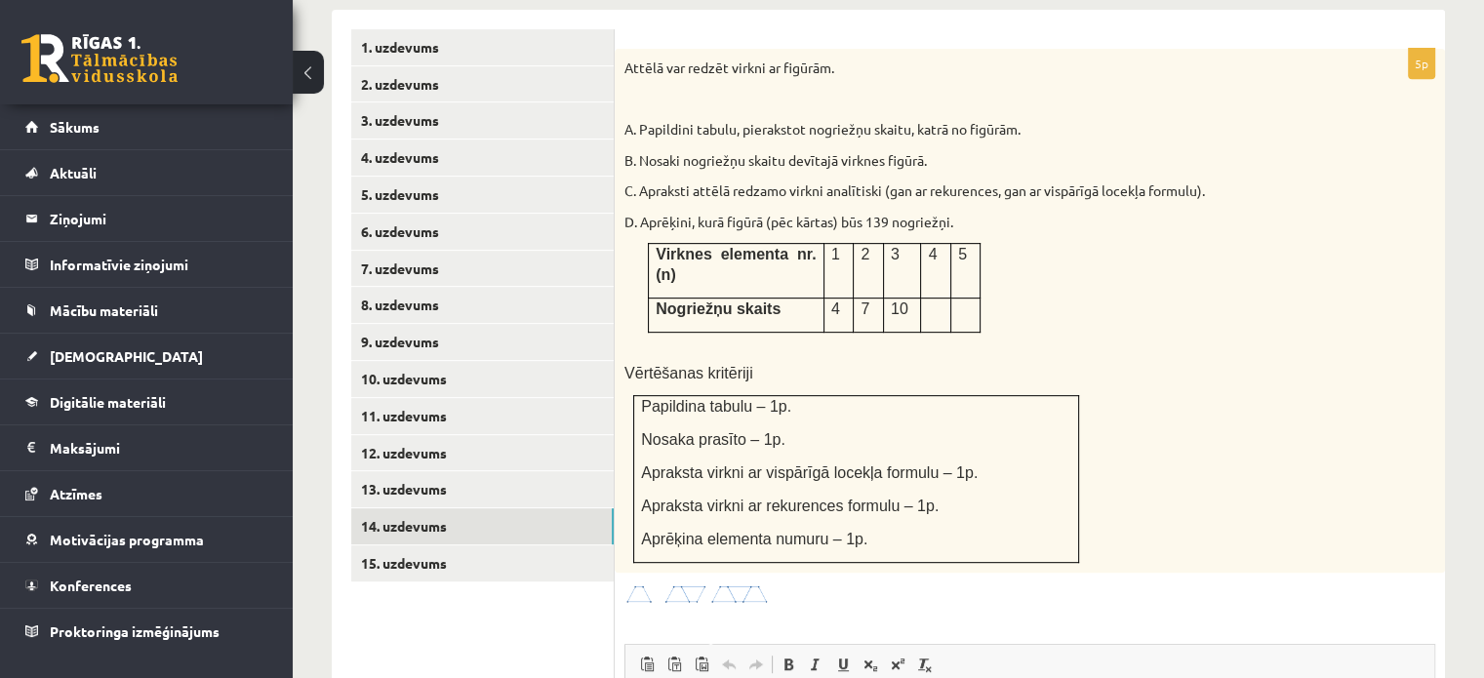
scroll to position [0, 0]
click at [445, 471] on link "13. uzdevums" at bounding box center [482, 489] width 262 height 36
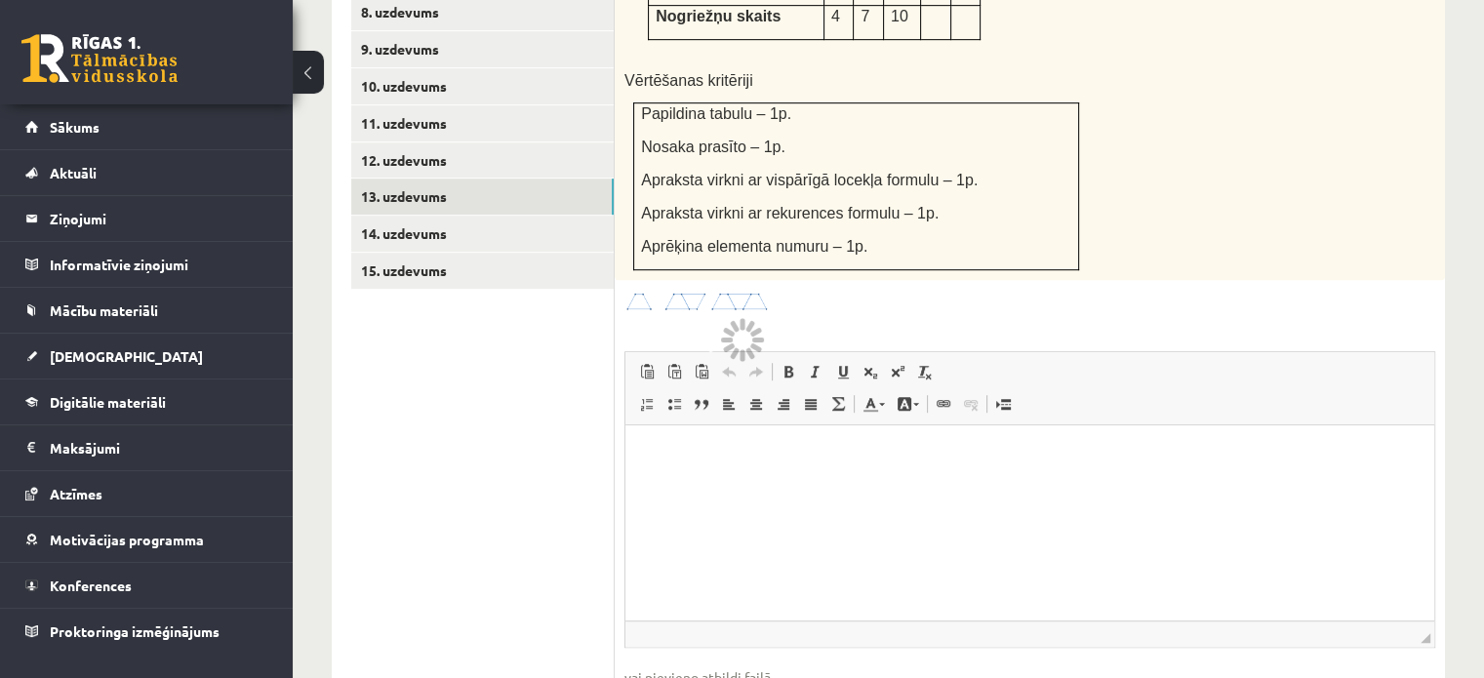
scroll to position [1055, 0]
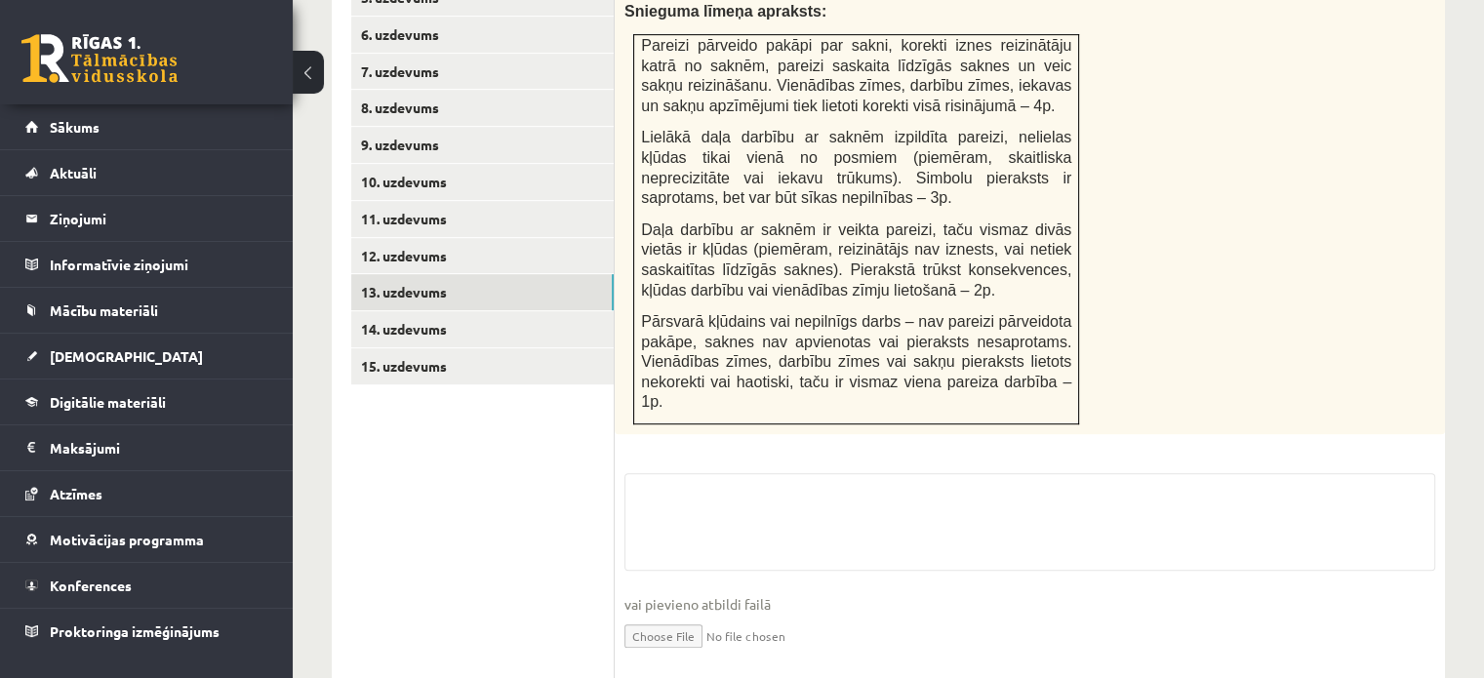
click at [675, 615] on input "file" at bounding box center [1029, 635] width 811 height 40
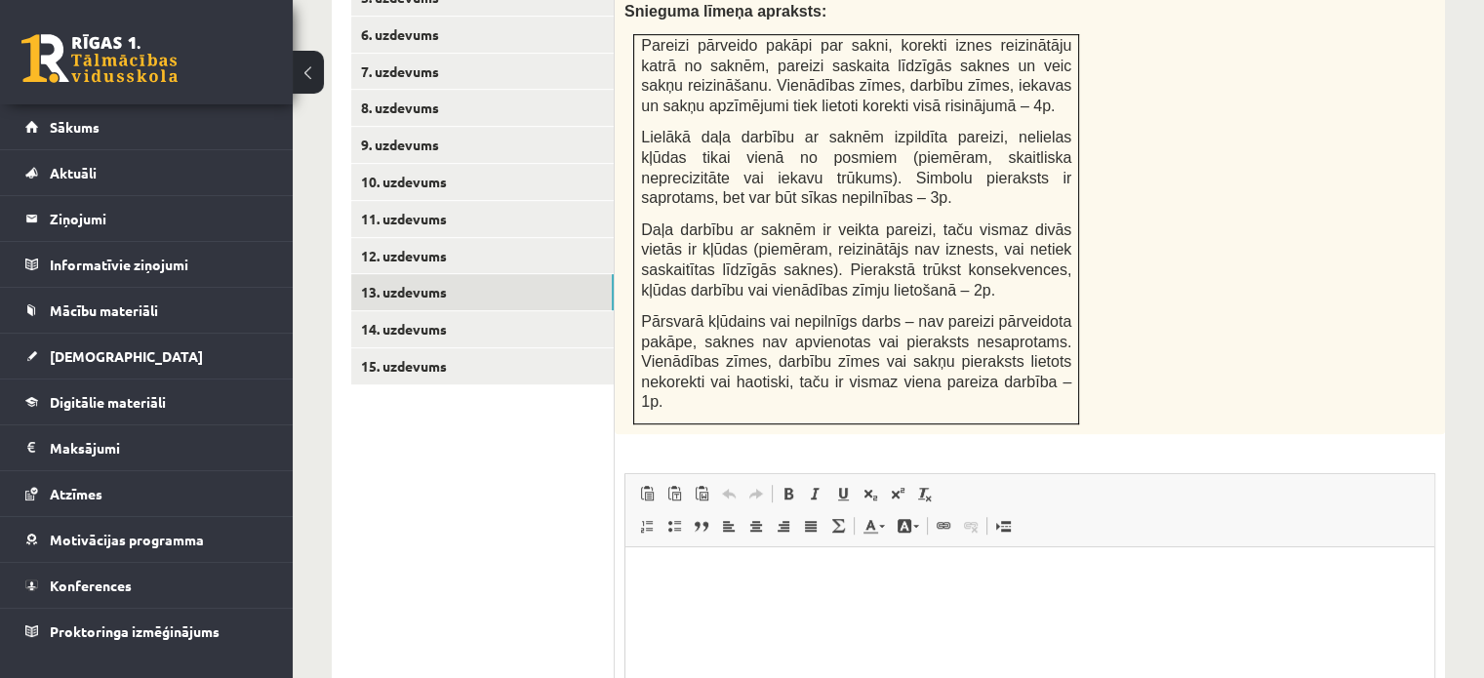
scroll to position [0, 0]
type input "**********"
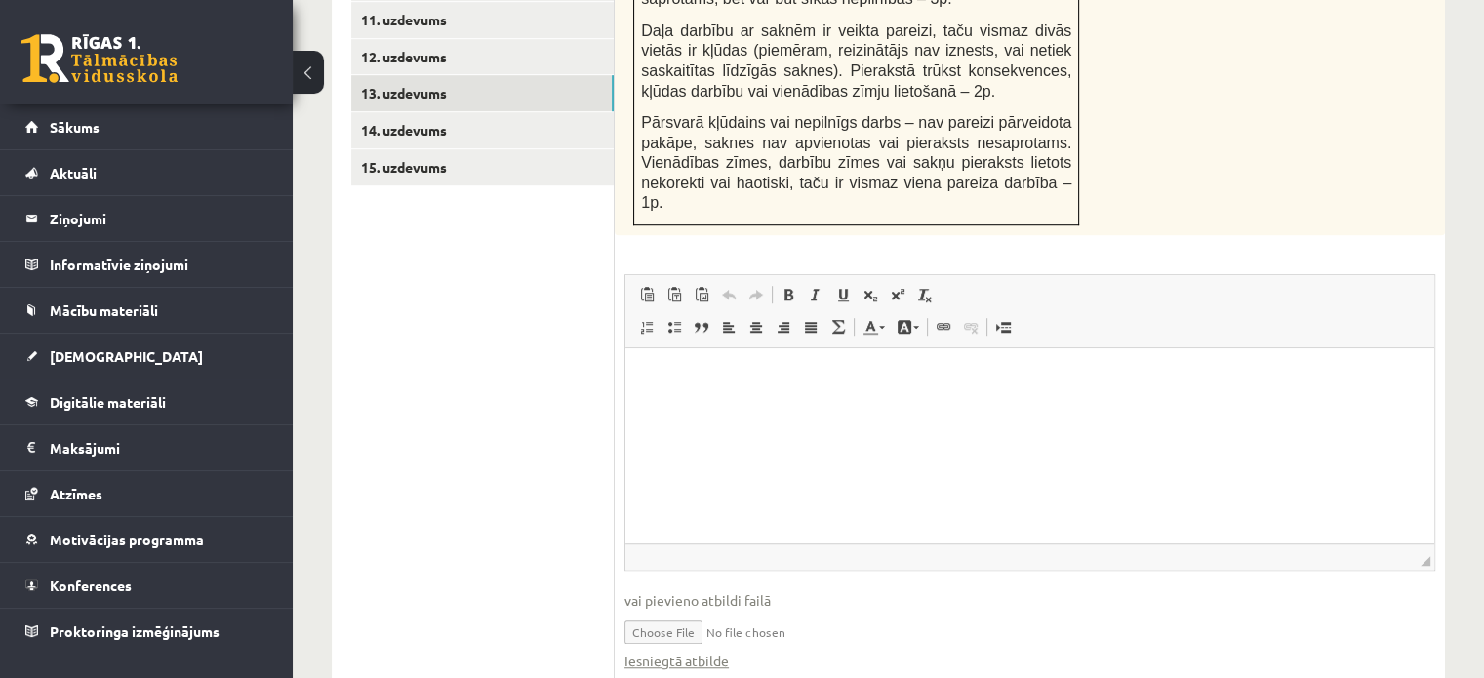
scroll to position [1269, 0]
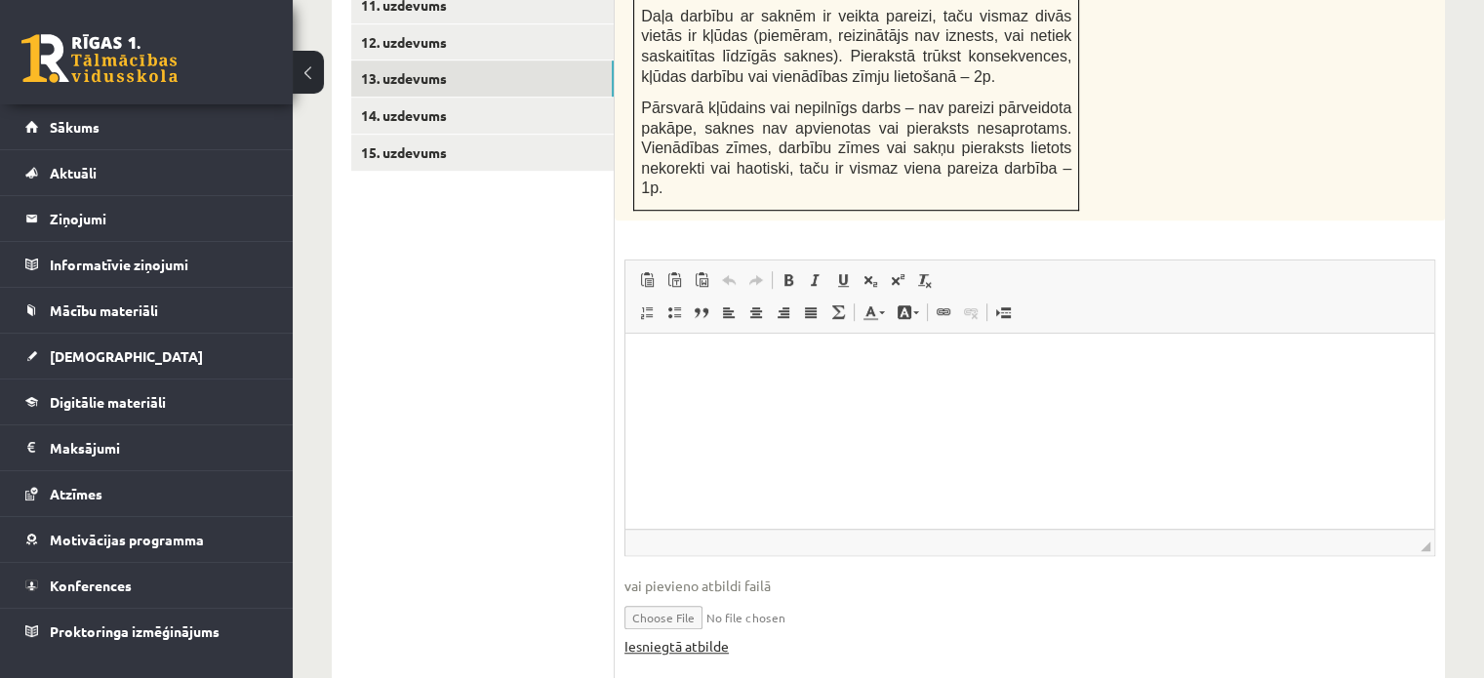
click at [711, 636] on link "Iesniegtā atbilde" at bounding box center [676, 646] width 104 height 20
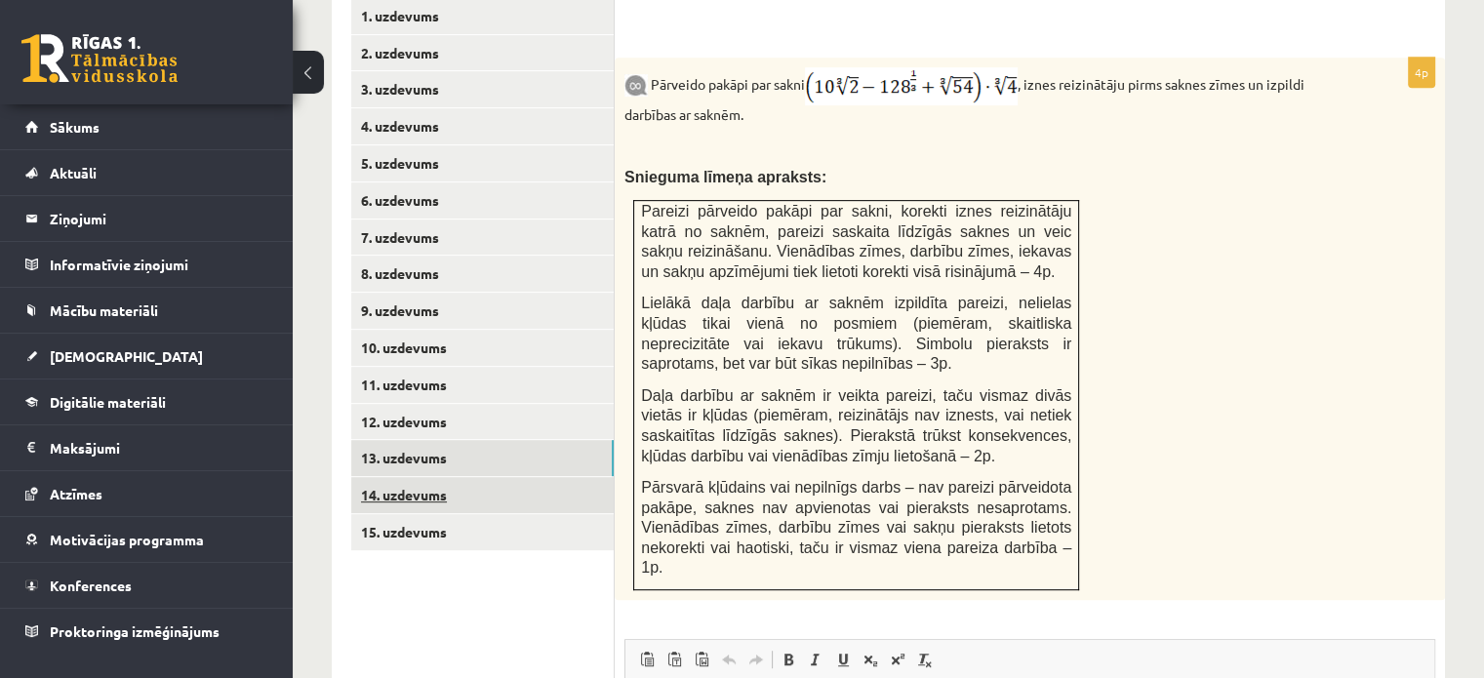
scroll to position [879, 0]
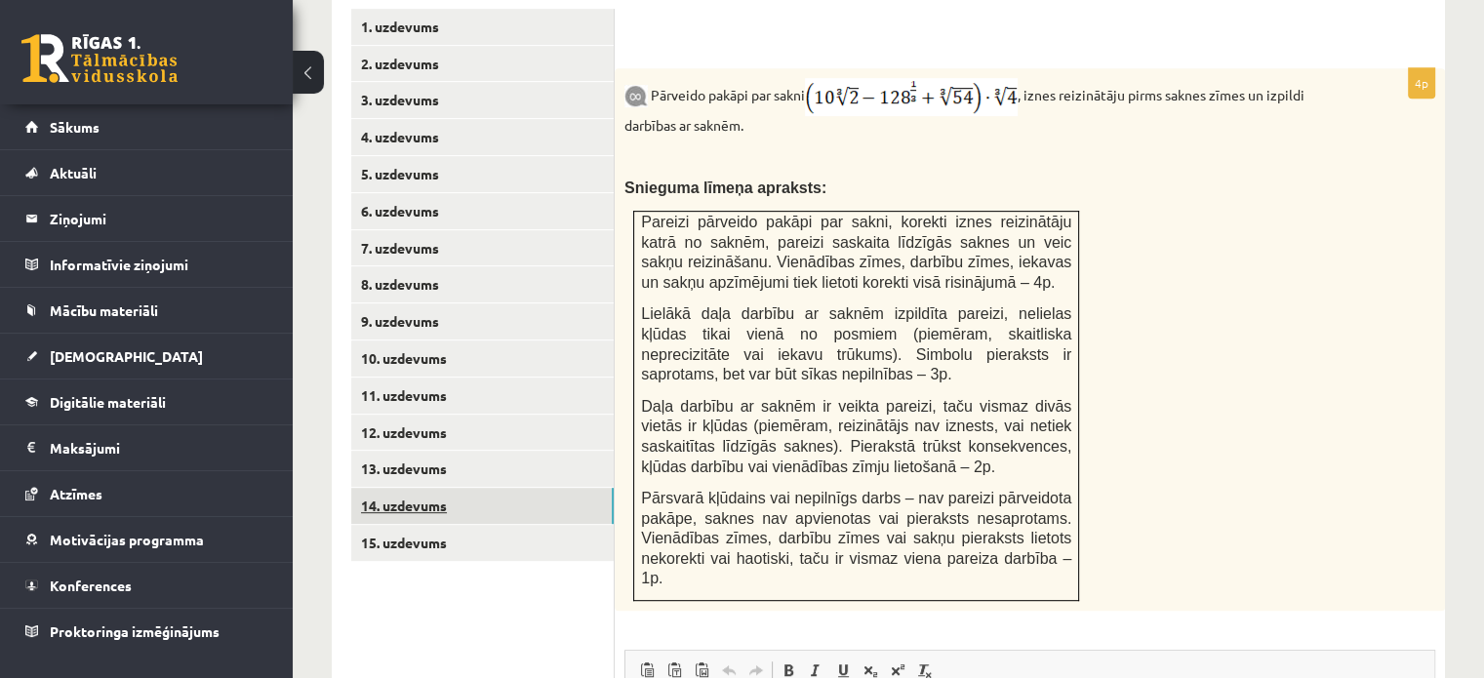
click at [397, 488] on link "14. uzdevums" at bounding box center [482, 506] width 262 height 36
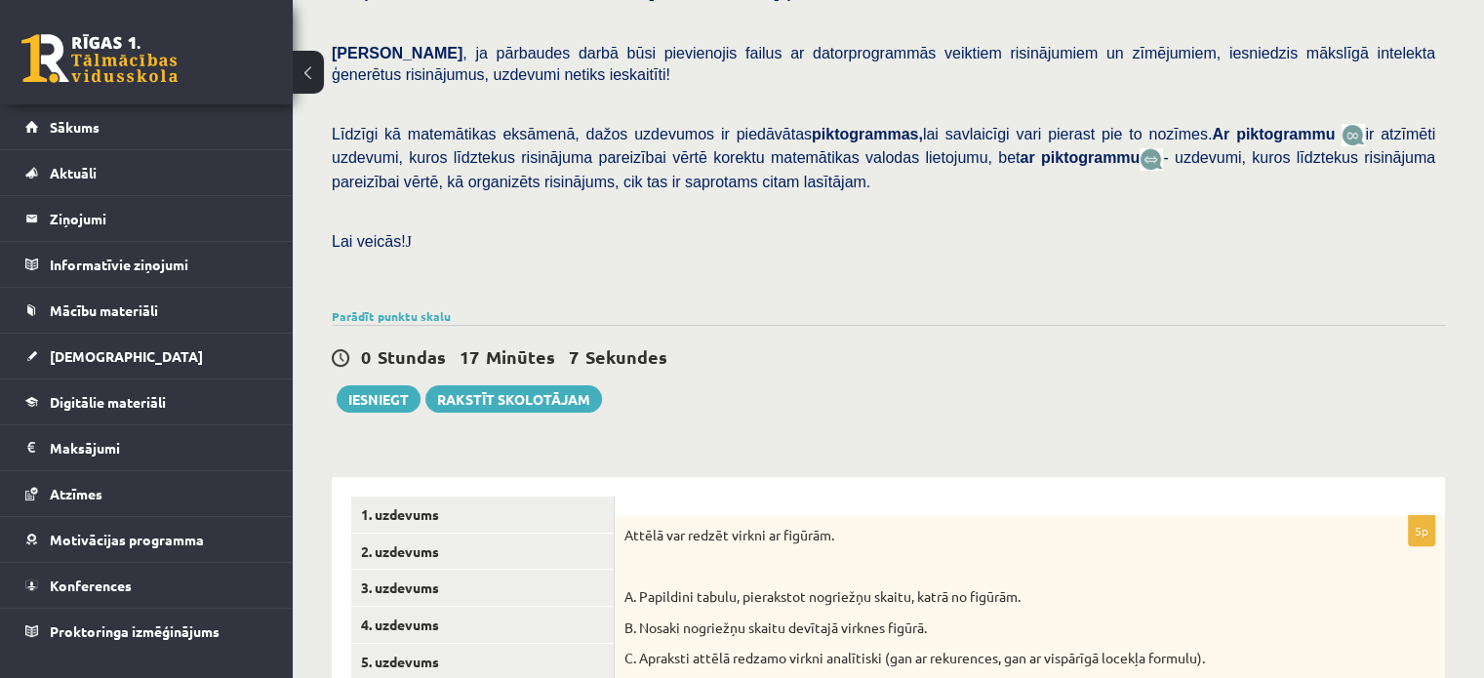
scroll to position [0, 0]
click at [465, 497] on link "1. uzdevums" at bounding box center [482, 515] width 262 height 36
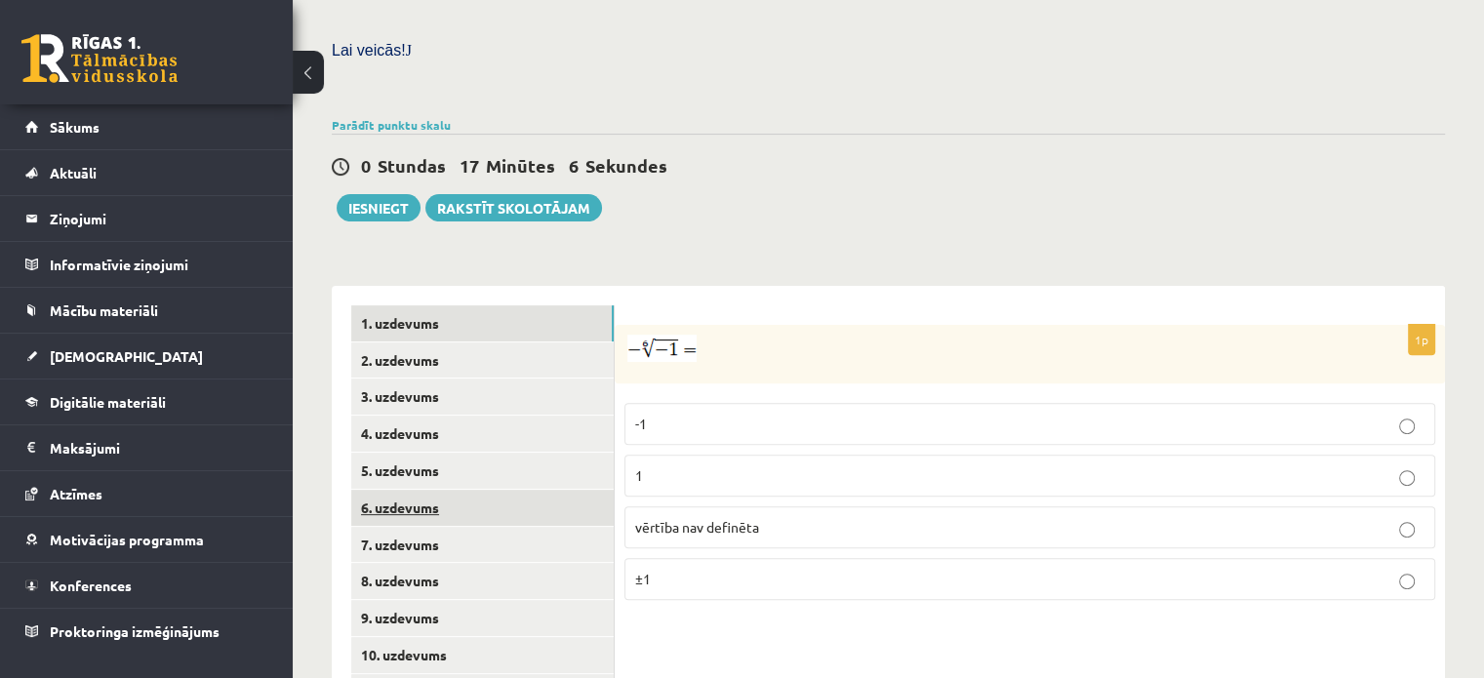
scroll to position [586, 0]
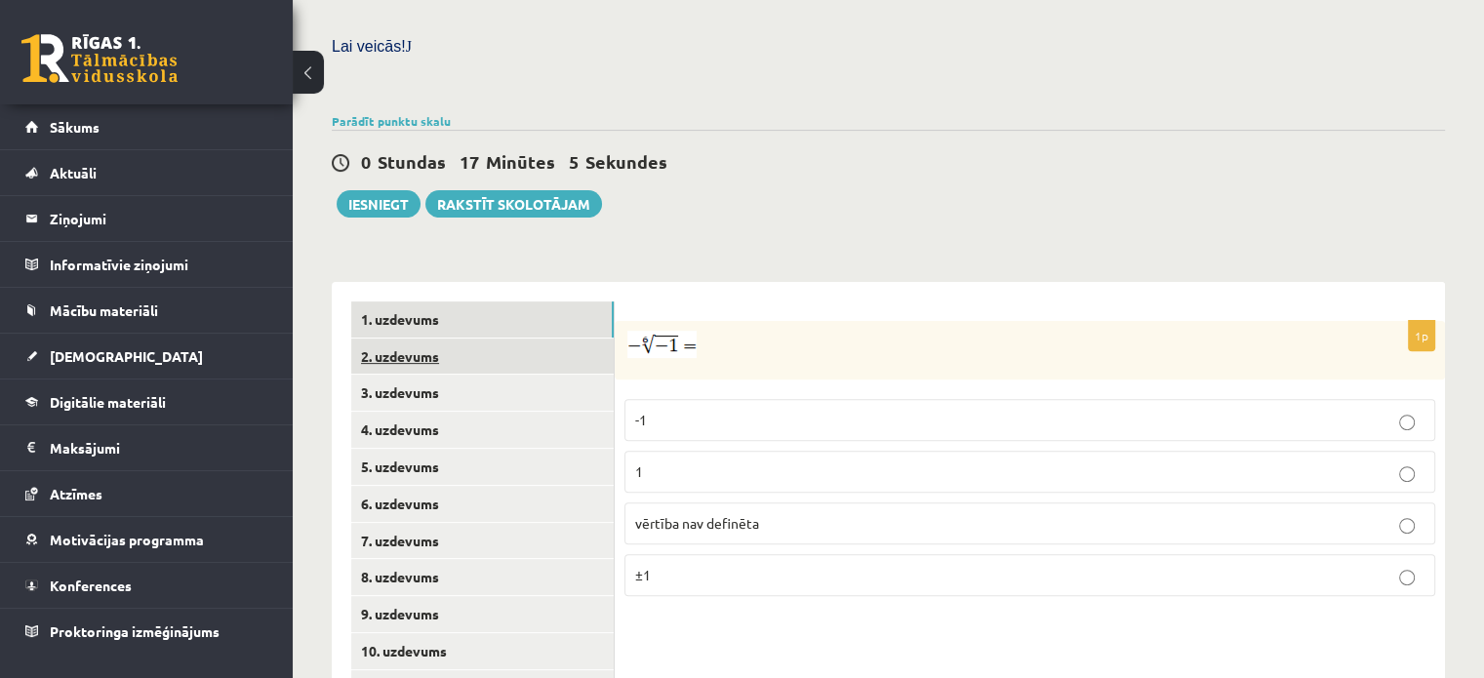
click at [474, 338] on link "2. uzdevums" at bounding box center [482, 356] width 262 height 36
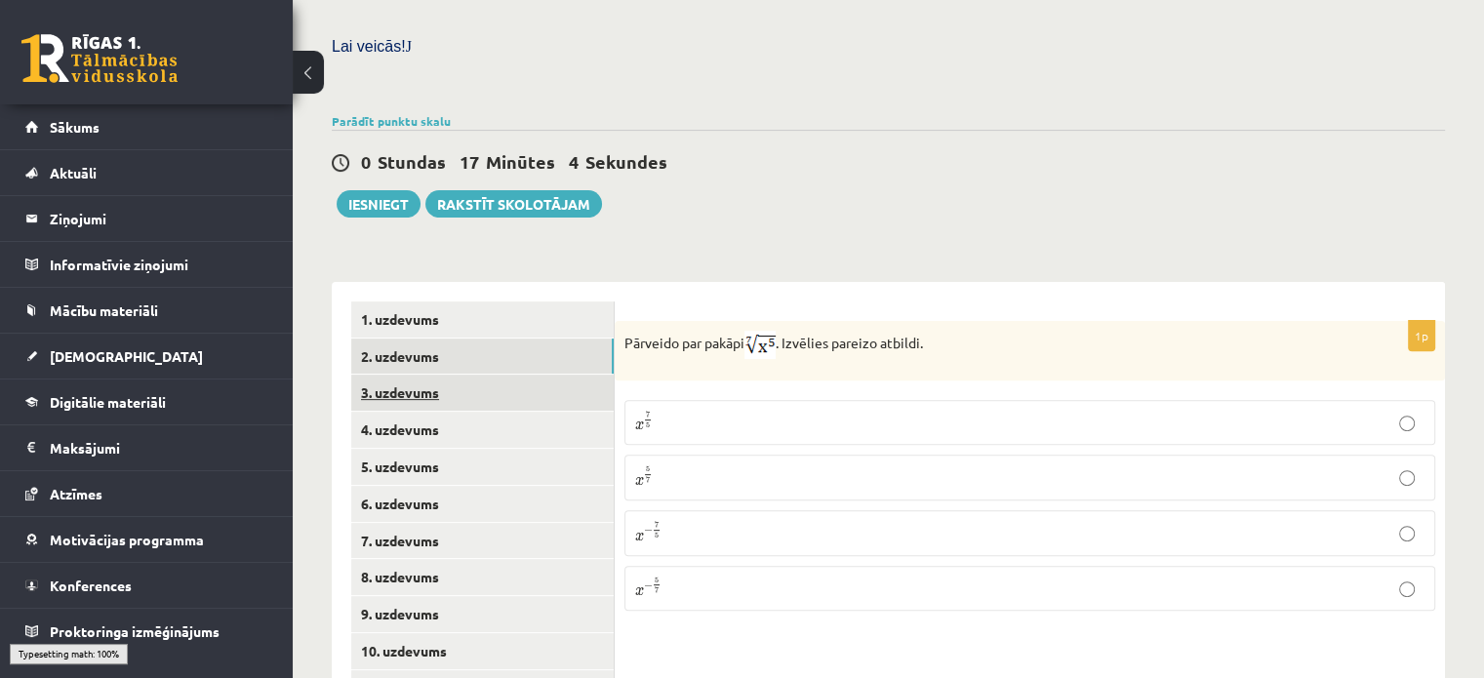
click at [473, 375] on link "3. uzdevums" at bounding box center [482, 393] width 262 height 36
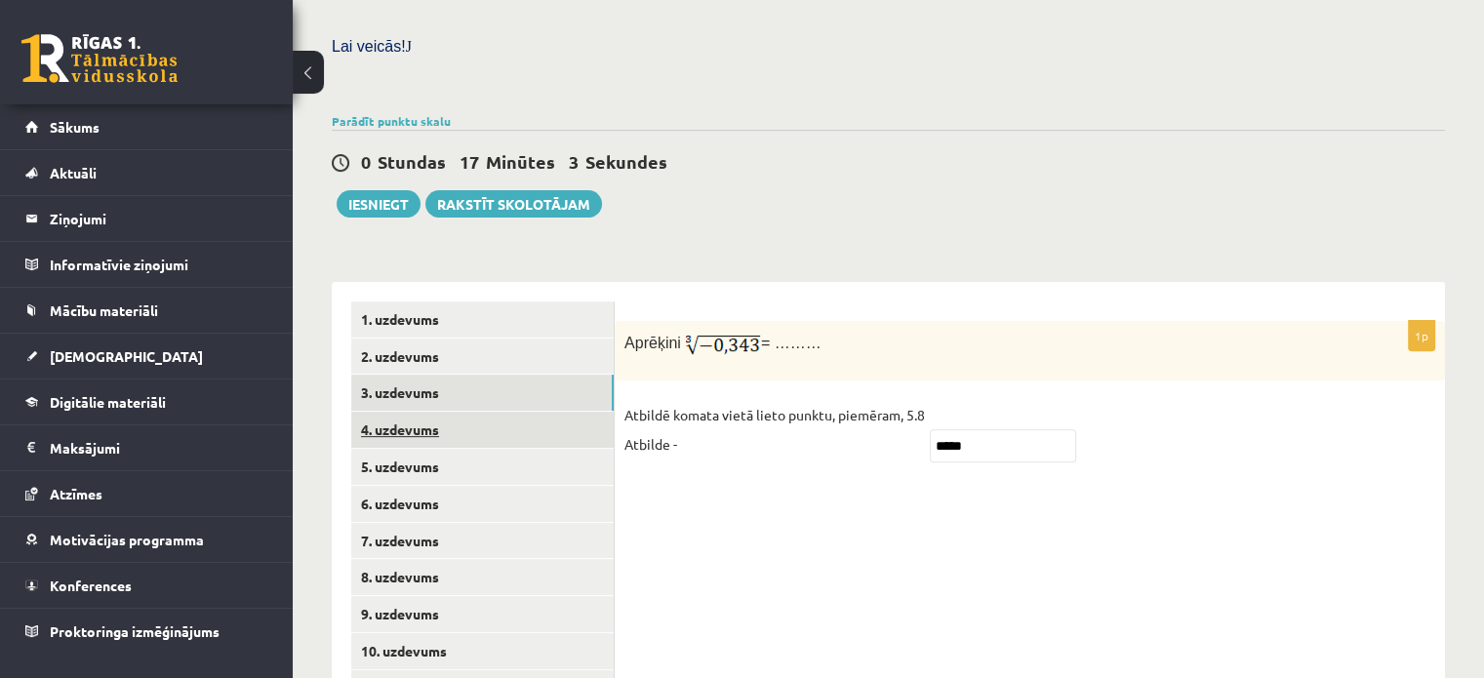
click at [457, 412] on link "4. uzdevums" at bounding box center [482, 430] width 262 height 36
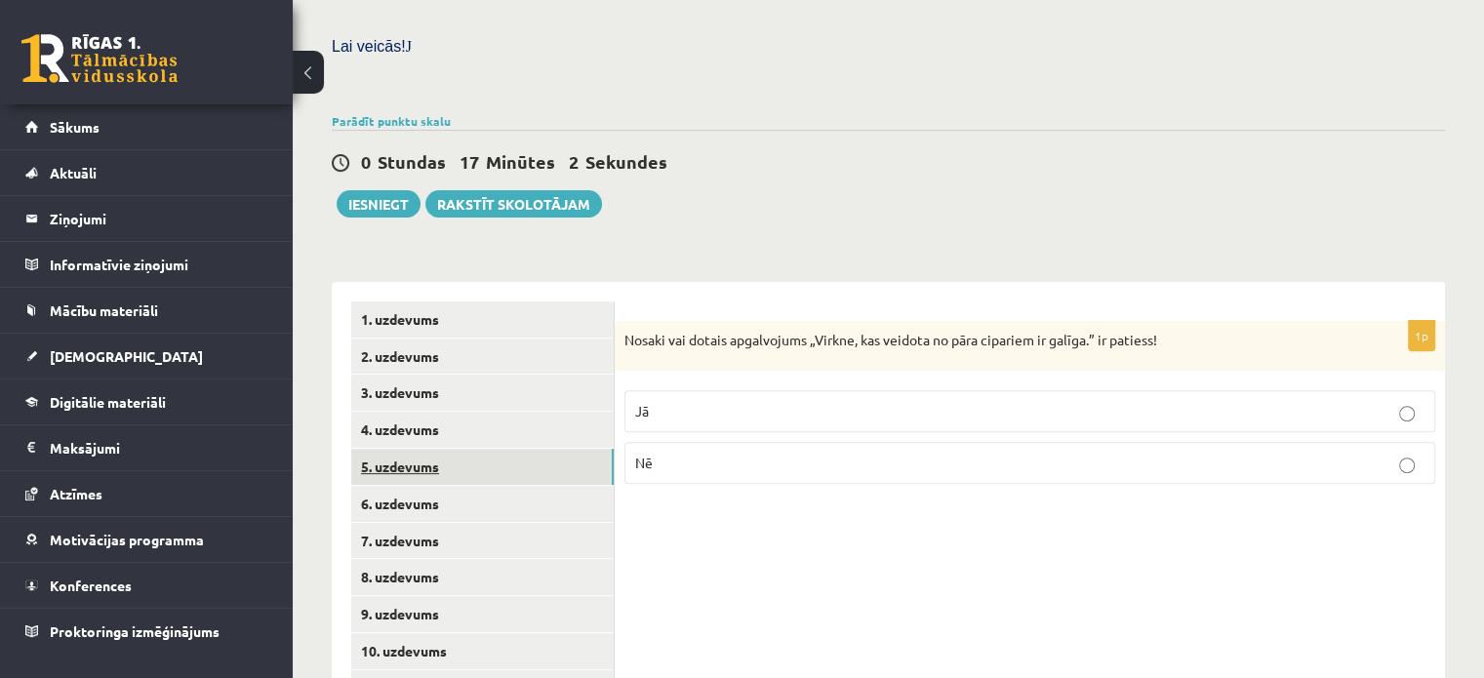
click at [466, 449] on link "5. uzdevums" at bounding box center [482, 467] width 262 height 36
click at [464, 486] on link "6. uzdevums" at bounding box center [482, 504] width 262 height 36
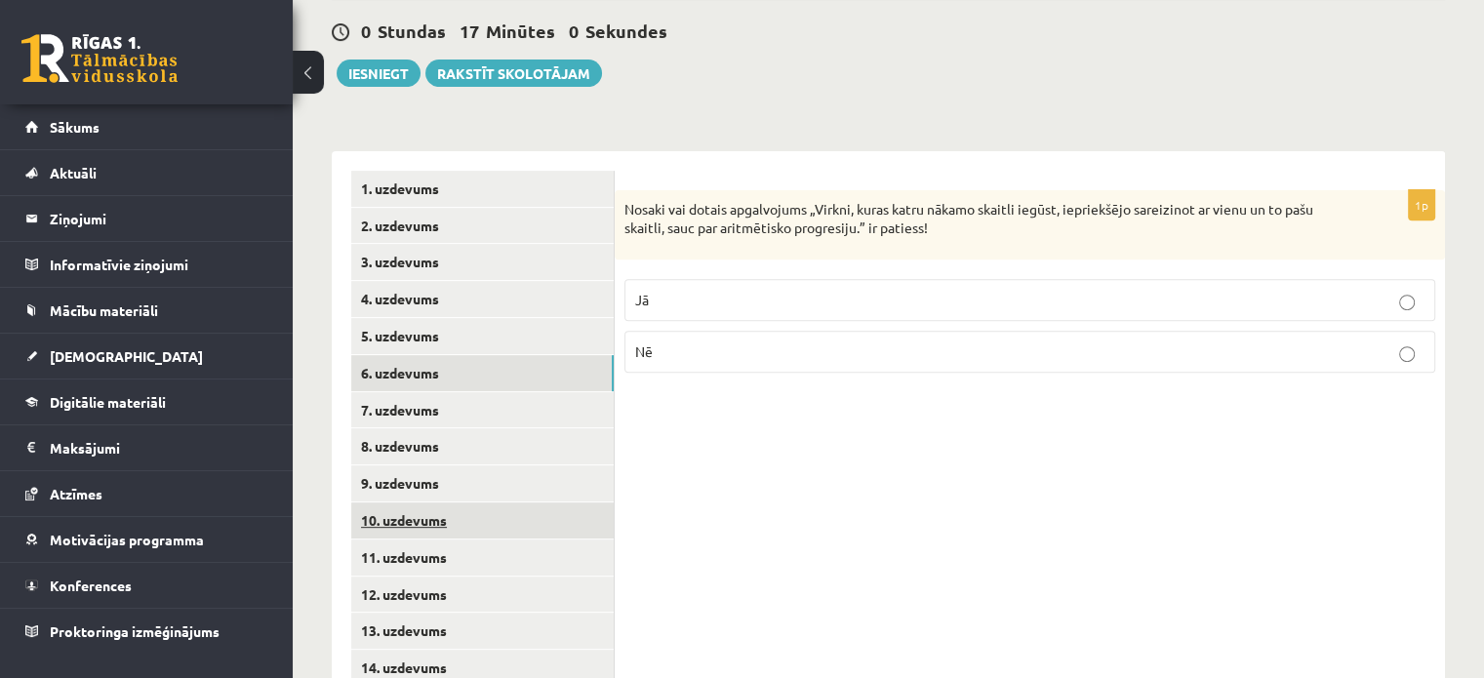
scroll to position [777, 0]
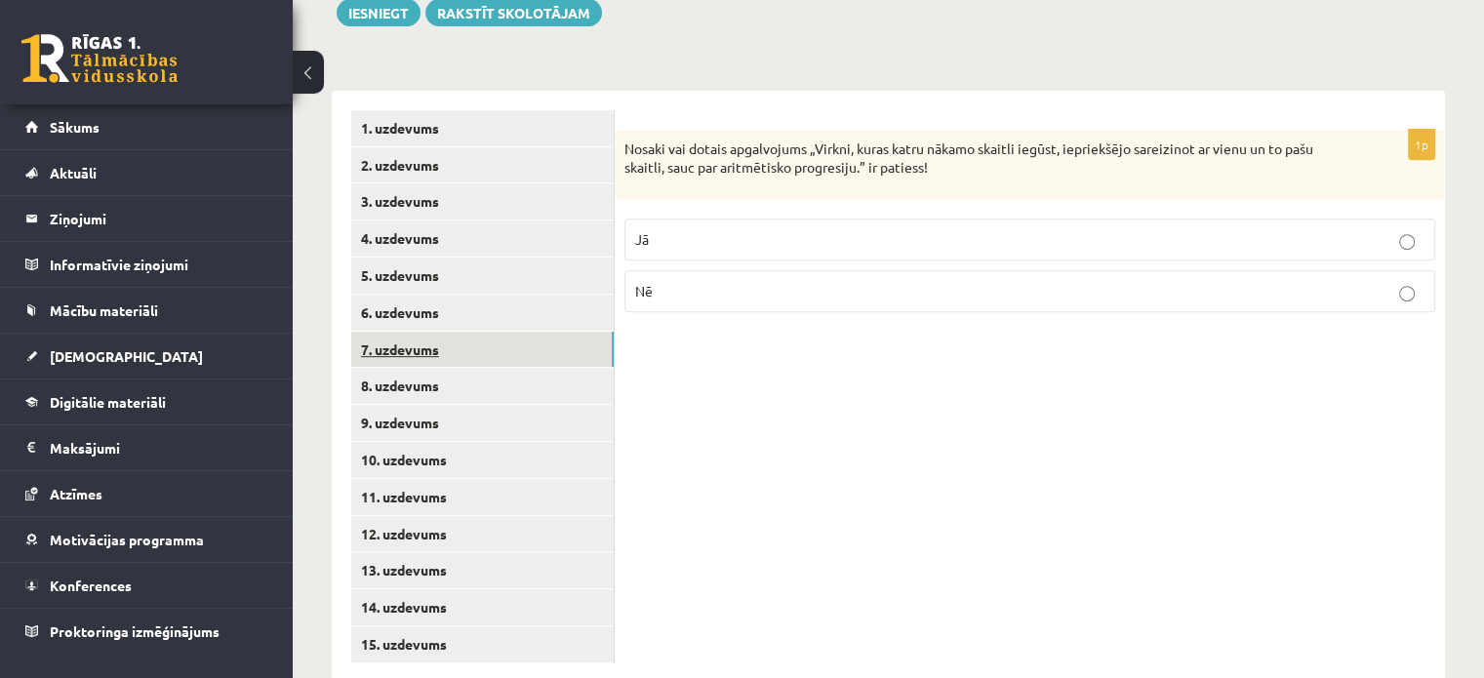
click at [509, 332] on link "7. uzdevums" at bounding box center [482, 350] width 262 height 36
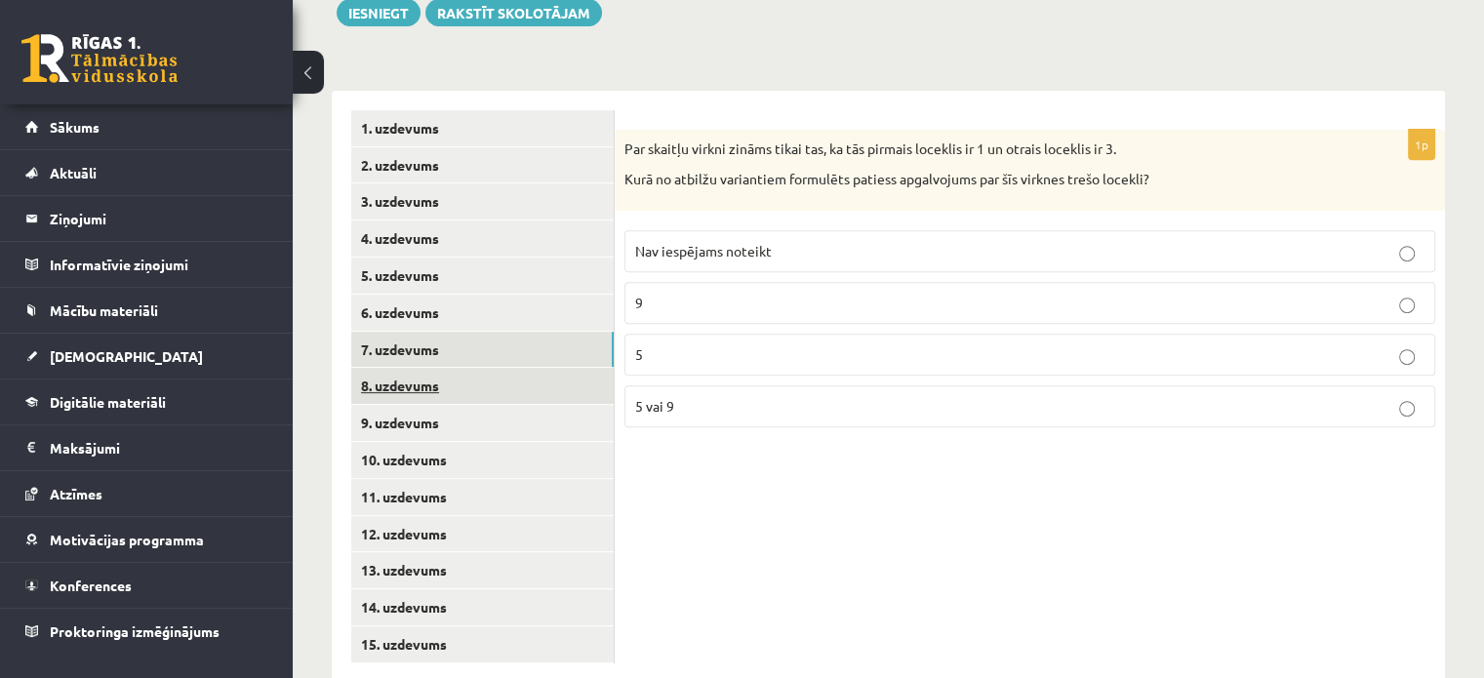
click at [511, 368] on link "8. uzdevums" at bounding box center [482, 386] width 262 height 36
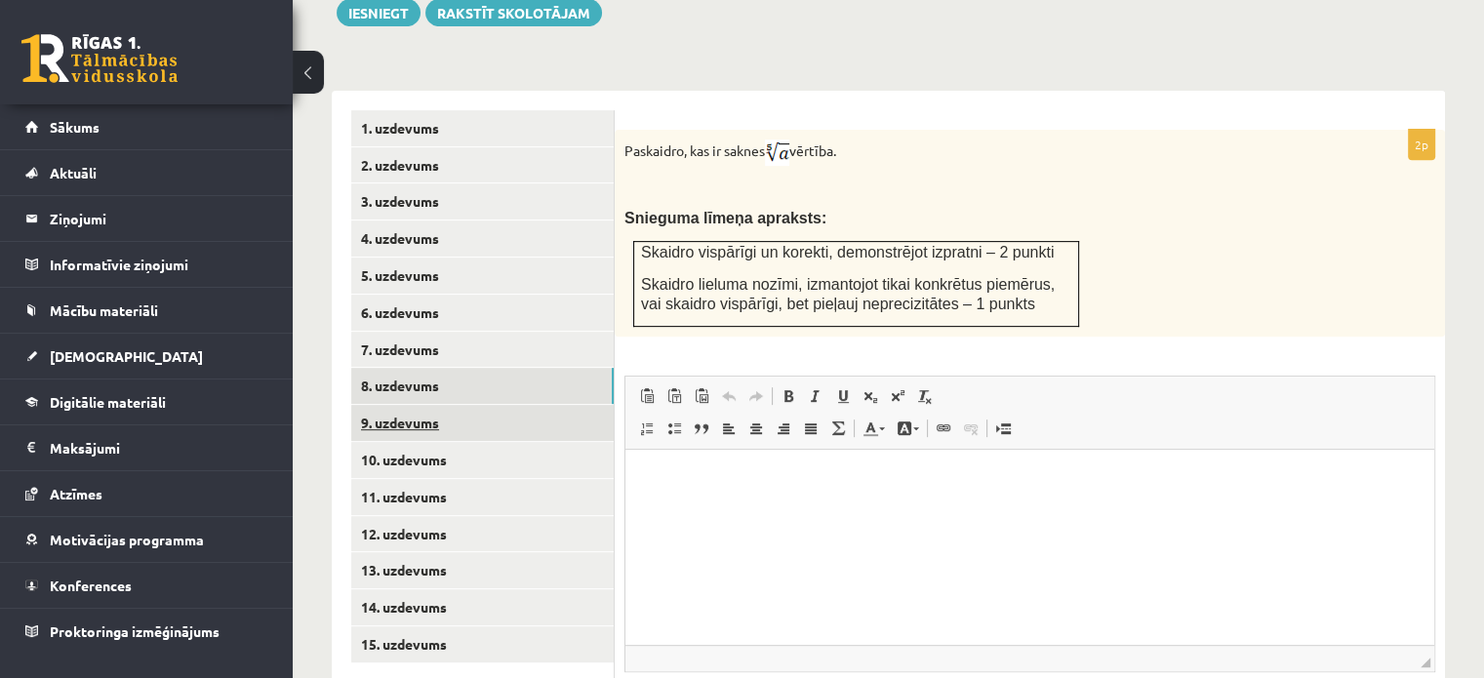
scroll to position [0, 0]
click at [496, 405] on link "9. uzdevums" at bounding box center [482, 423] width 262 height 36
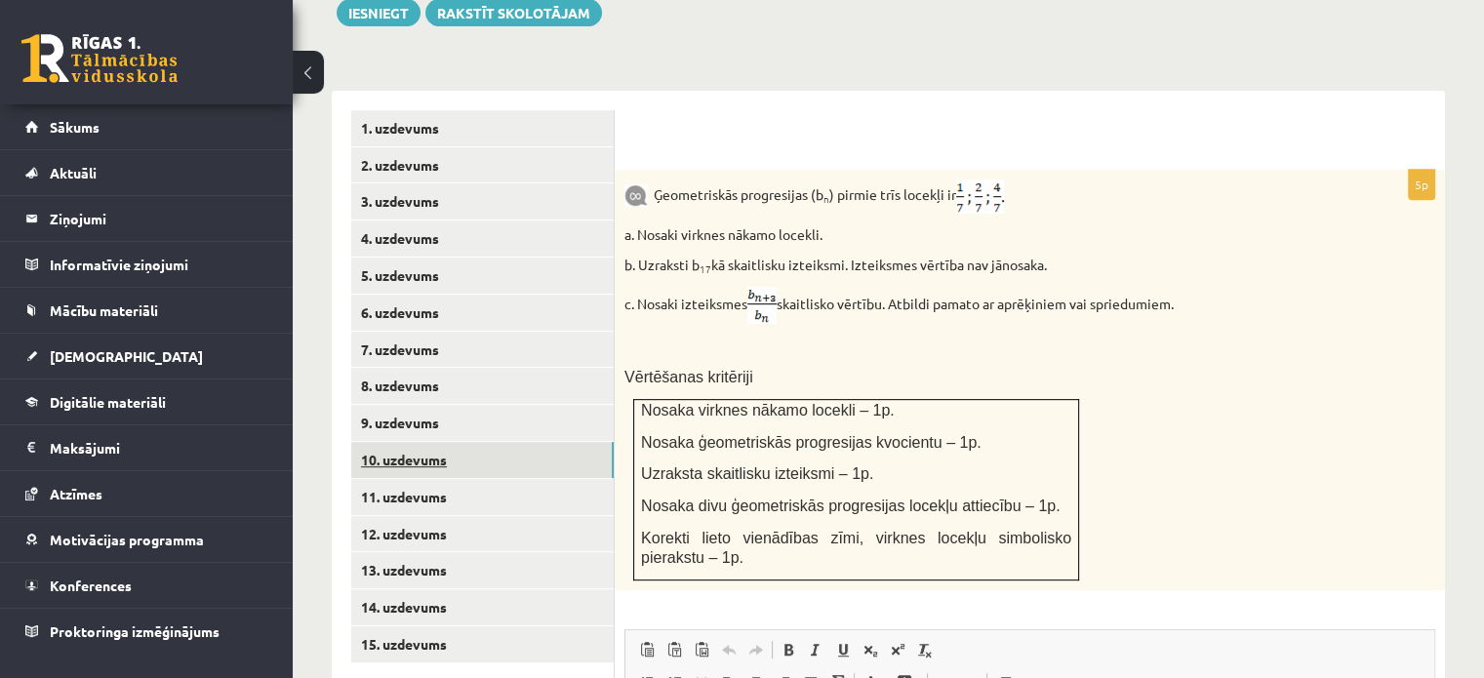
click at [496, 442] on link "10. uzdevums" at bounding box center [482, 460] width 262 height 36
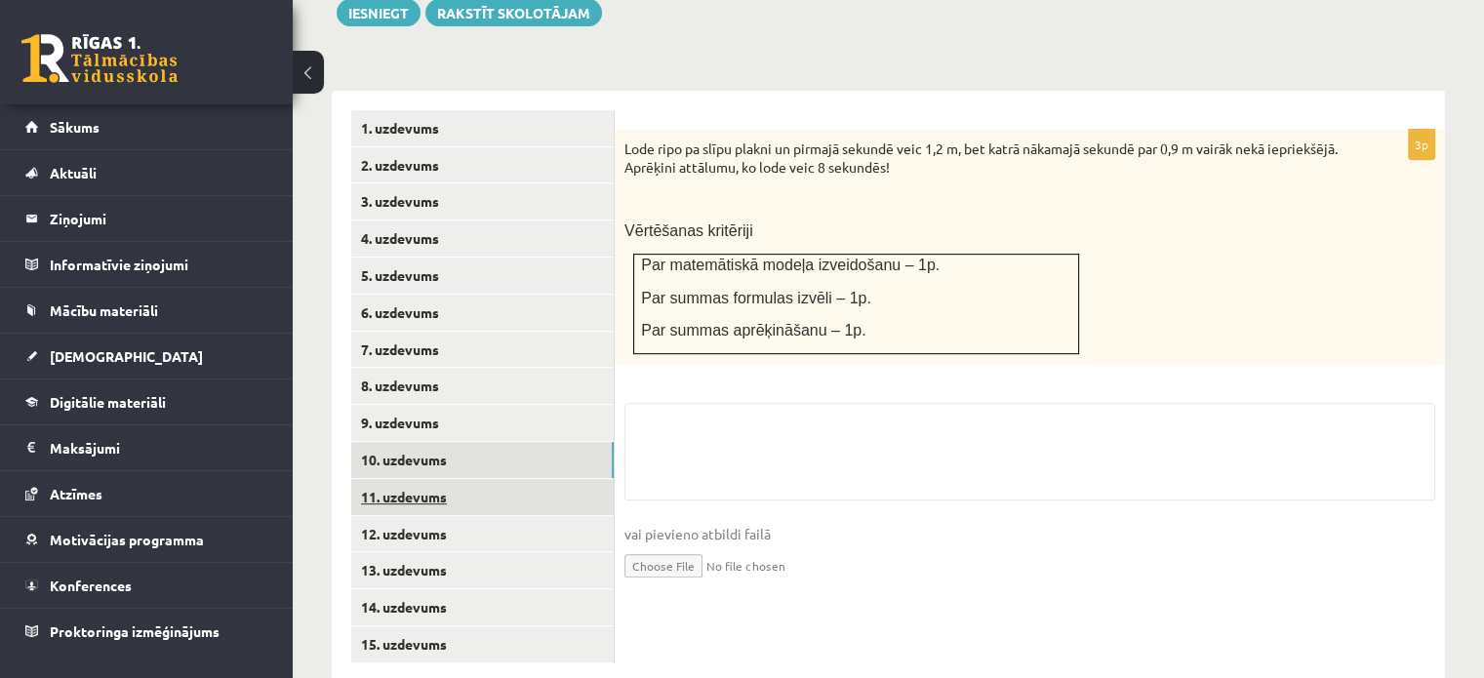
click at [493, 479] on link "11. uzdevums" at bounding box center [482, 497] width 262 height 36
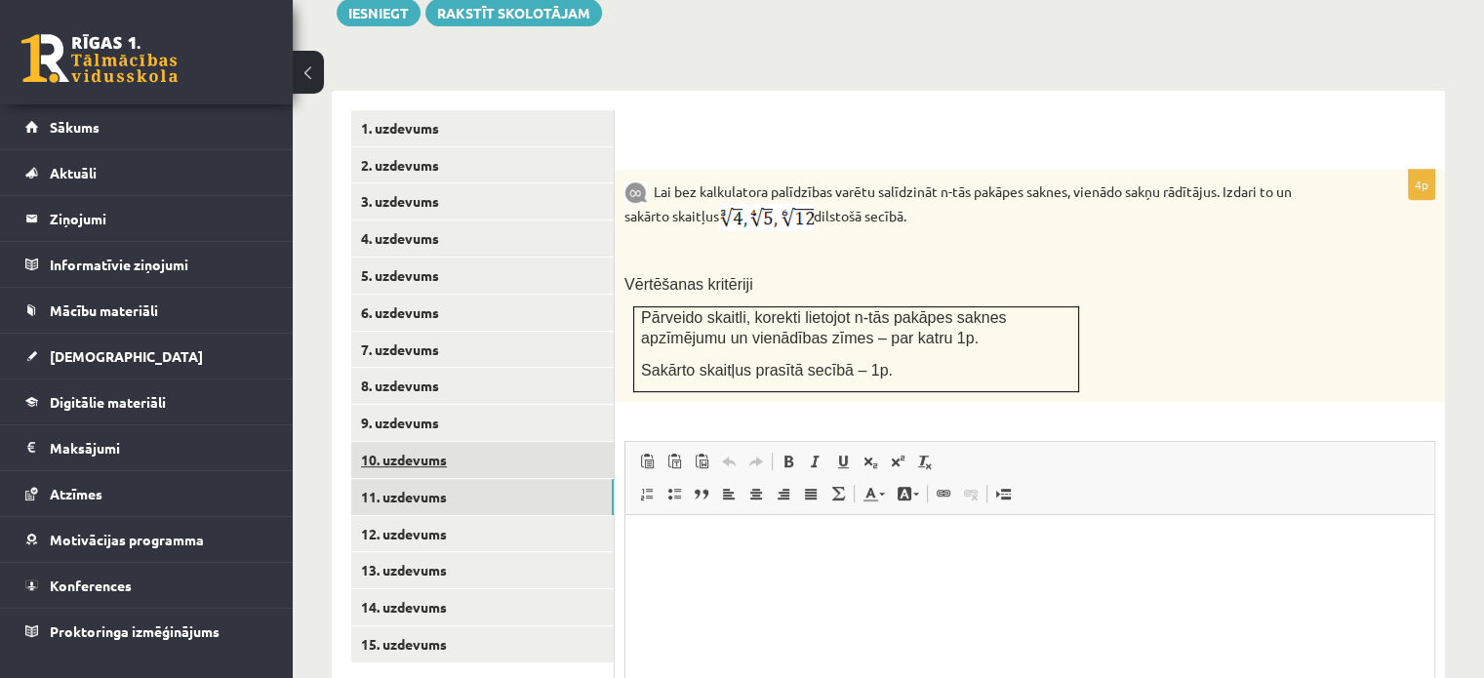
click at [501, 442] on link "10. uzdevums" at bounding box center [482, 460] width 262 height 36
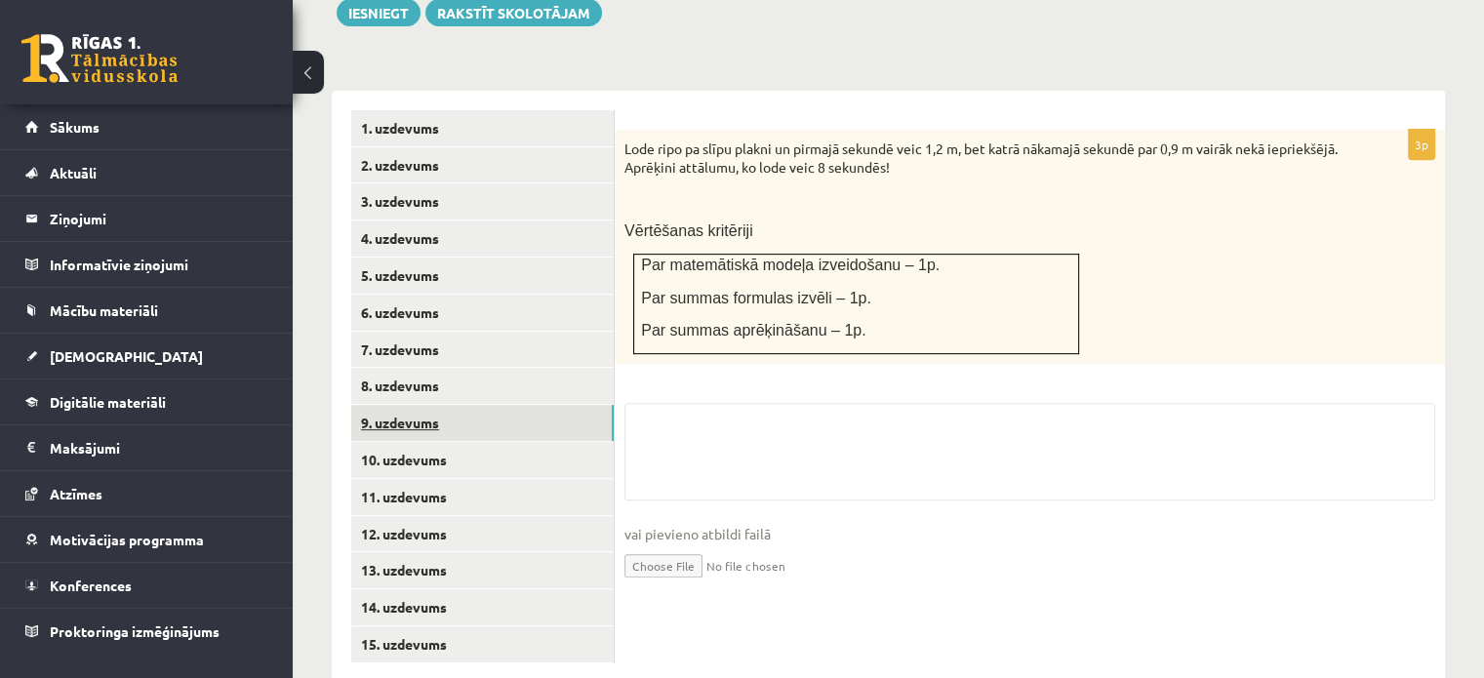
click at [517, 405] on link "9. uzdevums" at bounding box center [482, 423] width 262 height 36
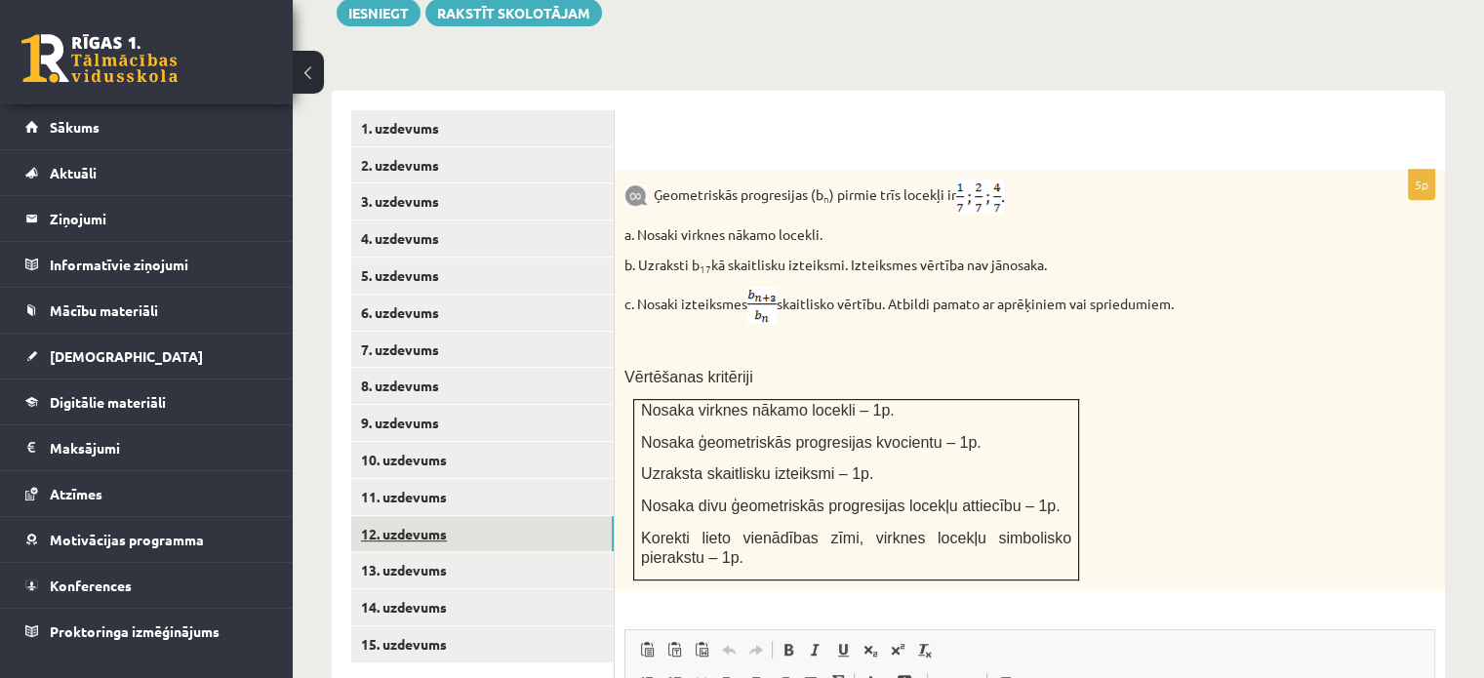
click at [494, 516] on link "12. uzdevums" at bounding box center [482, 534] width 262 height 36
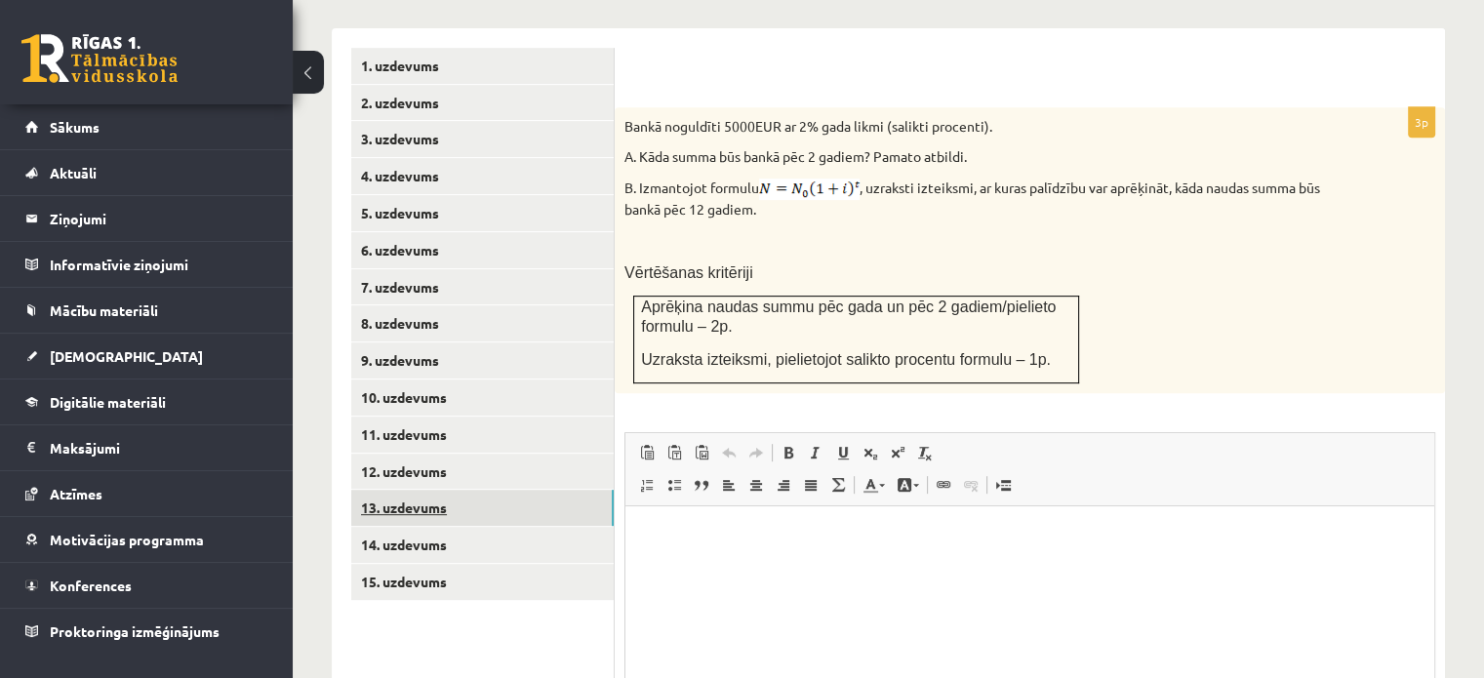
click at [449, 490] on link "13. uzdevums" at bounding box center [482, 508] width 262 height 36
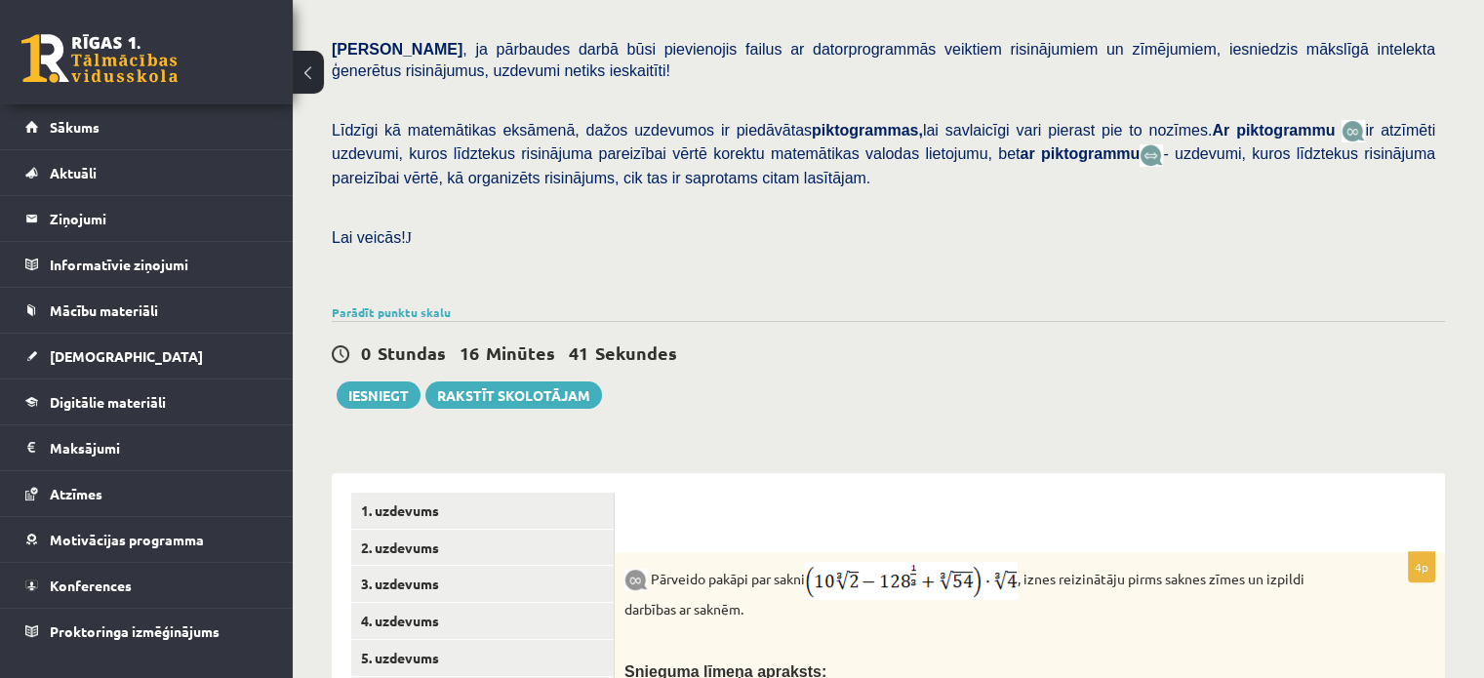
scroll to position [393, 0]
click at [369, 306] on link "Parādīt punktu skalu" at bounding box center [391, 314] width 119 height 16
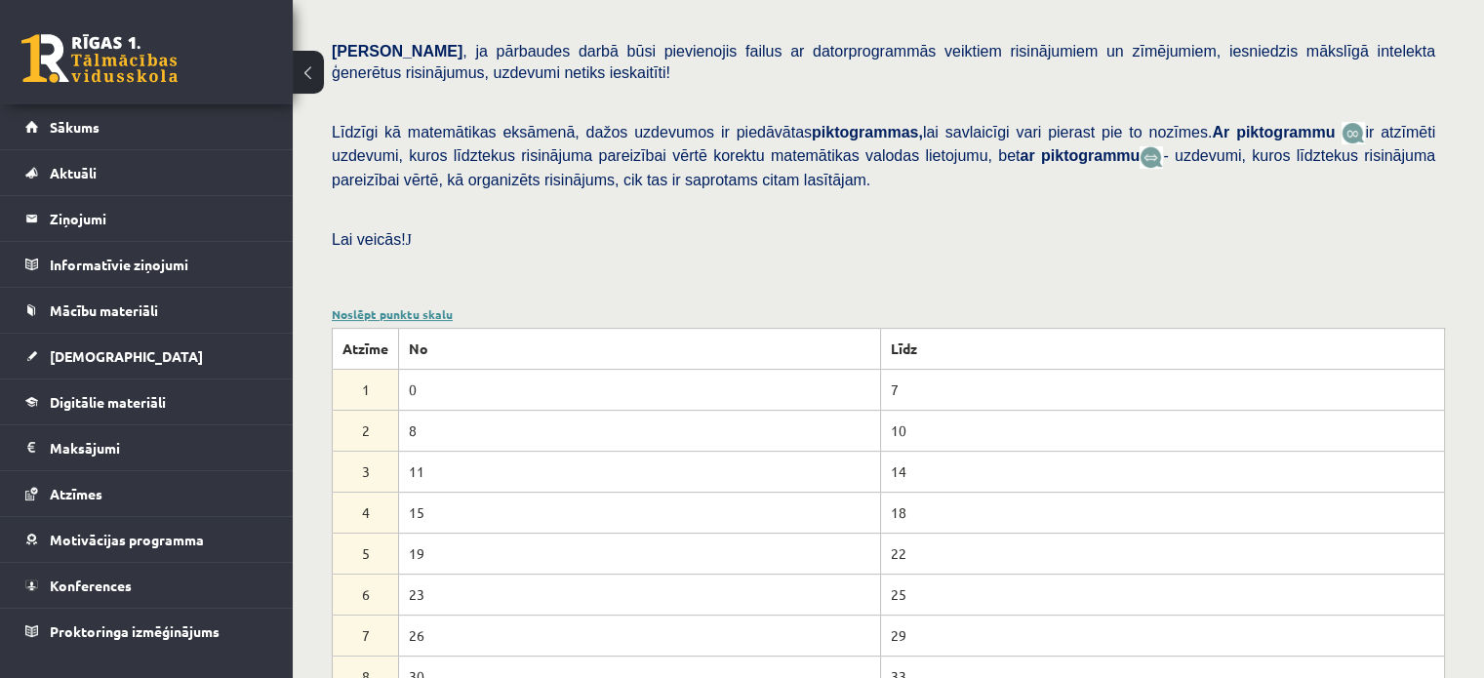
click at [389, 306] on link "Noslēpt punktu skalu" at bounding box center [392, 314] width 121 height 16
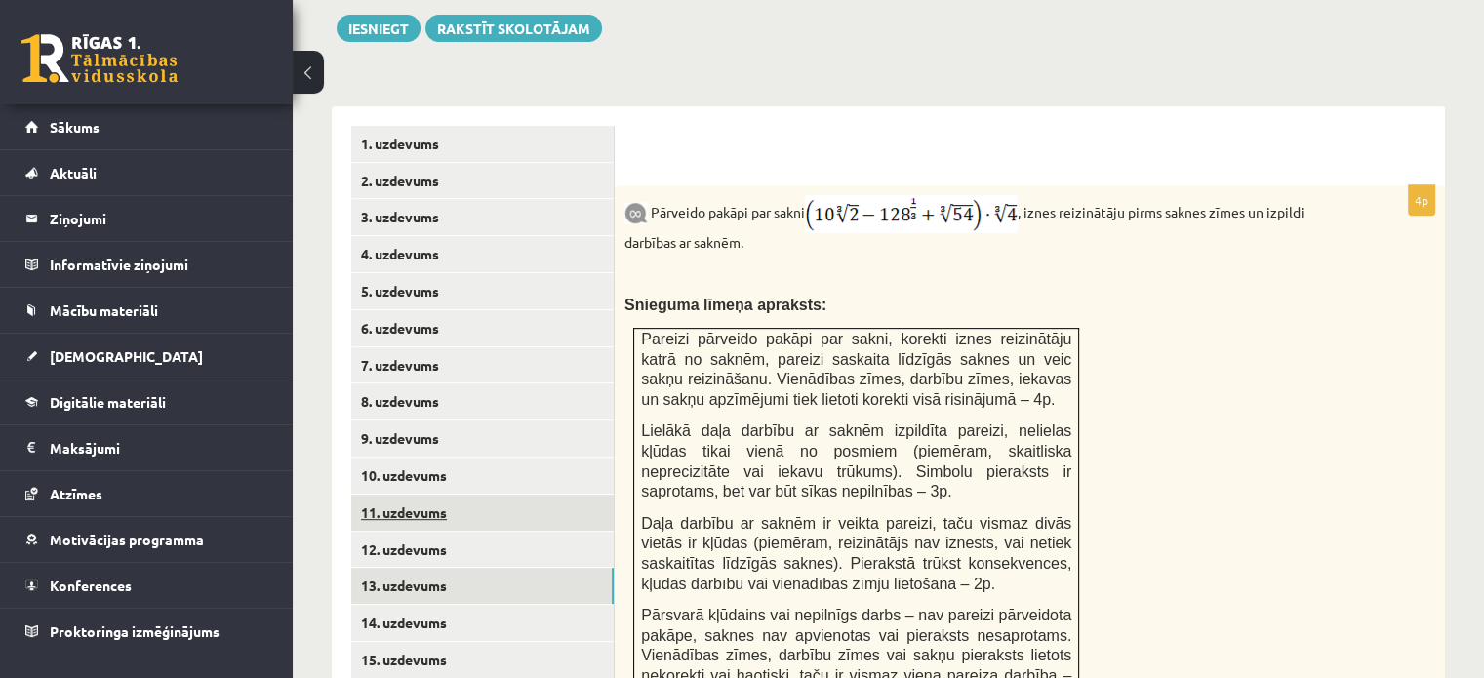
scroll to position [783, 0]
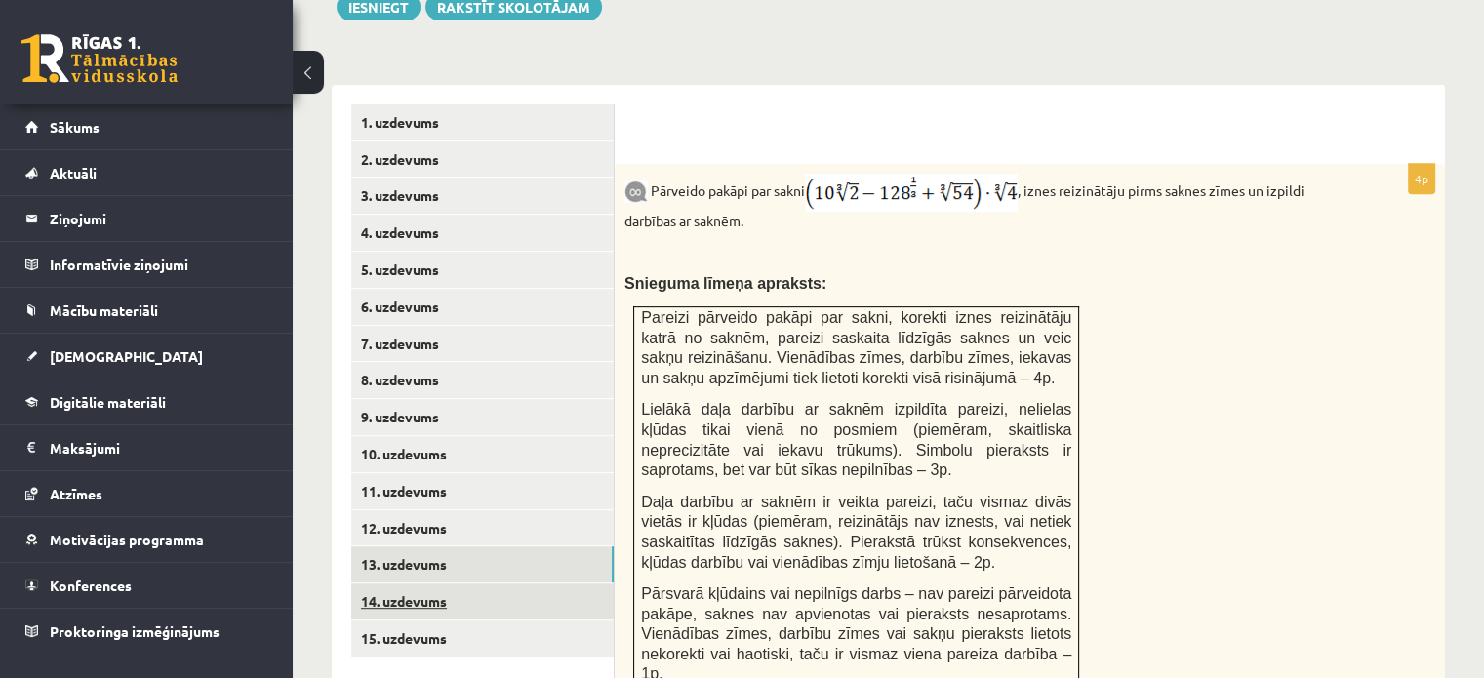
click at [452, 583] on link "14. uzdevums" at bounding box center [482, 601] width 262 height 36
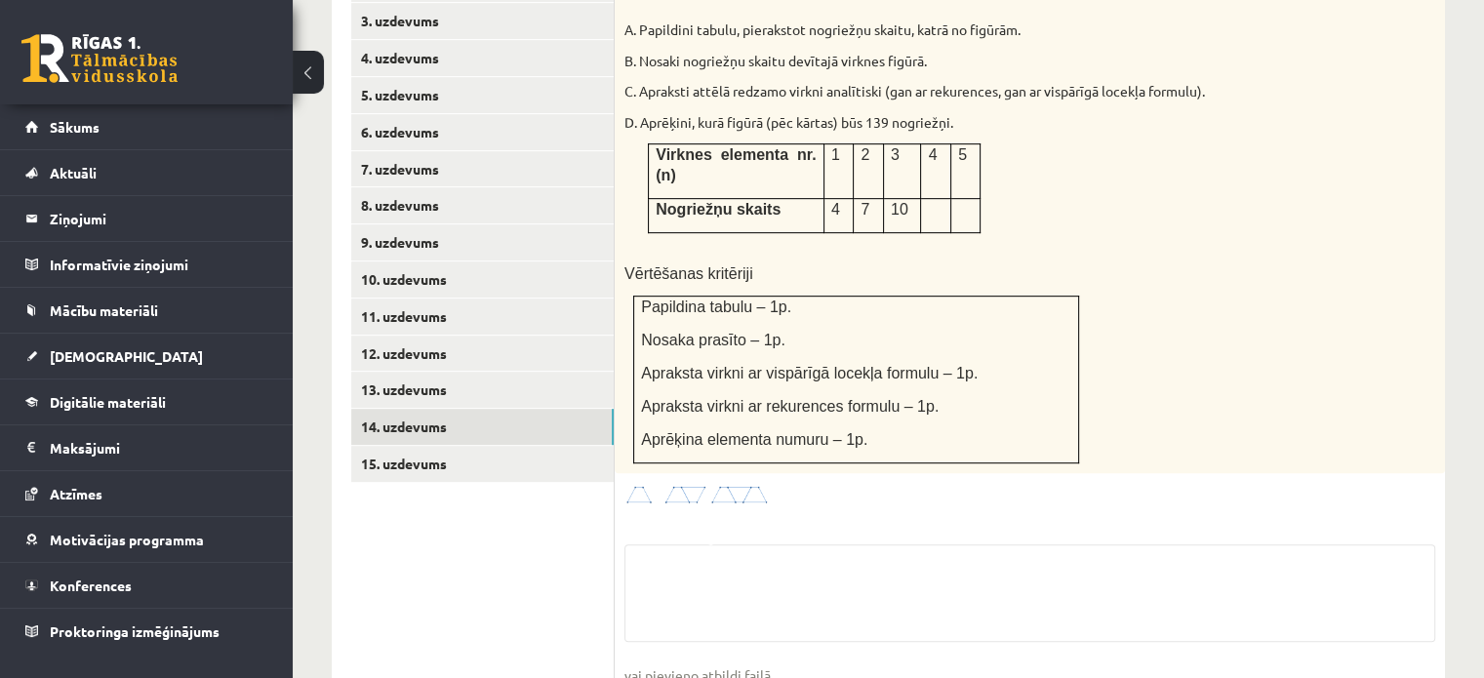
scroll to position [978, 0]
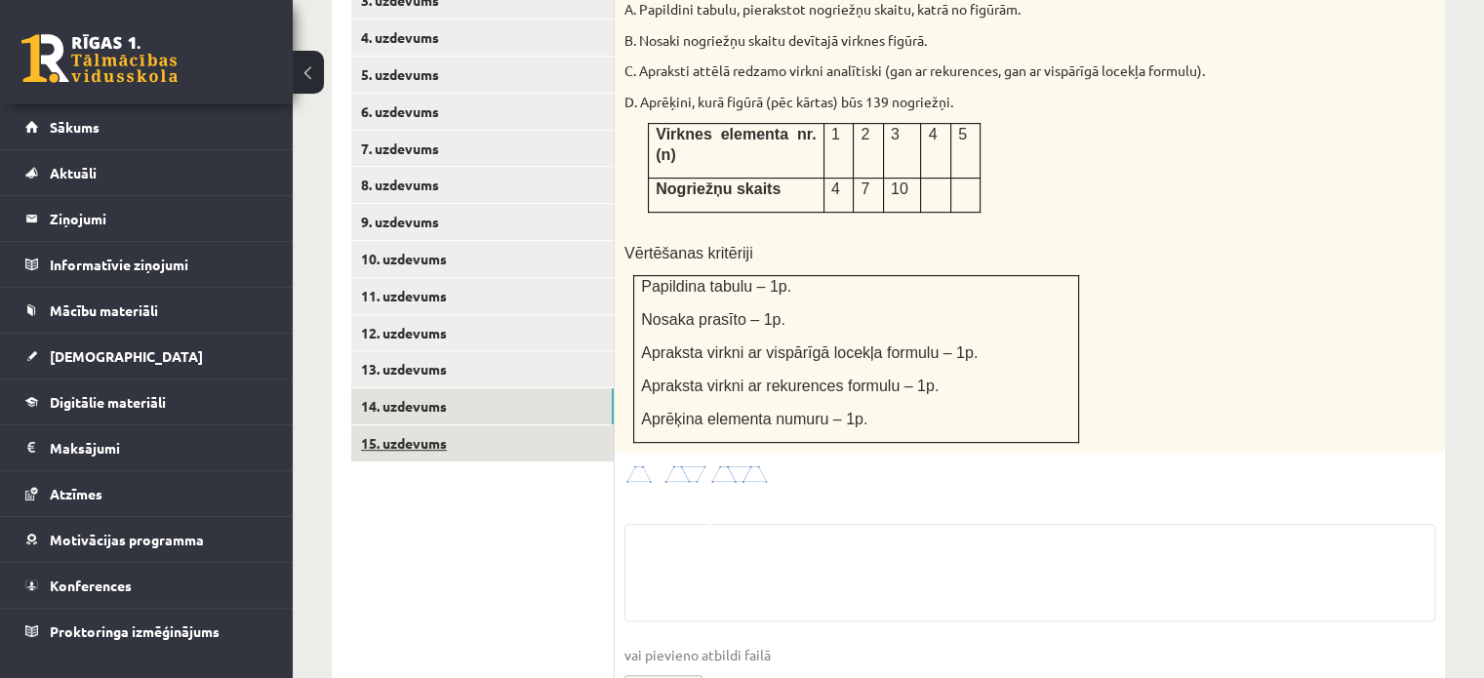
click at [492, 425] on link "15. uzdevums" at bounding box center [482, 443] width 262 height 36
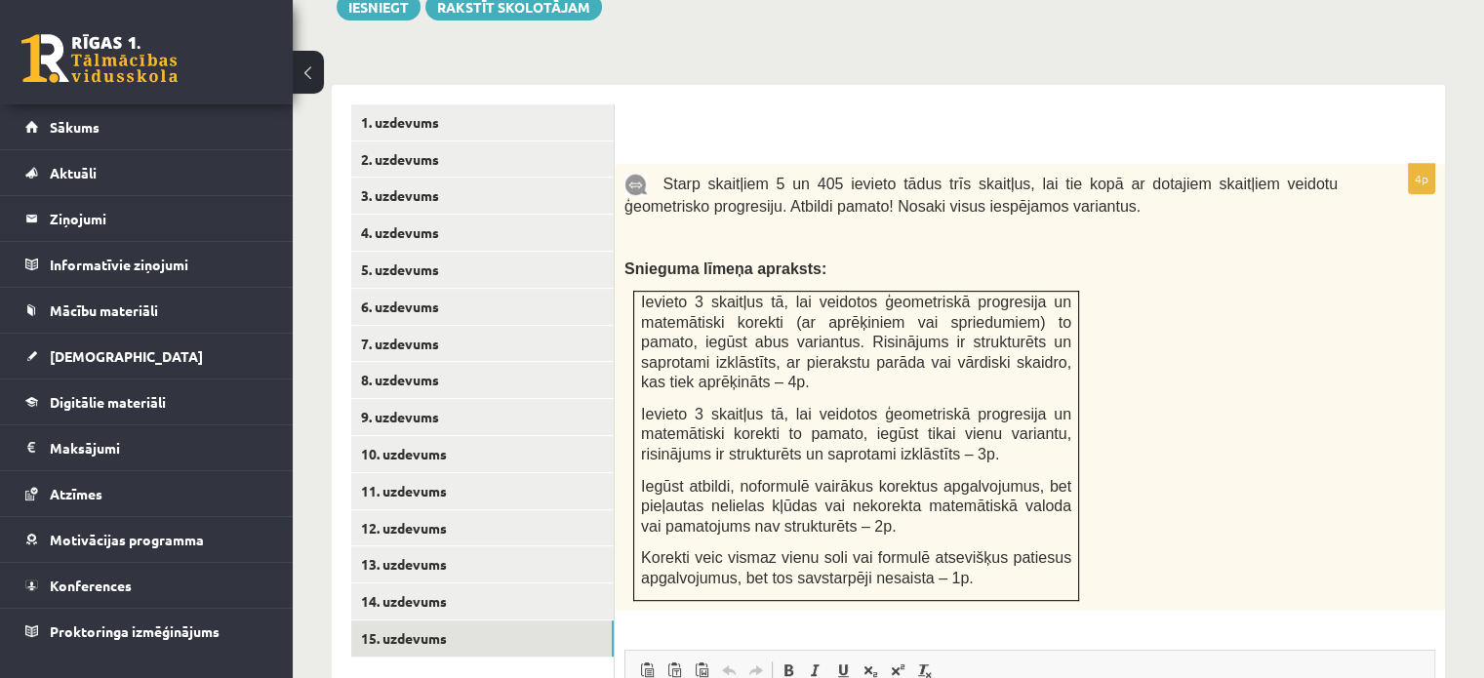
scroll to position [0, 0]
click at [519, 583] on link "14. uzdevums" at bounding box center [482, 601] width 262 height 36
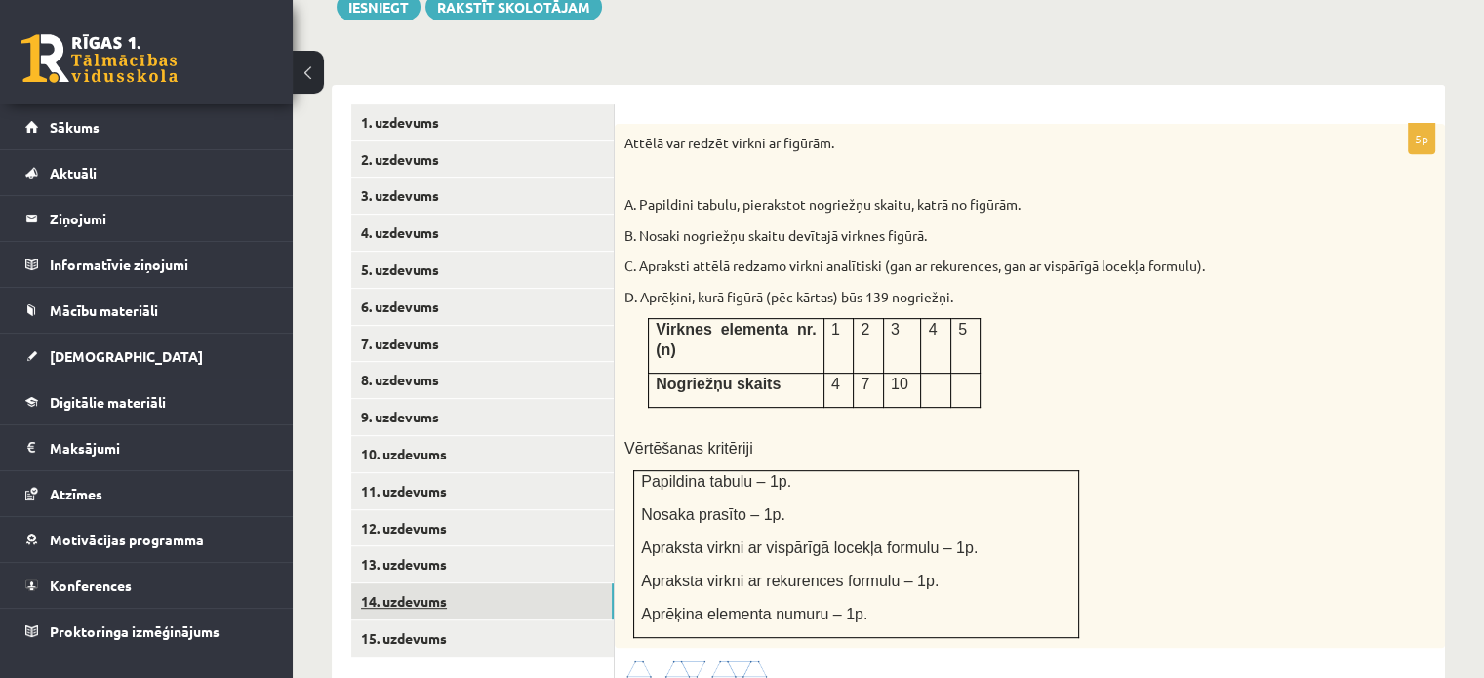
click at [536, 583] on link "14. uzdevums" at bounding box center [482, 601] width 262 height 36
click at [519, 583] on link "14. uzdevums" at bounding box center [482, 601] width 262 height 36
click at [401, 583] on link "14. uzdevums" at bounding box center [482, 601] width 262 height 36
click at [763, 658] on img at bounding box center [697, 669] width 146 height 22
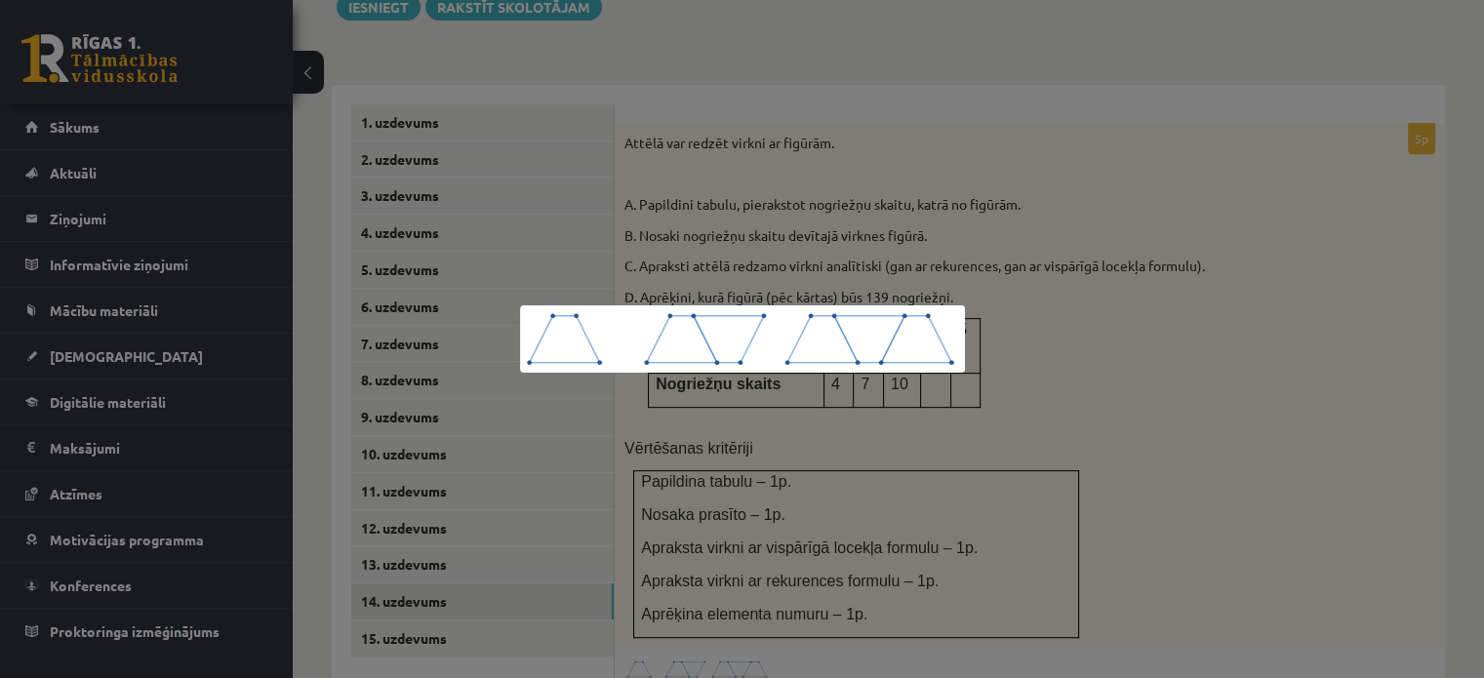
click at [1263, 495] on div at bounding box center [742, 339] width 1484 height 678
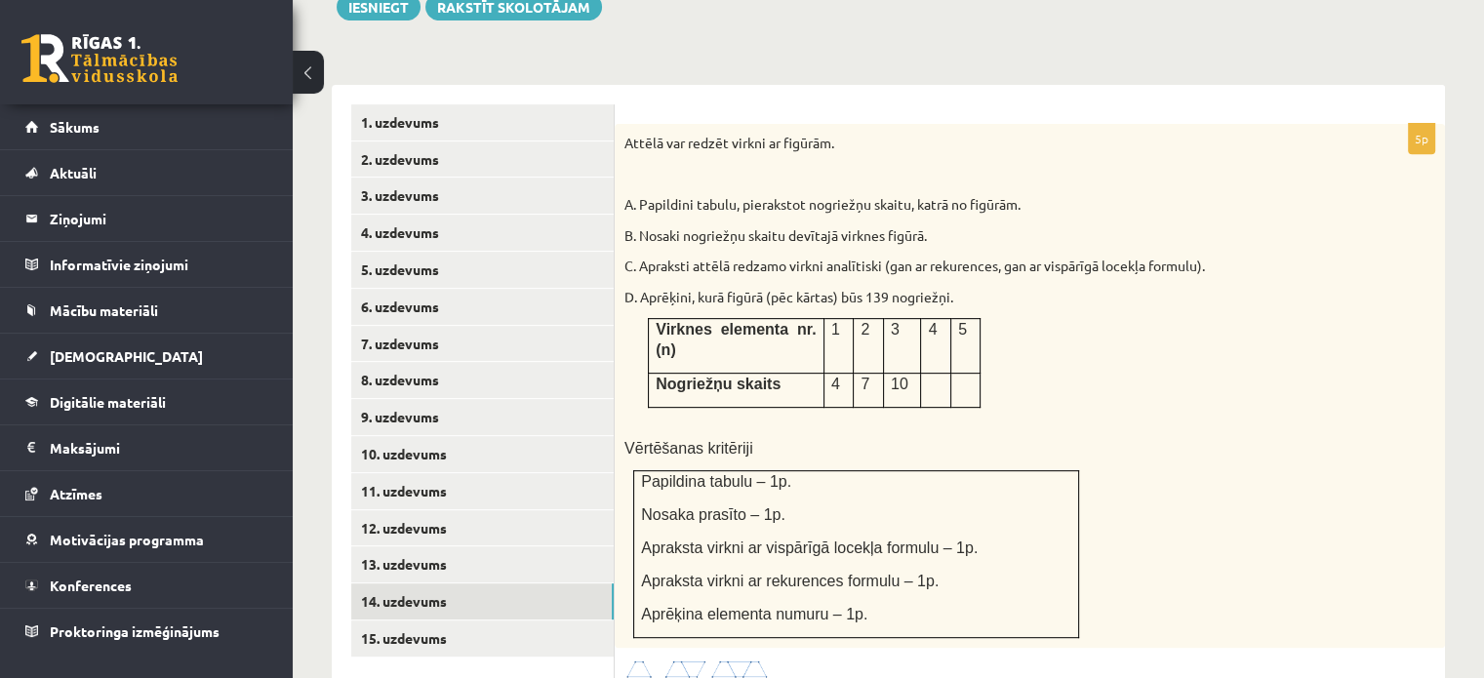
drag, startPoint x: 1160, startPoint y: 425, endPoint x: 1174, endPoint y: 419, distance: 15.8
click at [1163, 425] on div "Attēlā var redzēt virkni ar figūrām. A. Papildini tabulu, pierakstot nogriežņu …" at bounding box center [1030, 386] width 830 height 524
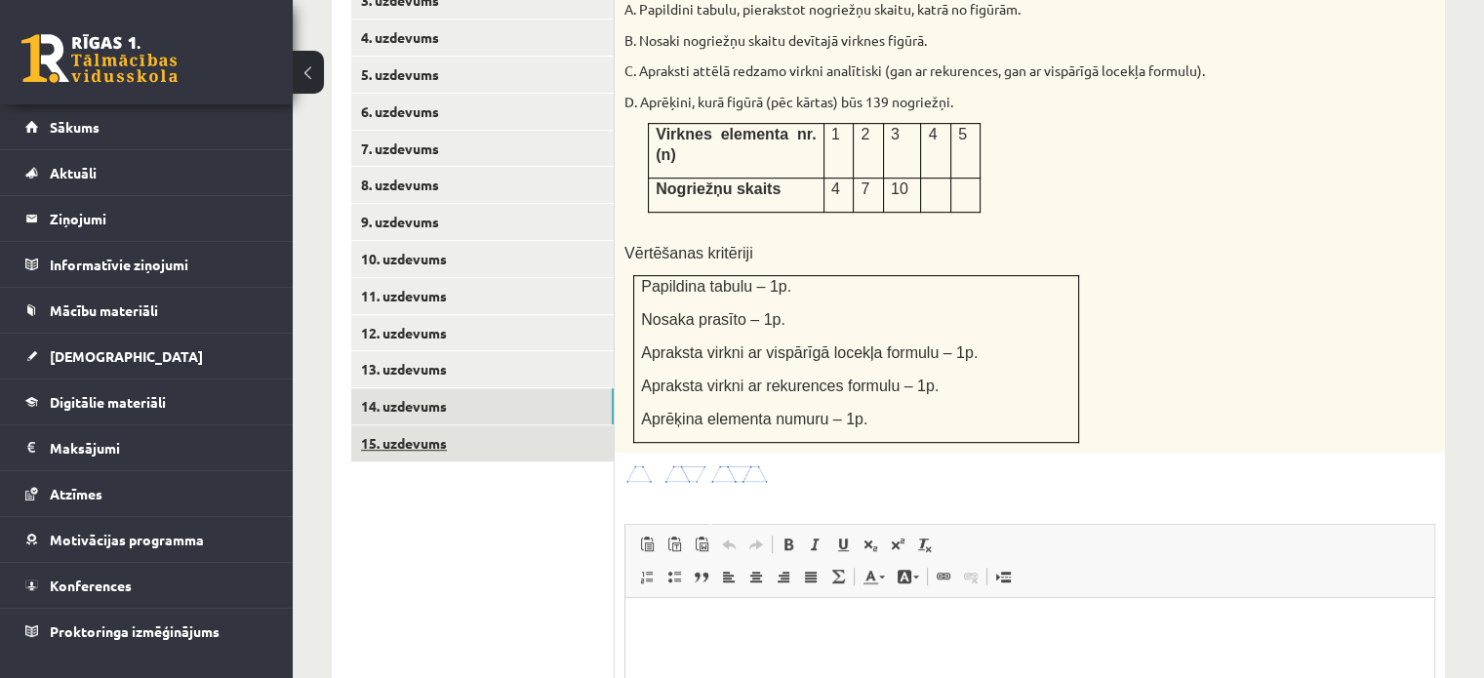
click at [445, 425] on link "15. uzdevums" at bounding box center [482, 443] width 262 height 36
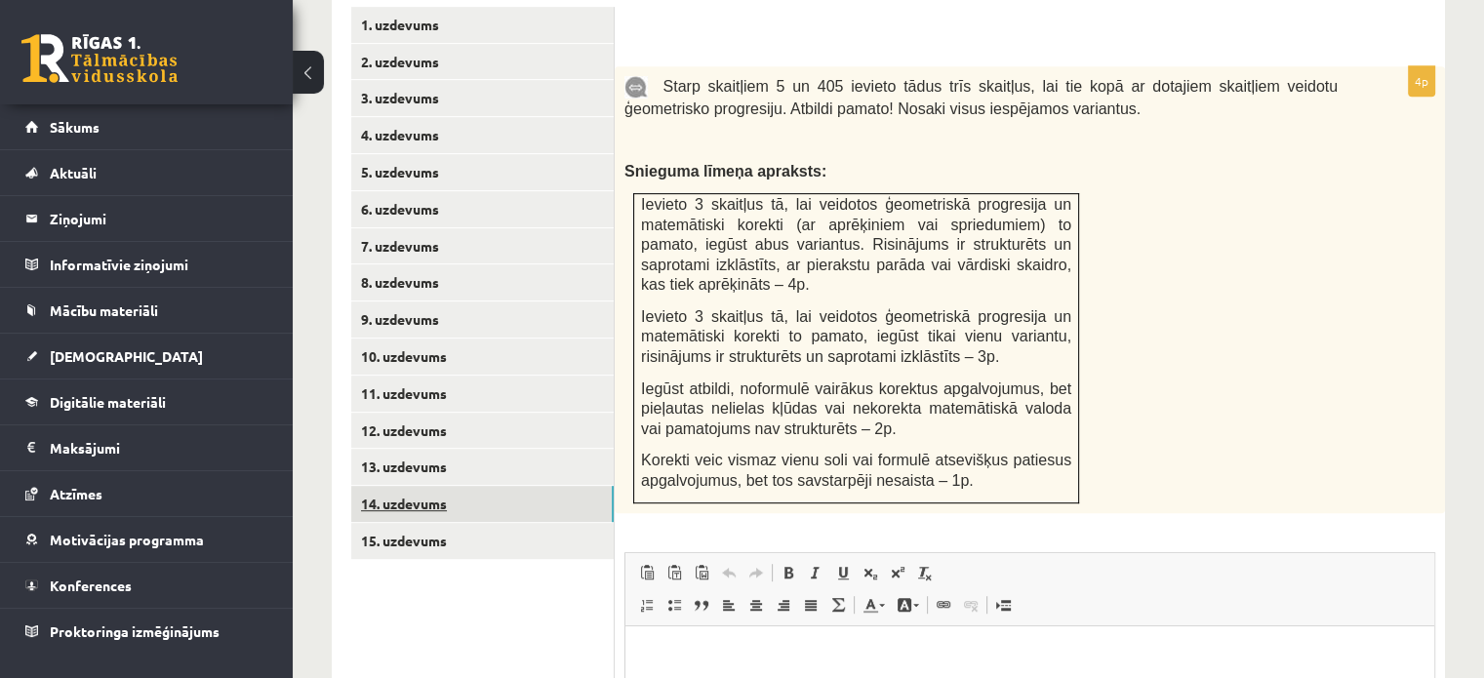
click at [528, 486] on link "14. uzdevums" at bounding box center [482, 504] width 262 height 36
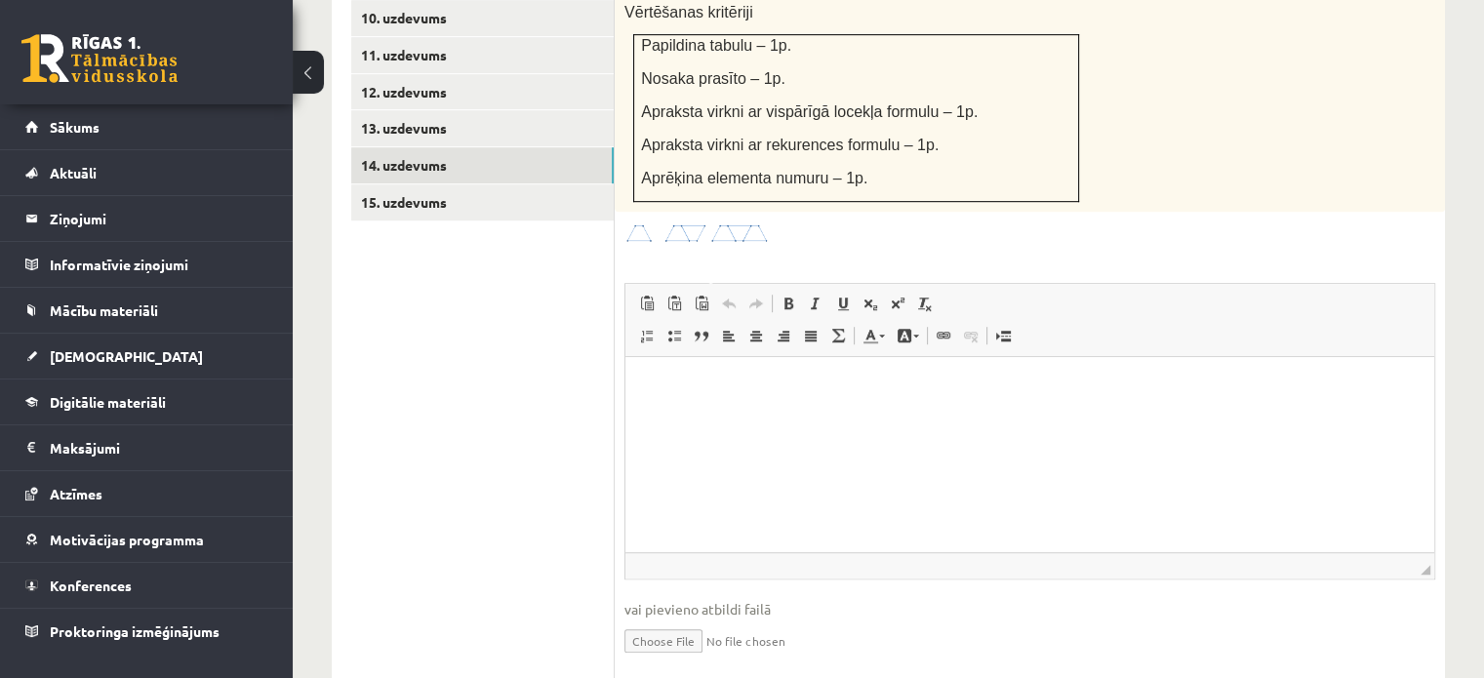
scroll to position [1221, 0]
click at [675, 617] on input "file" at bounding box center [1029, 637] width 811 height 40
type input "**********"
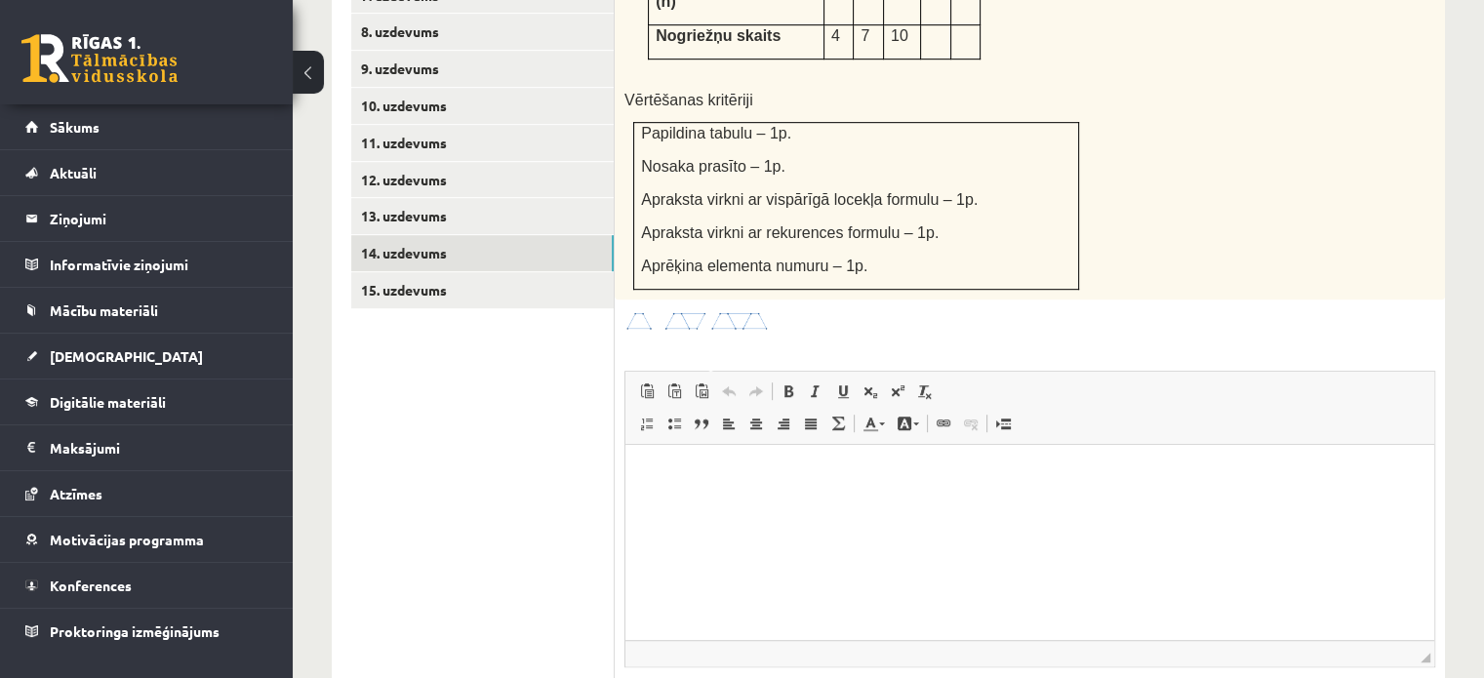
scroll to position [1124, 0]
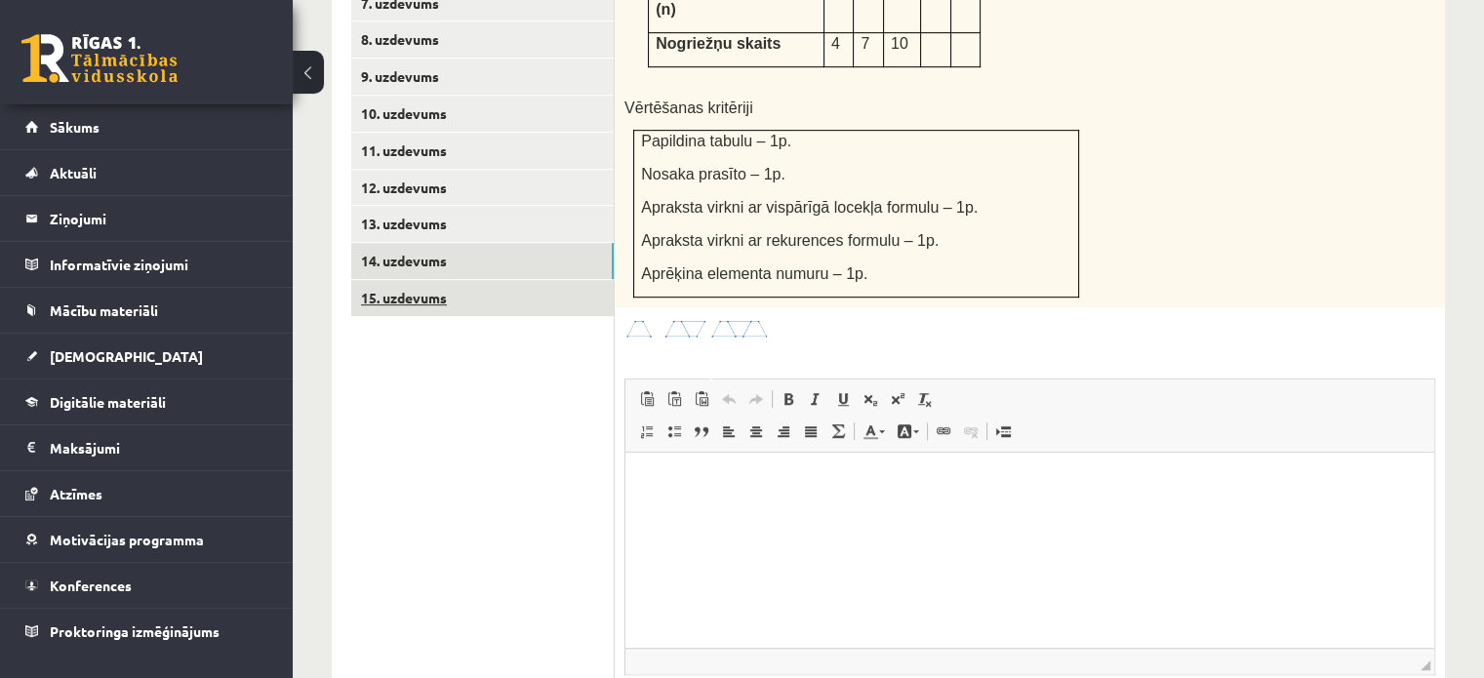
click at [460, 280] on link "15. uzdevums" at bounding box center [482, 298] width 262 height 36
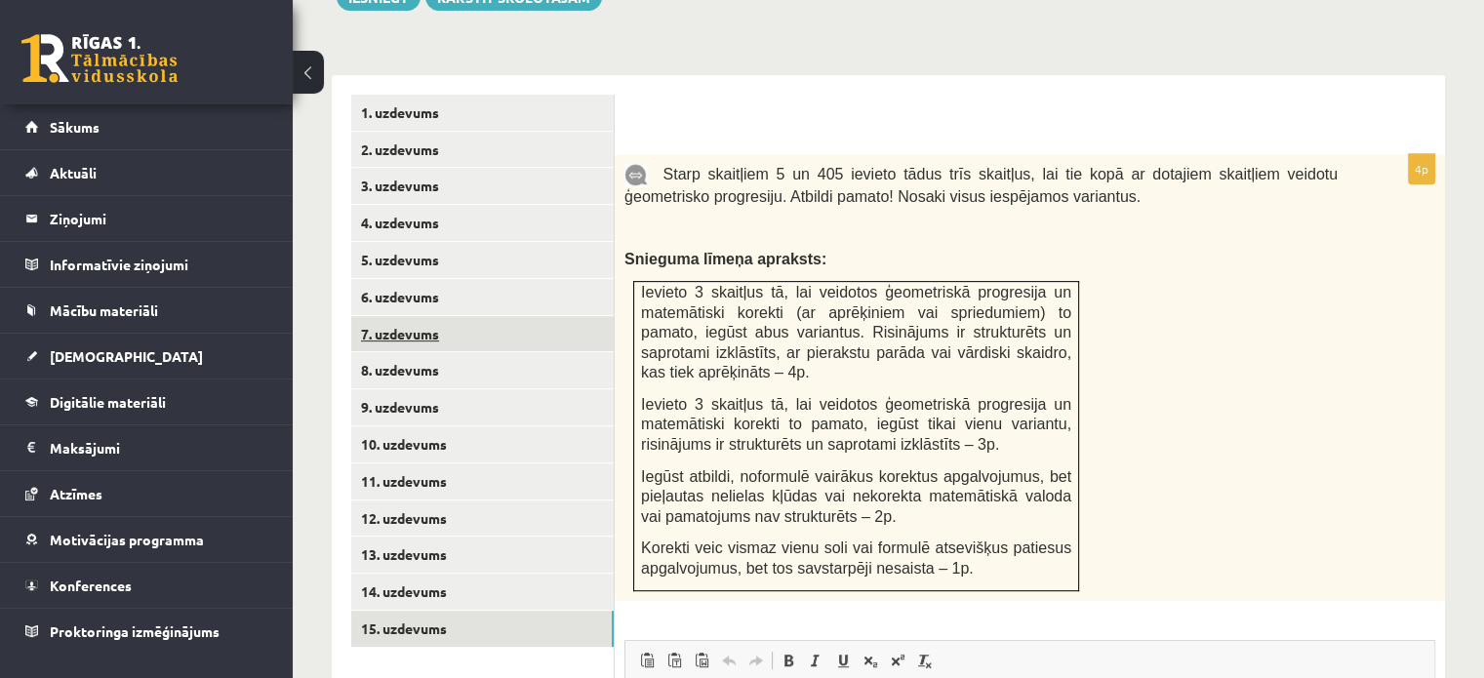
scroll to position [734, 0]
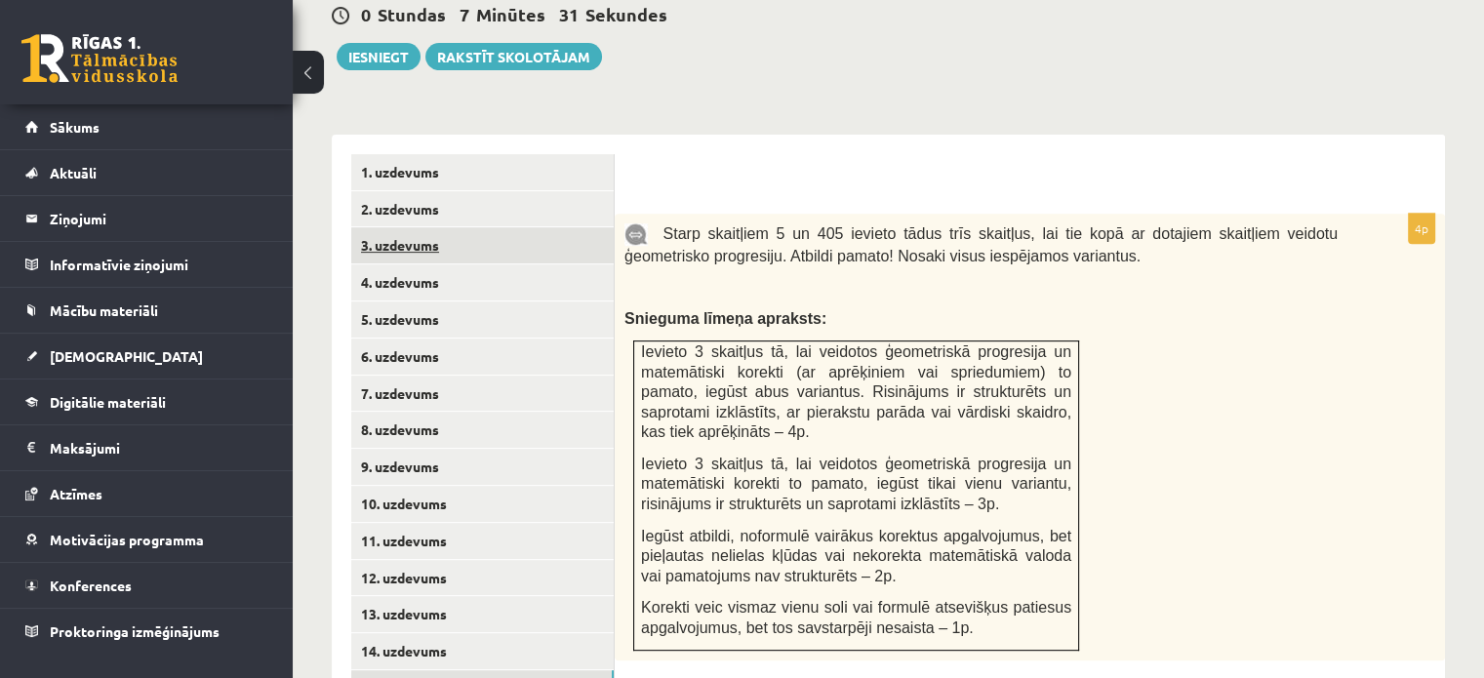
click at [511, 227] on link "3. uzdevums" at bounding box center [482, 245] width 262 height 36
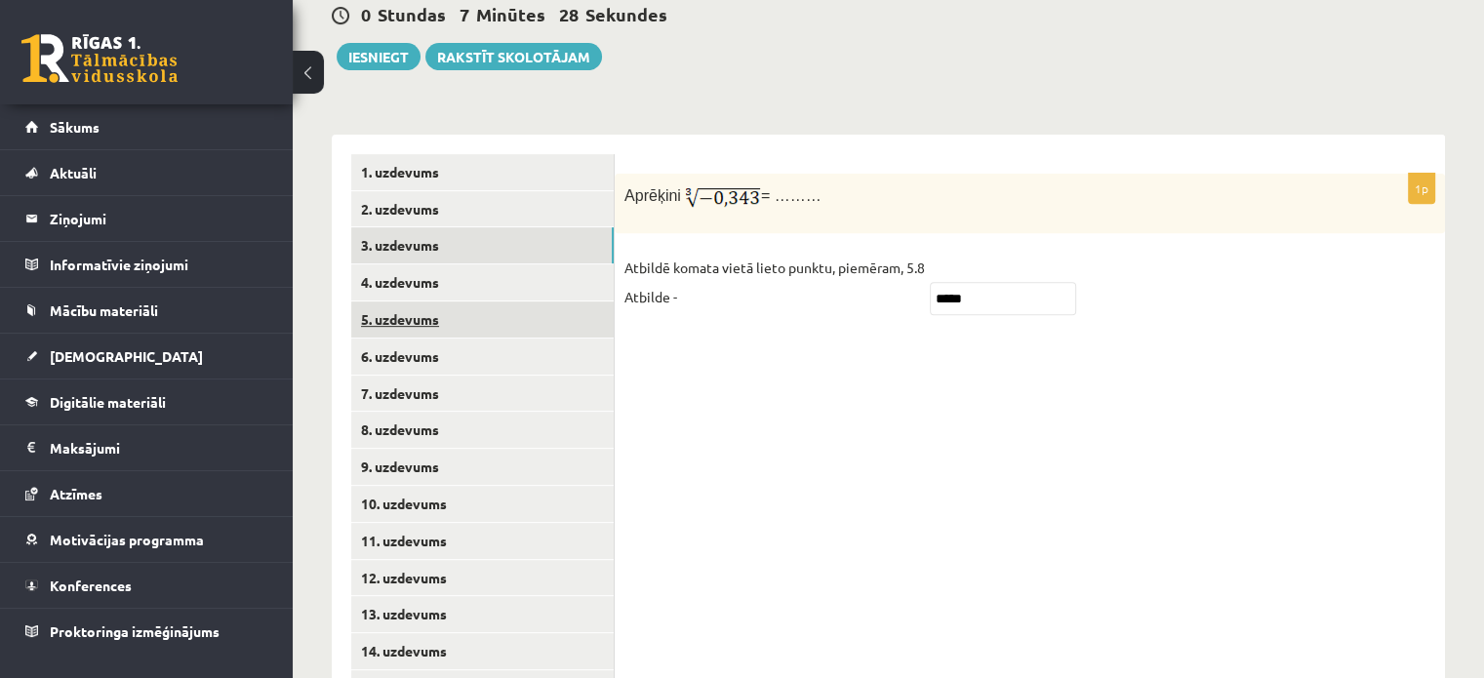
click at [502, 301] on link "5. uzdevums" at bounding box center [482, 319] width 262 height 36
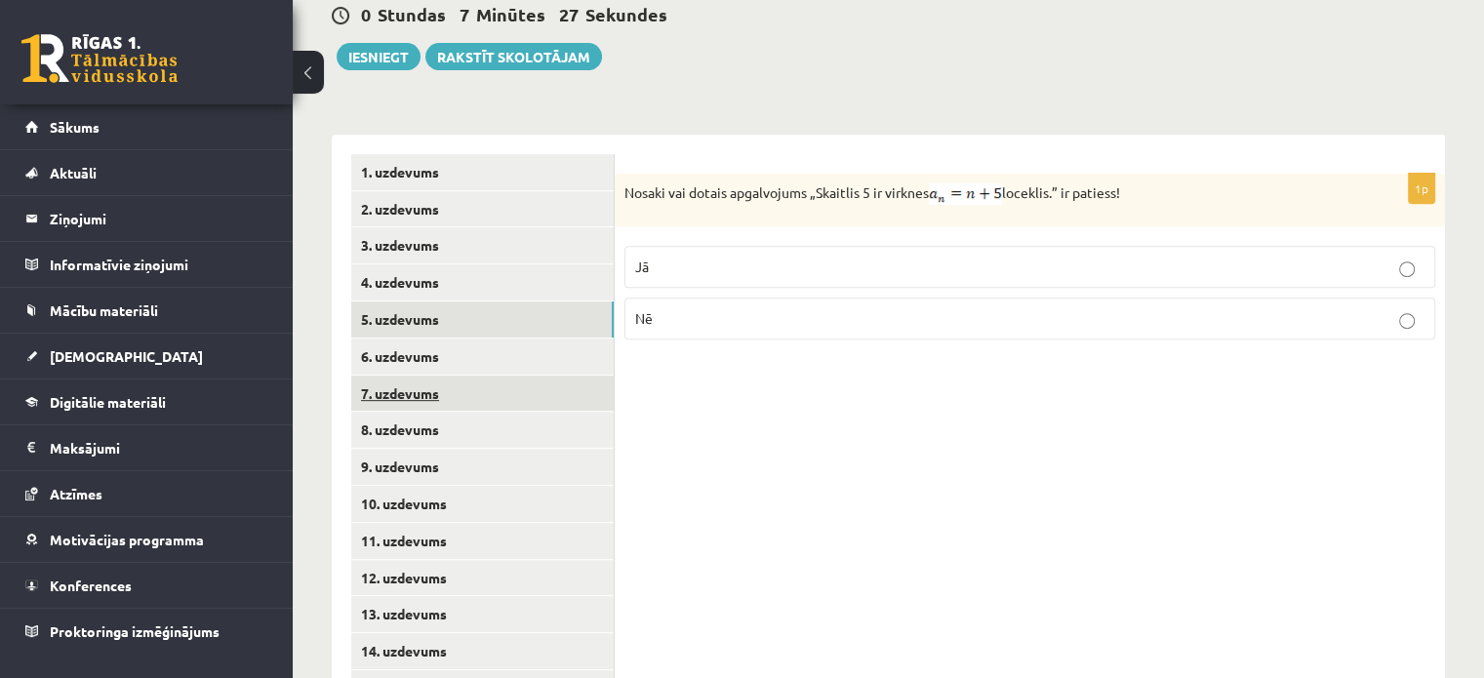
click at [489, 376] on link "7. uzdevums" at bounding box center [482, 394] width 262 height 36
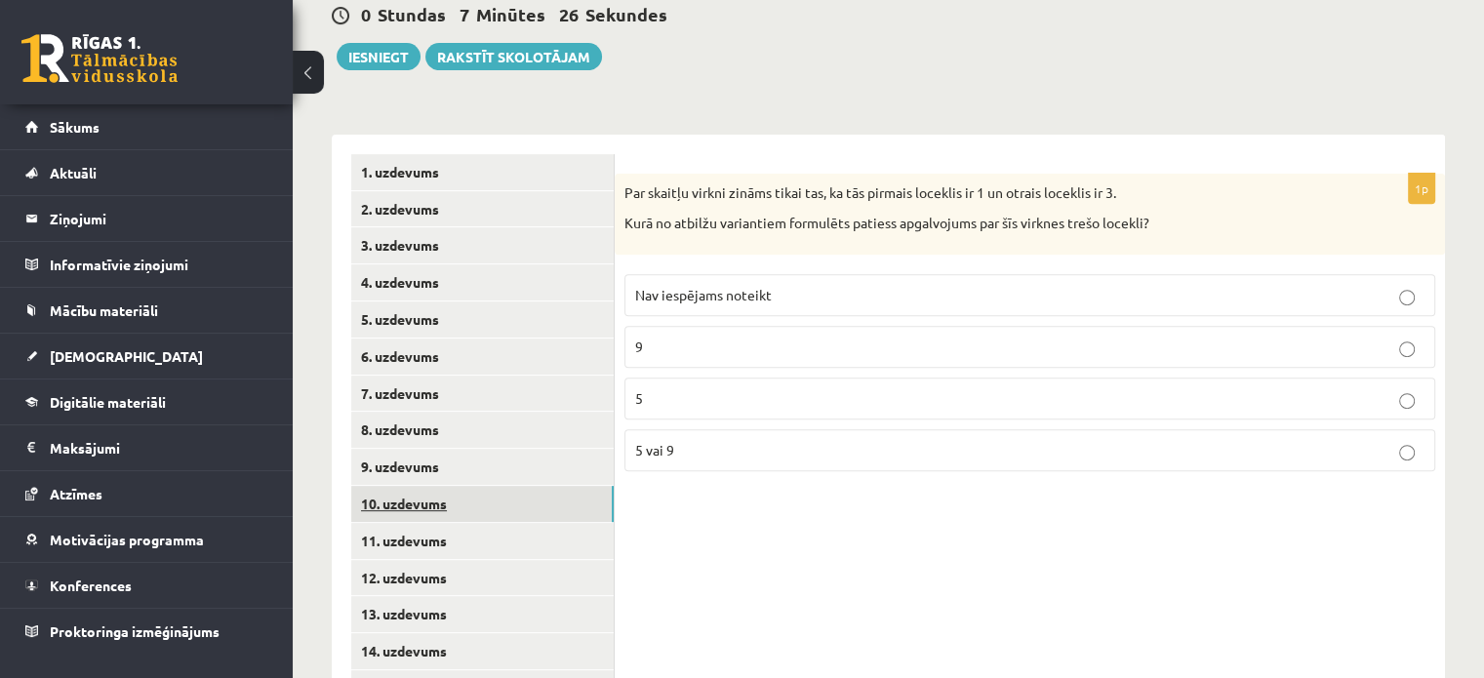
click at [489, 486] on link "10. uzdevums" at bounding box center [482, 504] width 262 height 36
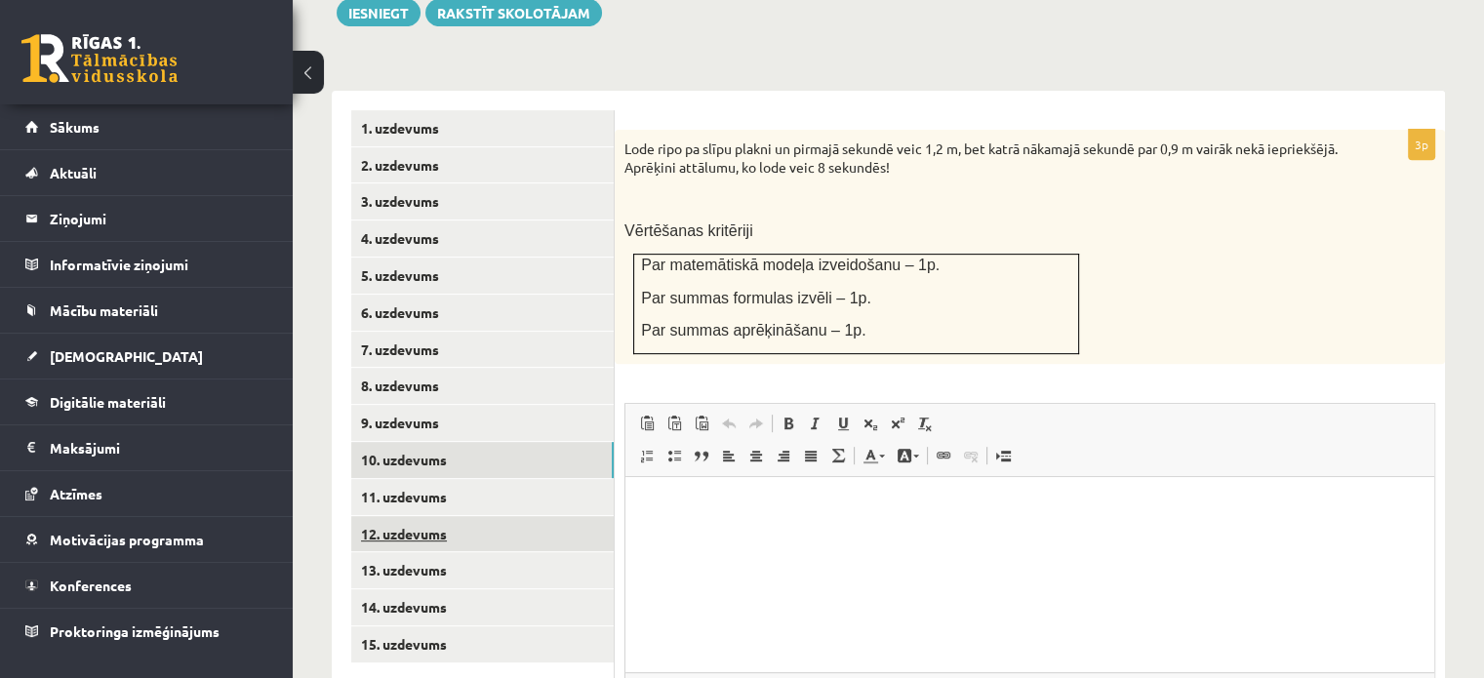
scroll to position [0, 0]
click at [472, 442] on link "10. uzdevums" at bounding box center [482, 460] width 262 height 36
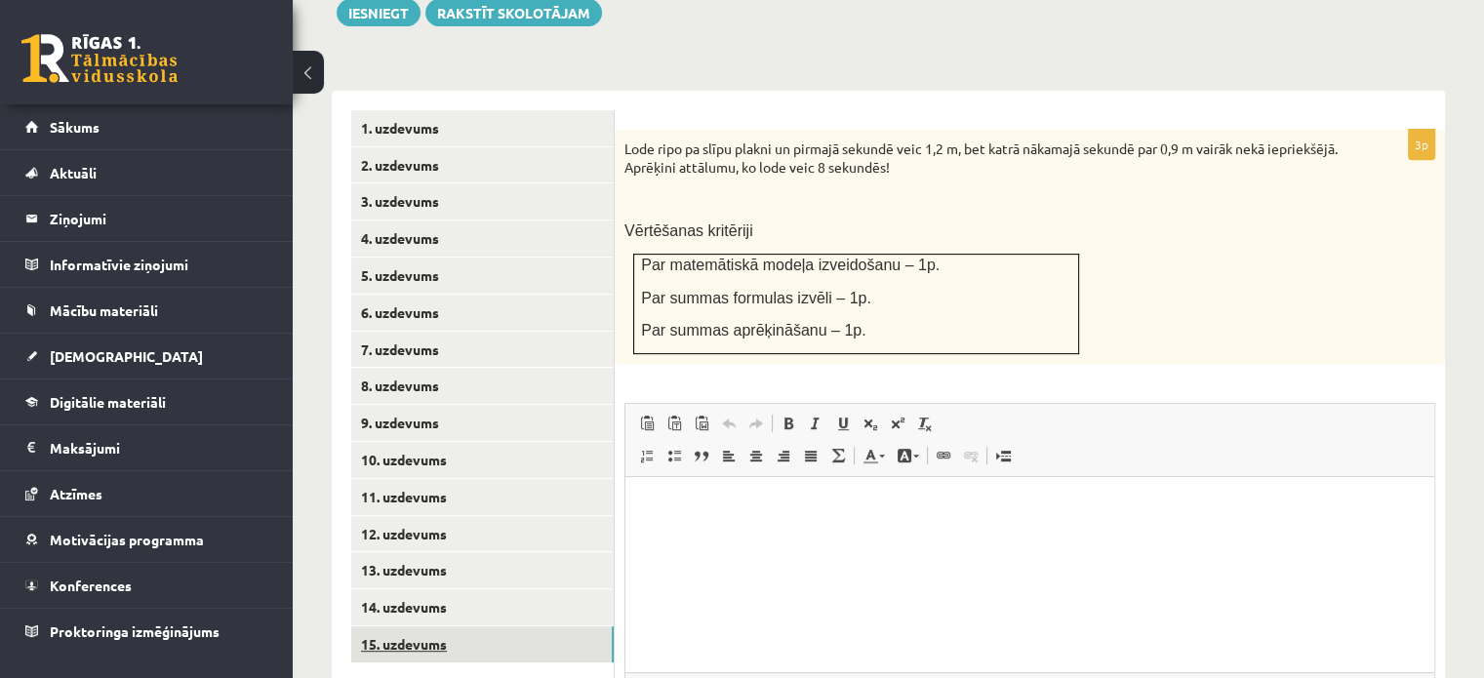
click at [390, 626] on link "15. uzdevums" at bounding box center [482, 644] width 262 height 36
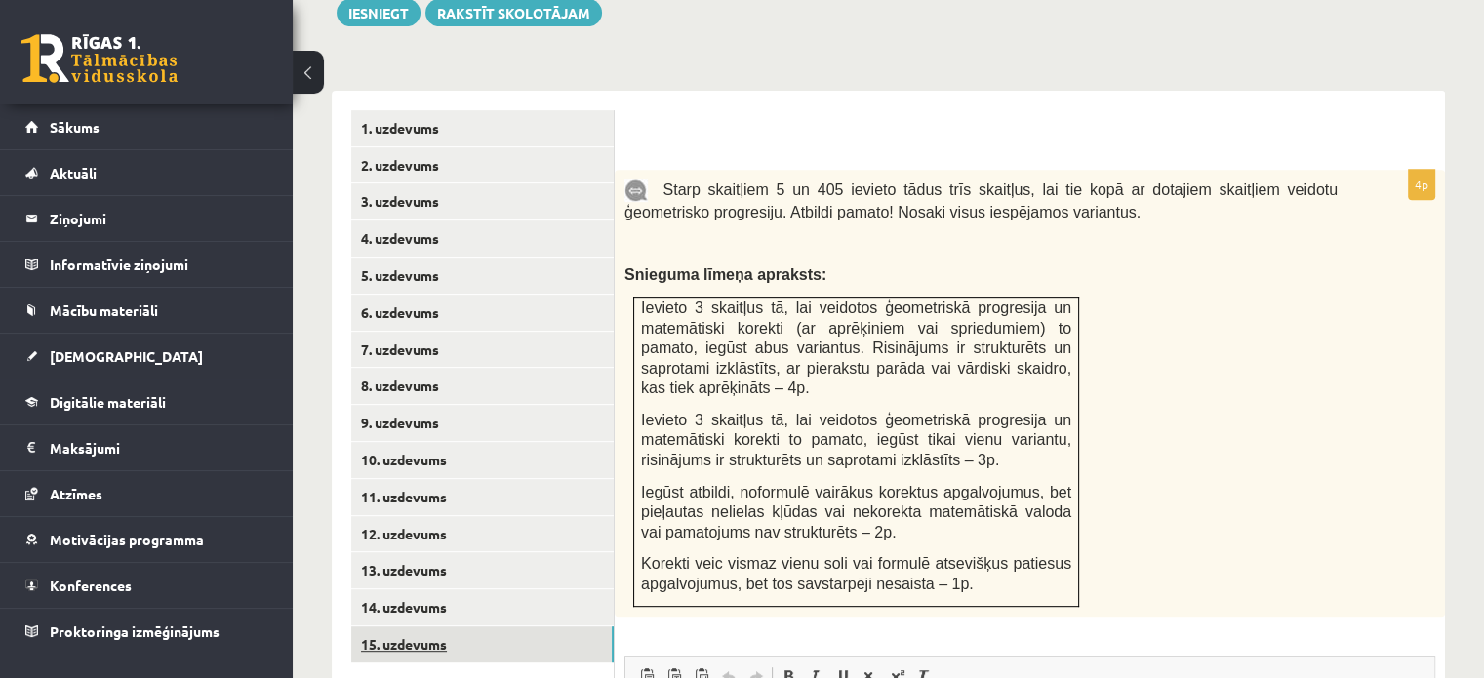
click at [477, 626] on link "15. uzdevums" at bounding box center [482, 644] width 262 height 36
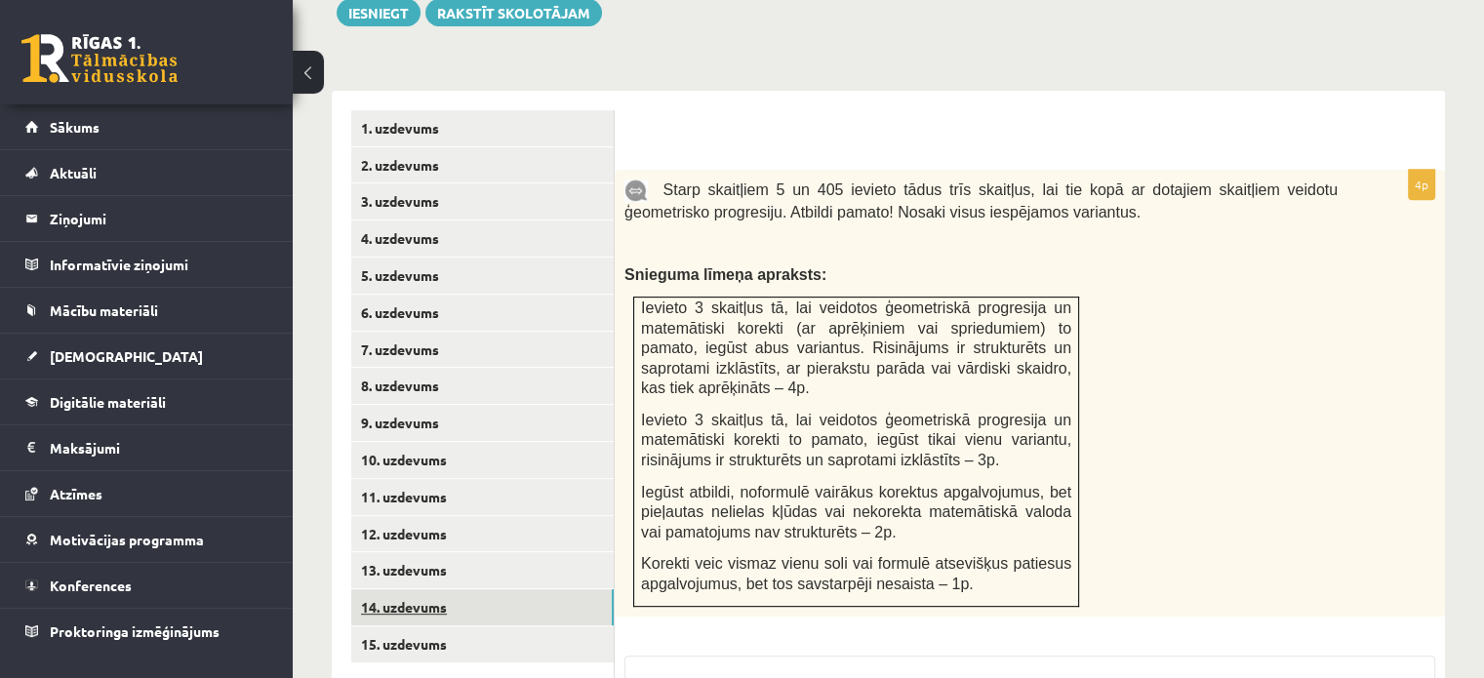
click at [478, 589] on link "14. uzdevums" at bounding box center [482, 607] width 262 height 36
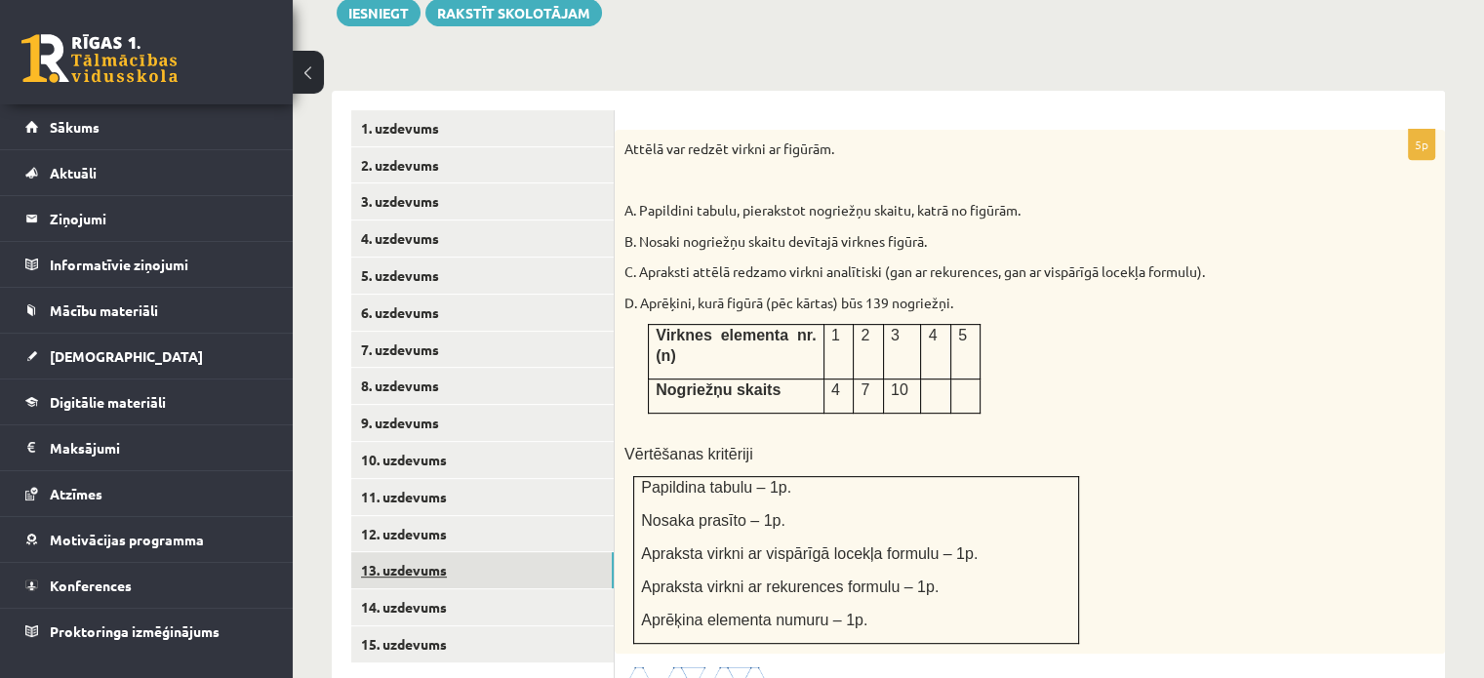
click at [491, 552] on link "13. uzdevums" at bounding box center [482, 570] width 262 height 36
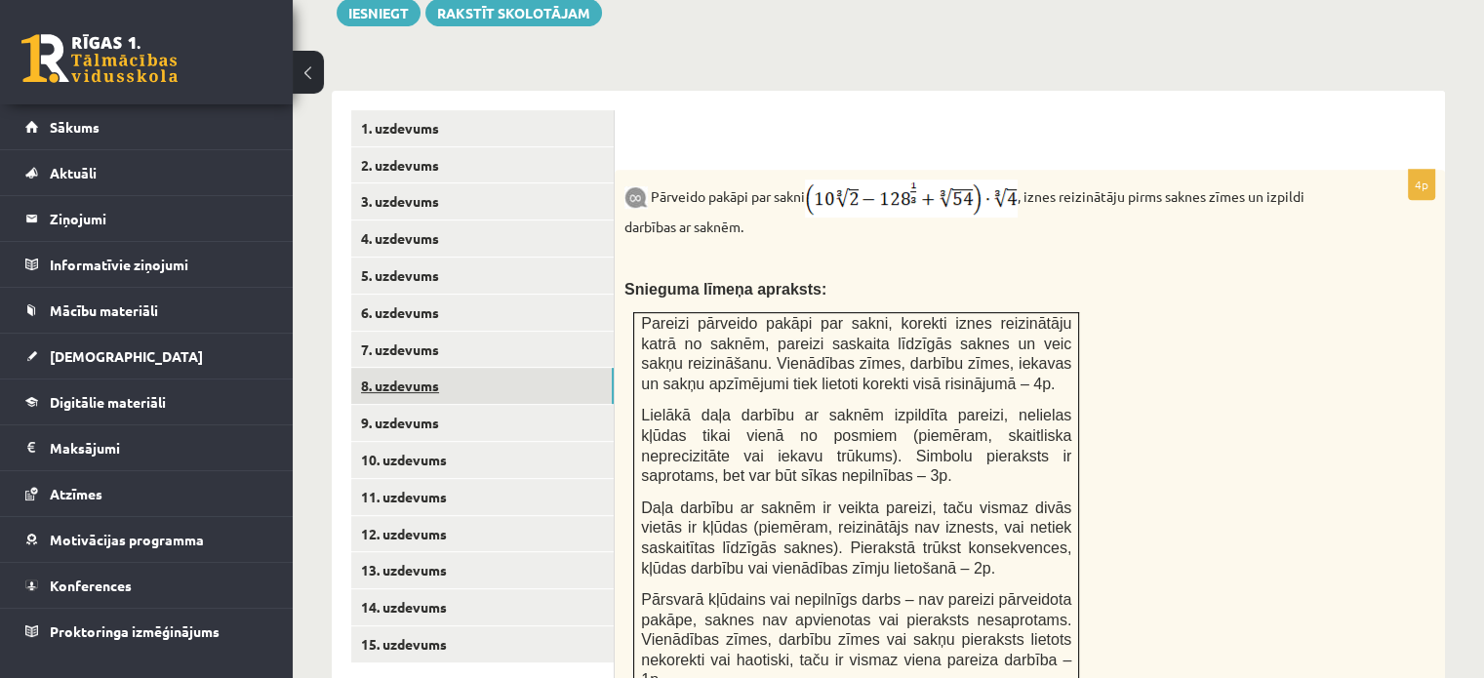
click at [519, 368] on link "8. uzdevums" at bounding box center [482, 386] width 262 height 36
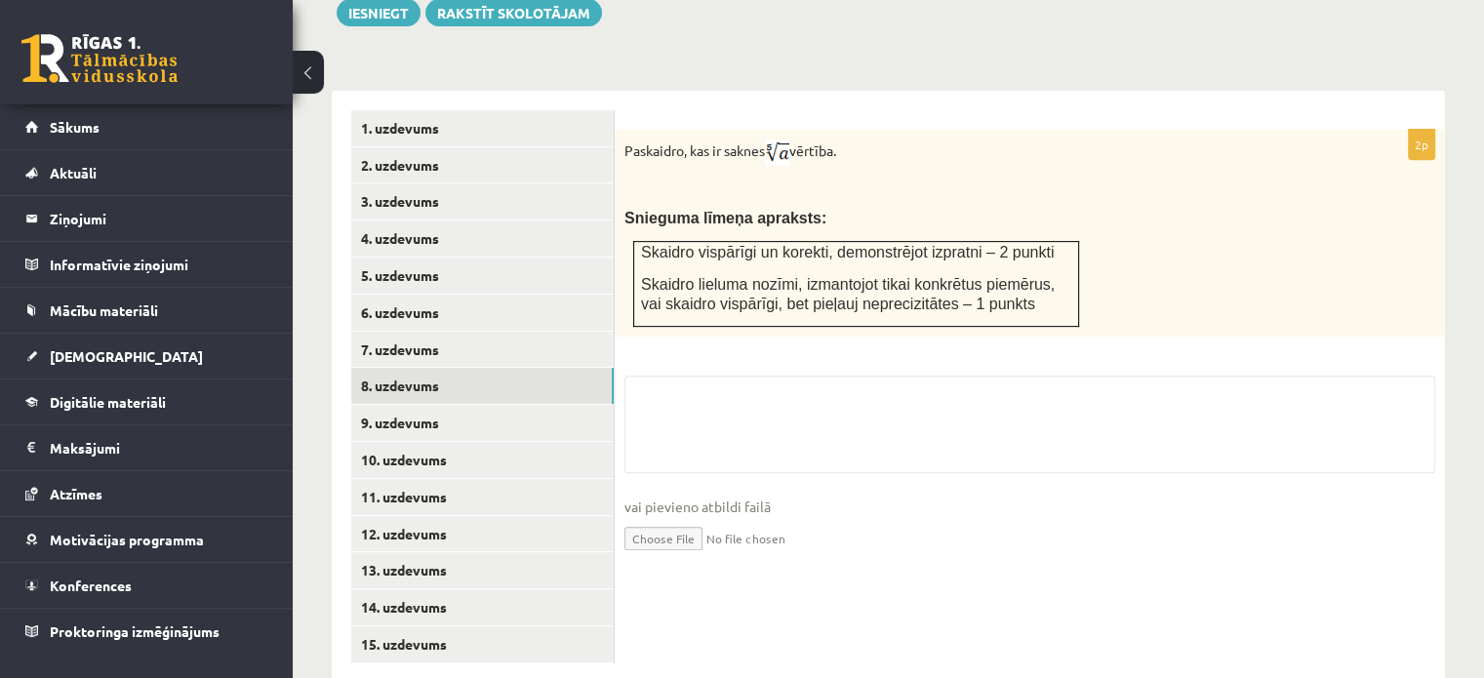
click at [638, 242] on td "Skaidro vispārīgi un korekti, demonstrējot izpratni – 2 punkti Skaidro lieluma …" at bounding box center [856, 284] width 445 height 85
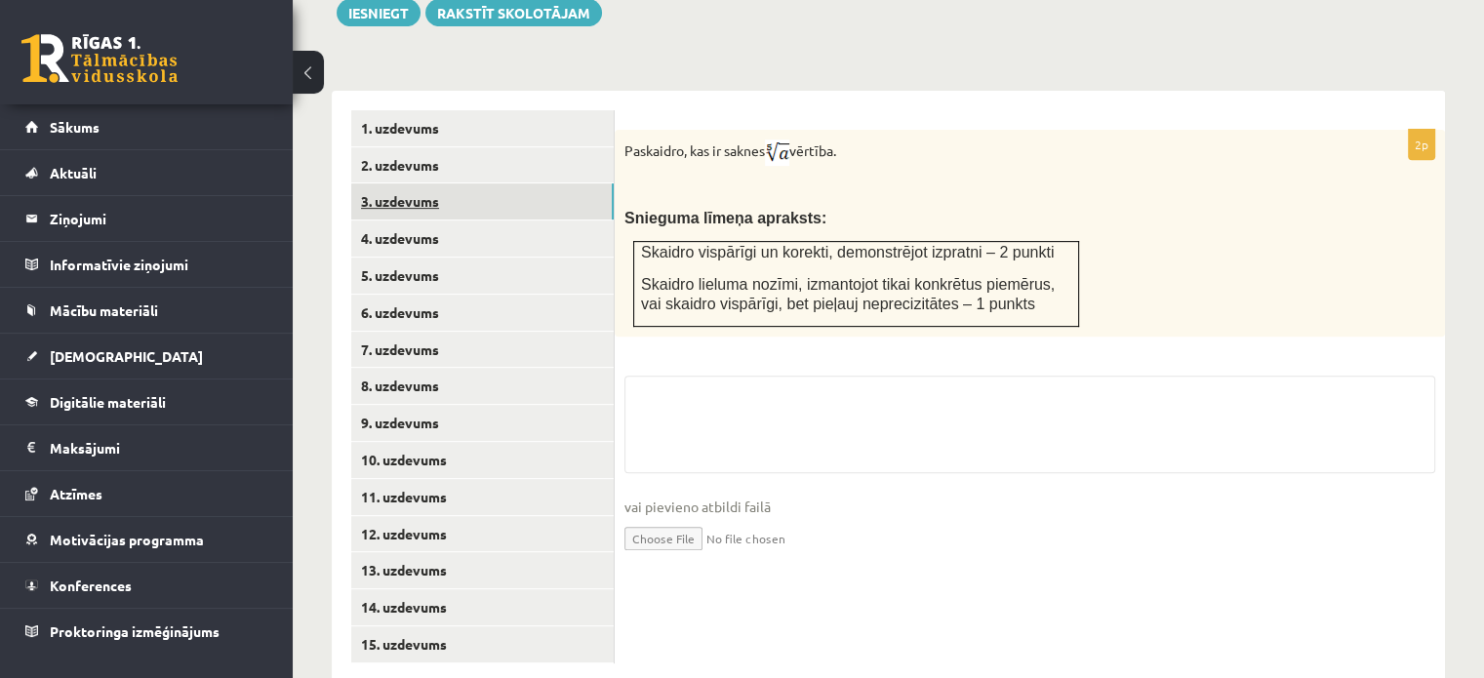
click at [420, 183] on link "3. uzdevums" at bounding box center [482, 201] width 262 height 36
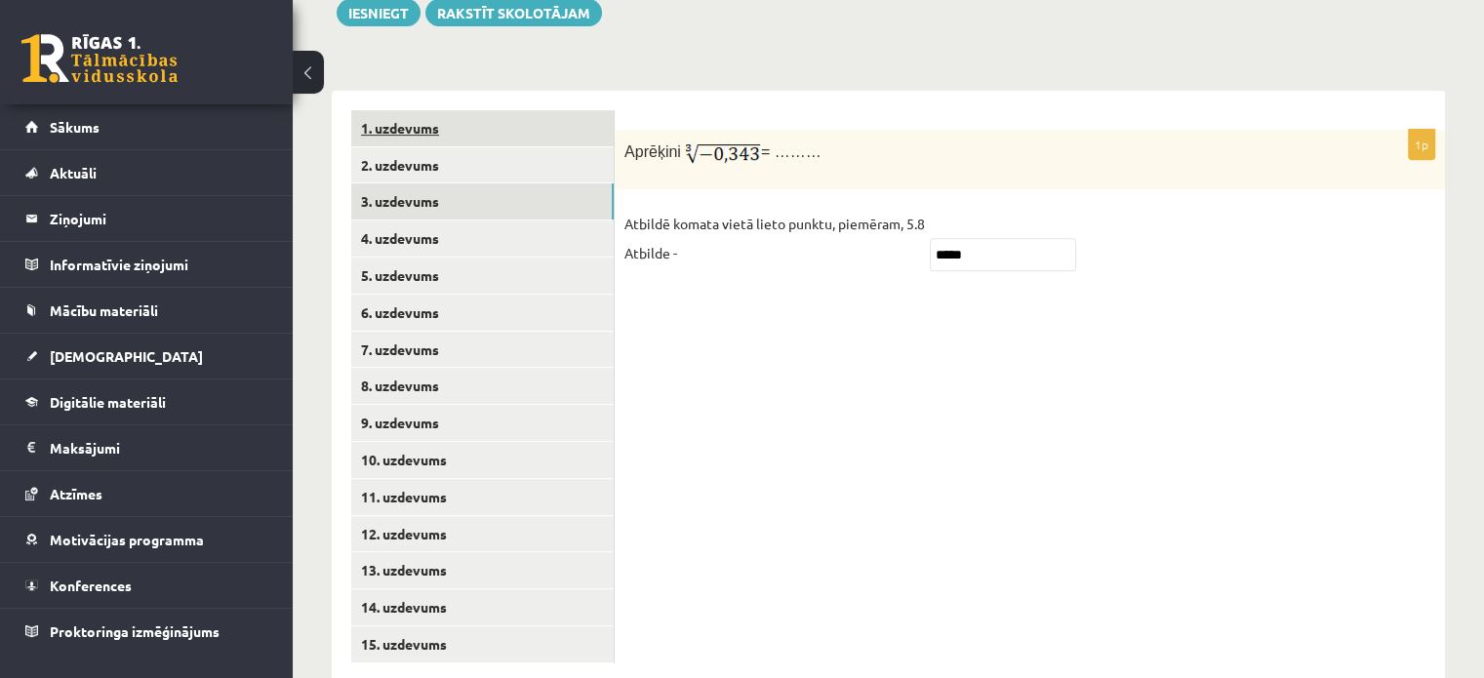
click at [425, 110] on link "1. uzdevums" at bounding box center [482, 128] width 262 height 36
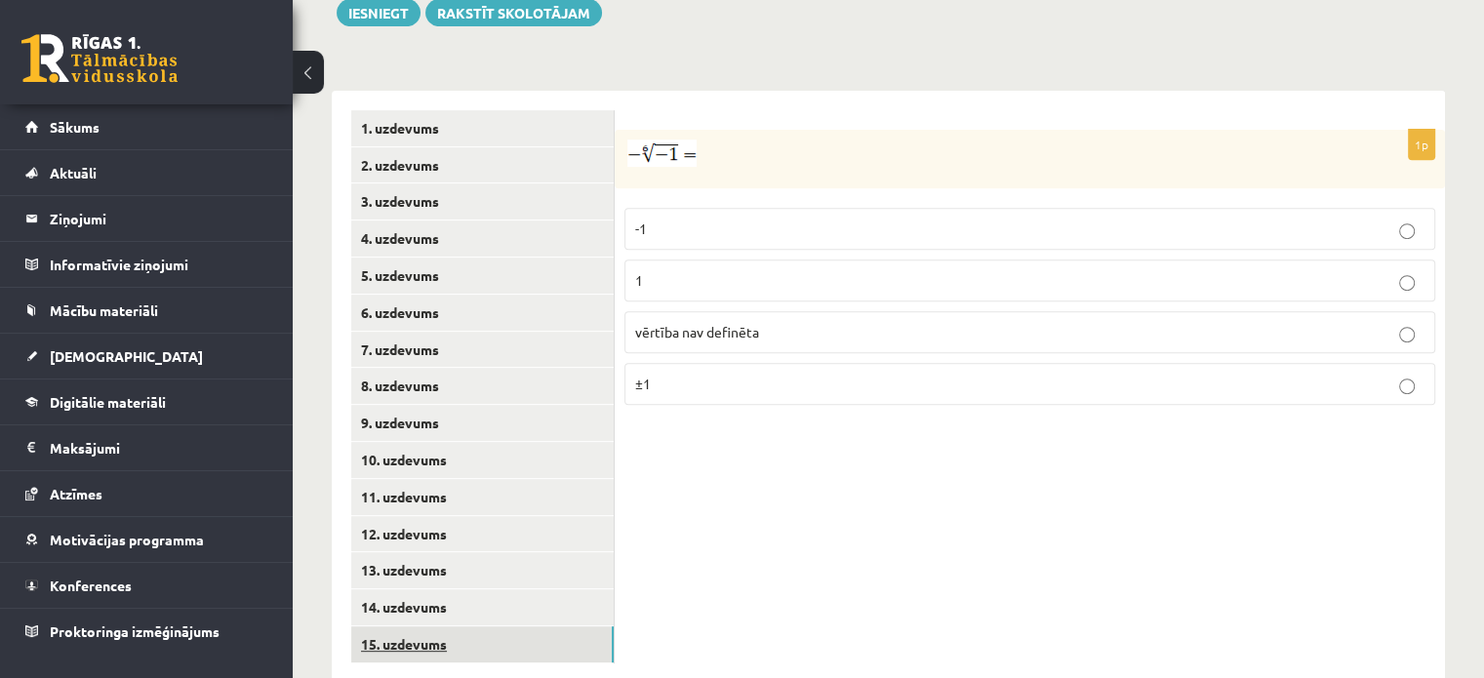
click at [433, 626] on link "15. uzdevums" at bounding box center [482, 644] width 262 height 36
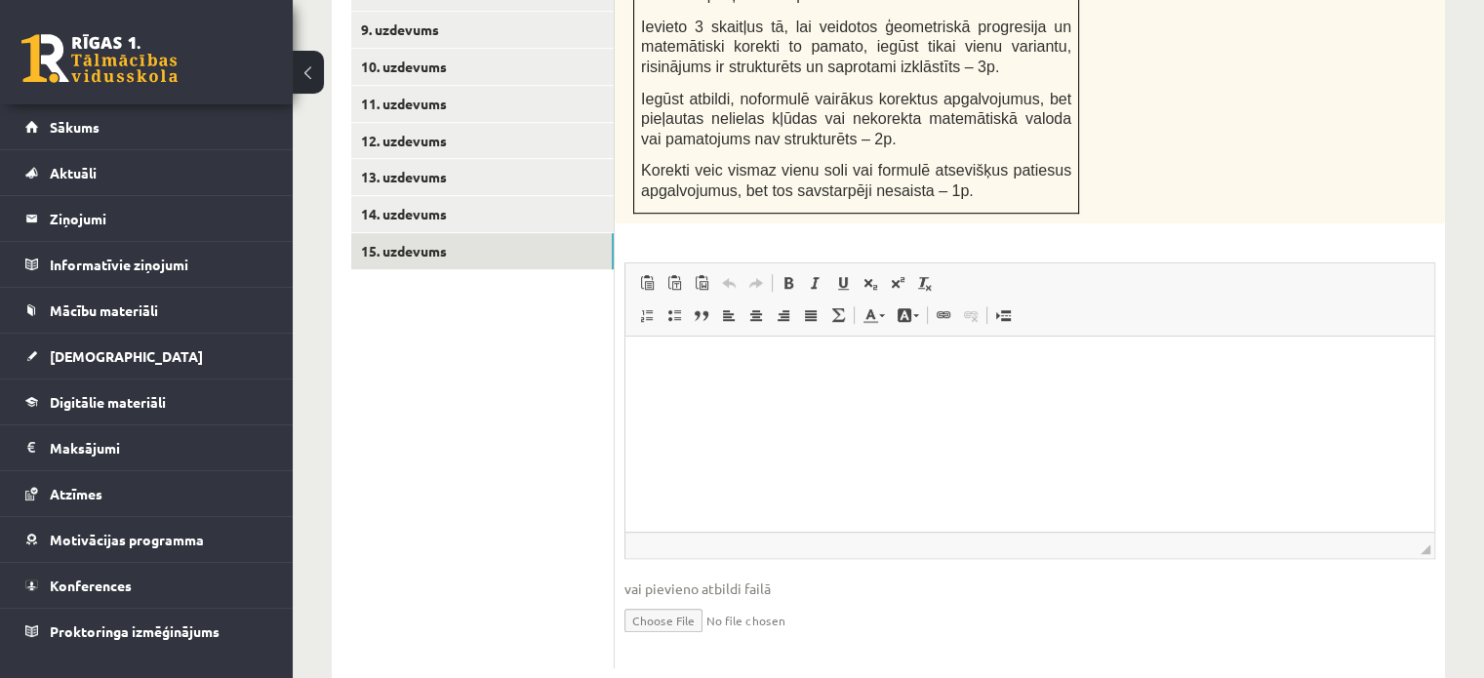
scroll to position [1173, 0]
click at [681, 597] on input "file" at bounding box center [1029, 617] width 811 height 40
drag, startPoint x: 681, startPoint y: 575, endPoint x: 796, endPoint y: 183, distance: 407.7
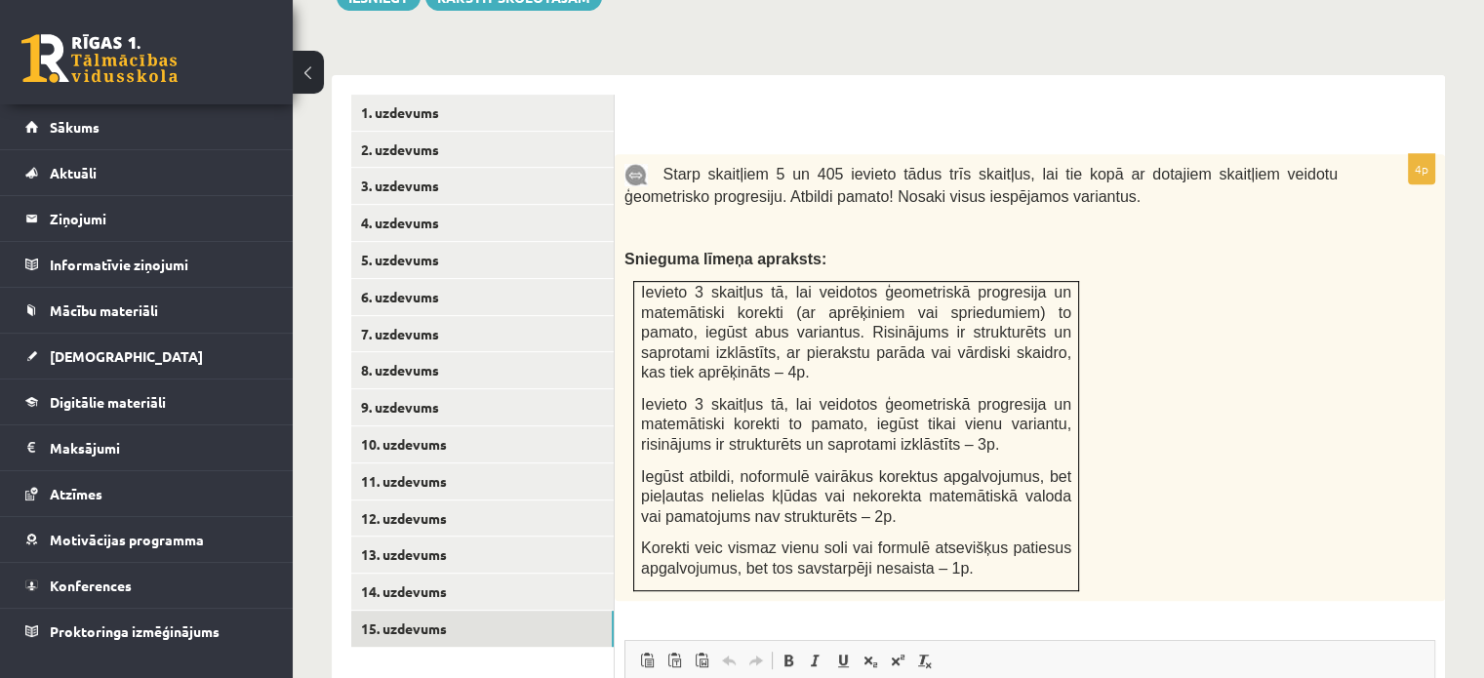
scroll to position [587, 0]
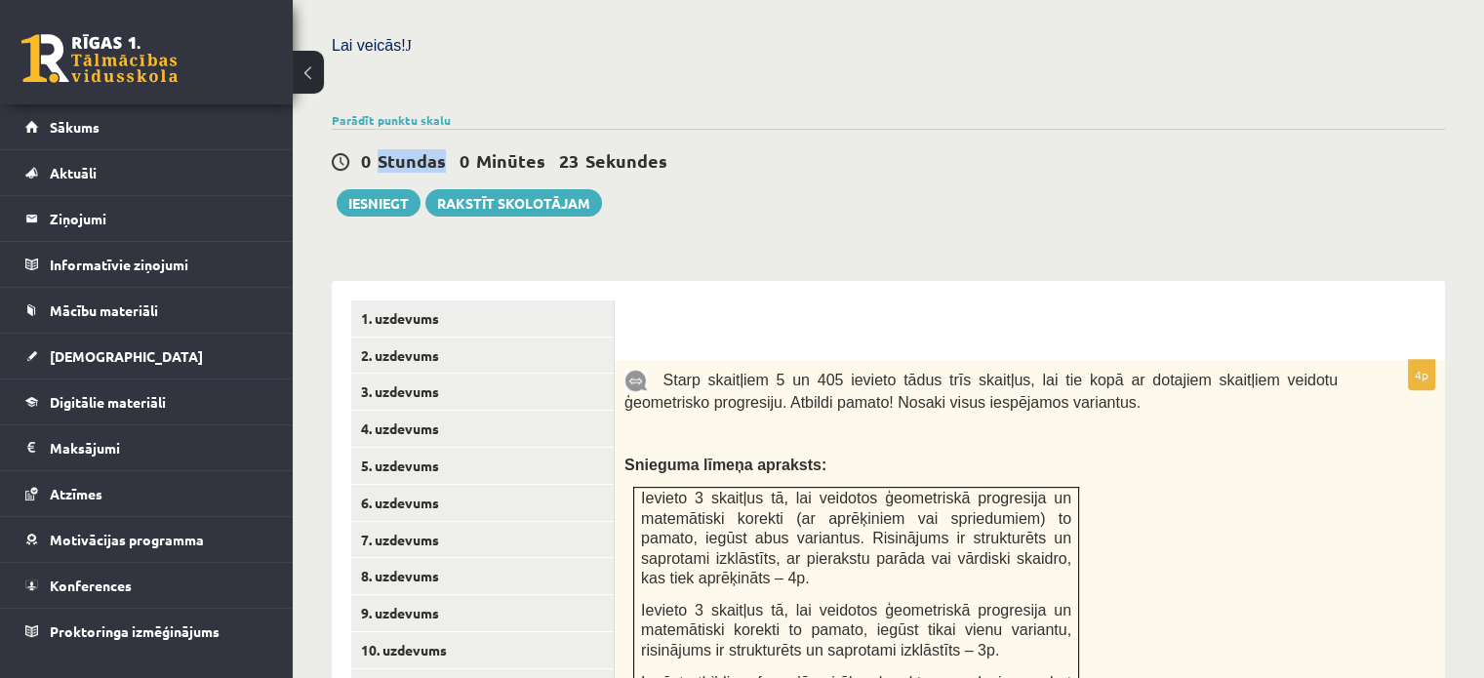
drag, startPoint x: 370, startPoint y: 116, endPoint x: 370, endPoint y: 132, distance: 15.6
click at [370, 132] on div "0 Stundas 0 Minūtes 23 Sekundes Ieskaite saglabāta! Iesniegt Rakstīt skolotājam" at bounding box center [888, 173] width 1113 height 88
click at [371, 189] on button "Iesniegt" at bounding box center [379, 202] width 84 height 27
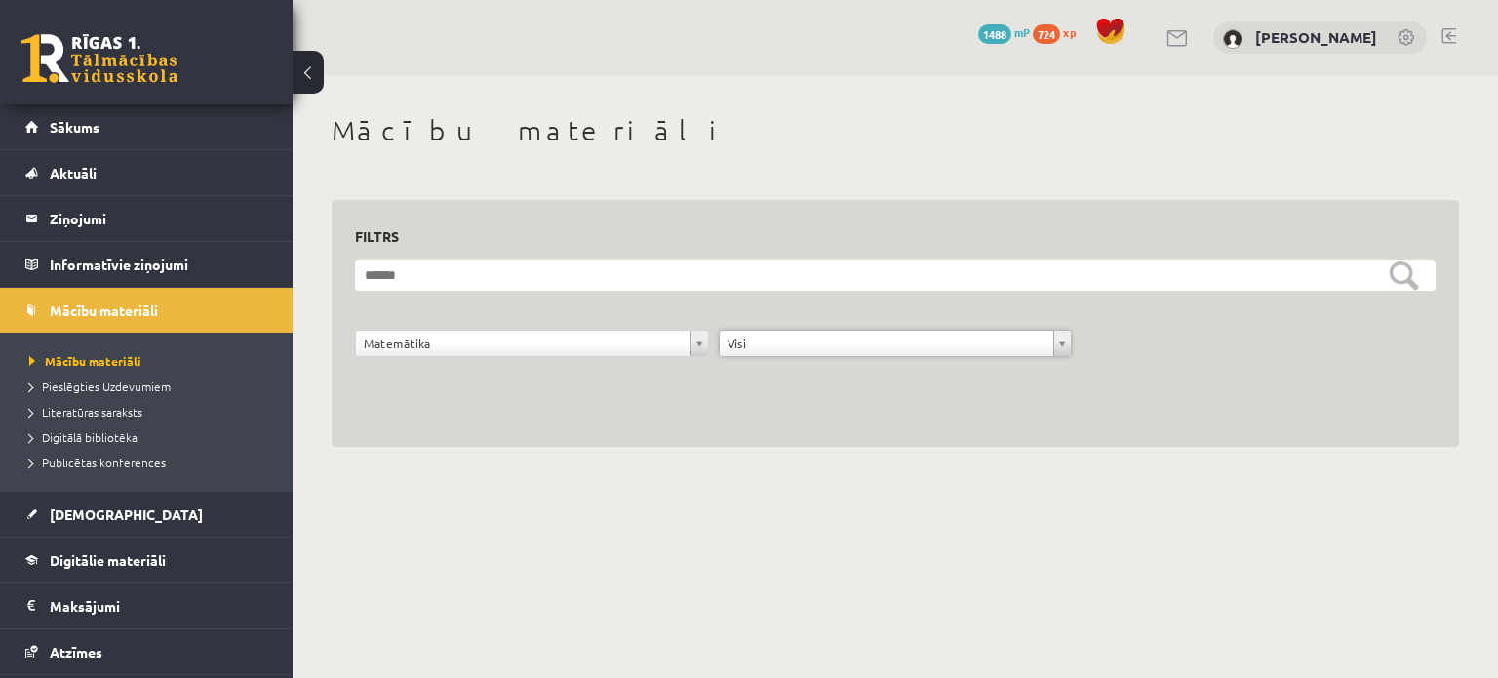
click at [831, 327] on form "**********" at bounding box center [895, 319] width 1081 height 118
click at [824, 362] on div "**********" at bounding box center [896, 348] width 364 height 37
click at [790, 366] on div "**********" at bounding box center [896, 348] width 364 height 37
click at [115, 384] on span "Pieslēgties Uzdevumiem" at bounding box center [99, 386] width 141 height 16
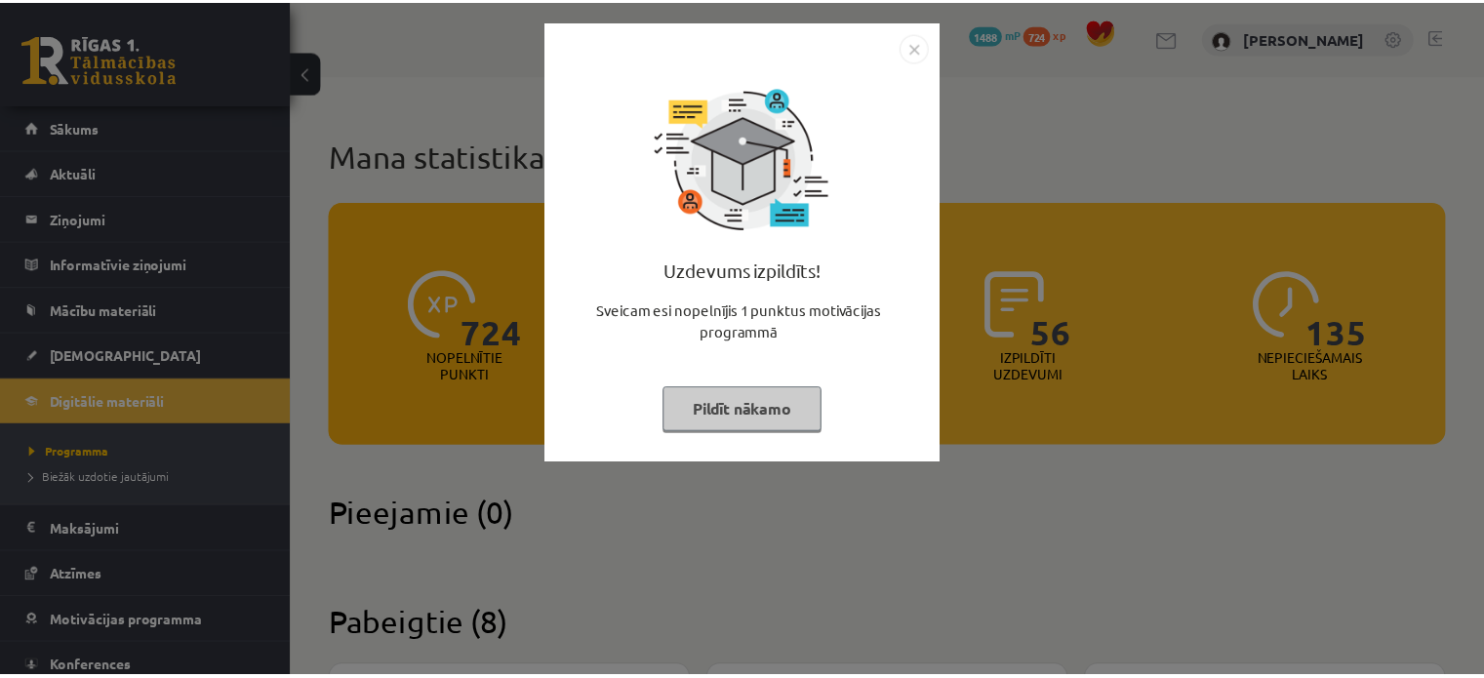
scroll to position [488, 0]
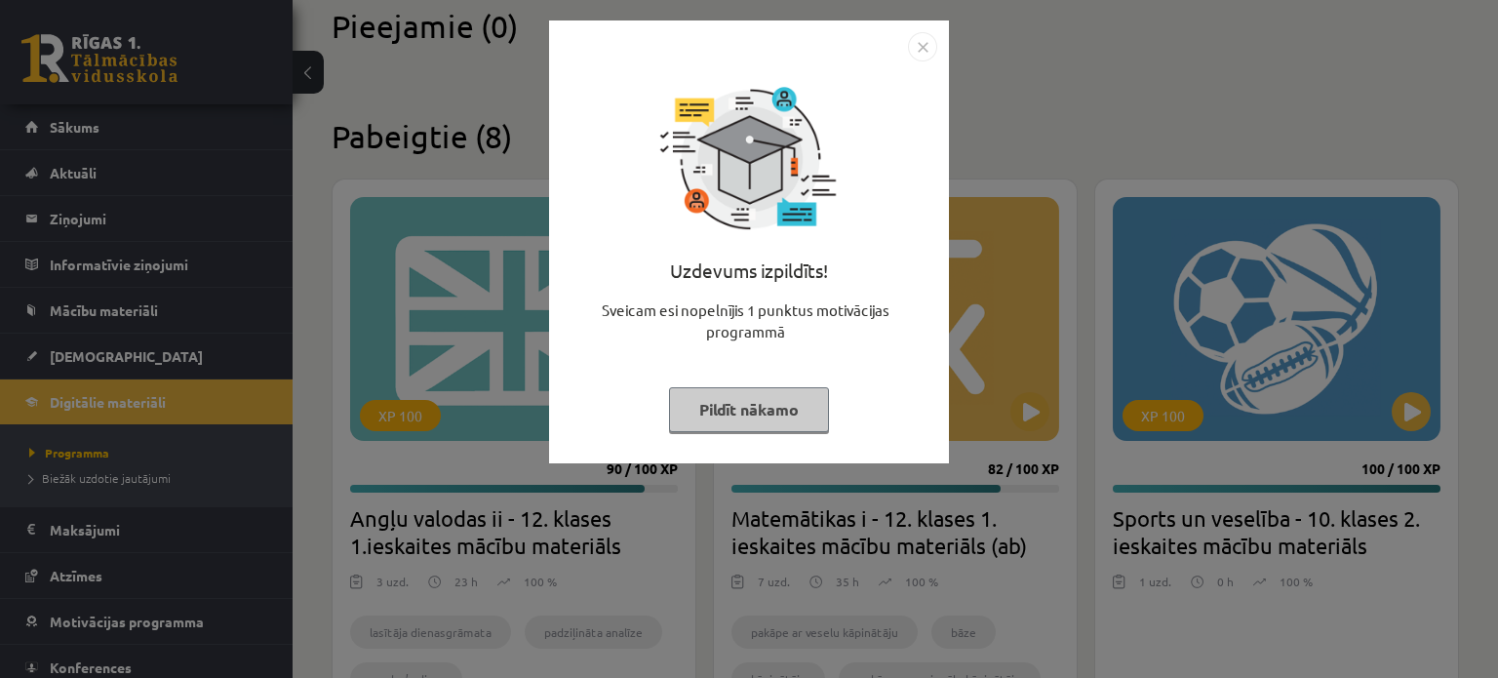
click at [739, 405] on button "Pildīt nākamo" at bounding box center [749, 409] width 160 height 45
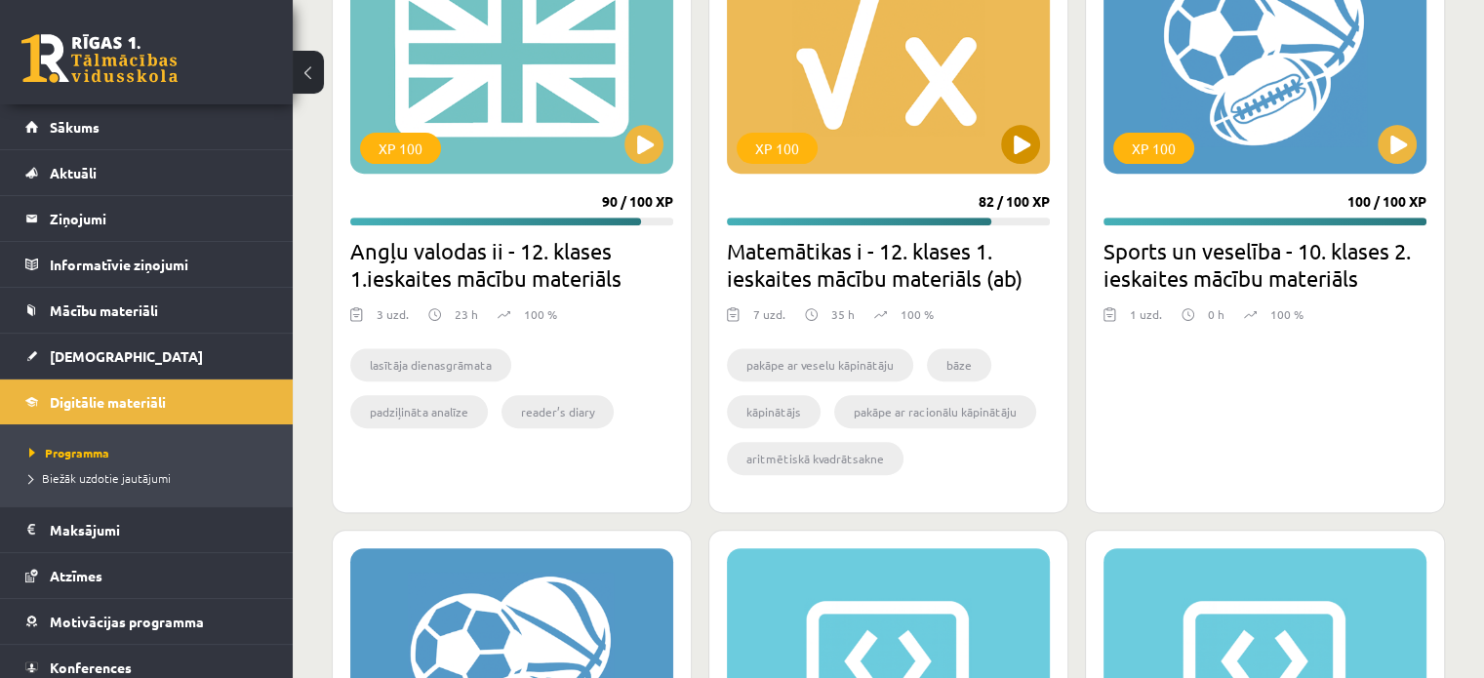
scroll to position [780, 0]
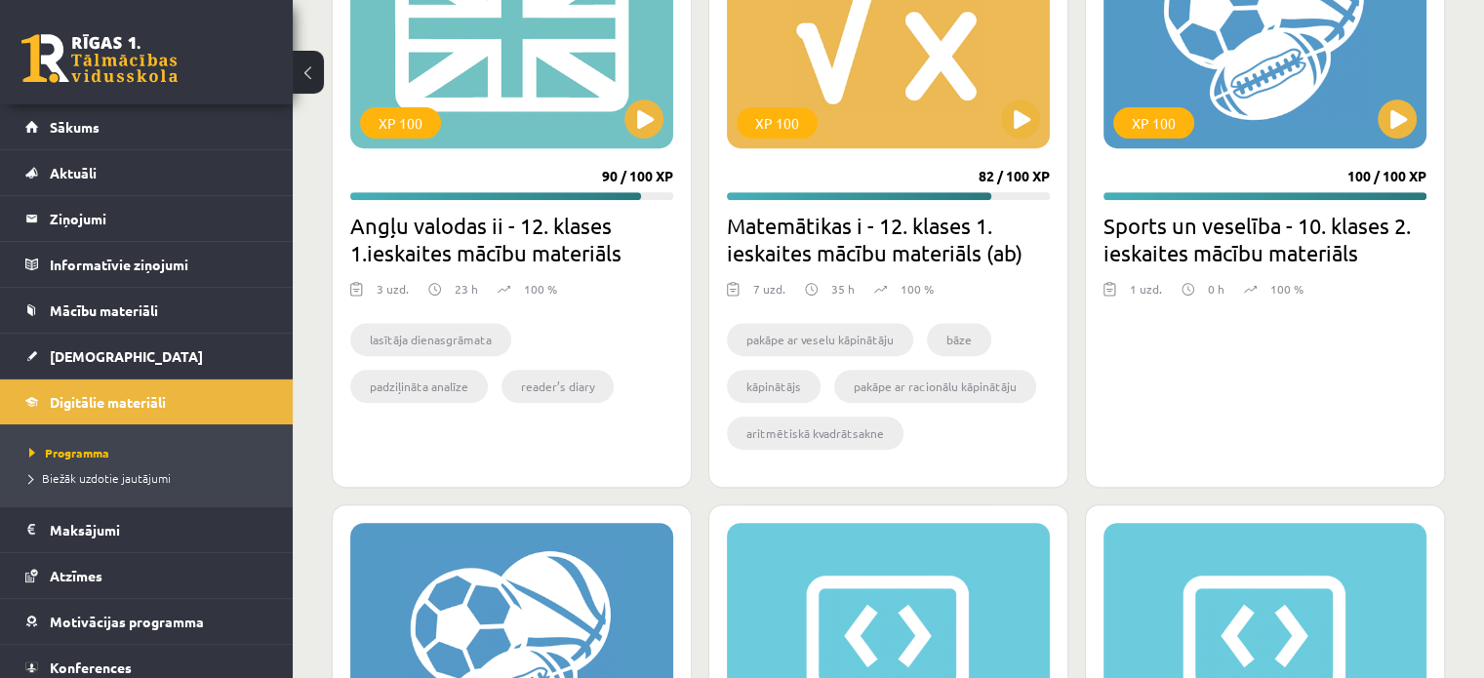
click at [897, 240] on h2 "Matemātikas i - 12. klases 1. ieskaites mācību materiāls (ab)" at bounding box center [888, 239] width 323 height 55
click at [902, 166] on div "XP 100 82 / 100 XP Matemātikas i - 12. klases 1. ieskaites mācību materiāls (ab…" at bounding box center [888, 187] width 360 height 602
click at [875, 116] on div "XP 100" at bounding box center [888, 26] width 323 height 244
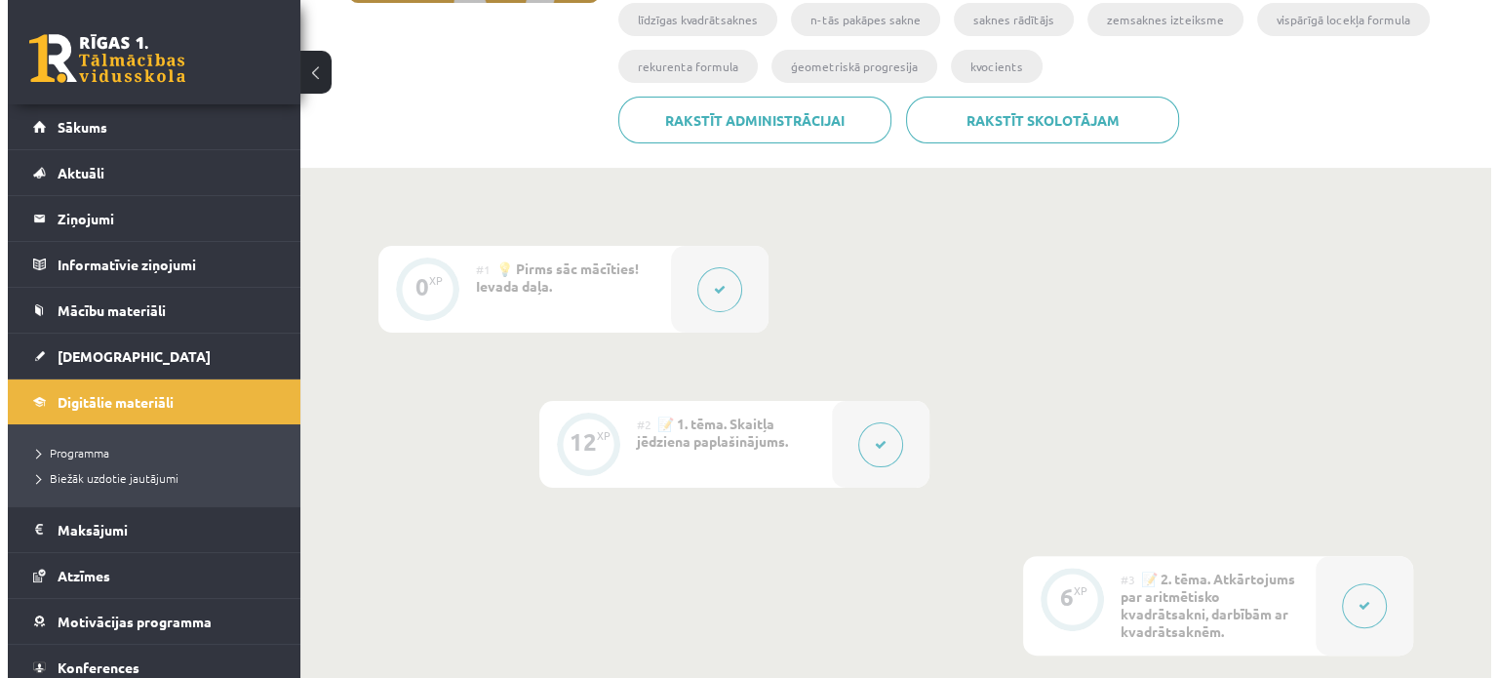
scroll to position [488, 0]
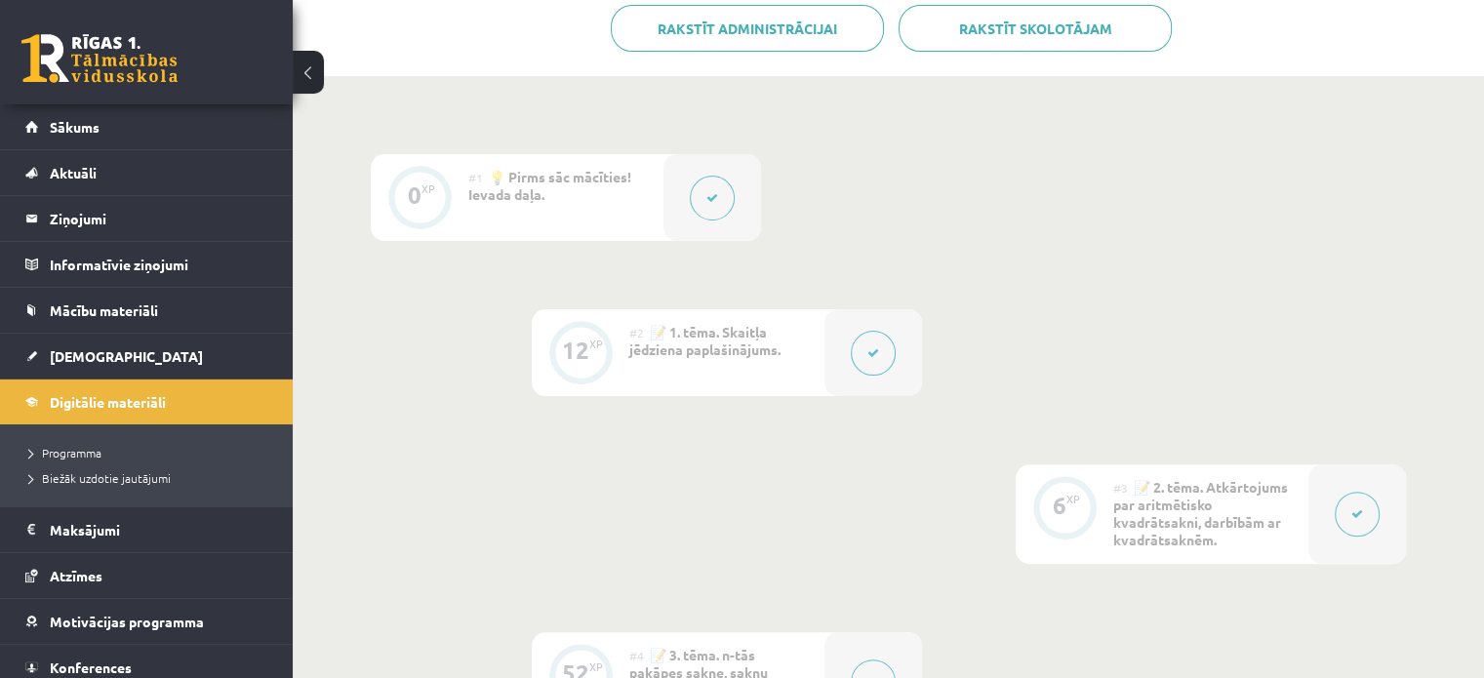
click at [737, 198] on div at bounding box center [712, 197] width 98 height 87
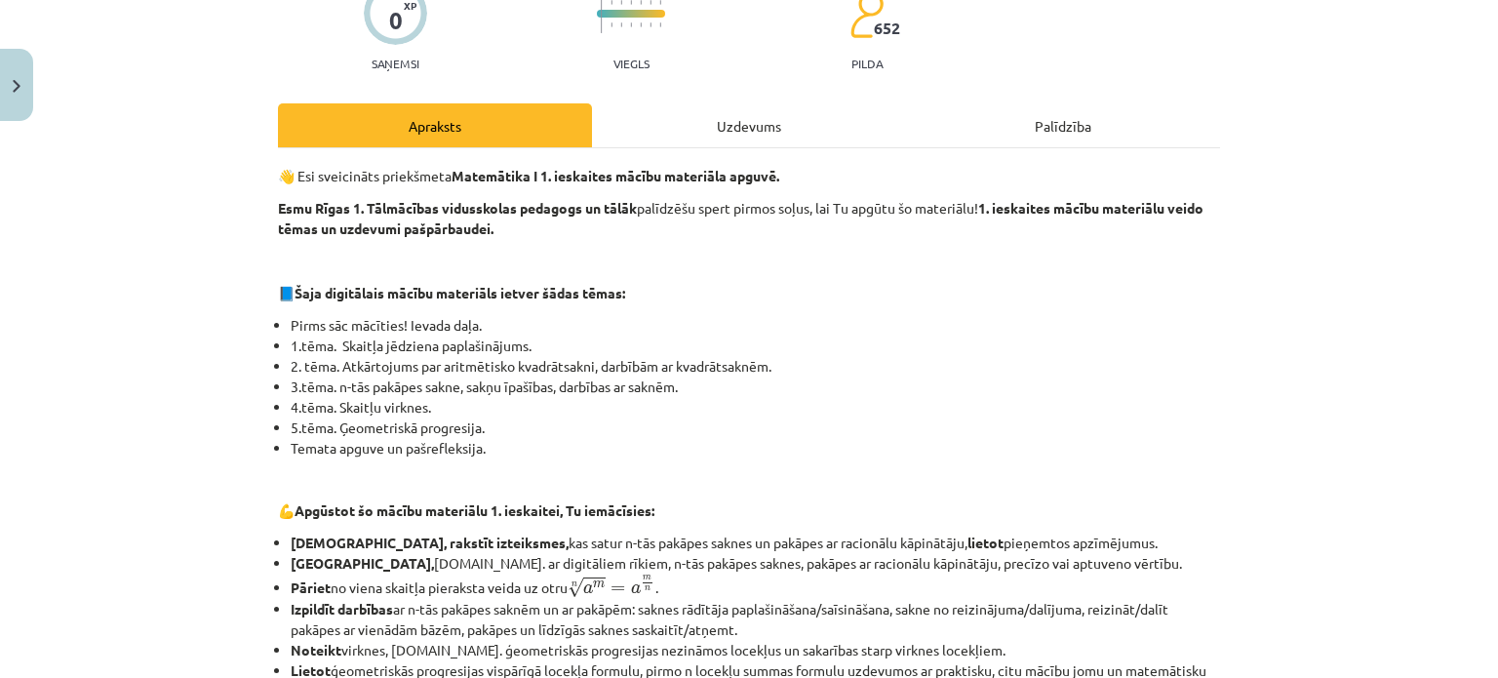
scroll to position [195, 0]
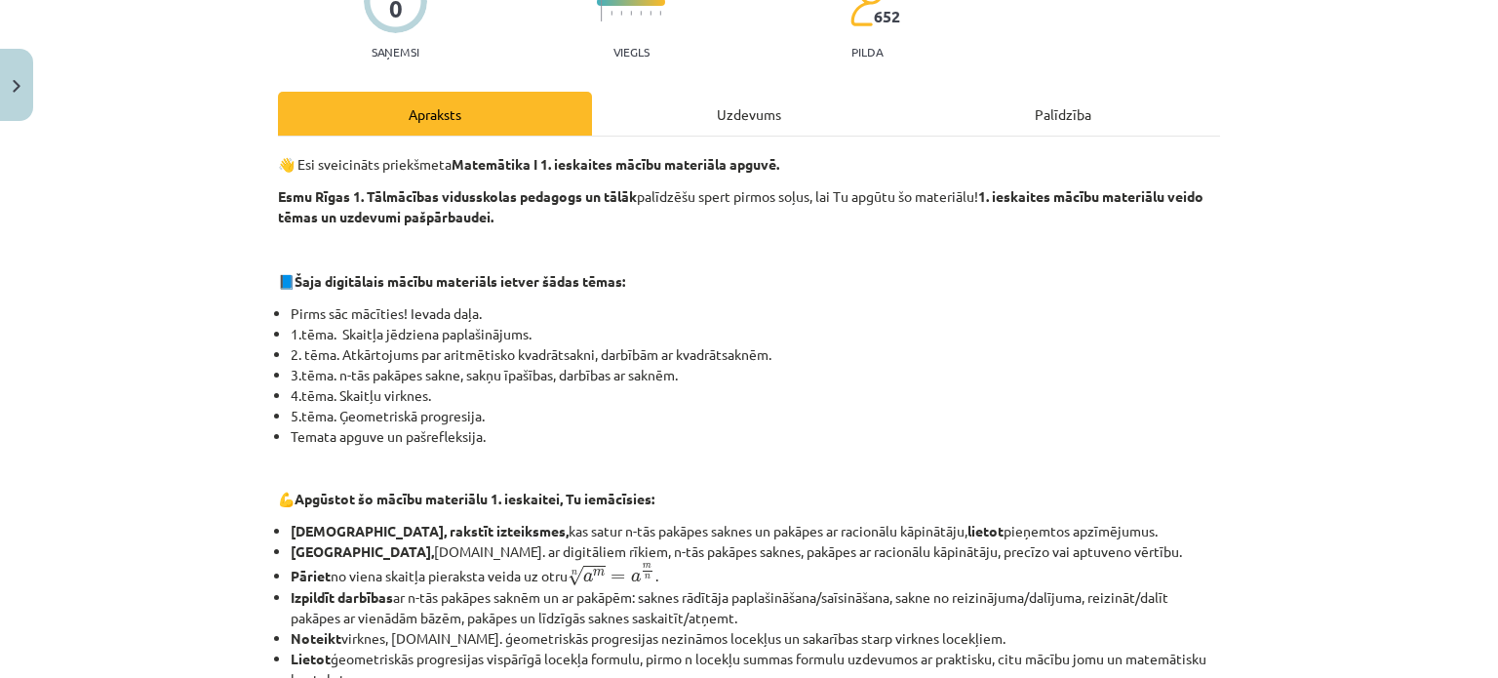
click at [1008, 103] on div "Palīdzība" at bounding box center [1063, 114] width 314 height 44
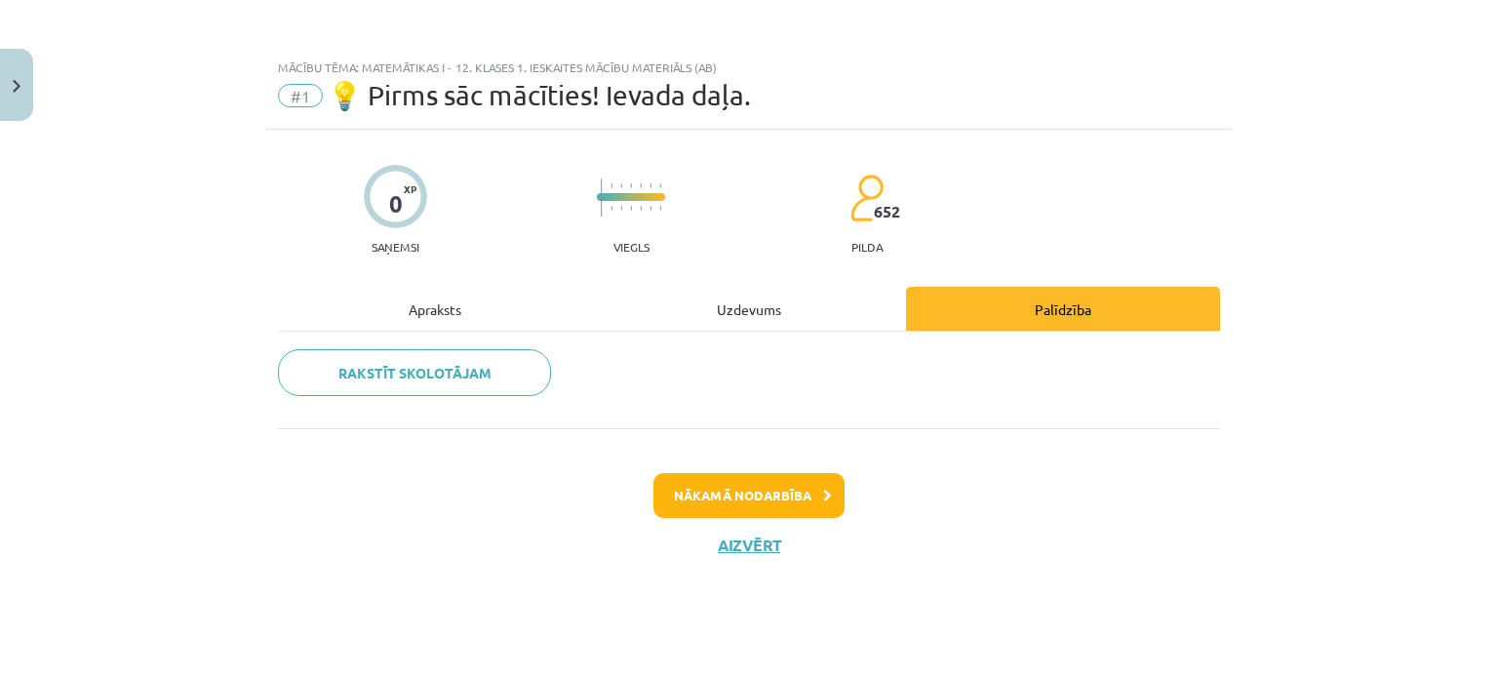
click at [409, 303] on div "Apraksts" at bounding box center [435, 309] width 314 height 44
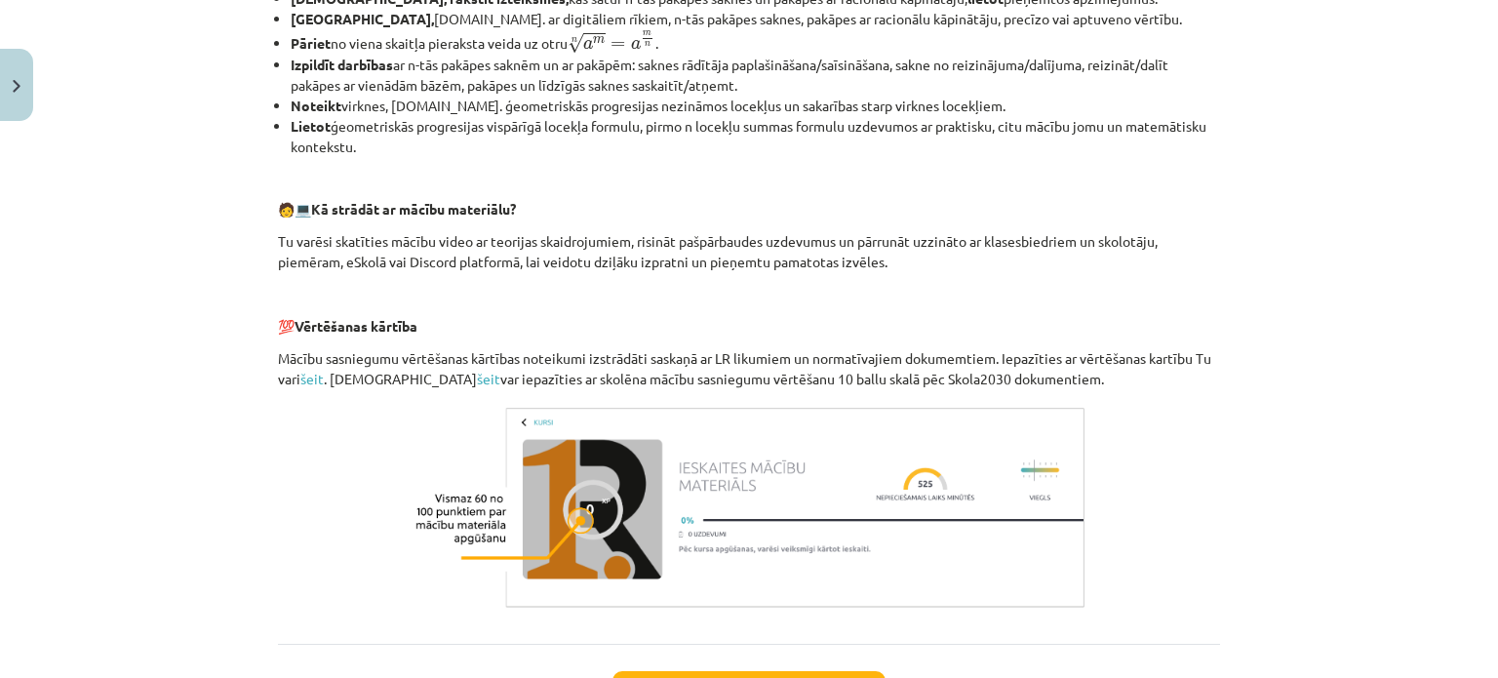
scroll to position [878, 0]
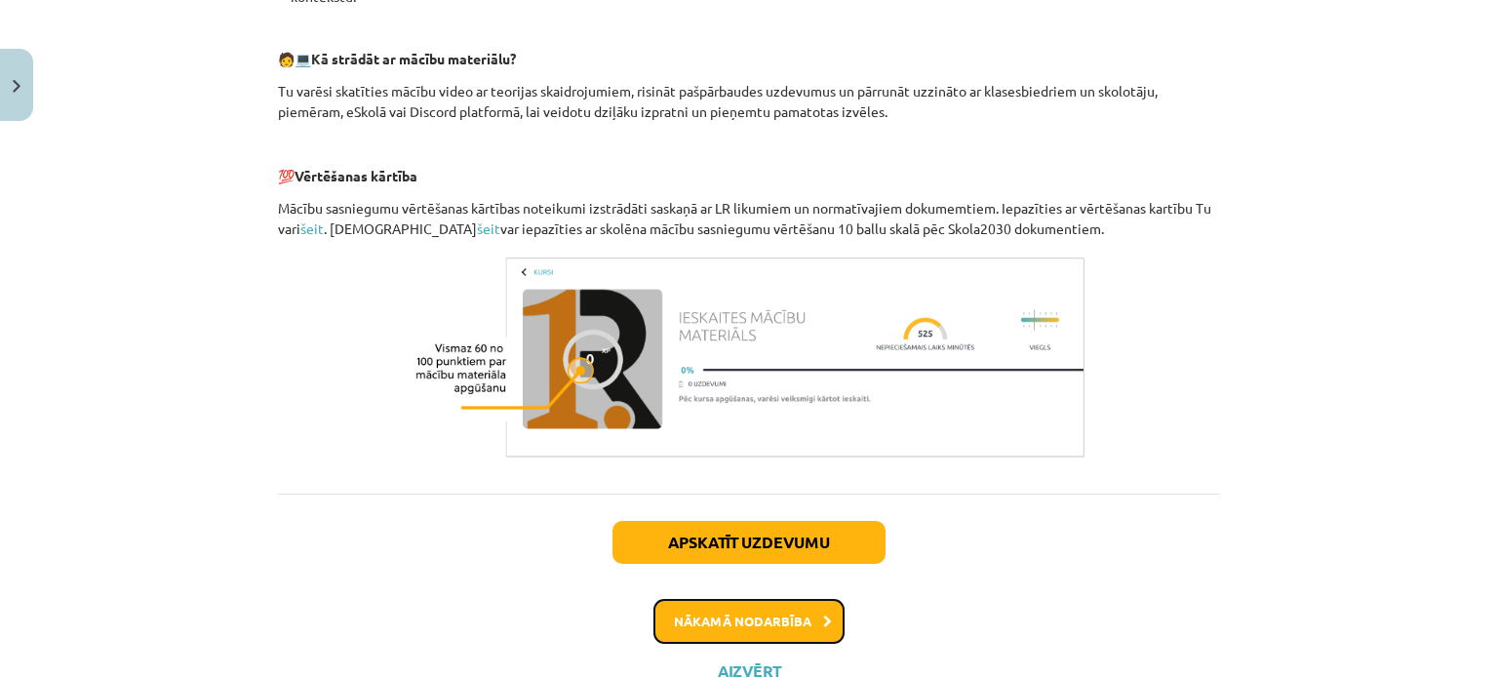
click at [738, 611] on button "Nākamā nodarbība" at bounding box center [749, 621] width 191 height 45
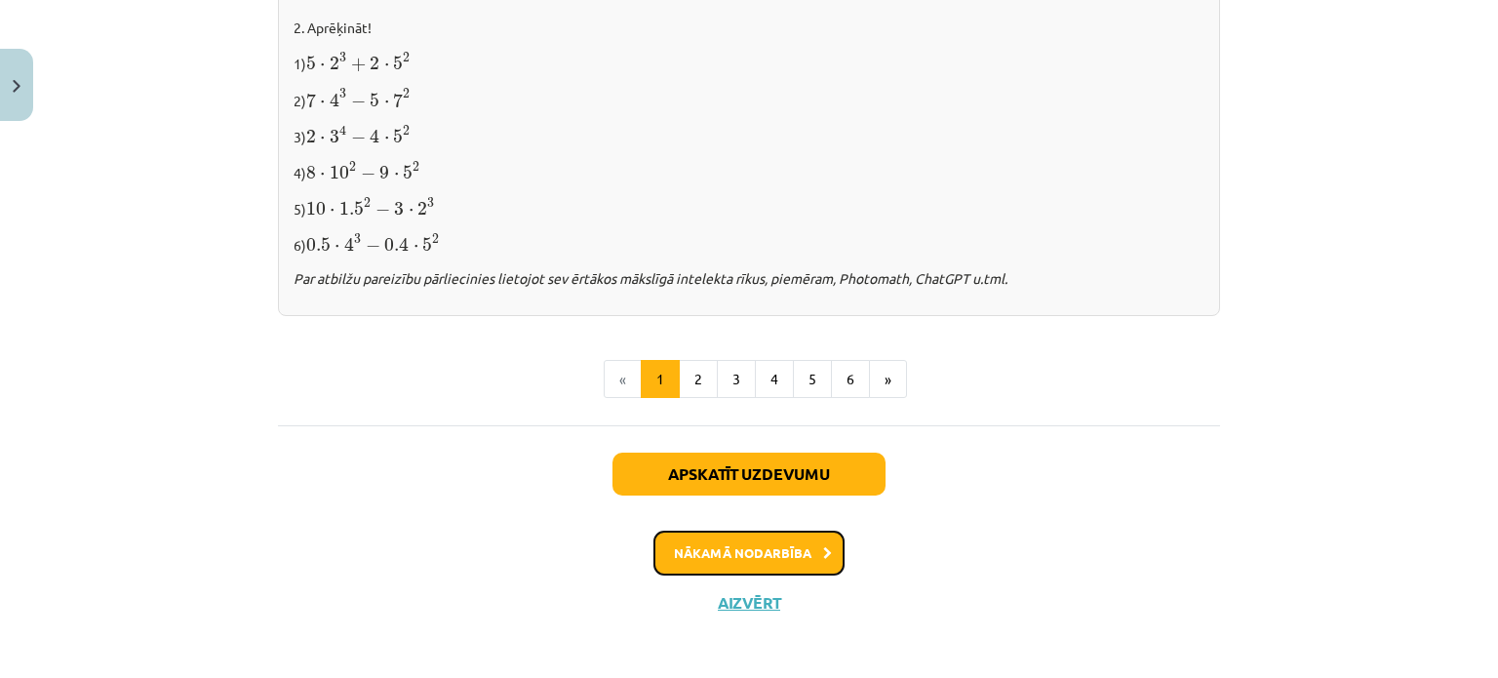
click at [738, 557] on button "Nākamā nodarbība" at bounding box center [749, 553] width 191 height 45
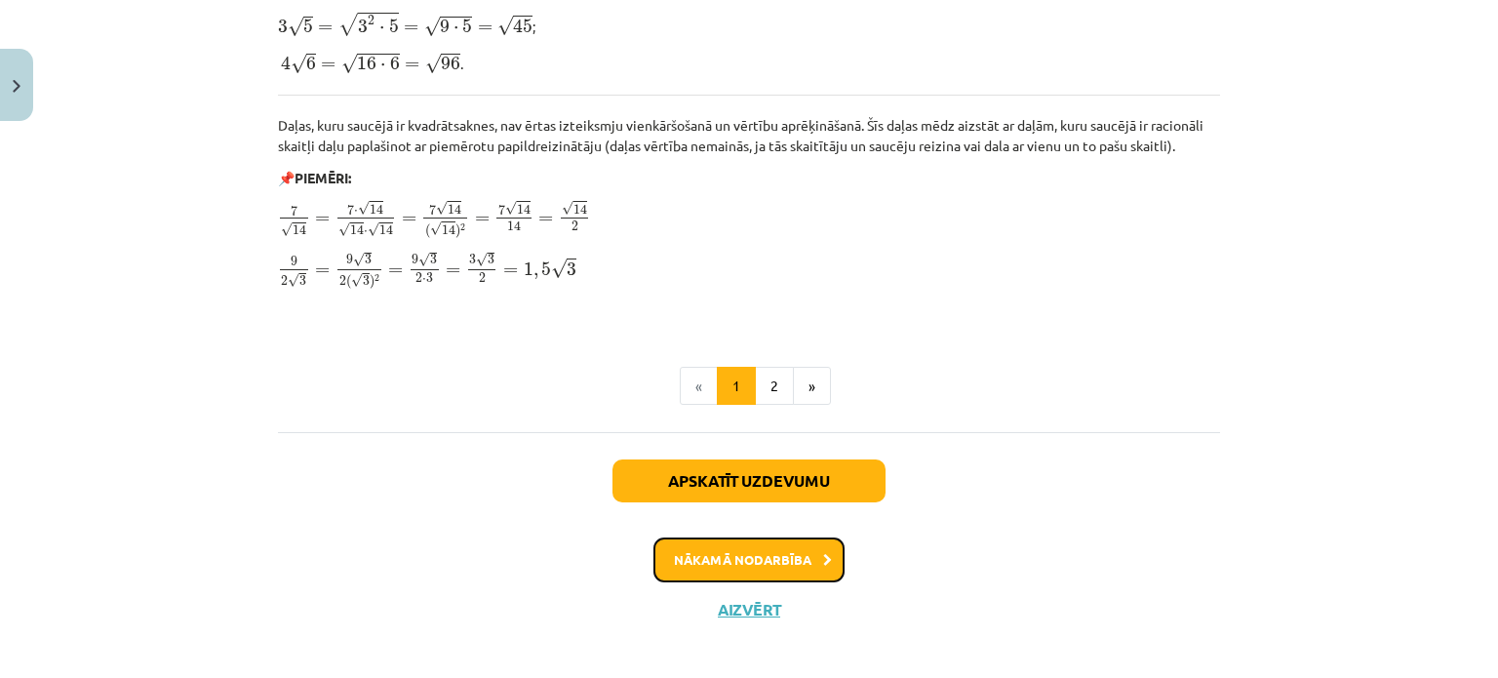
scroll to position [2437, 0]
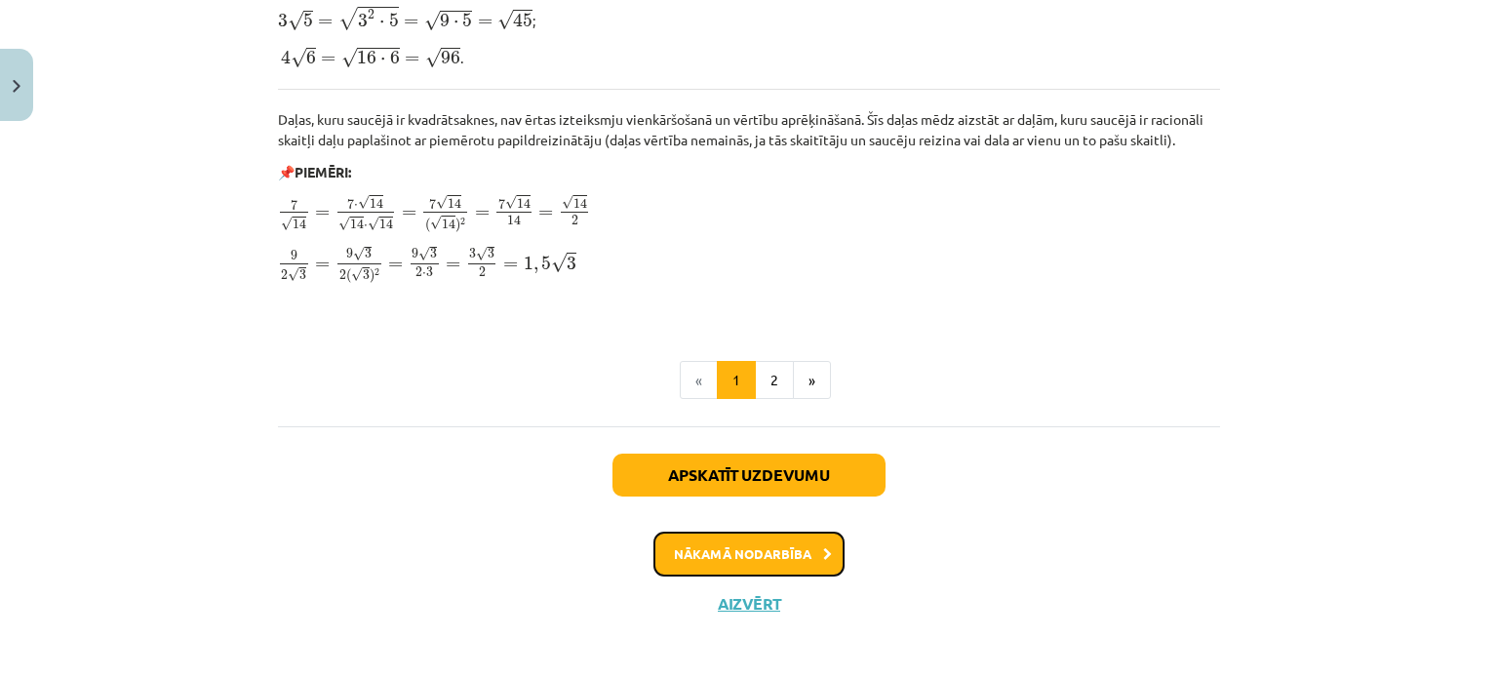
click at [737, 532] on button "Nākamā nodarbība" at bounding box center [749, 554] width 191 height 45
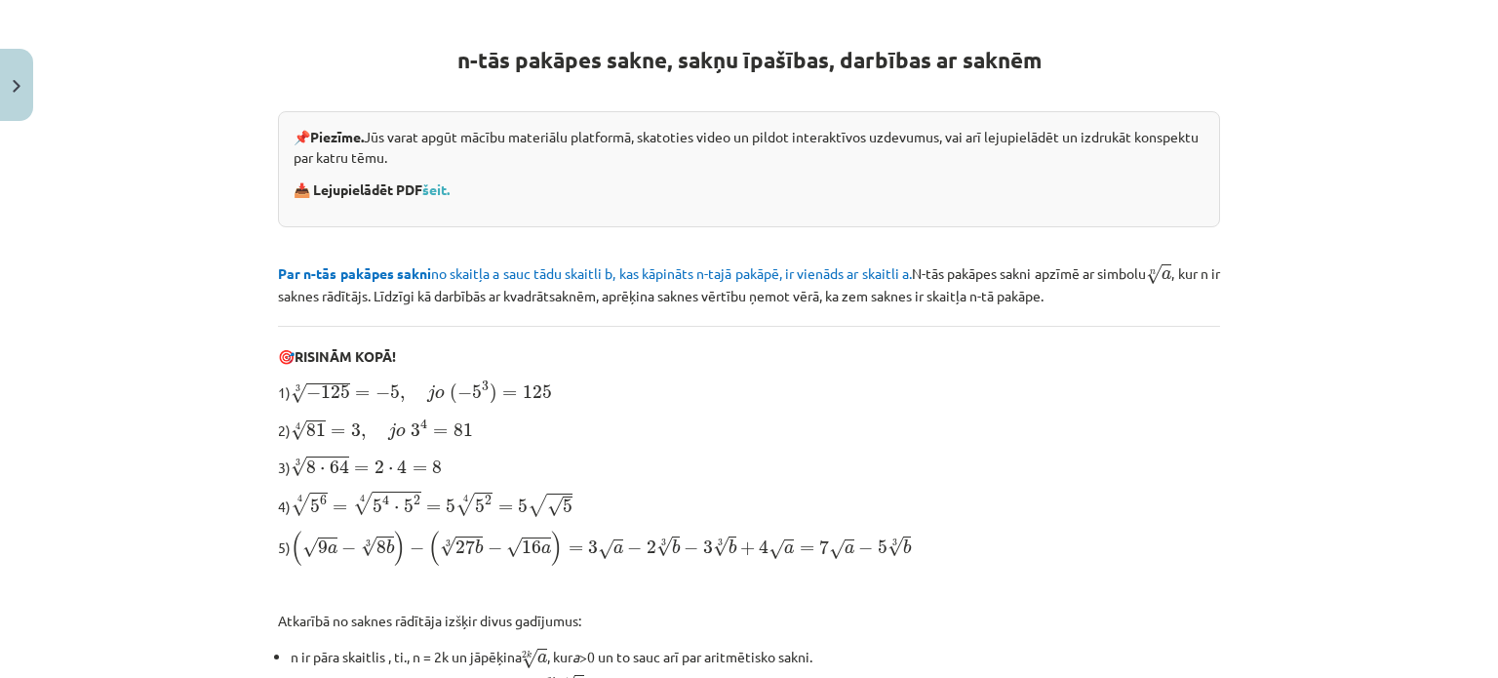
scroll to position [341, 0]
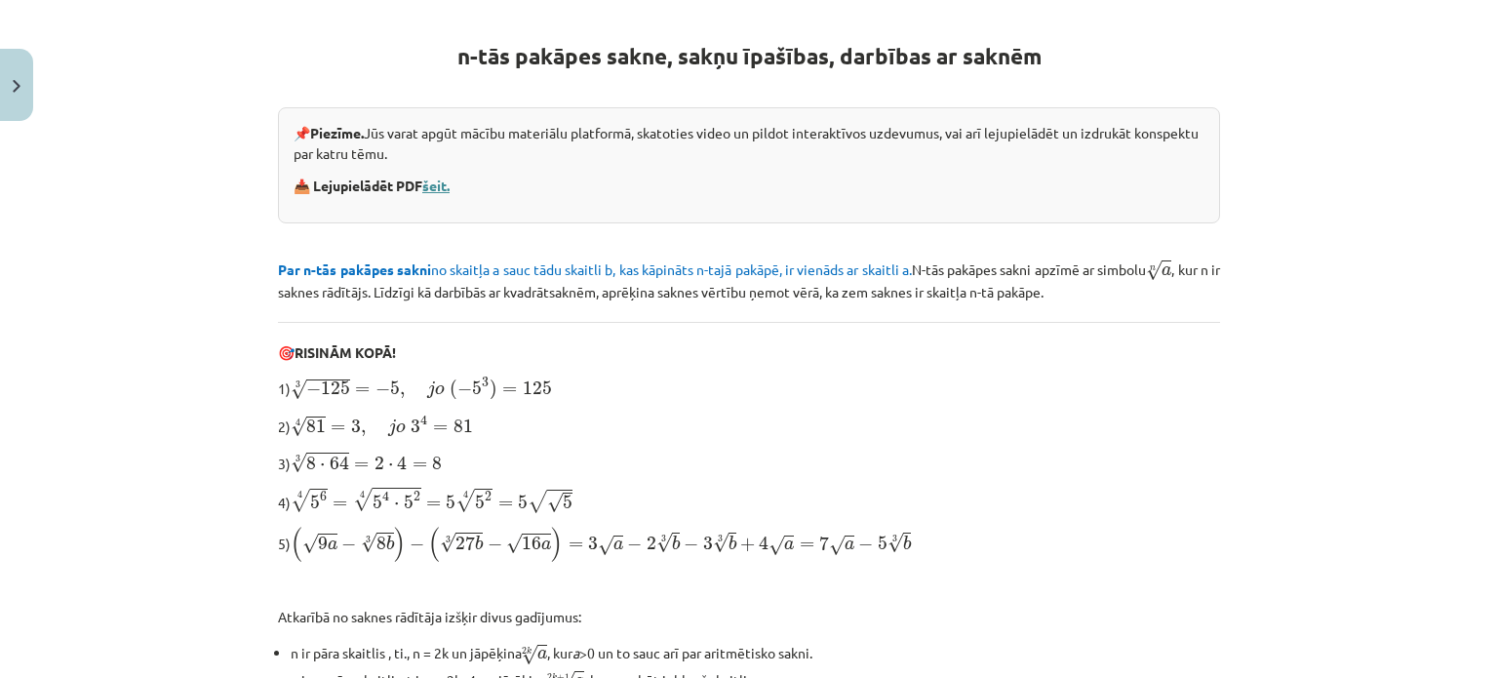
click at [437, 190] on link "šeit." at bounding box center [435, 186] width 27 height 18
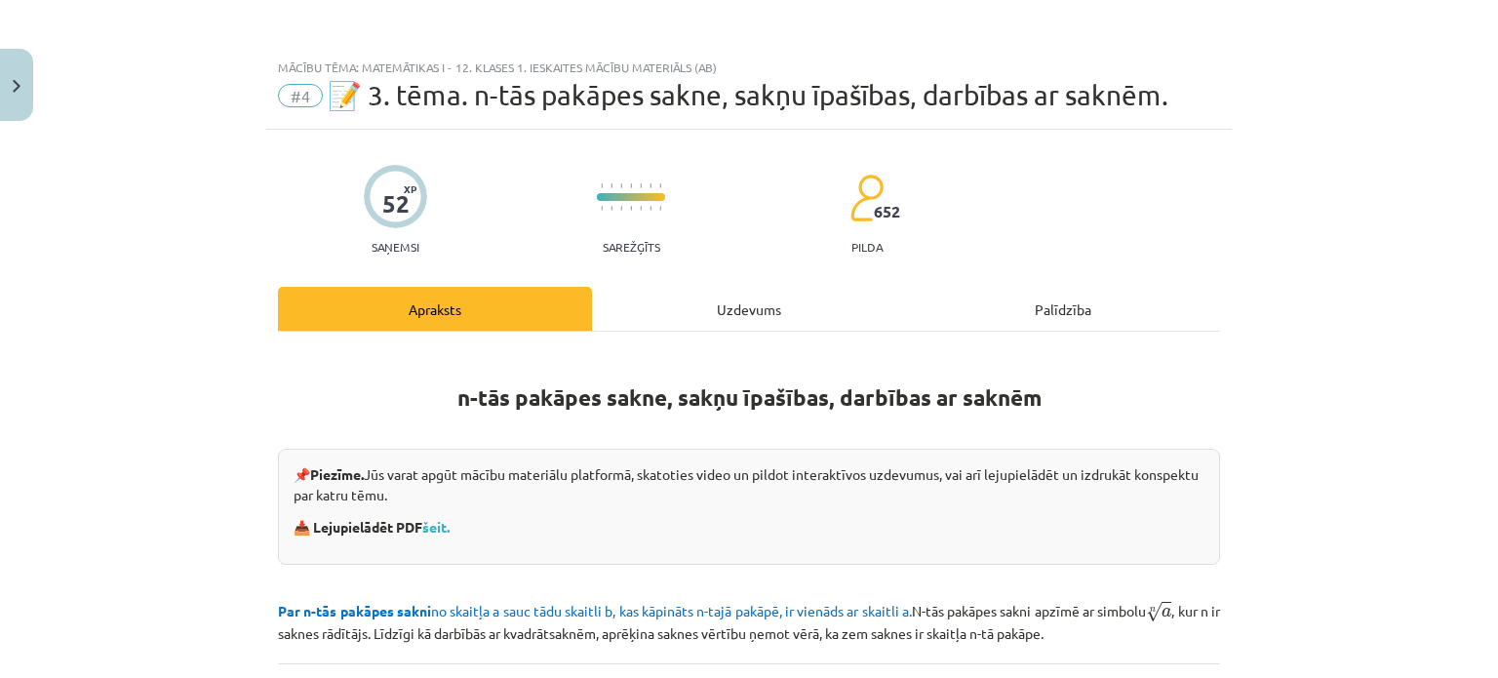
scroll to position [0, 0]
click at [33, 77] on div "Mācību tēma: Matemātikas i - 12. klases 1. ieskaites mācību materiāls (ab) #4 📝…" at bounding box center [749, 339] width 1498 height 678
click at [4, 92] on button "Close" at bounding box center [16, 85] width 33 height 72
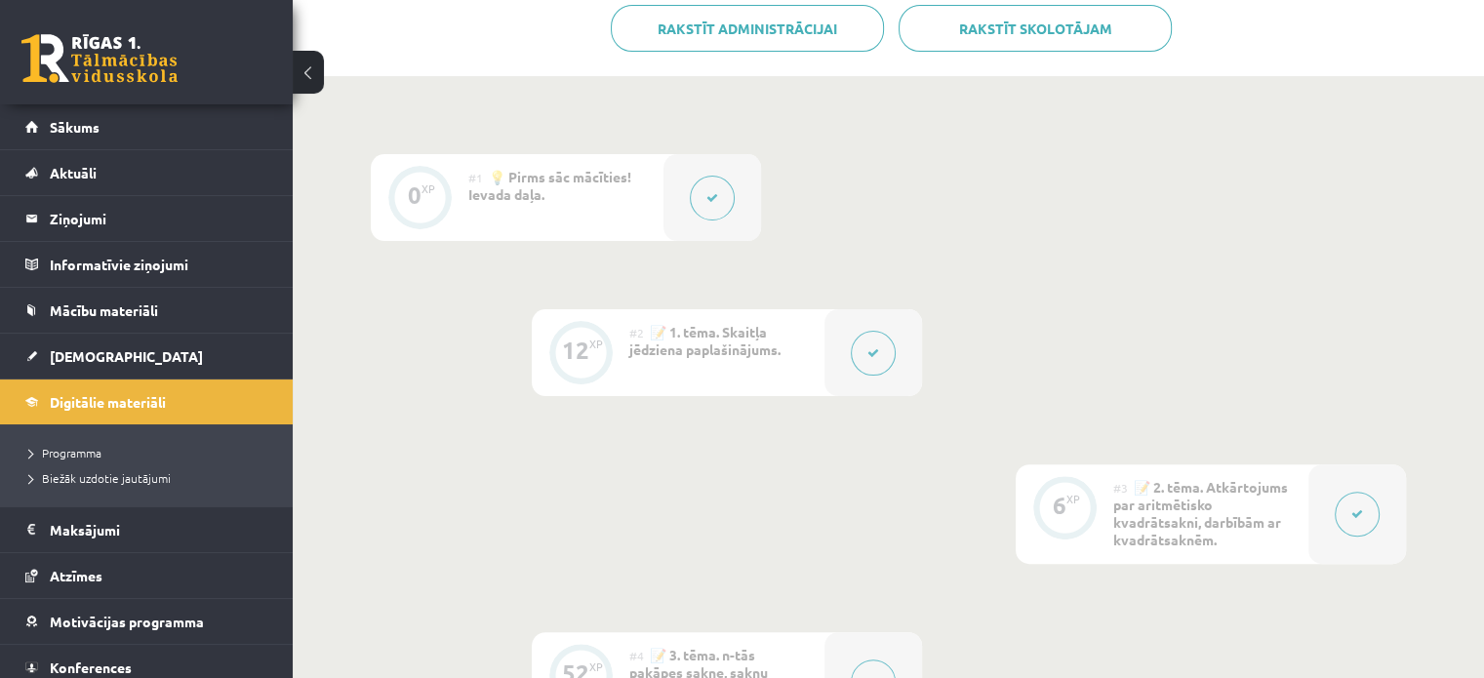
click at [863, 350] on button at bounding box center [873, 353] width 45 height 45
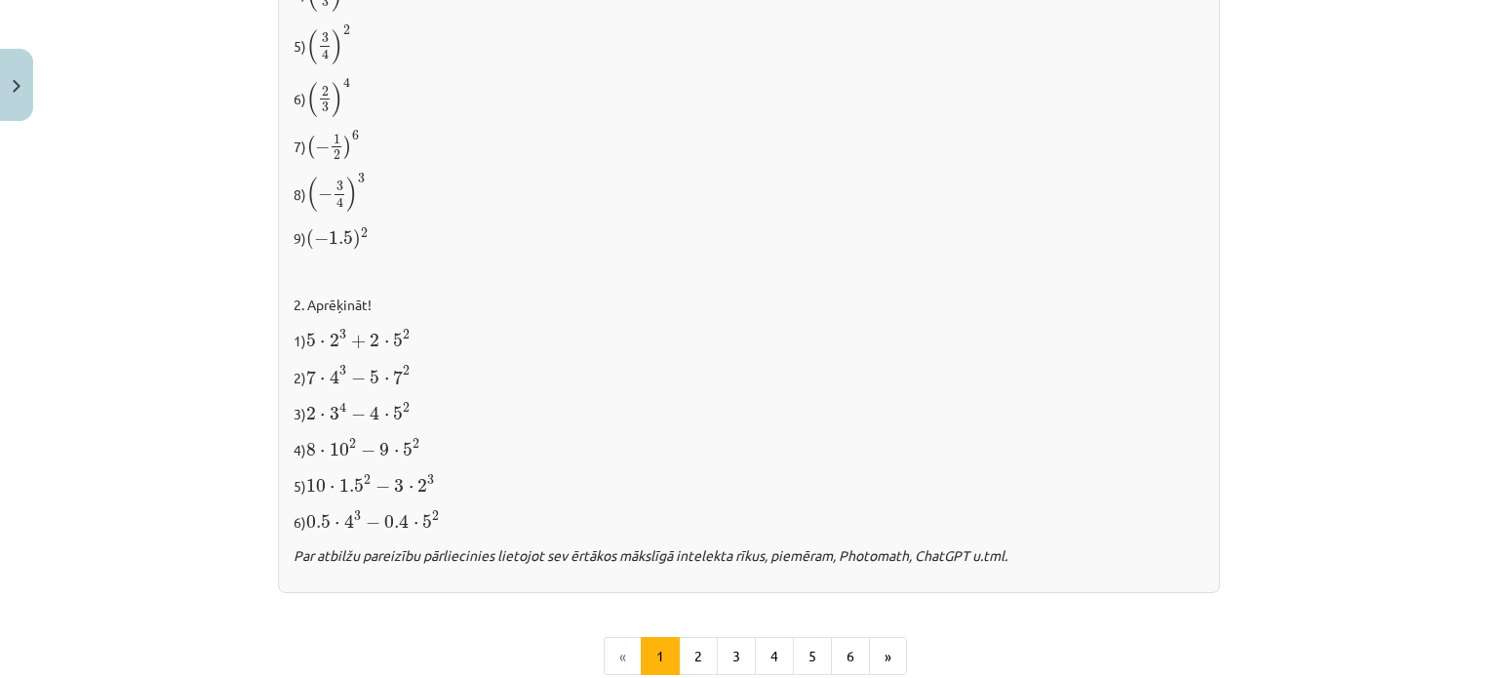
scroll to position [2154, 0]
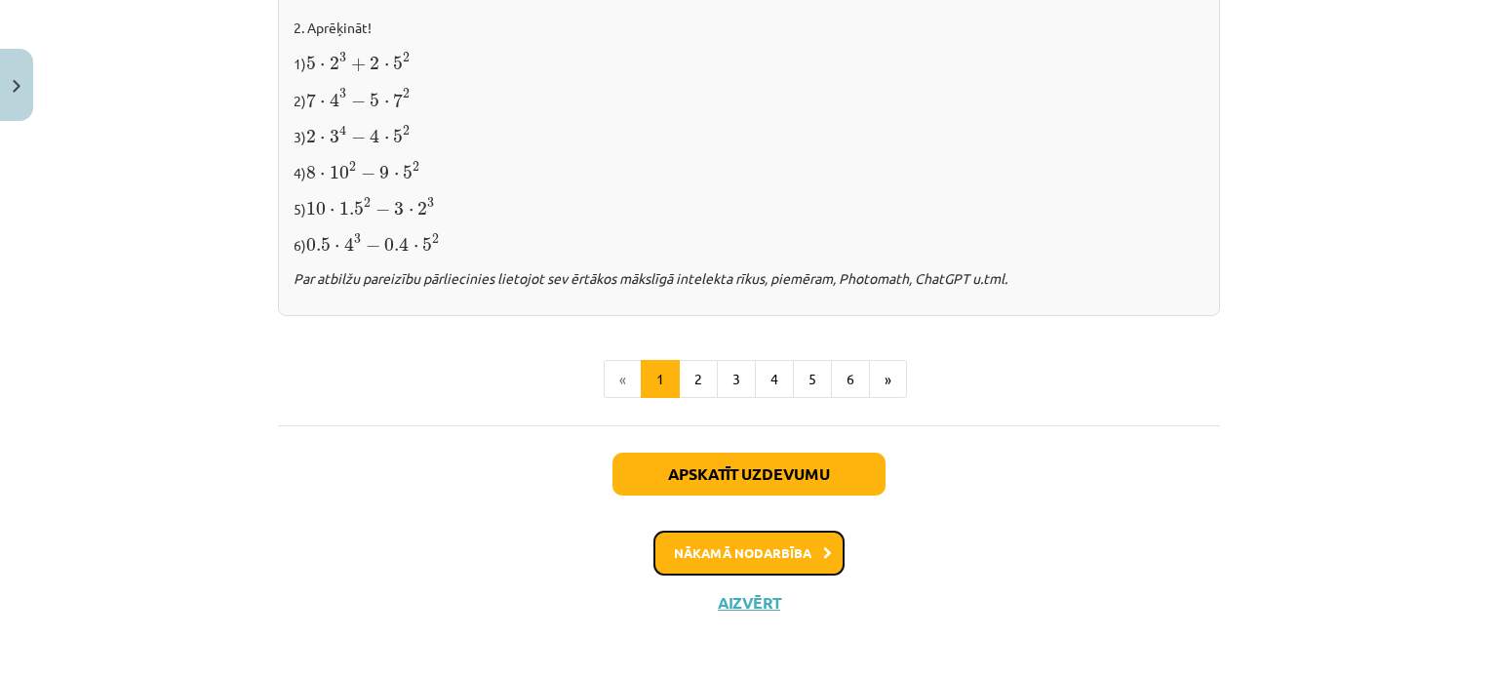
click at [777, 547] on button "Nākamā nodarbība" at bounding box center [749, 553] width 191 height 45
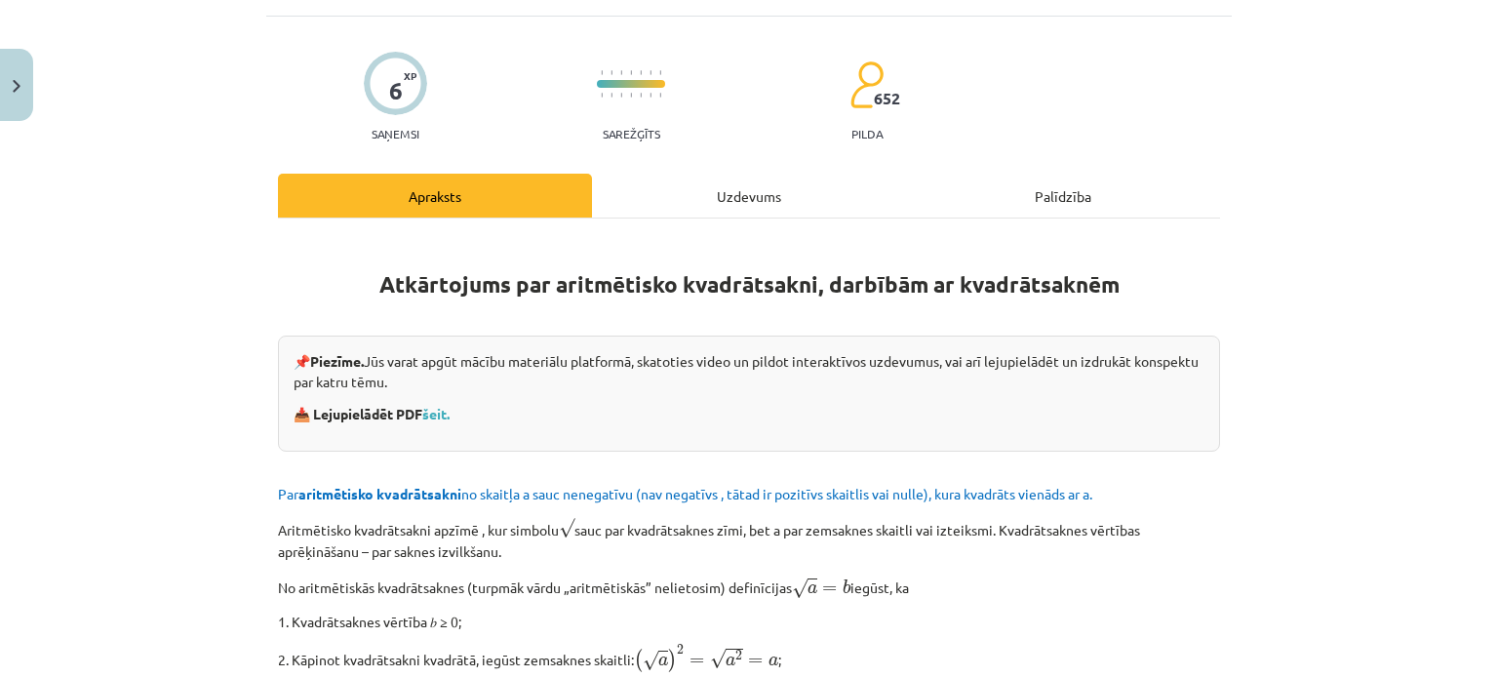
scroll to position [146, 0]
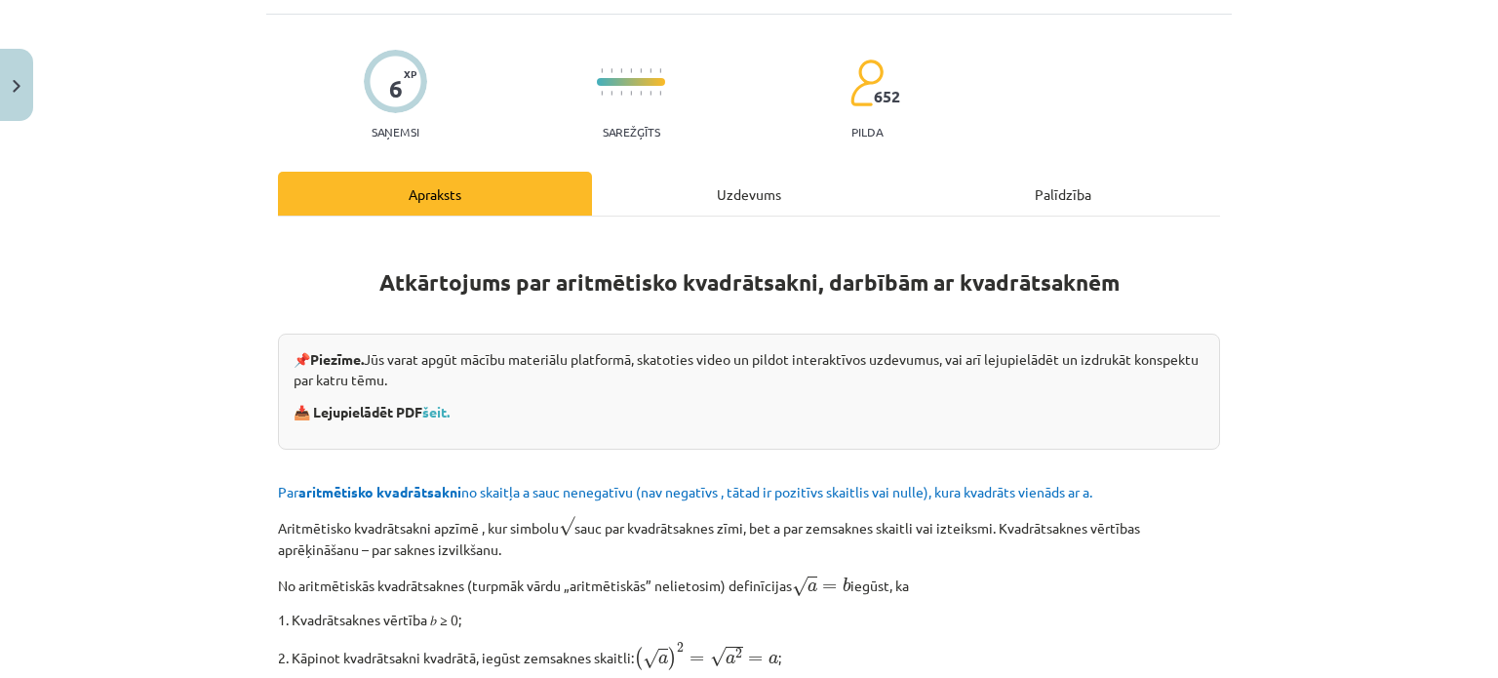
click at [441, 420] on div "📌 Piezīme. Jūs varat apgūt mācību materiālu platformā, skatoties video un pildo…" at bounding box center [749, 392] width 942 height 116
click at [431, 405] on link "šeit." at bounding box center [435, 412] width 27 height 18
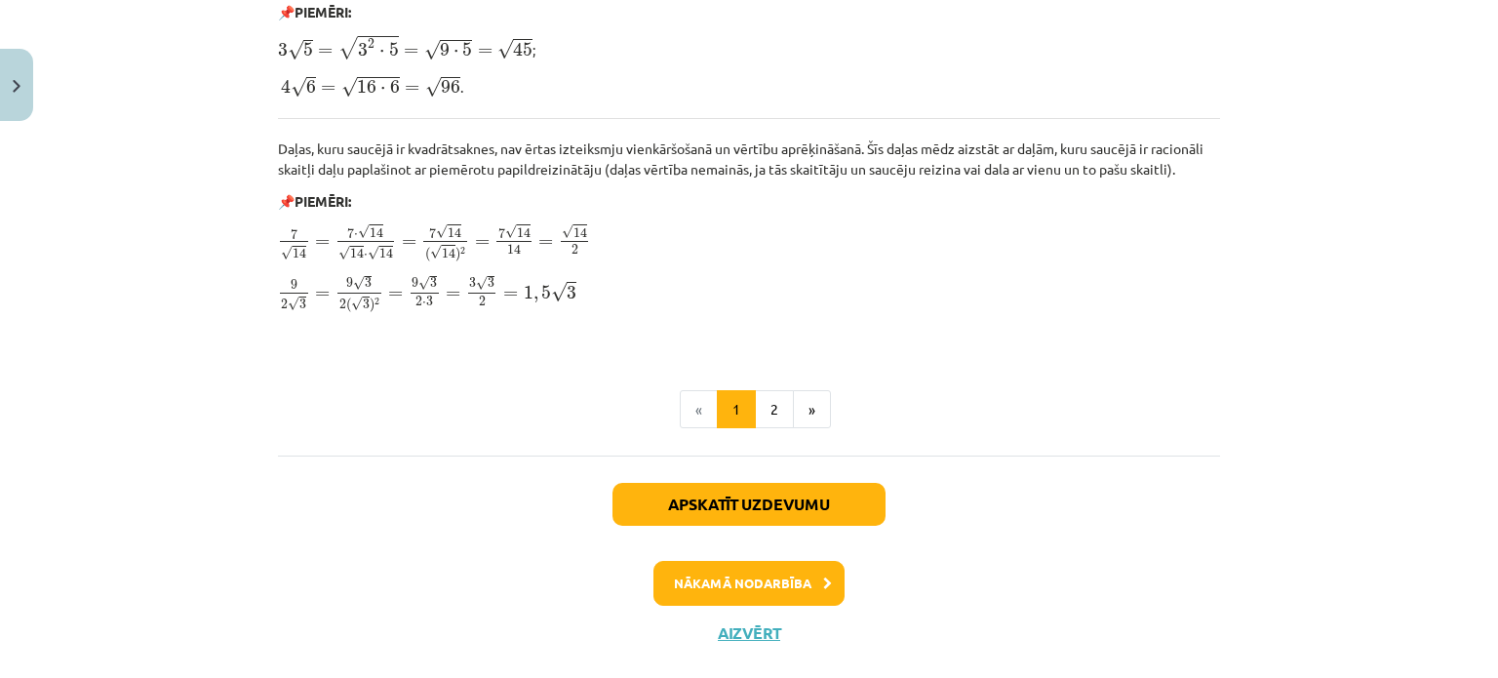
scroll to position [2437, 0]
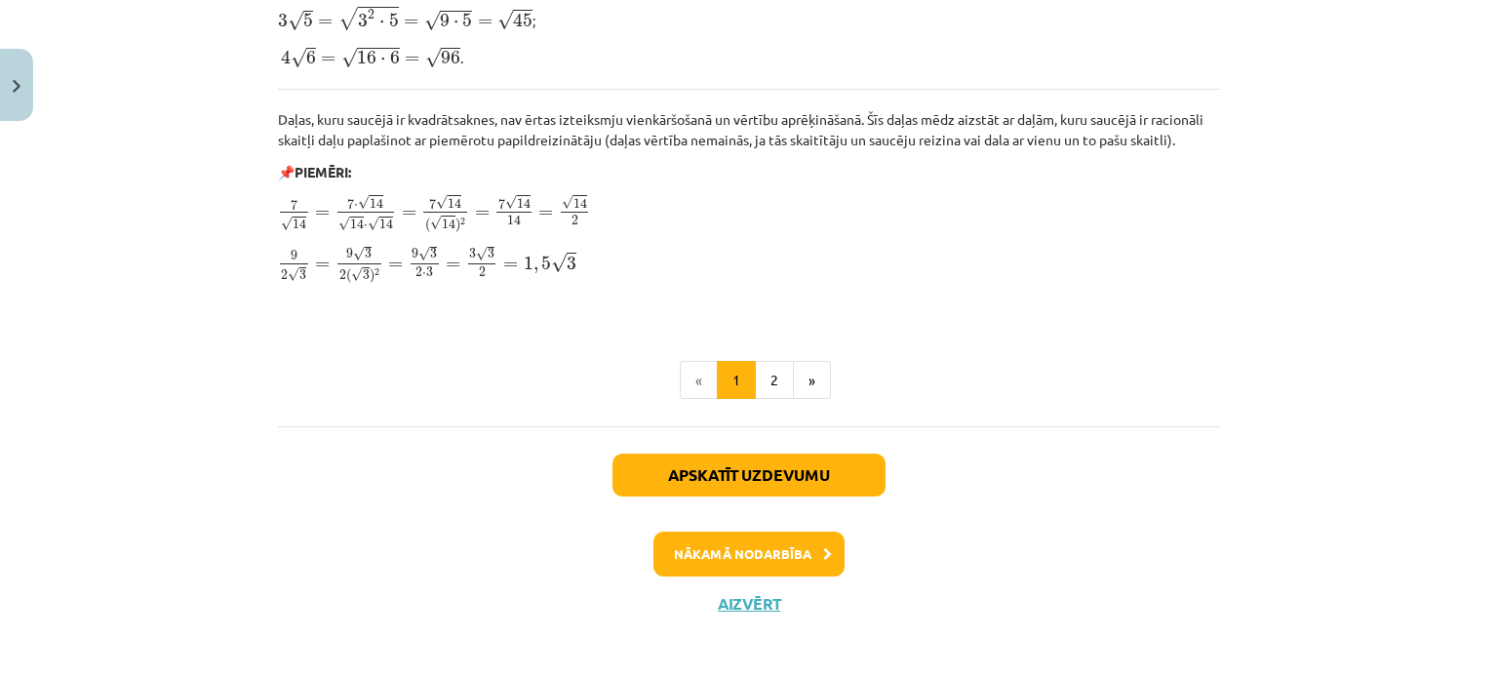
click at [776, 584] on div "Apskatīt uzdevumu Nākamā nodarbība Aizvērt" at bounding box center [749, 525] width 942 height 199
click at [776, 565] on button "Nākamā nodarbība" at bounding box center [749, 554] width 191 height 45
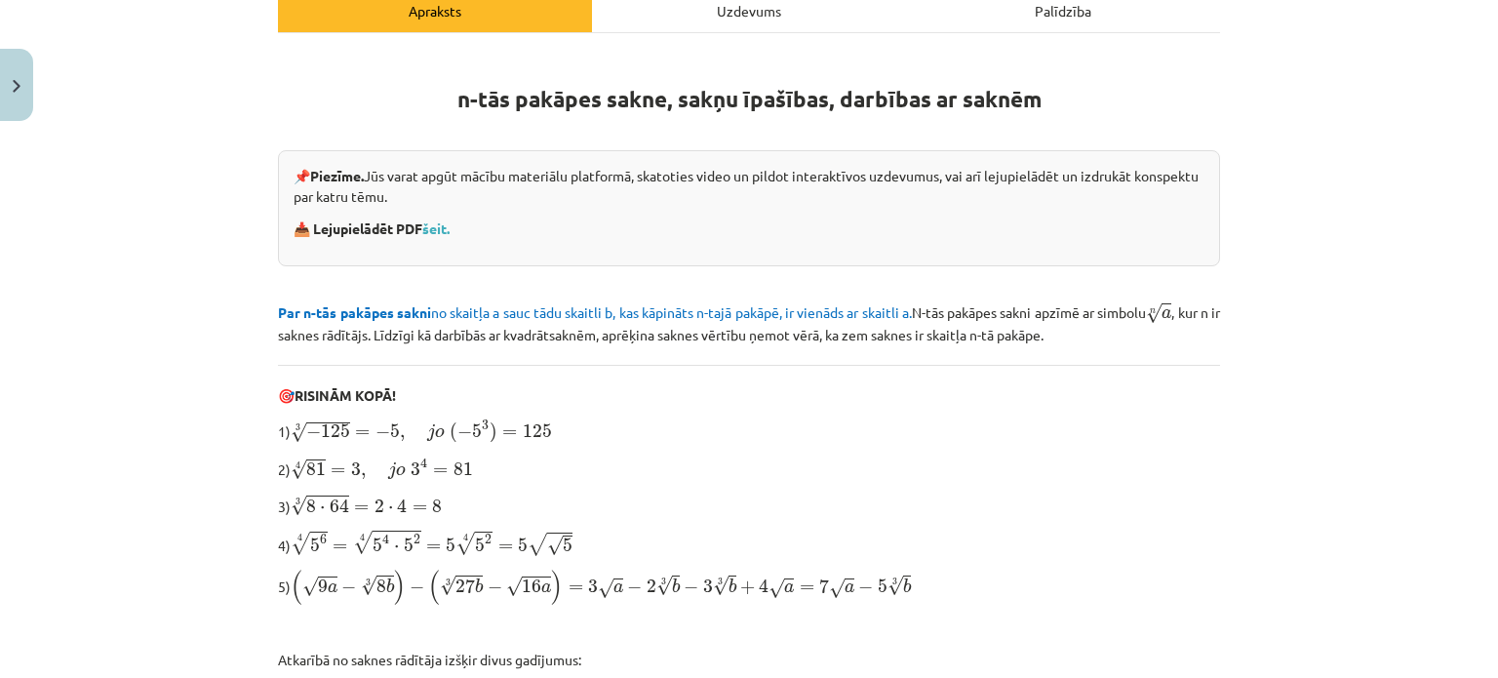
scroll to position [718, 0]
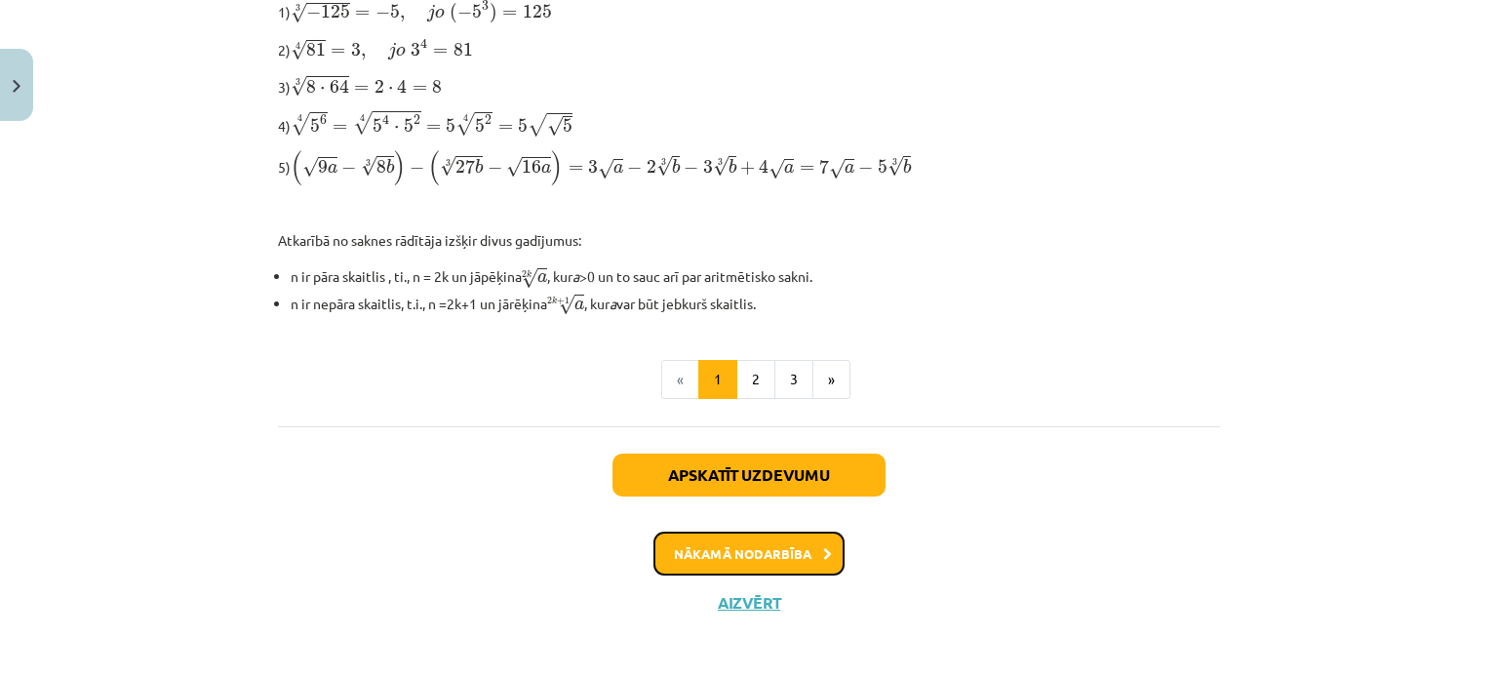
click at [793, 545] on button "Nākamā nodarbība" at bounding box center [749, 554] width 191 height 45
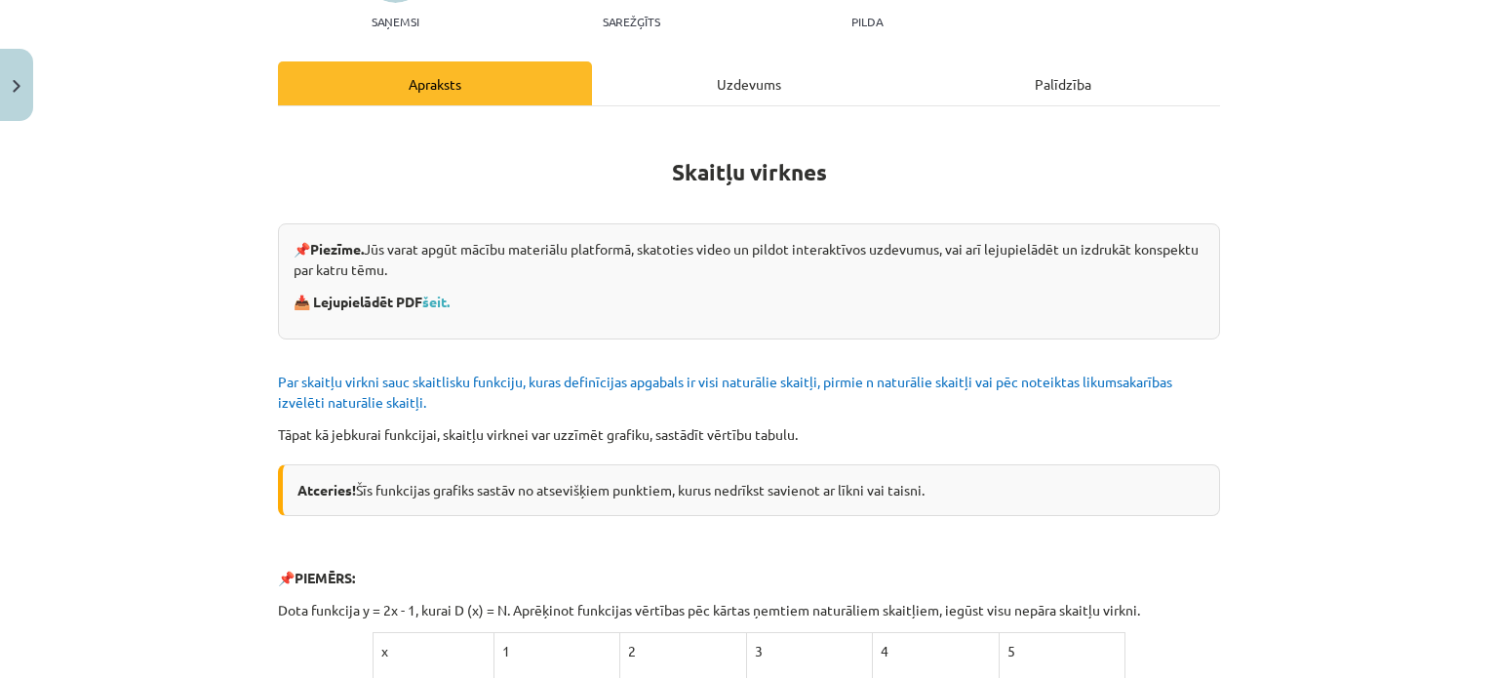
scroll to position [244, 0]
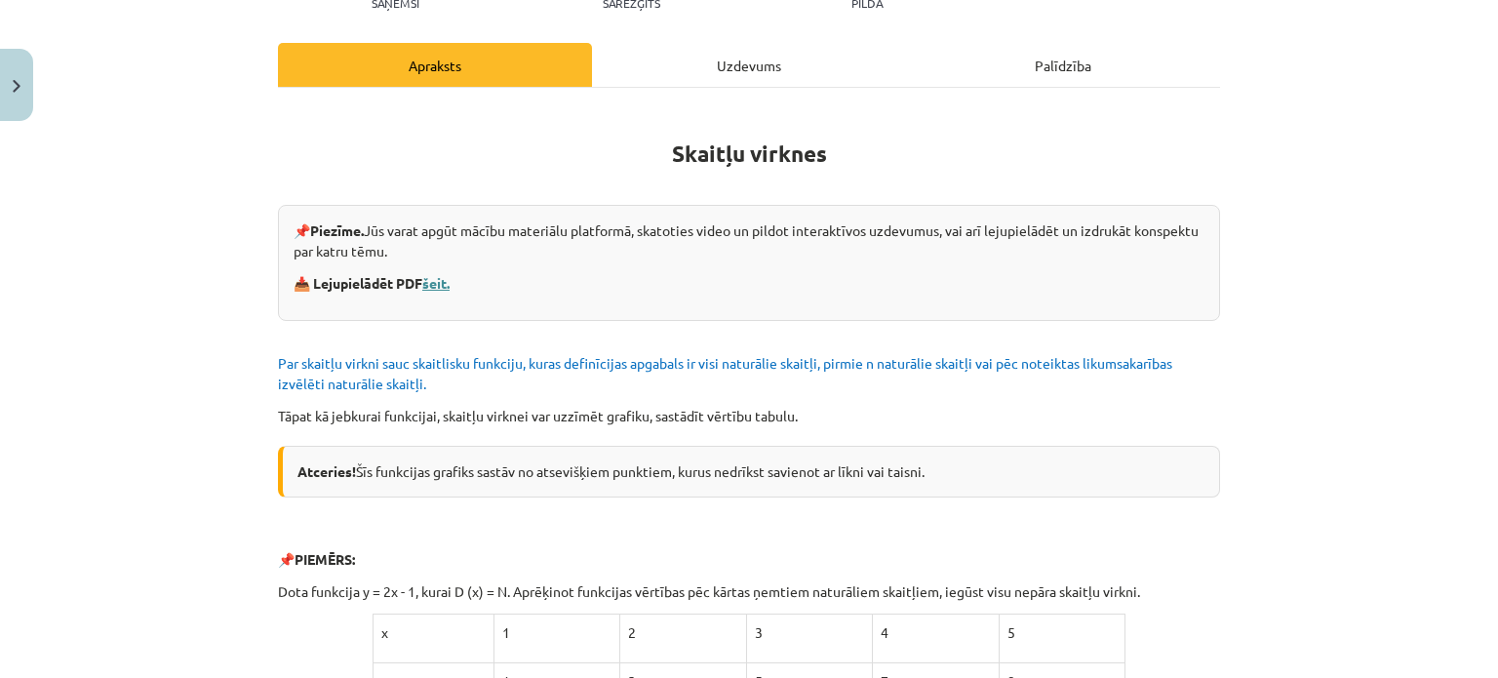
click at [442, 284] on link "šeit." at bounding box center [435, 283] width 27 height 18
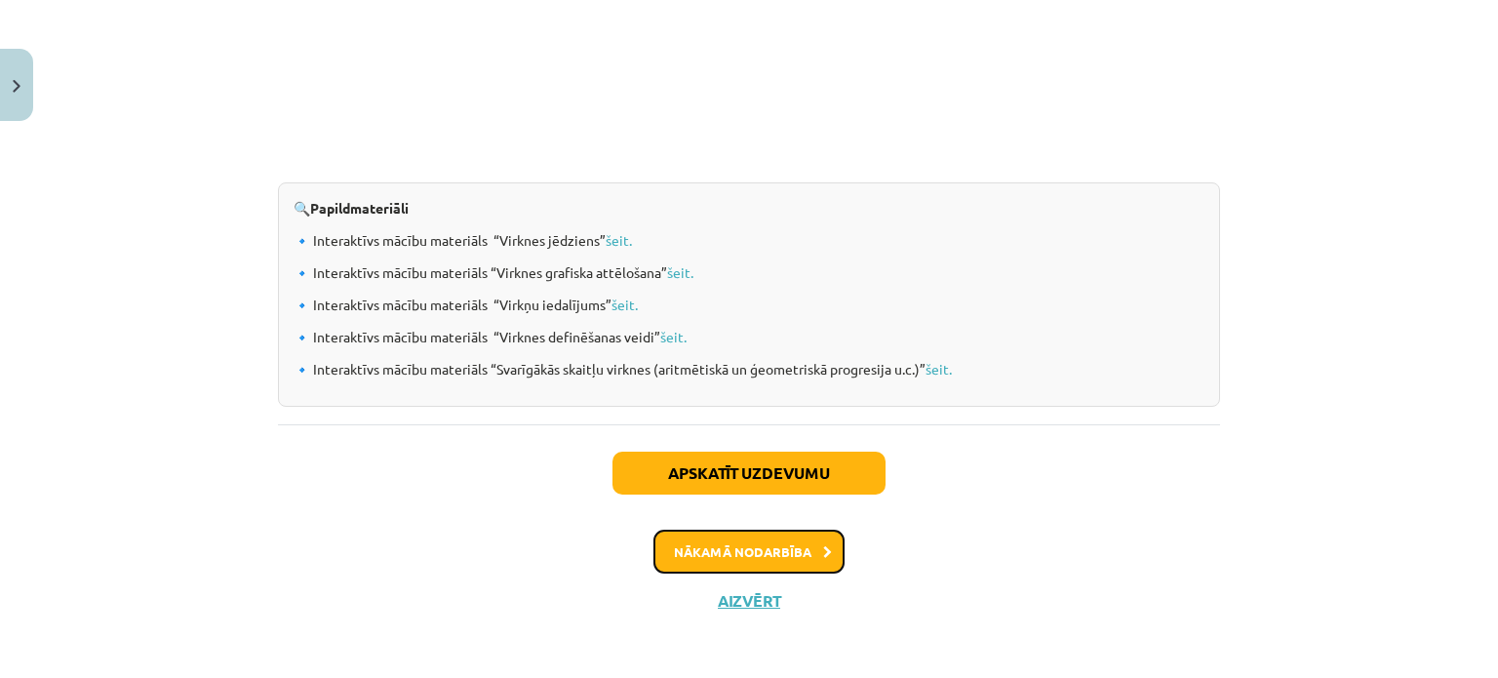
click at [736, 558] on button "Nākamā nodarbība" at bounding box center [749, 552] width 191 height 45
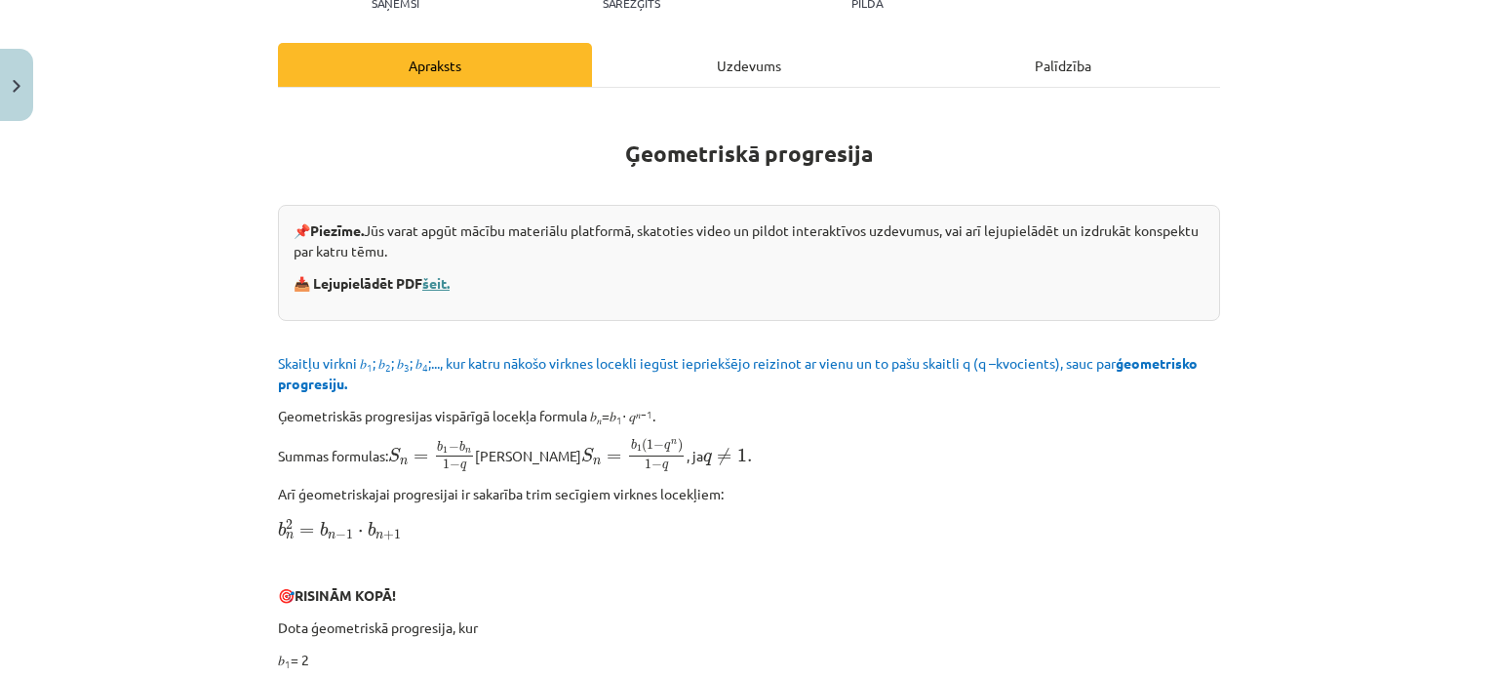
click at [430, 282] on link "šeit." at bounding box center [435, 283] width 27 height 18
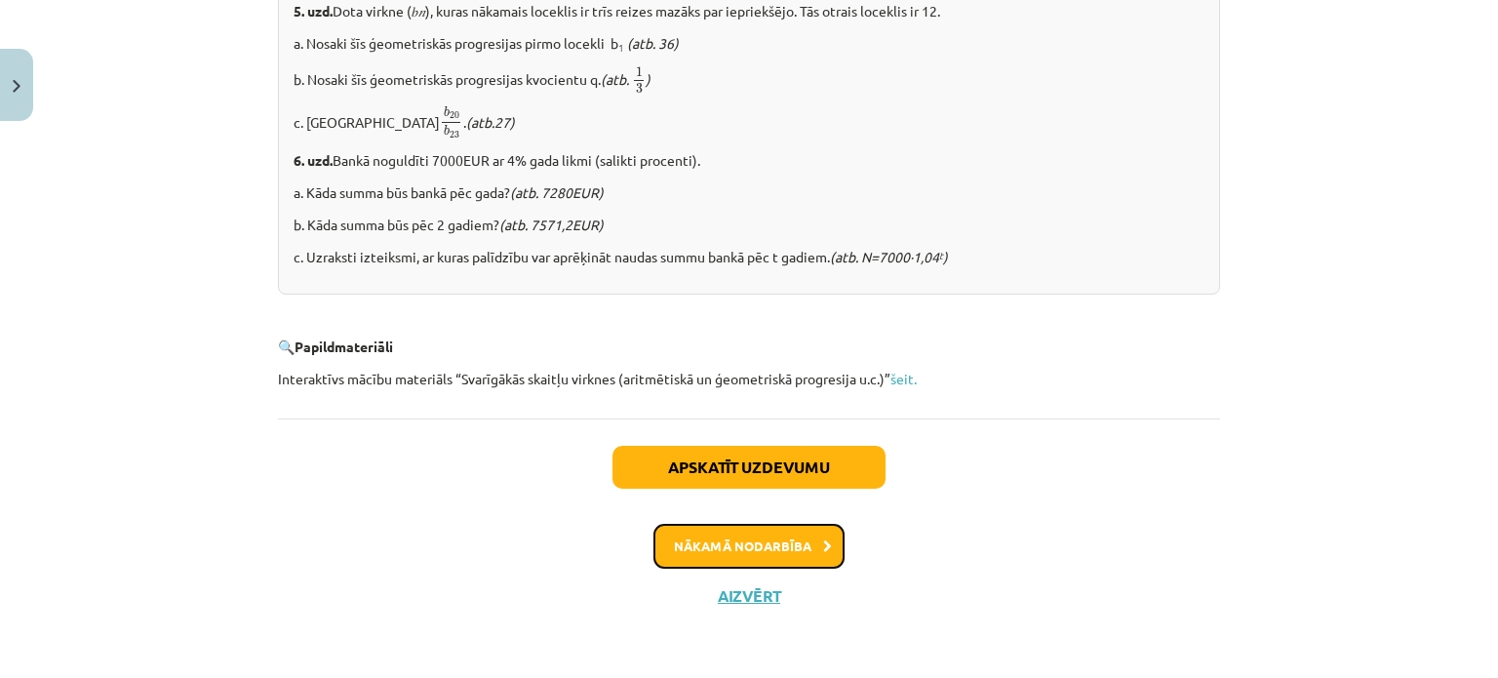
click at [750, 543] on button "Nākamā nodarbība" at bounding box center [749, 546] width 191 height 45
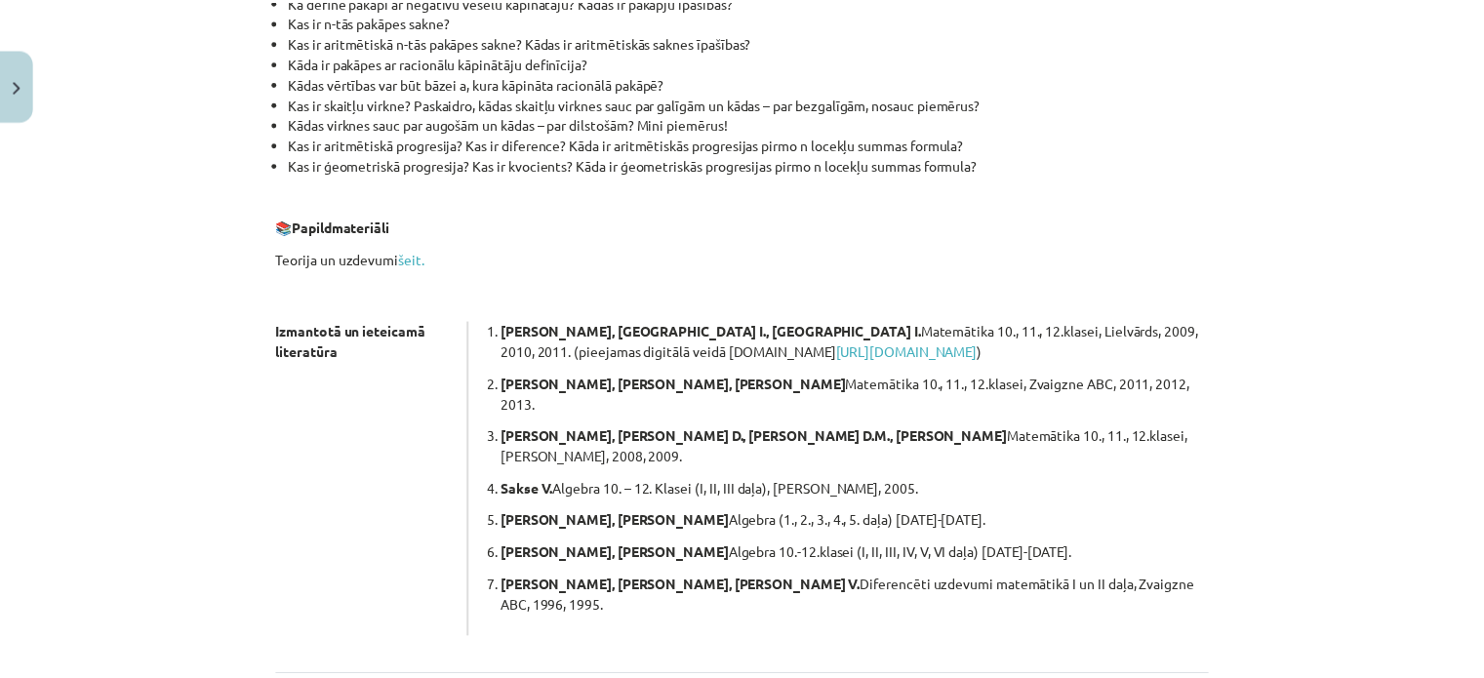
scroll to position [555, 0]
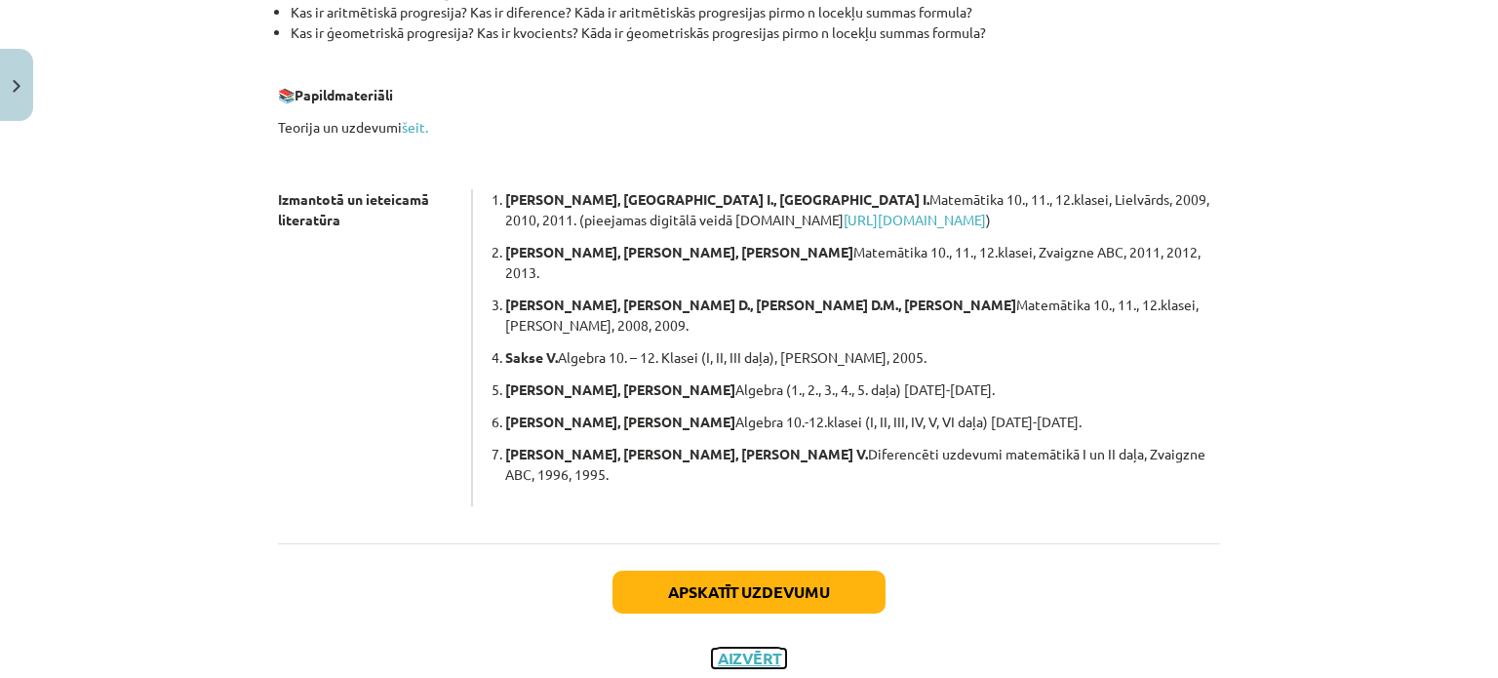
click at [734, 649] on button "Aizvērt" at bounding box center [749, 659] width 74 height 20
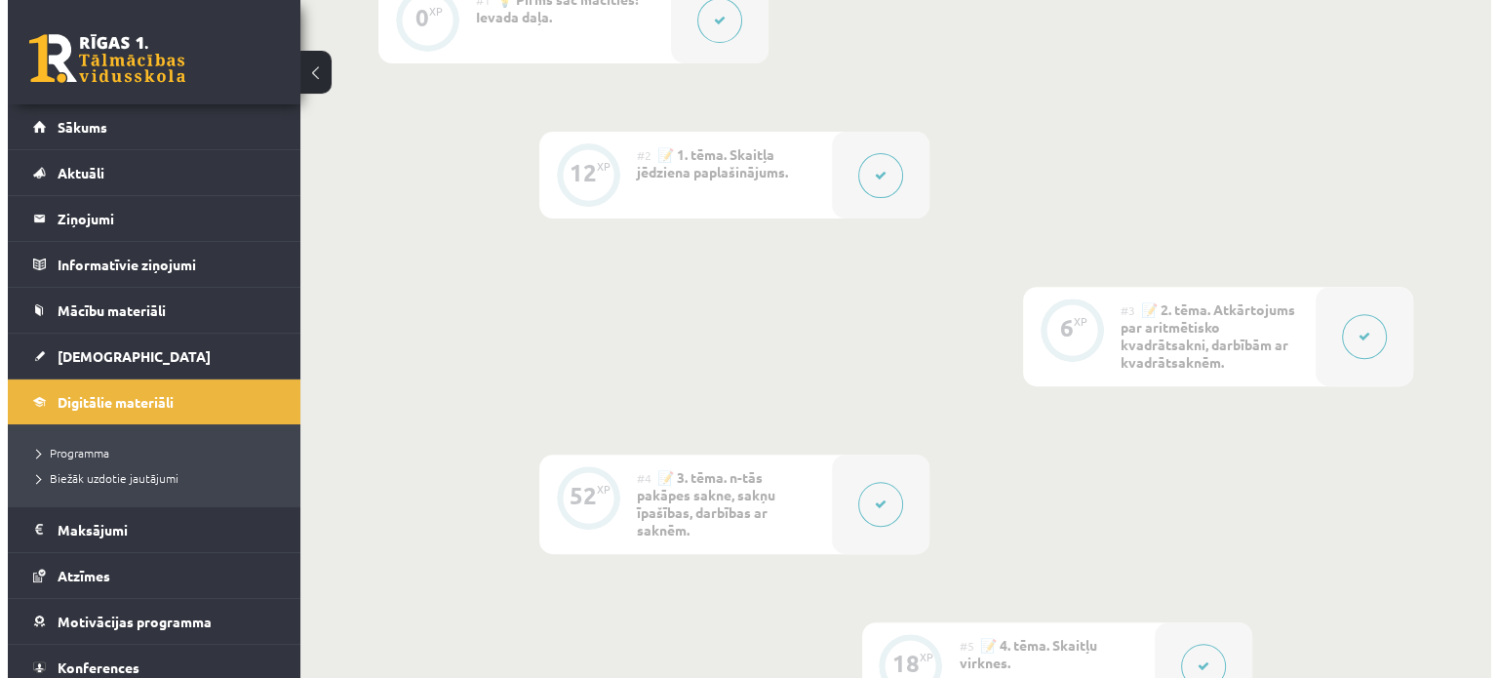
scroll to position [683, 0]
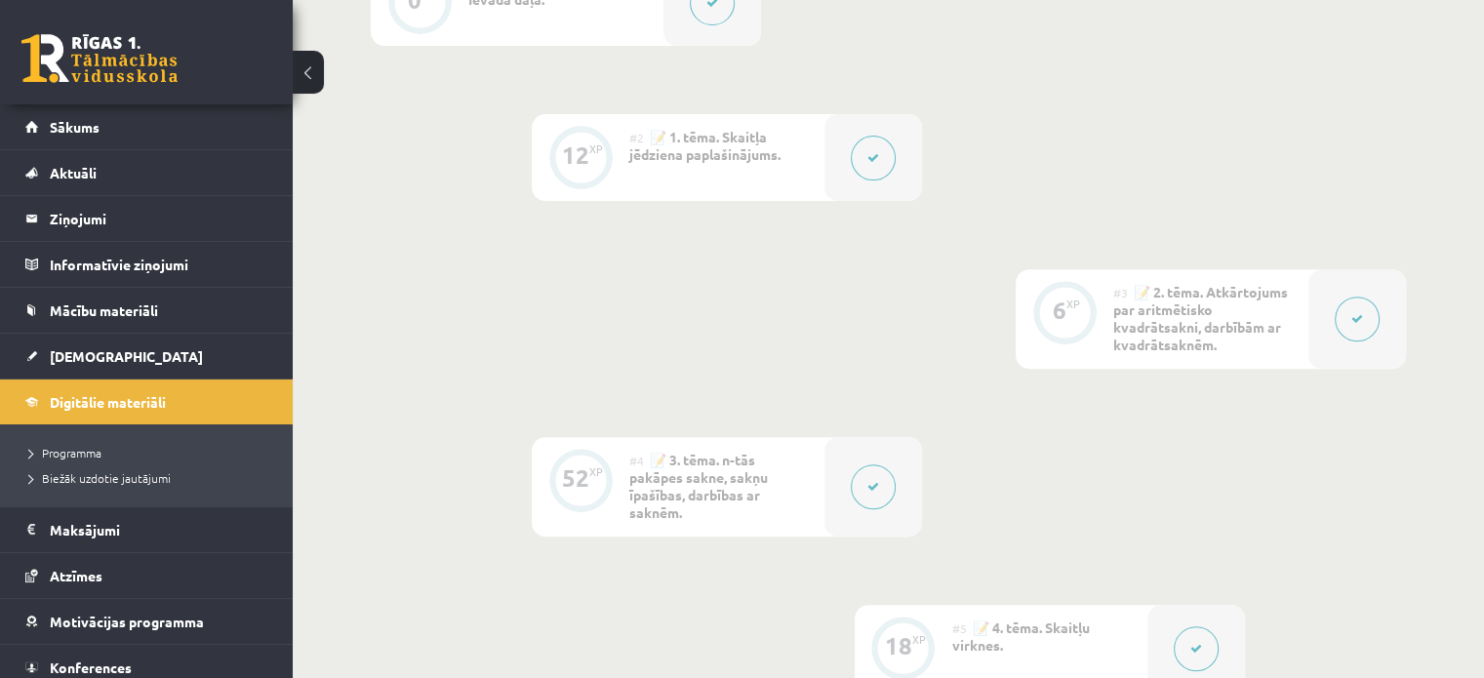
click at [870, 501] on button at bounding box center [873, 486] width 45 height 45
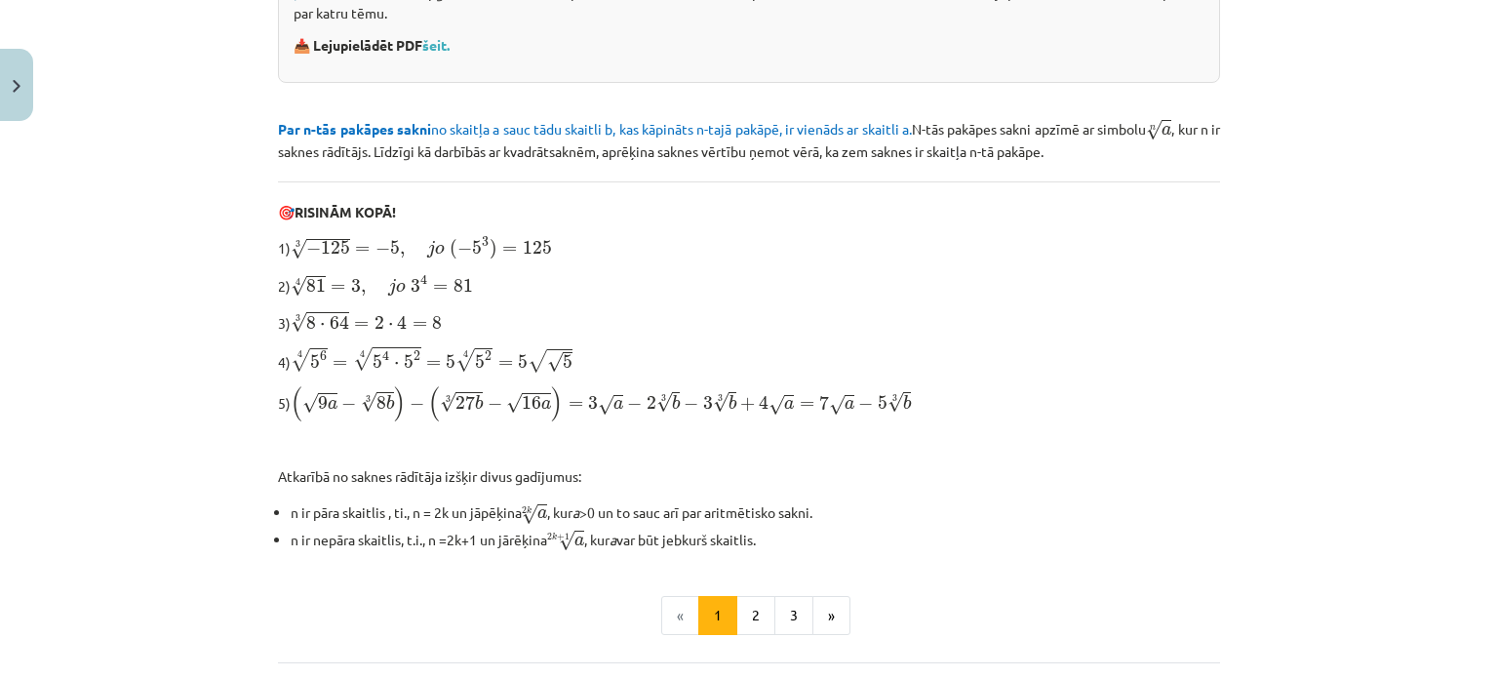
scroll to position [488, 0]
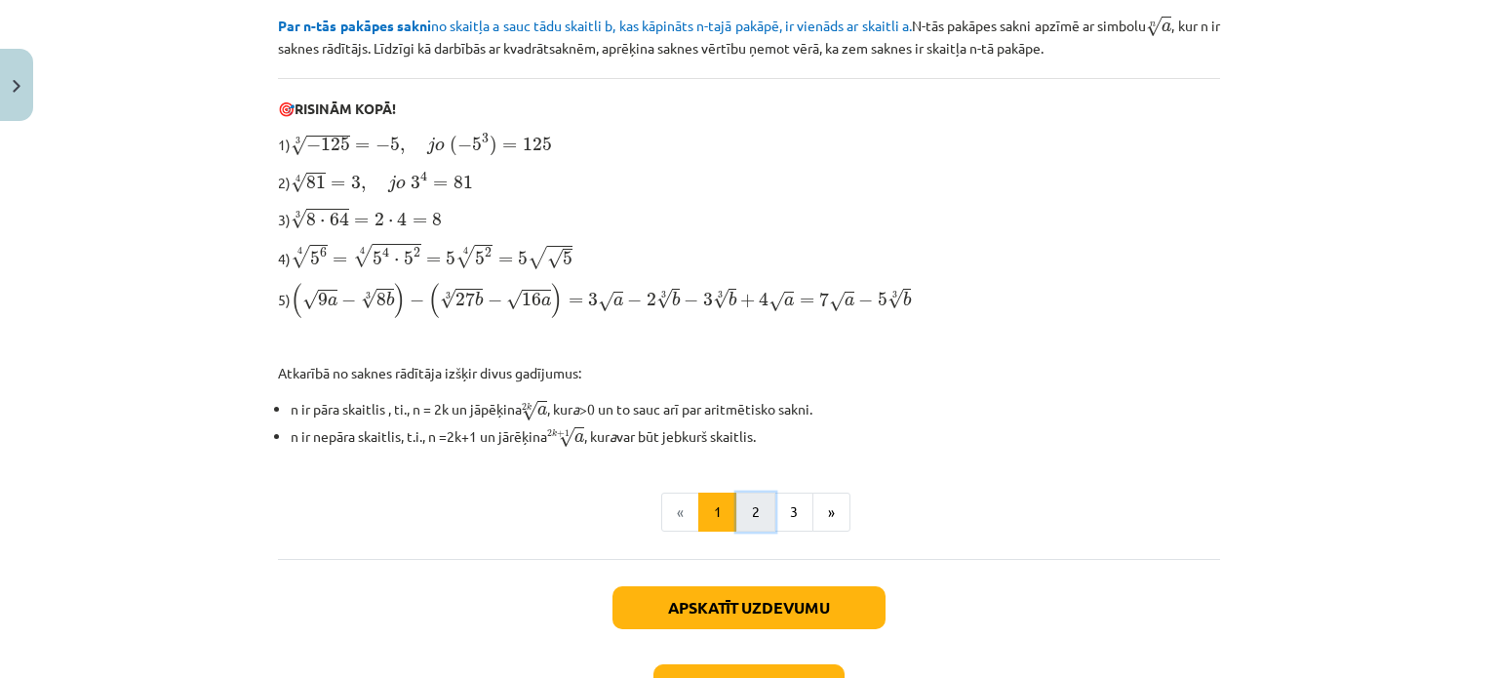
click at [757, 504] on button "2" at bounding box center [755, 512] width 39 height 39
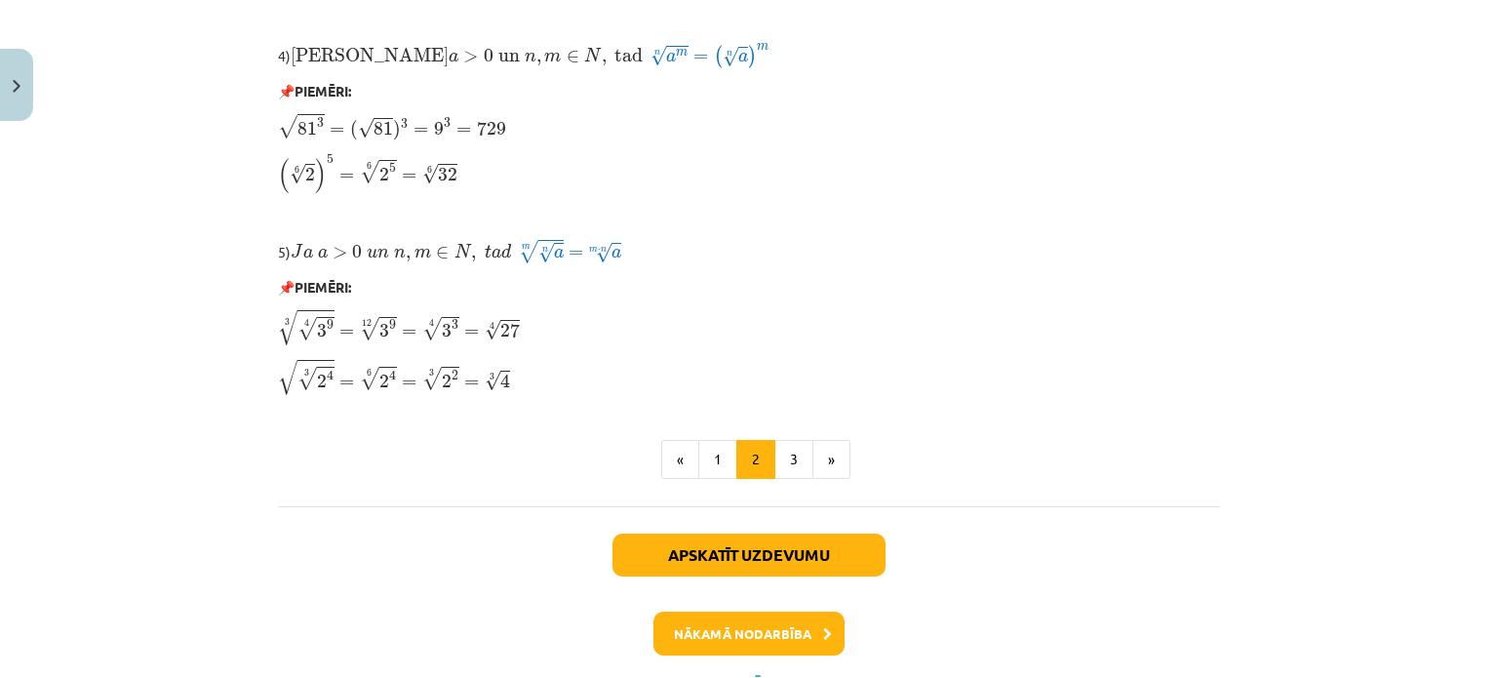
scroll to position [1756, 0]
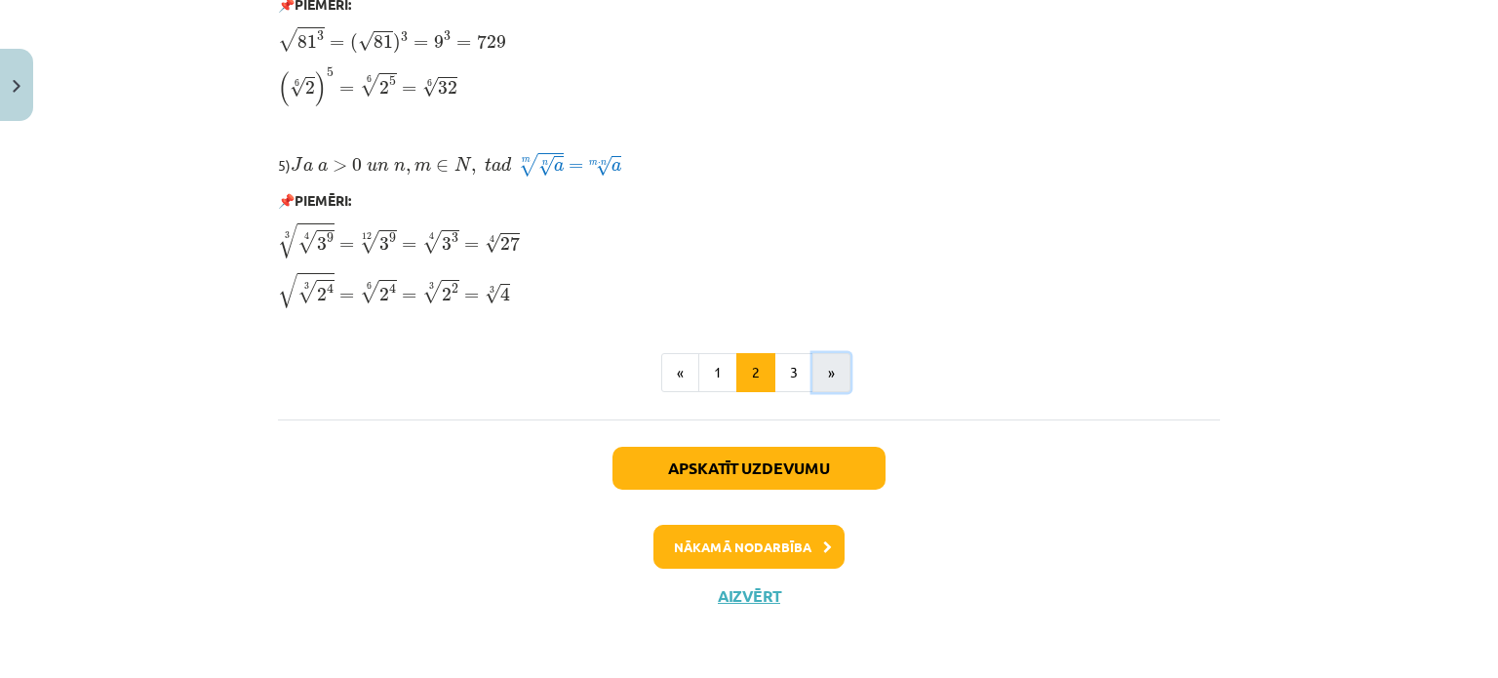
click at [813, 362] on button "»" at bounding box center [832, 372] width 38 height 39
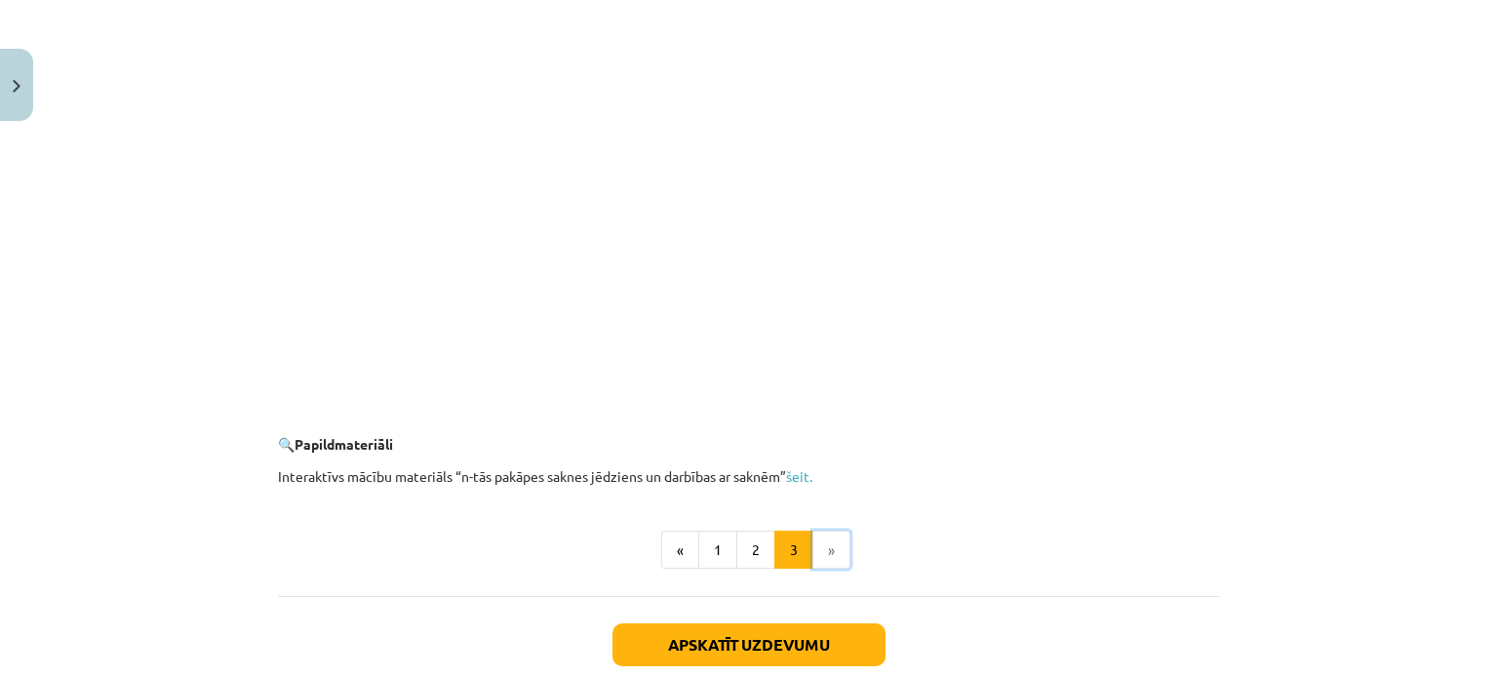
scroll to position [3470, 0]
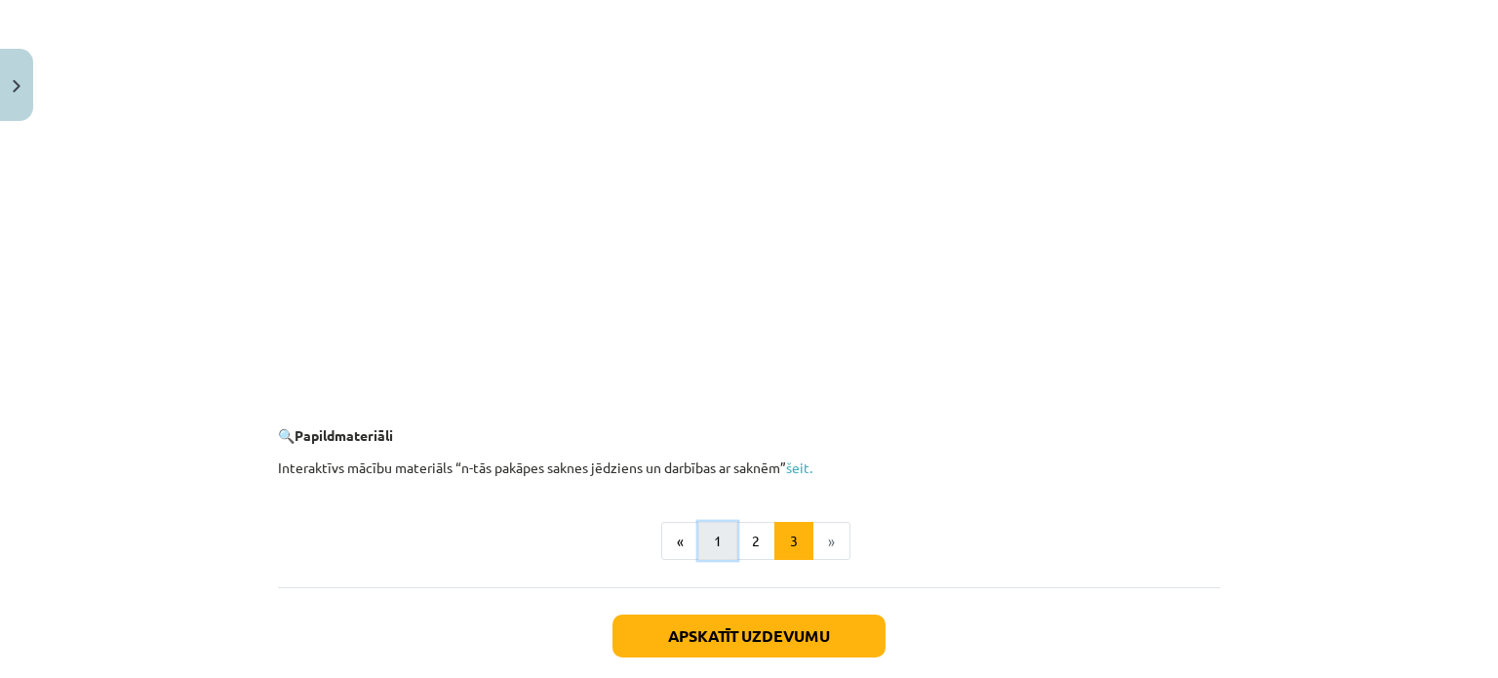
click at [704, 537] on button "1" at bounding box center [717, 541] width 39 height 39
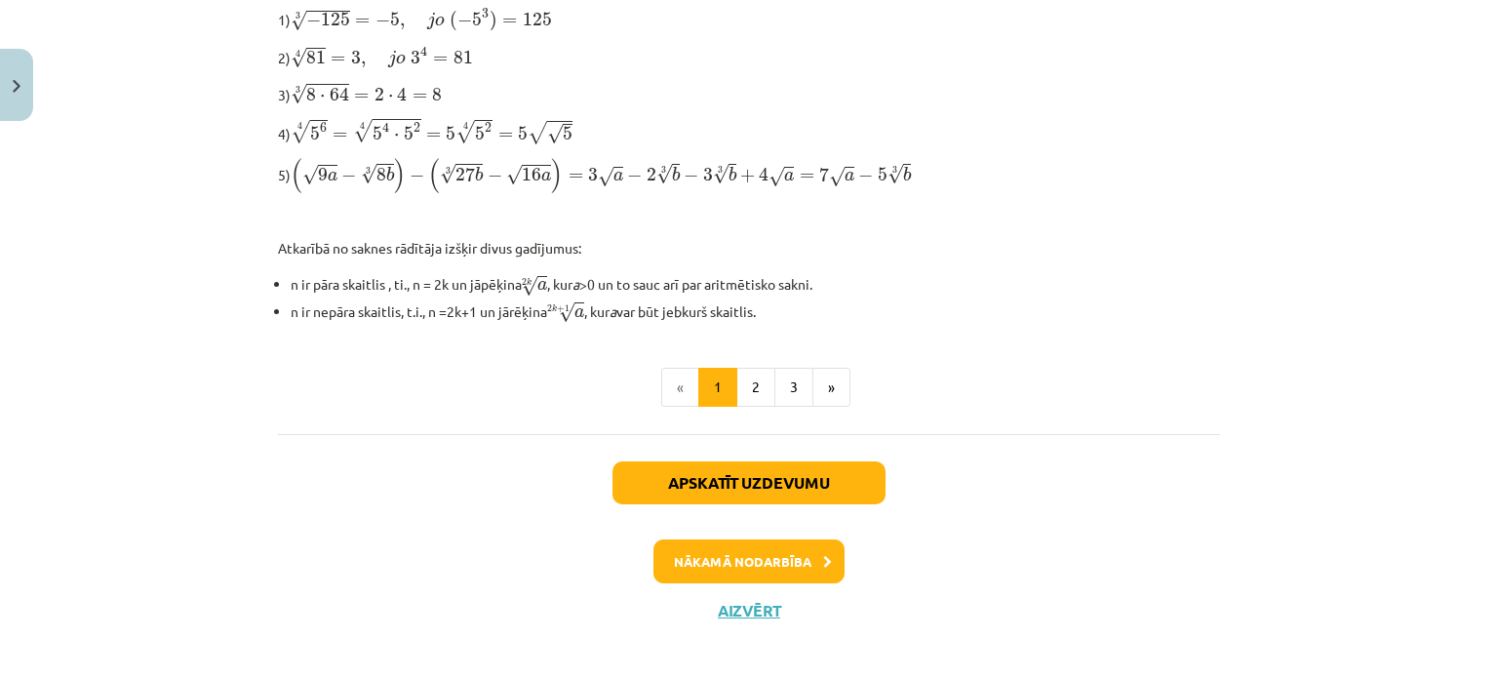
scroll to position [718, 0]
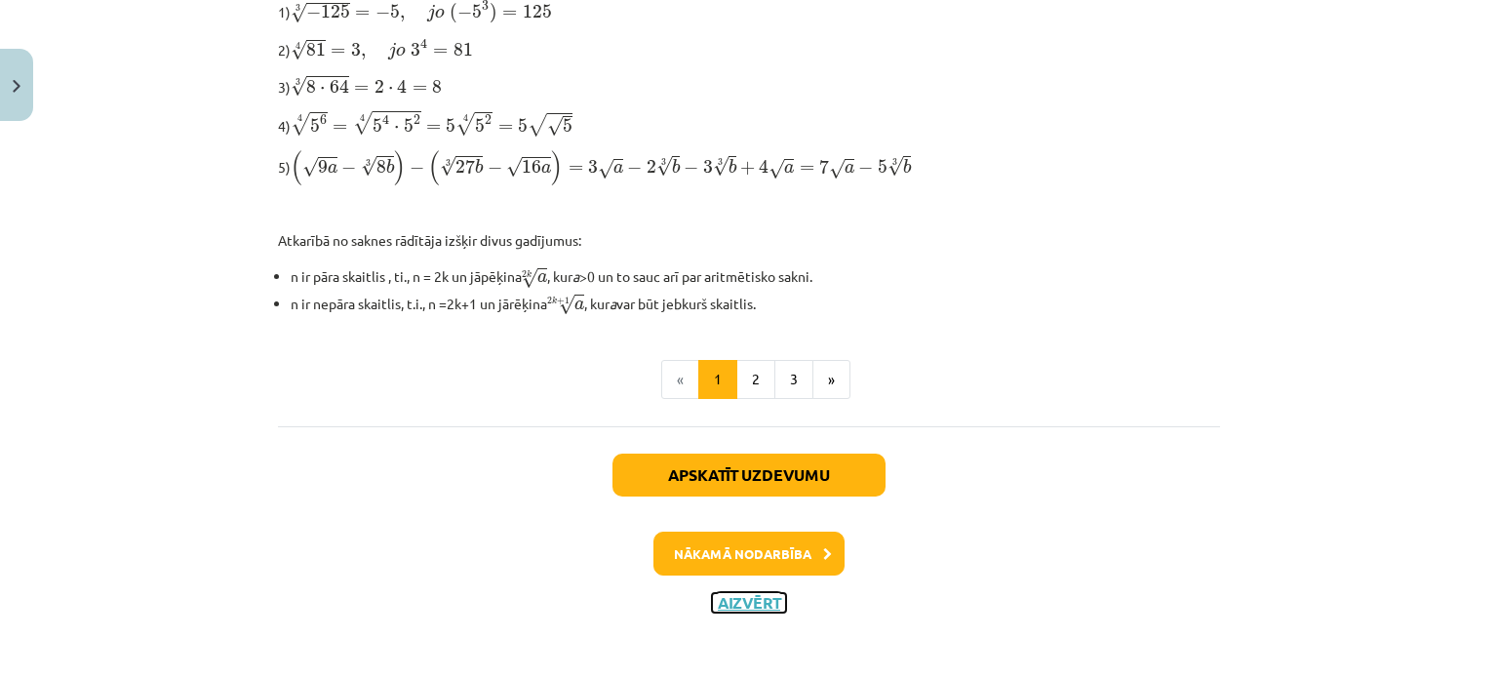
click at [727, 593] on button "Aizvērt" at bounding box center [749, 603] width 74 height 20
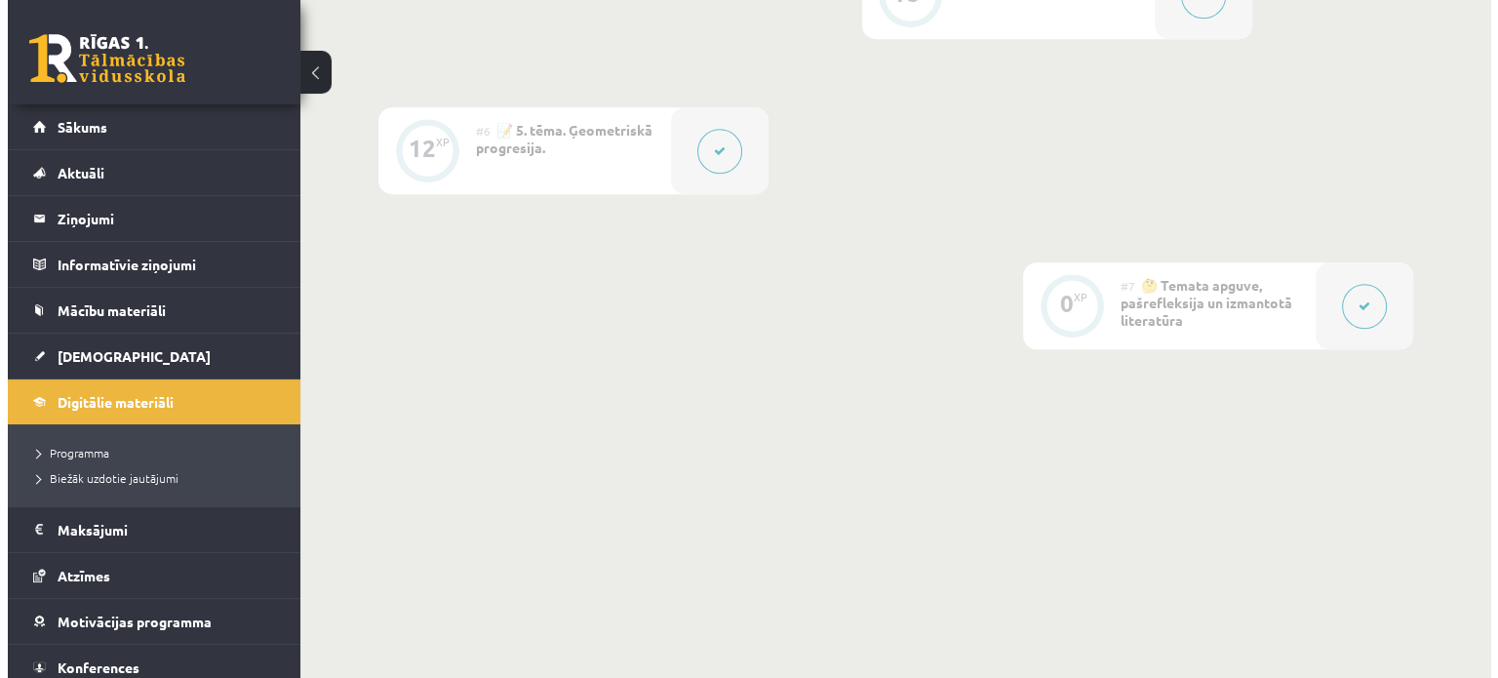
scroll to position [1347, 0]
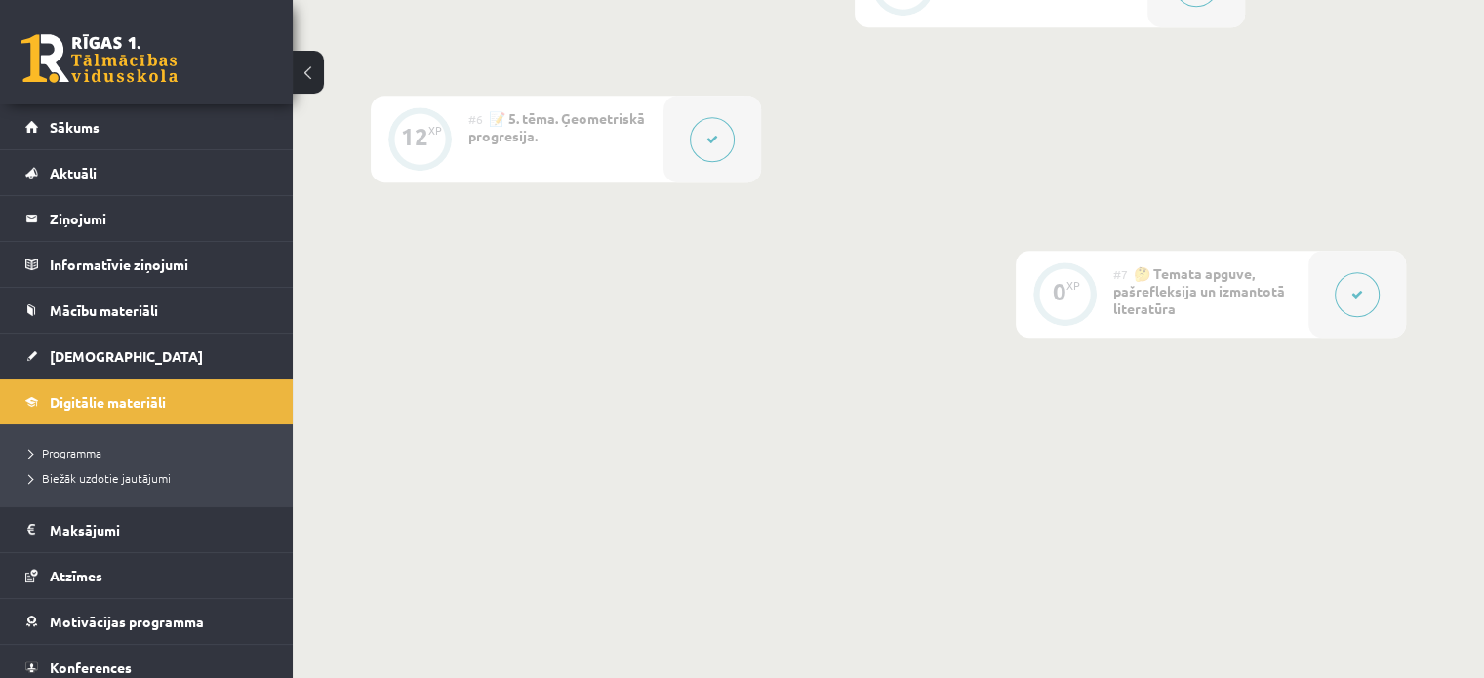
click at [688, 143] on div at bounding box center [712, 139] width 98 height 87
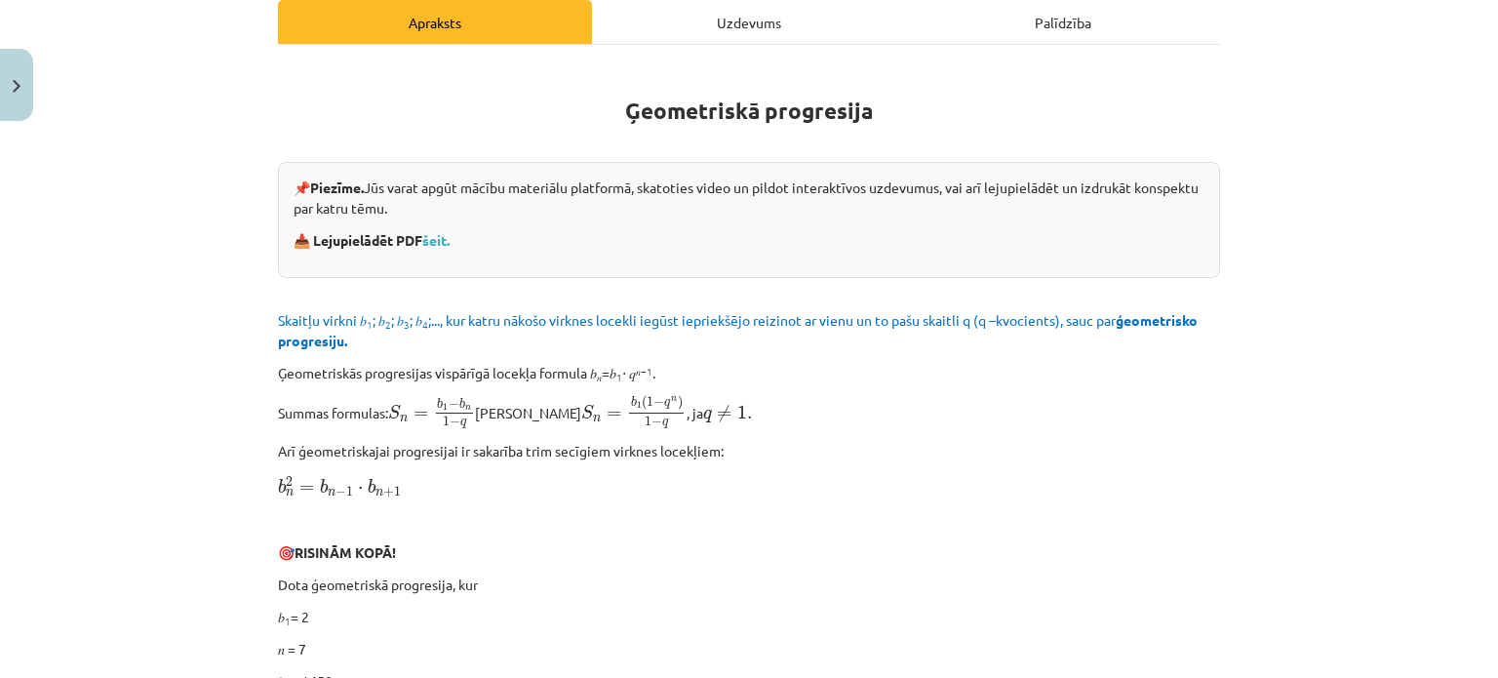
scroll to position [293, 0]
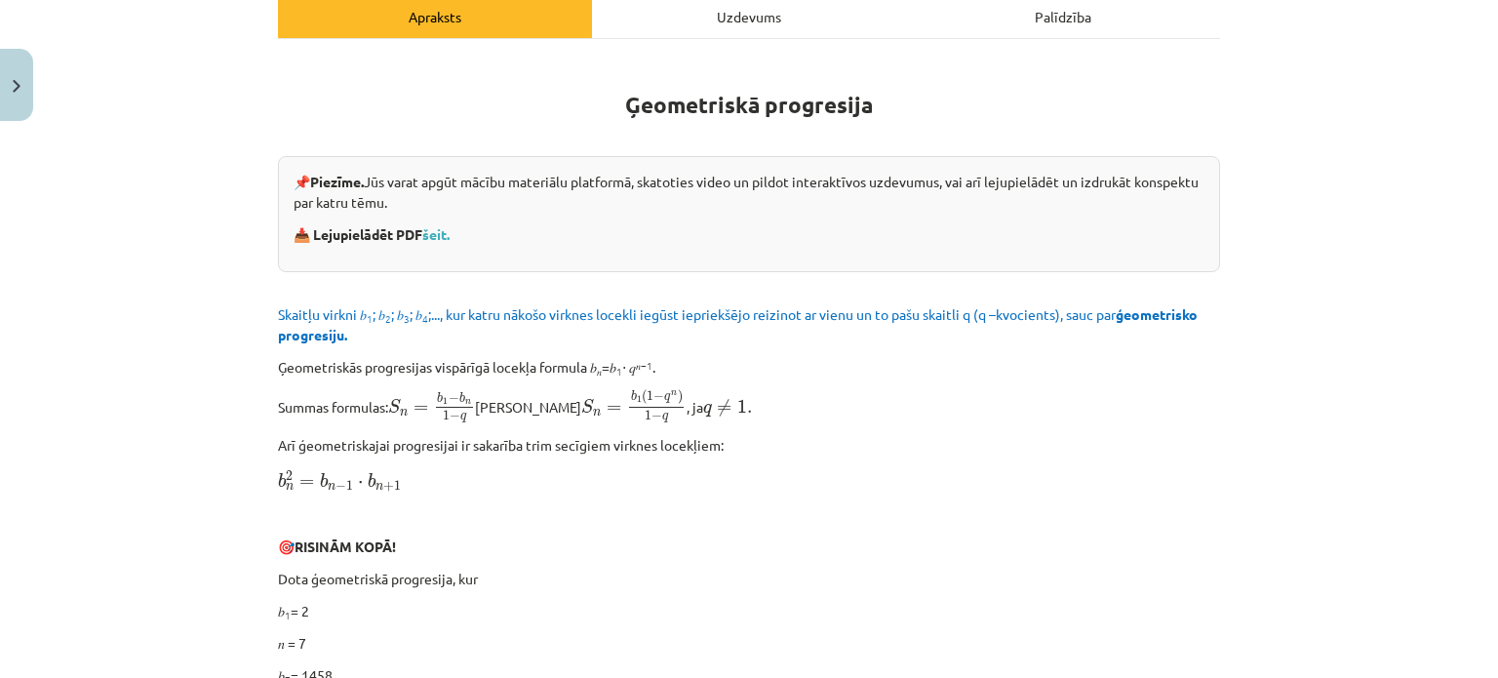
click at [655, 20] on div "Uzdevums" at bounding box center [749, 16] width 314 height 44
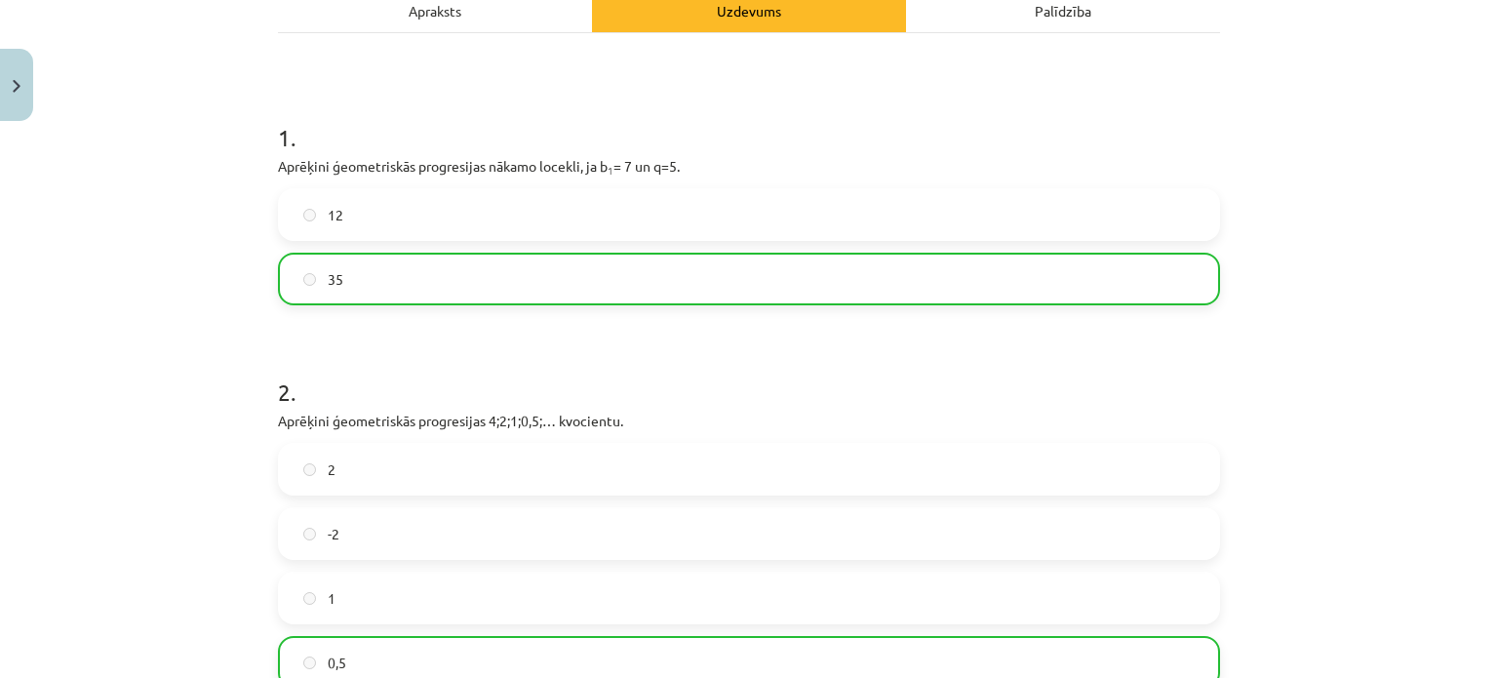
scroll to position [0, 0]
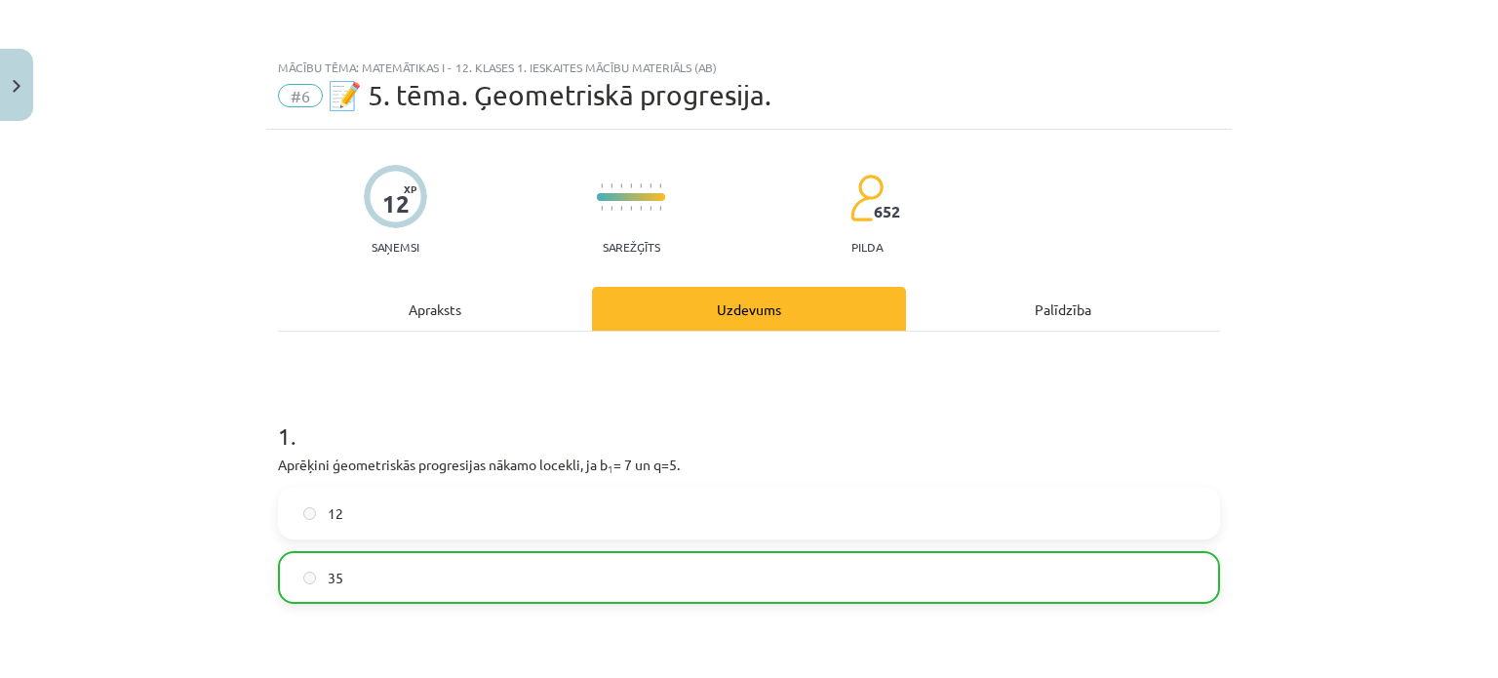
click at [433, 321] on div "Apraksts" at bounding box center [435, 309] width 314 height 44
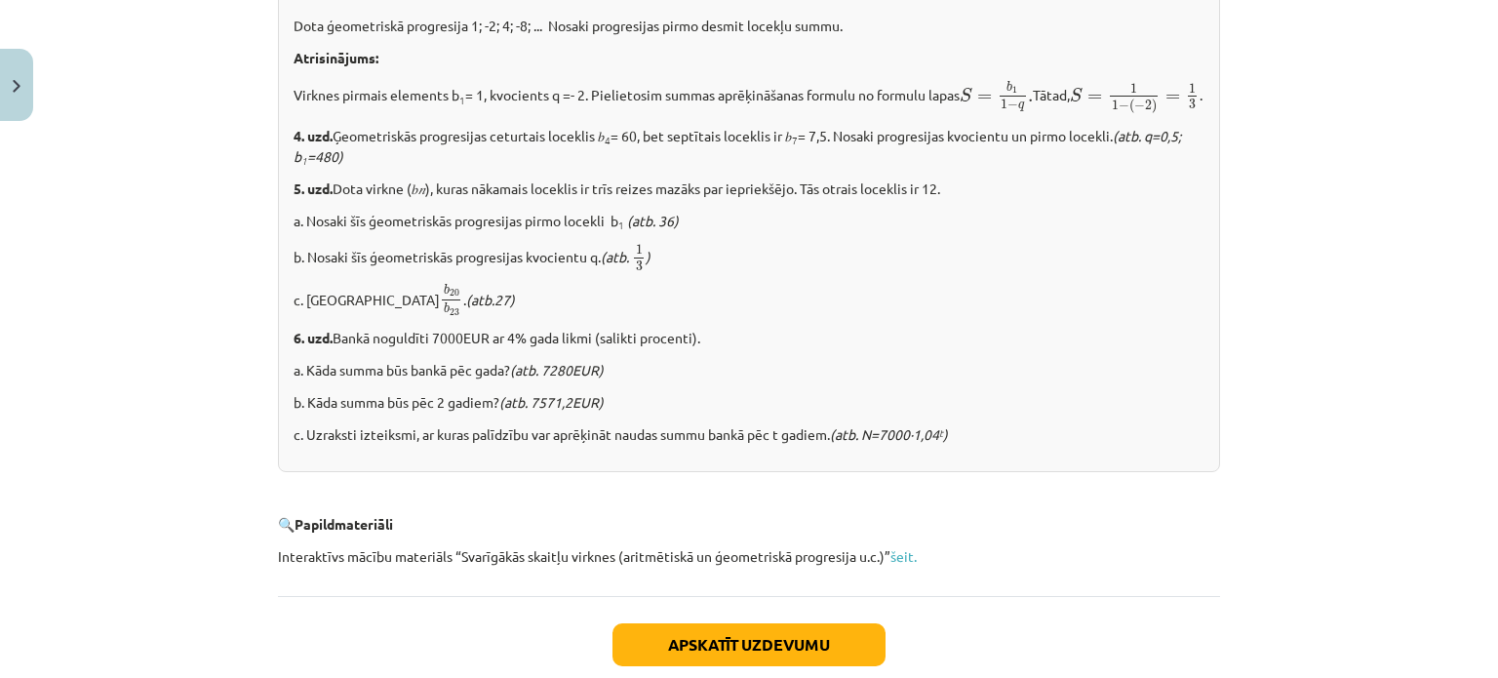
scroll to position [2390, 0]
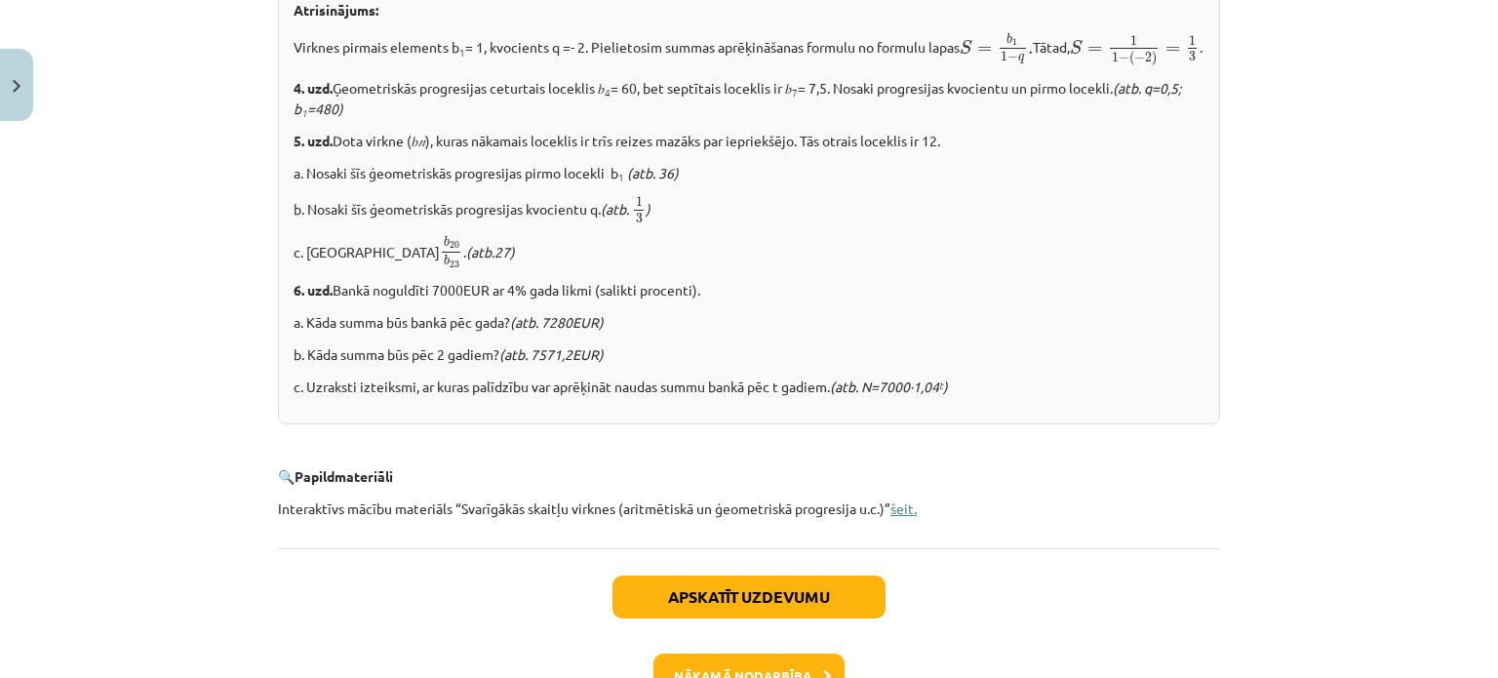
click at [909, 517] on link "šeit." at bounding box center [904, 508] width 26 height 18
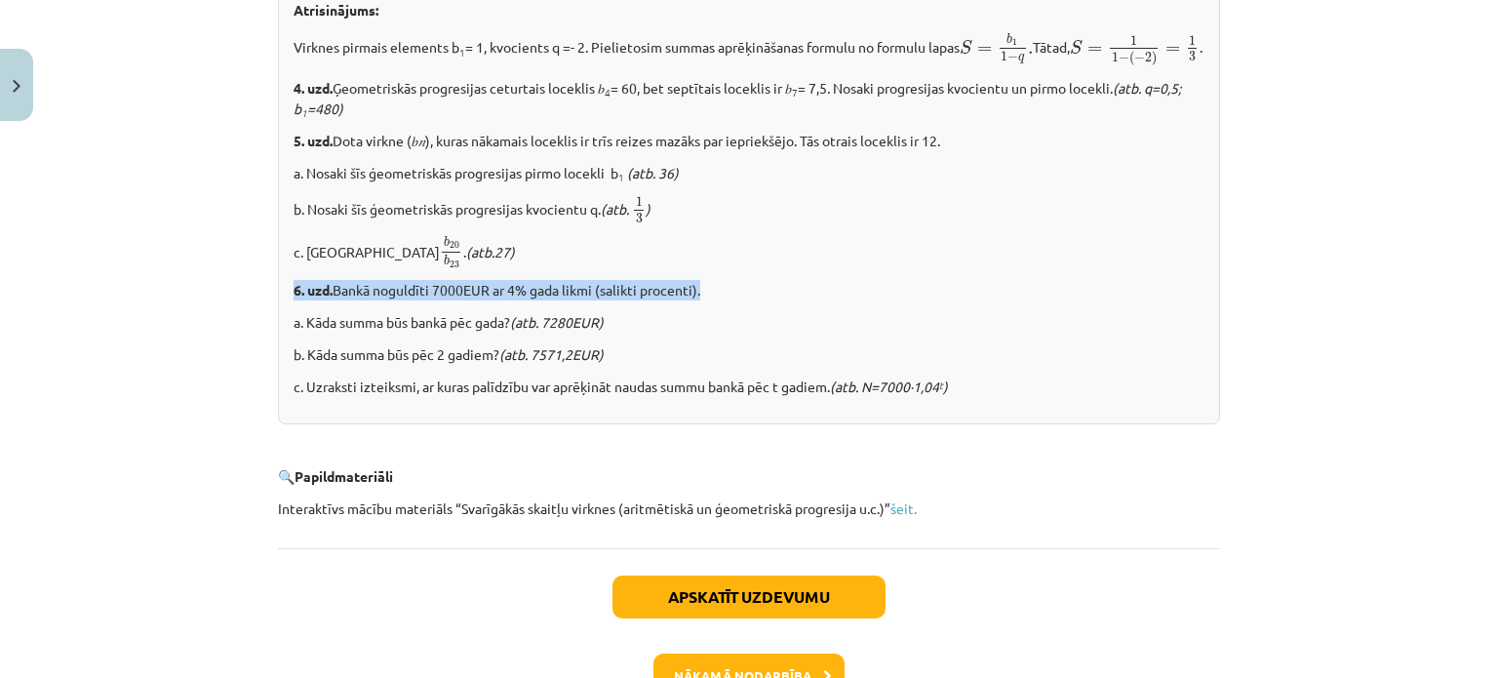
drag, startPoint x: 277, startPoint y: 325, endPoint x: 701, endPoint y: 323, distance: 424.3
click at [701, 323] on div "✍️ [PERSON_NAME] PATS! 1. uzd. Aprēķināt ģeometriskās progresijas pirmo un n – …" at bounding box center [749, 98] width 942 height 654
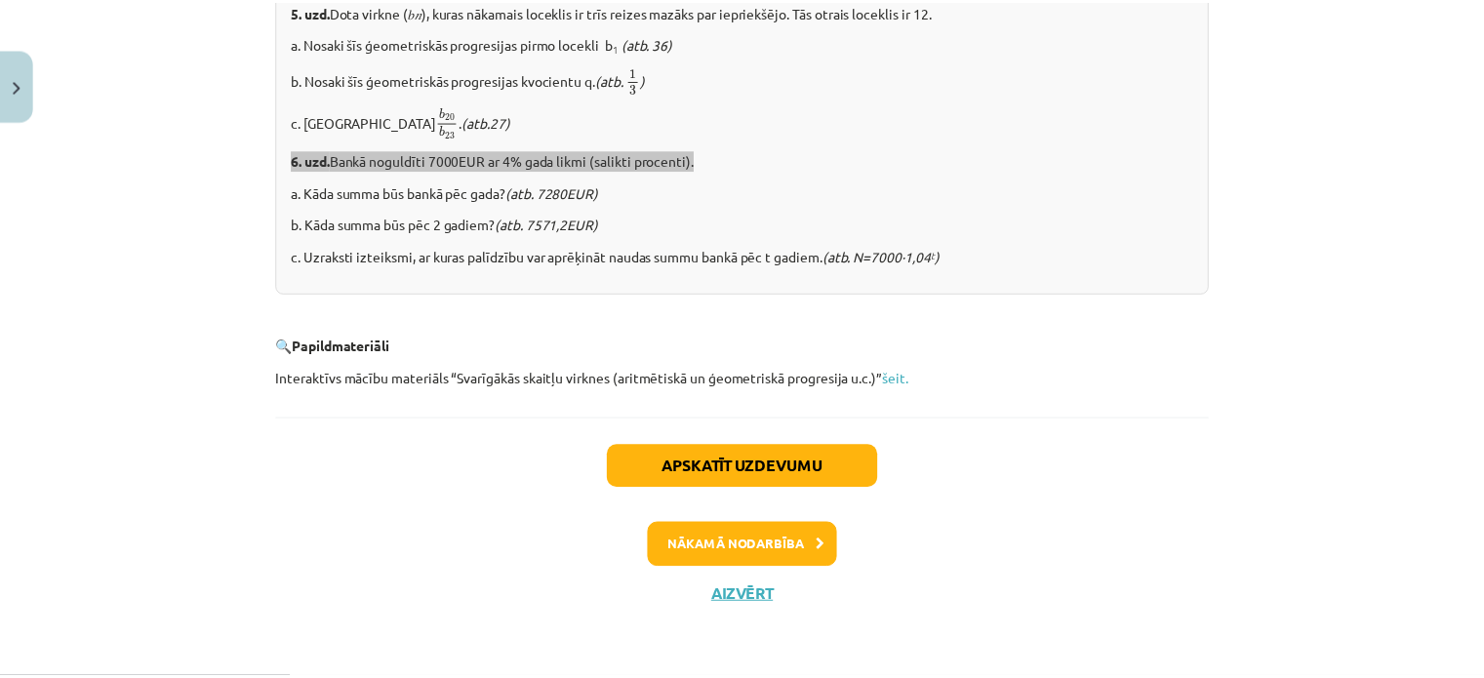
scroll to position [2544, 0]
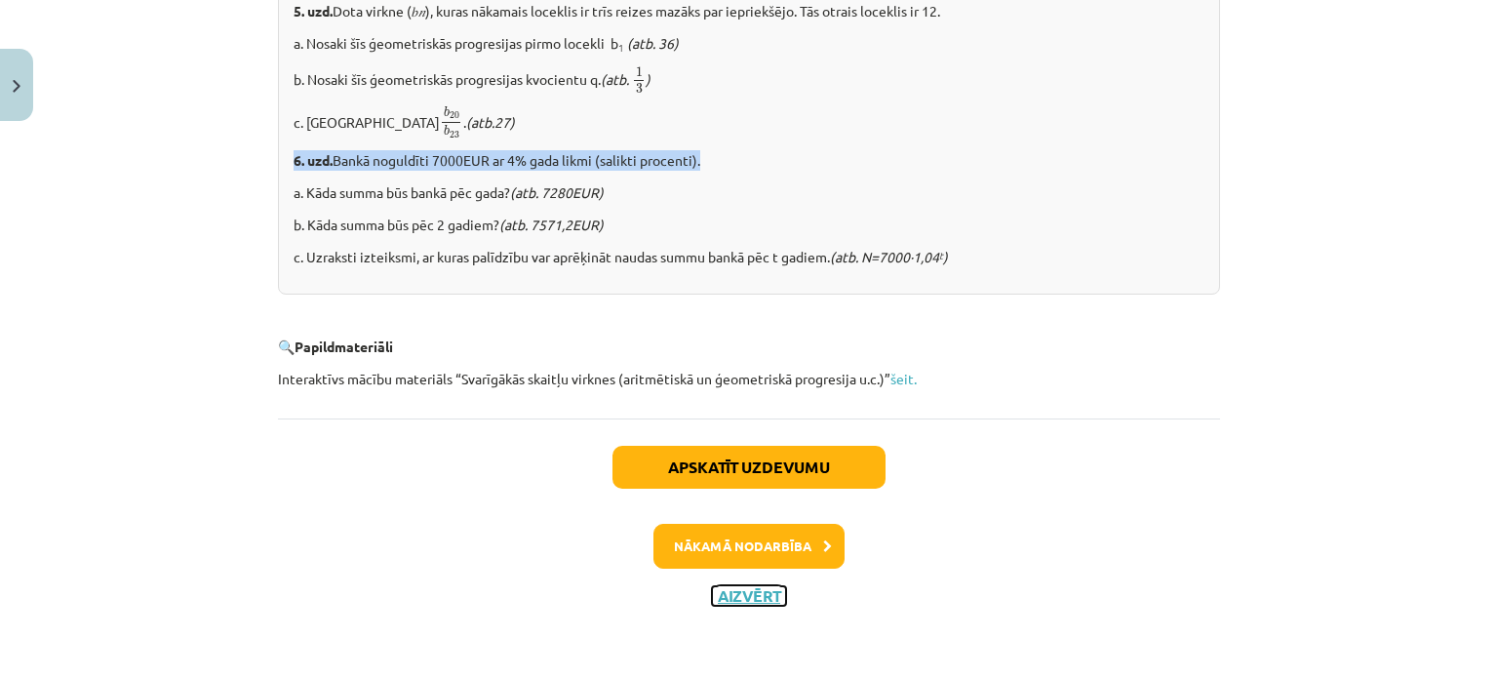
click at [740, 598] on button "Aizvērt" at bounding box center [749, 596] width 74 height 20
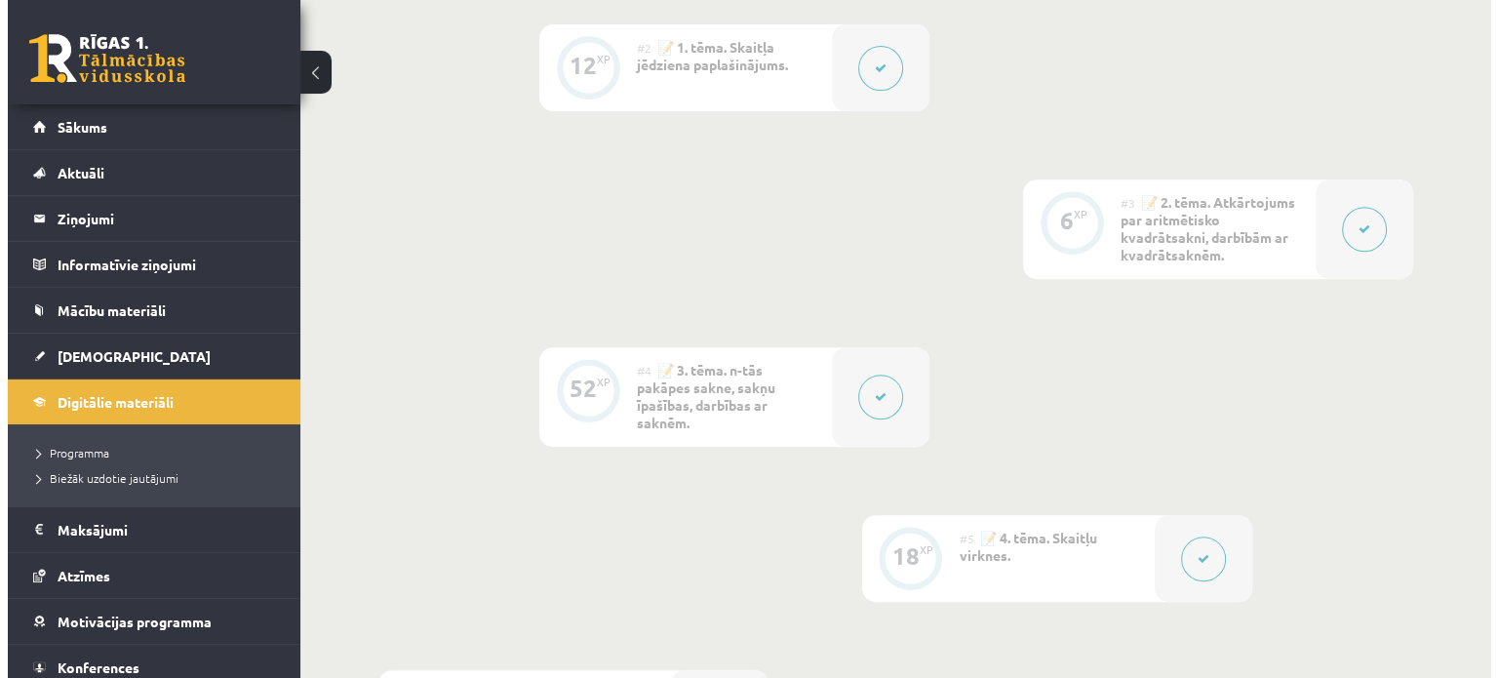
scroll to position [762, 0]
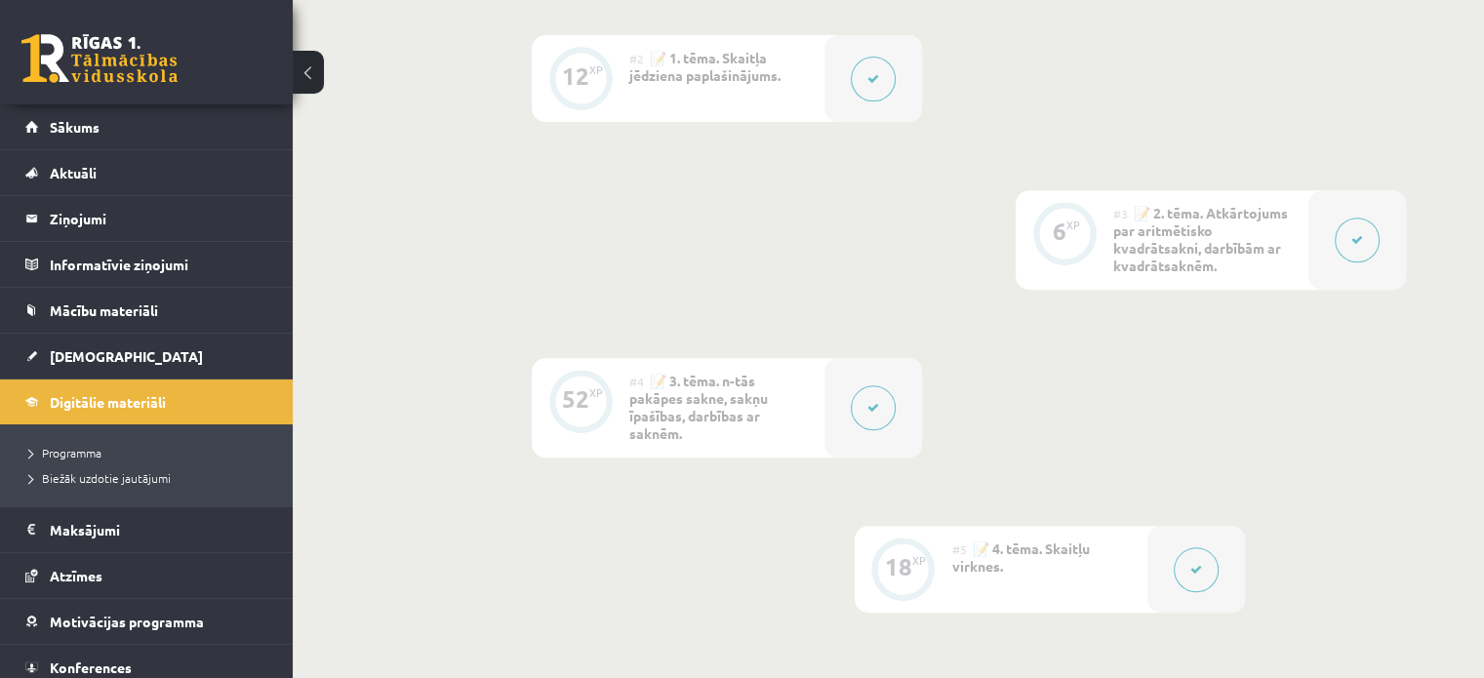
click at [855, 60] on div at bounding box center [873, 78] width 98 height 87
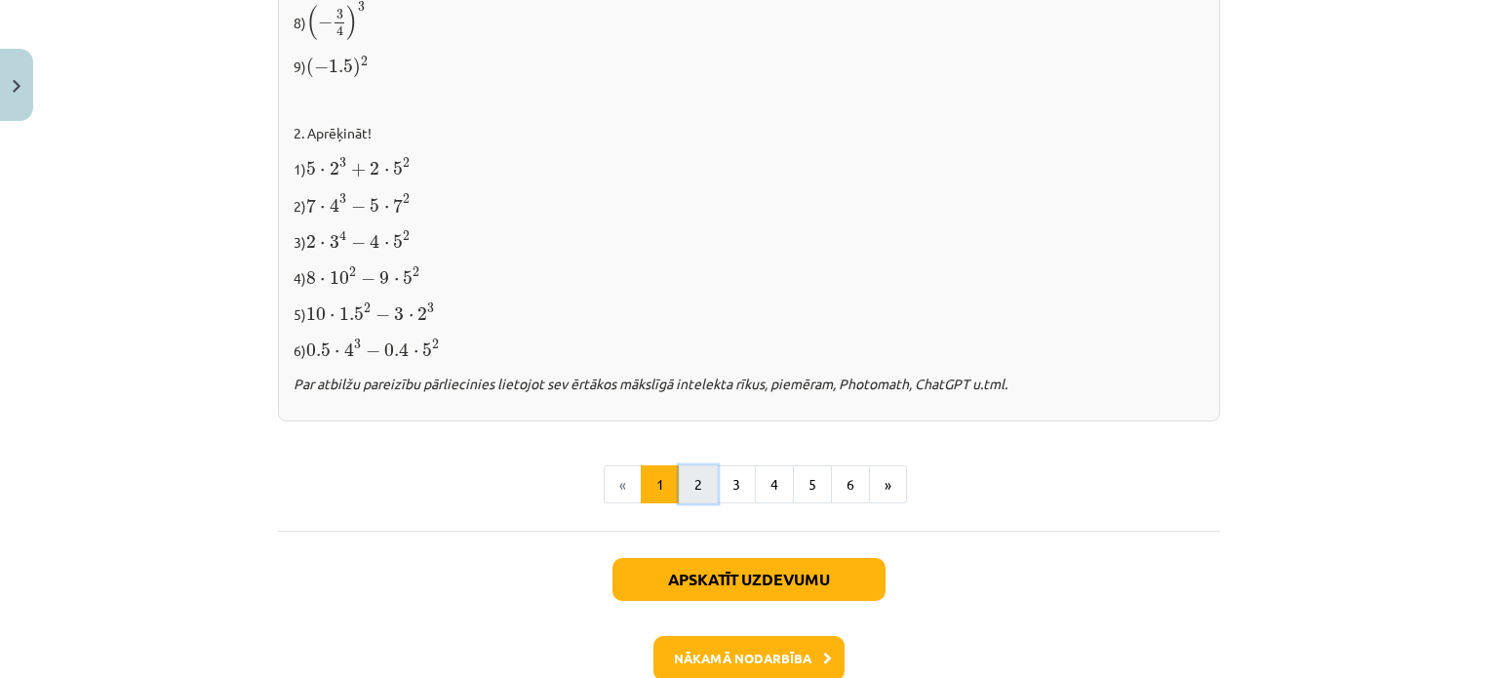
click at [698, 478] on button "2" at bounding box center [698, 484] width 39 height 39
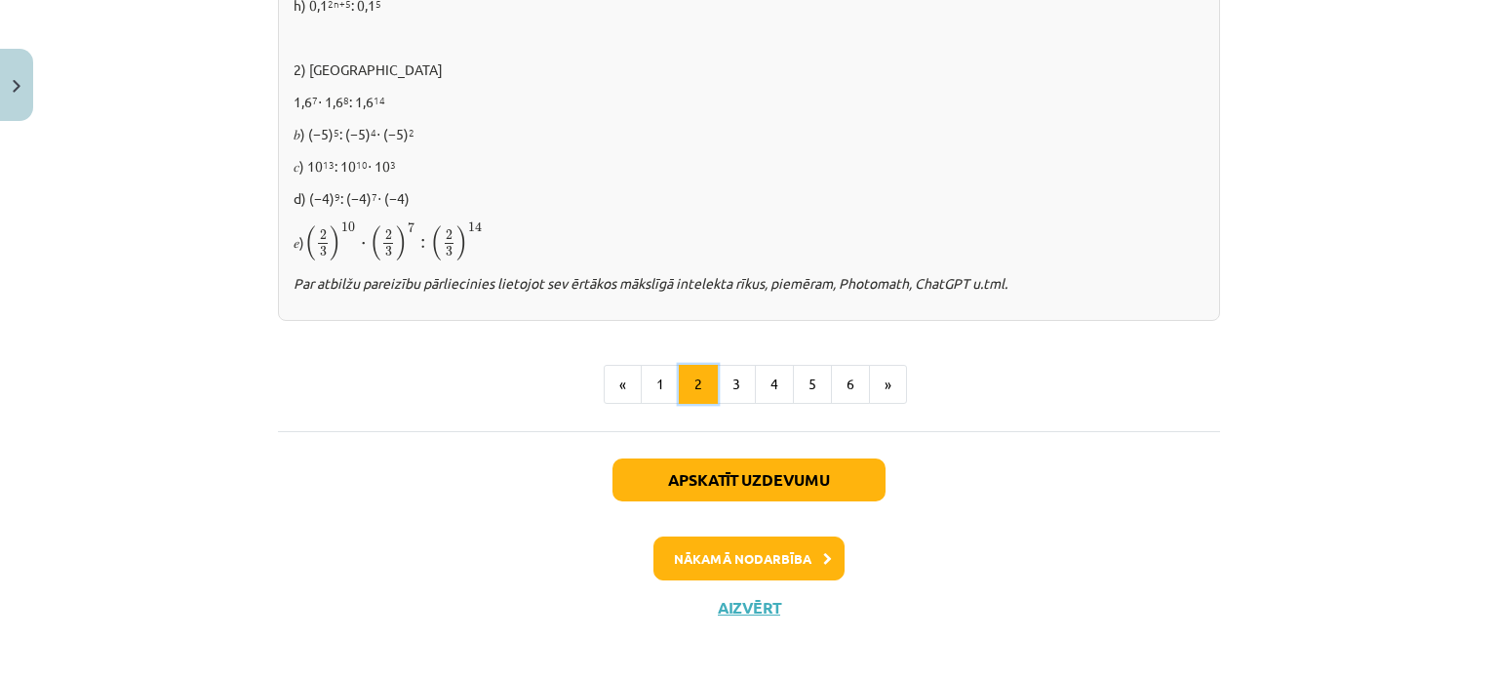
scroll to position [1452, 0]
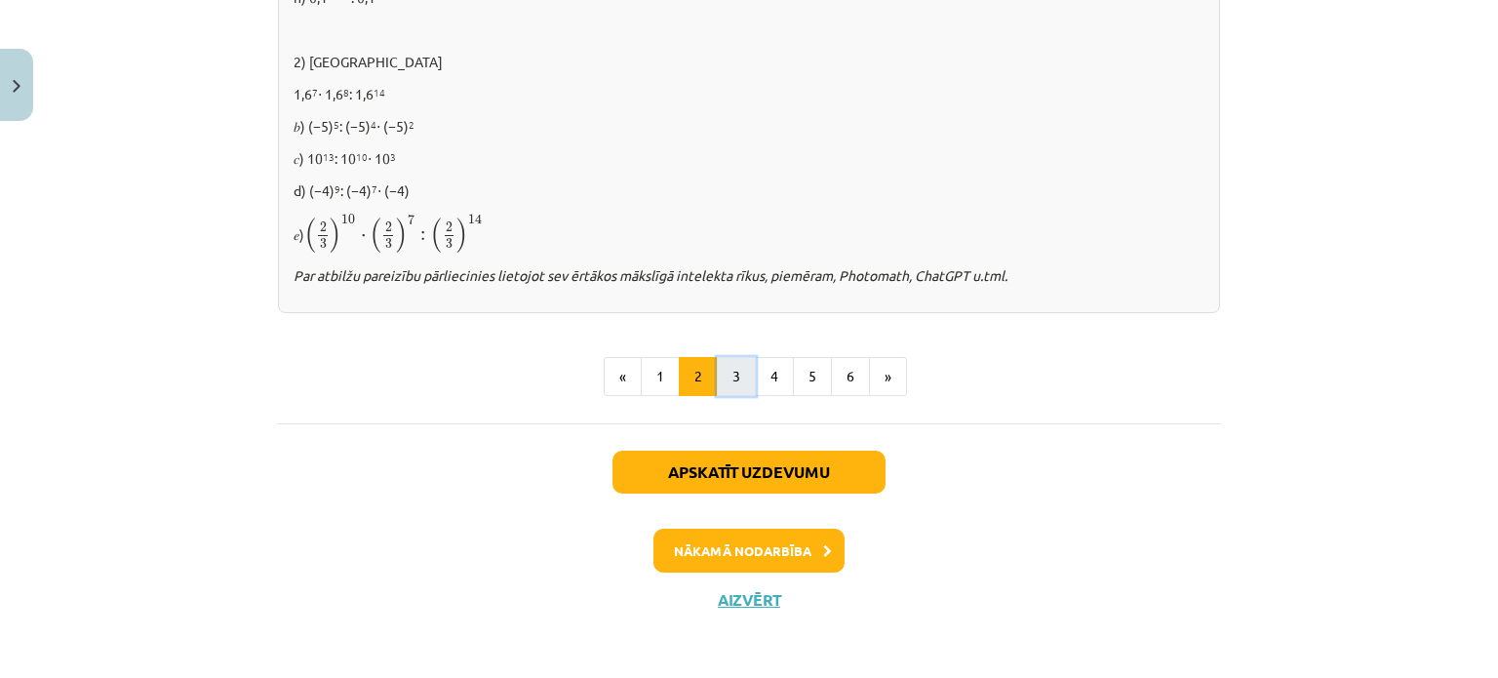
click at [735, 378] on button "3" at bounding box center [736, 376] width 39 height 39
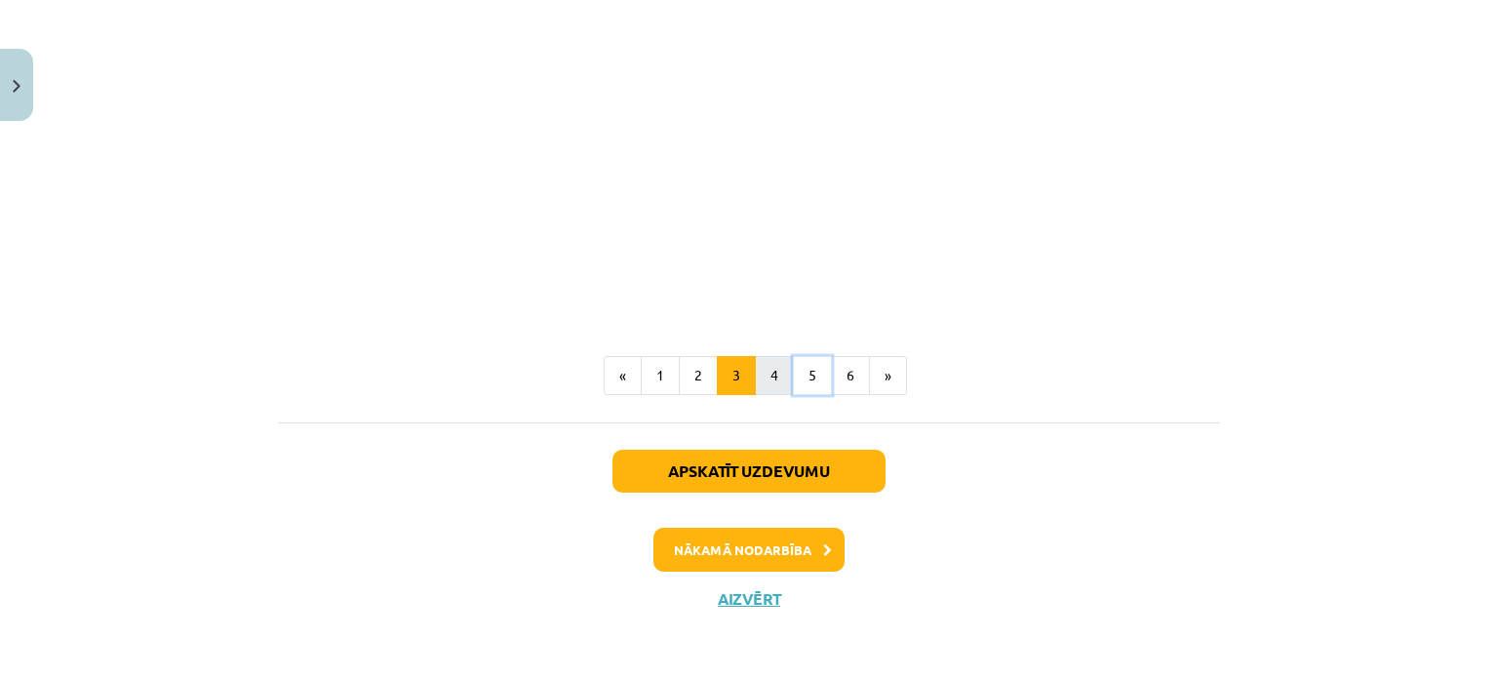
click at [779, 366] on ul "« 1 2 3 4 5 6 »" at bounding box center [749, 375] width 942 height 39
click at [768, 373] on button "4" at bounding box center [774, 375] width 39 height 39
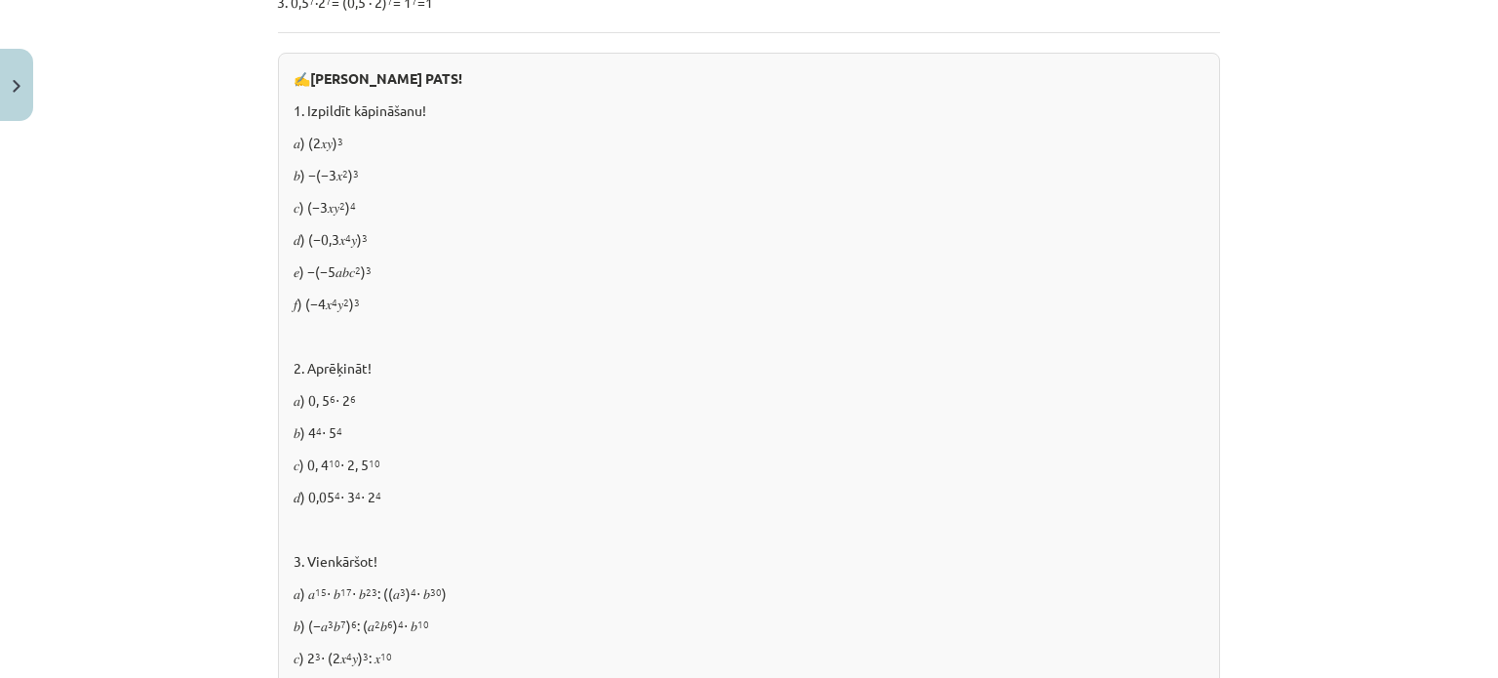
scroll to position [1366, 0]
